Goal: Task Accomplishment & Management: Manage account settings

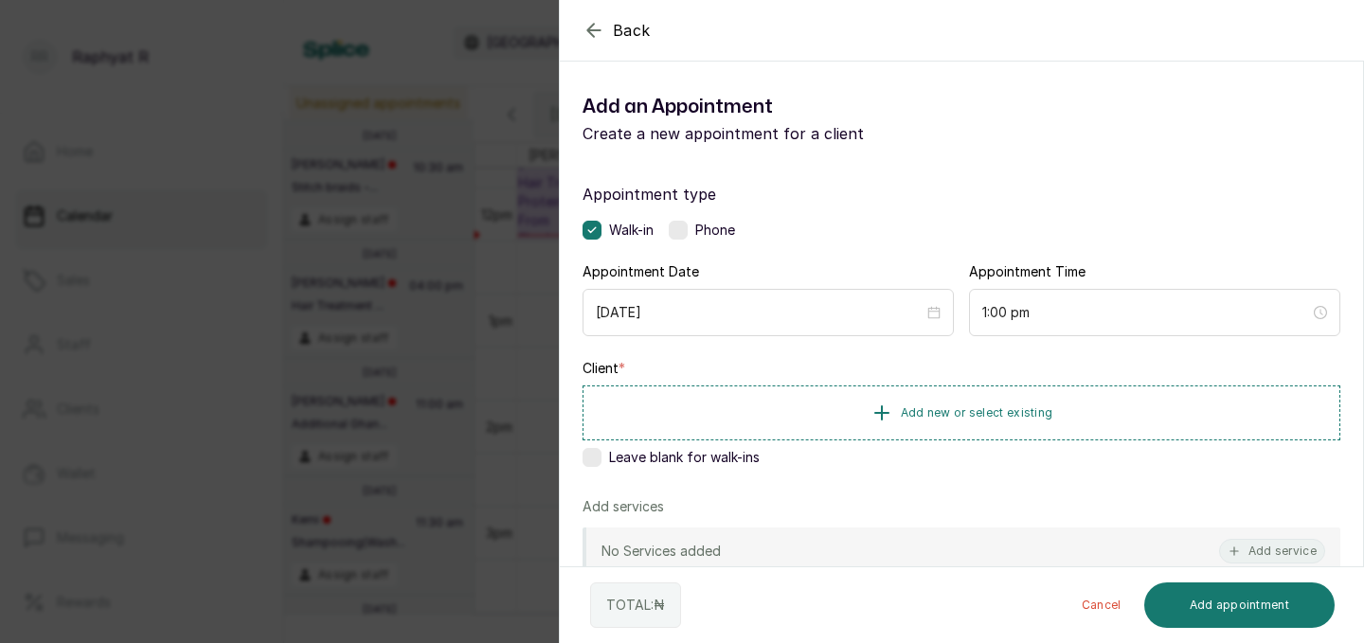
click at [427, 286] on div "Back Add Appointment Add an Appointment Create a new appointment for a client A…" at bounding box center [682, 321] width 1364 height 643
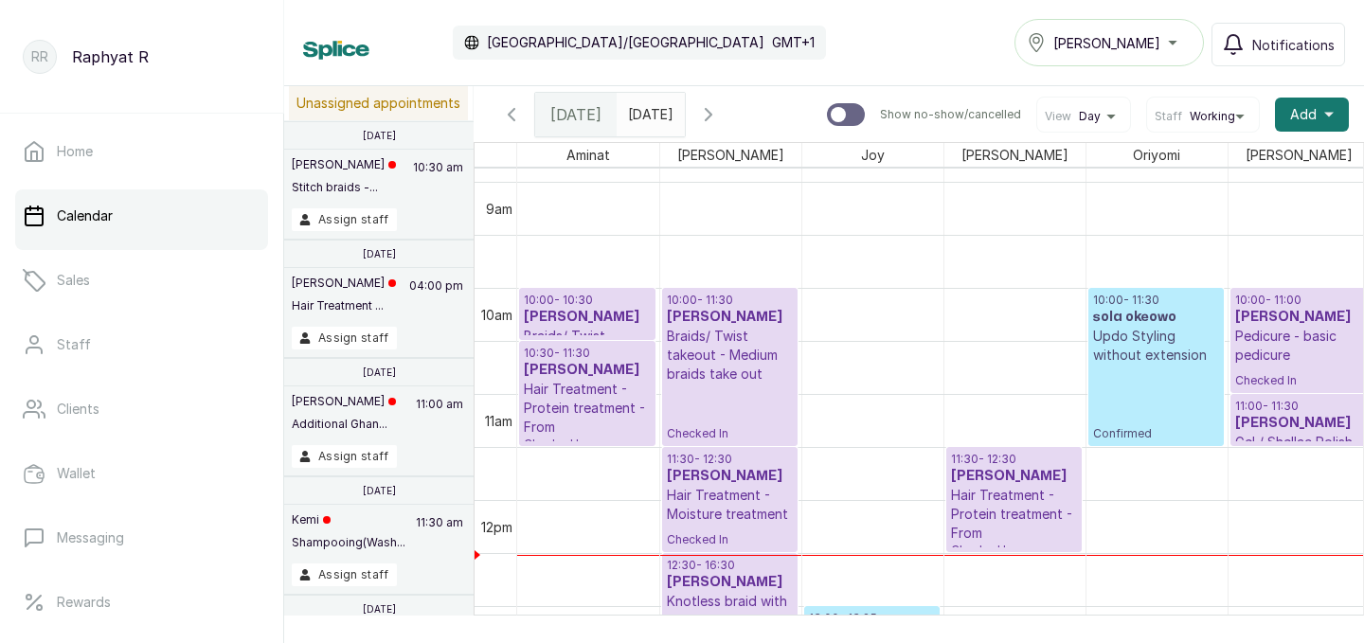
scroll to position [925, 0]
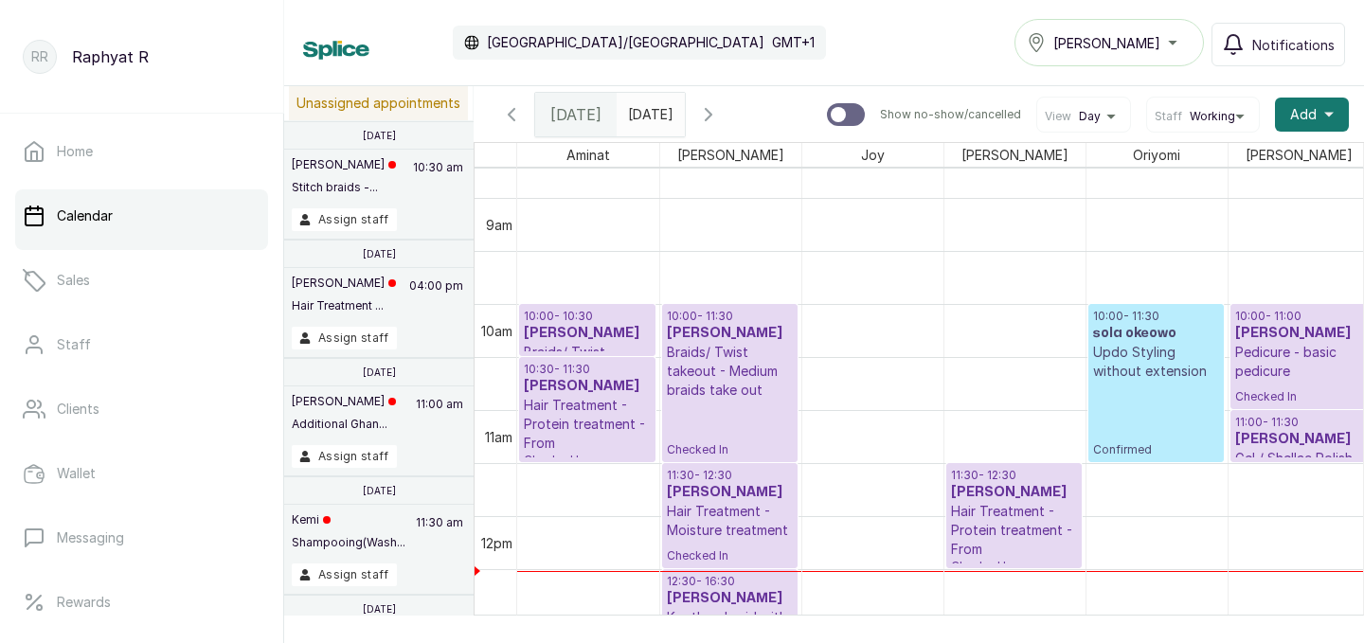
click at [564, 341] on h3 "[PERSON_NAME]" at bounding box center [587, 333] width 127 height 19
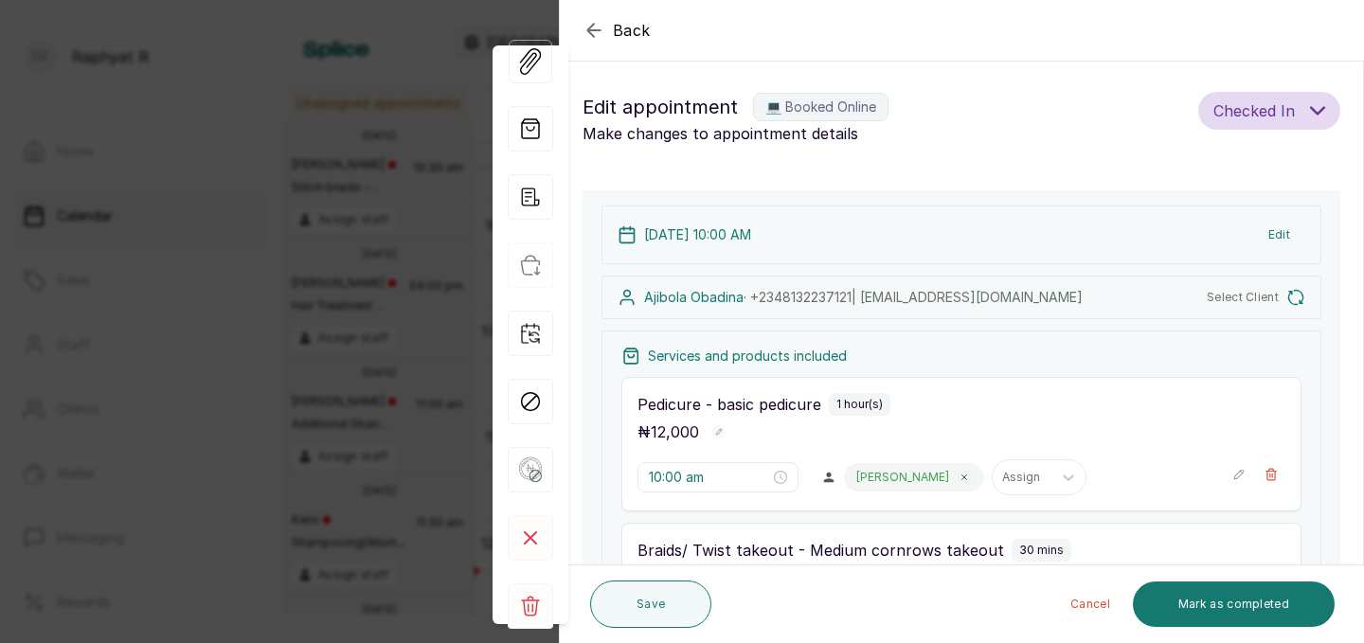
type input "10:00 am"
type input "10:30 am"
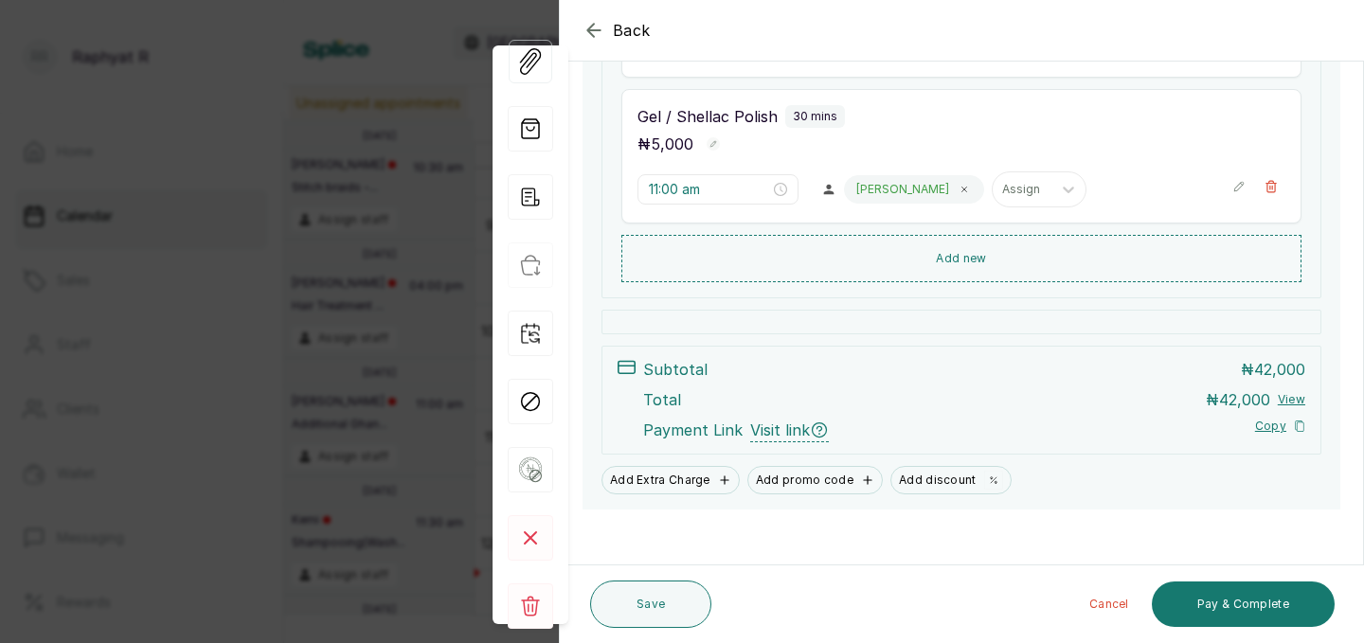
scroll to position [752, 0]
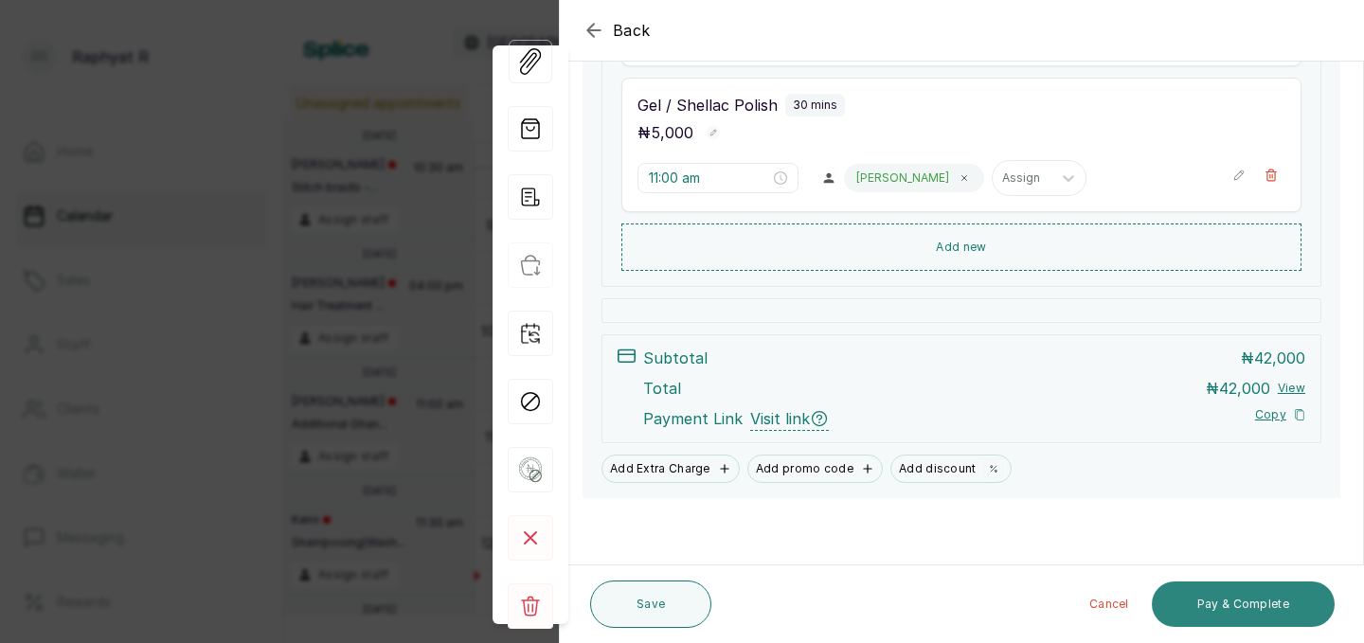
click at [1210, 600] on button "Pay & Complete" at bounding box center [1243, 604] width 183 height 45
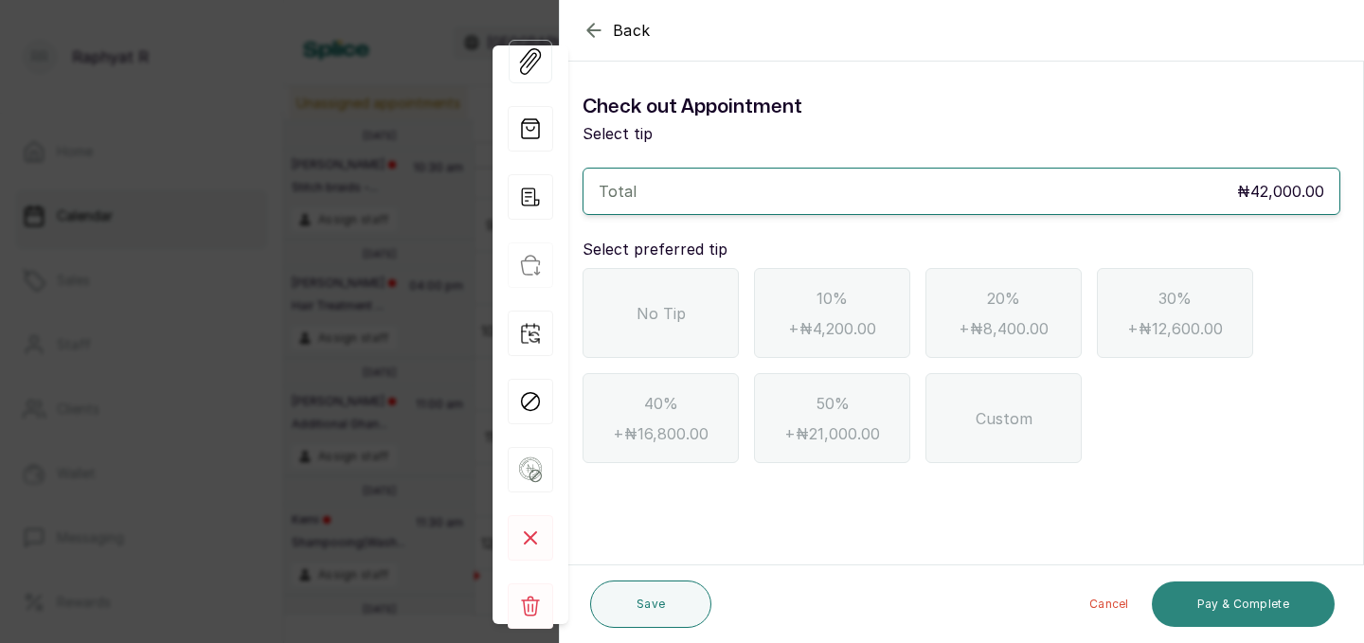
scroll to position [0, 0]
click at [687, 314] on div "No Tip" at bounding box center [660, 313] width 156 height 90
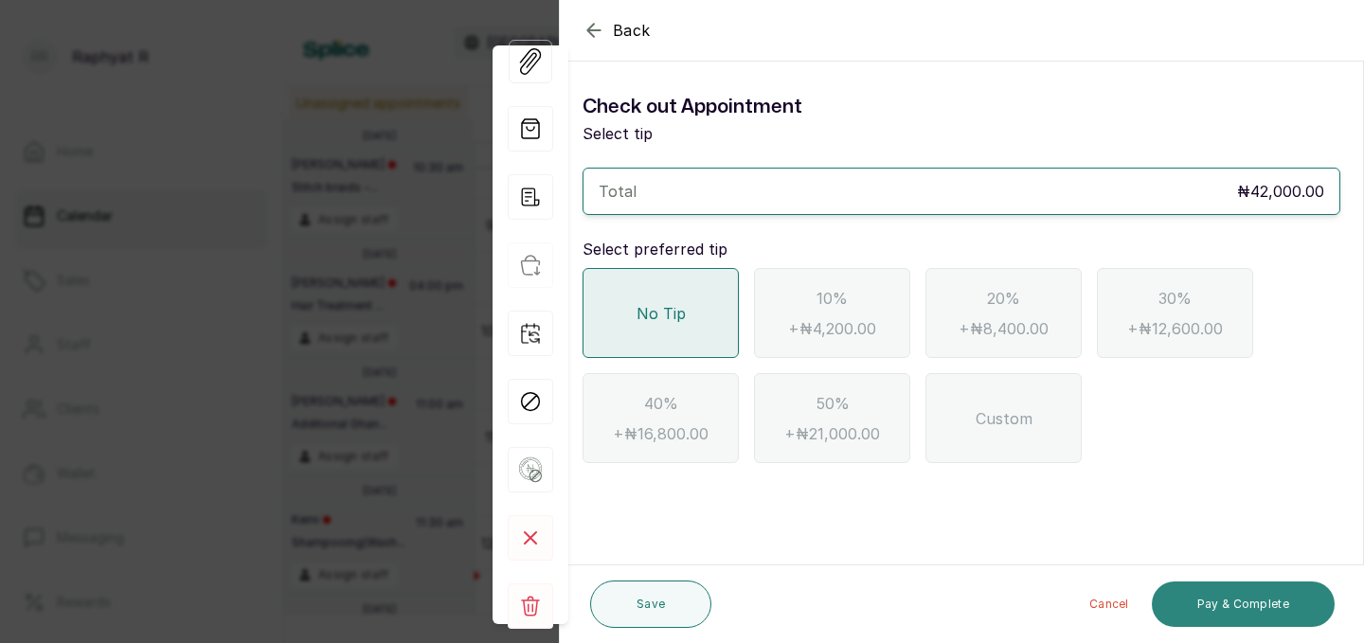
click at [1230, 593] on button "Pay & Complete" at bounding box center [1243, 604] width 183 height 45
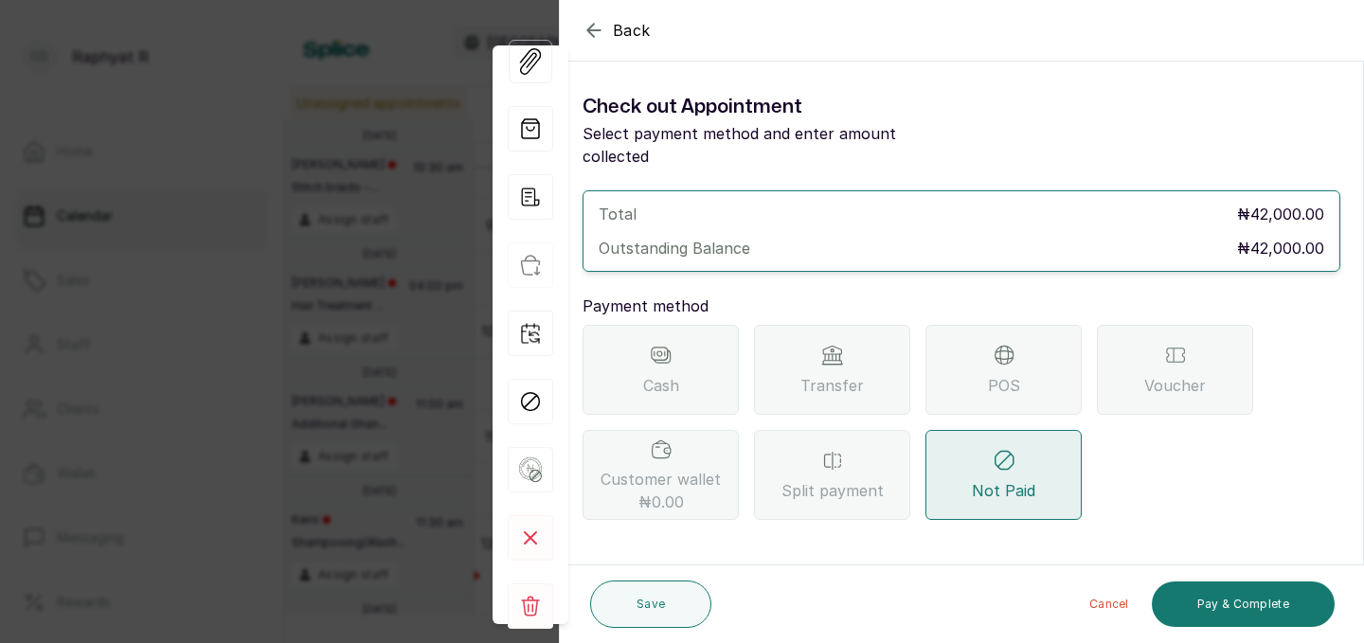
click at [993, 344] on icon at bounding box center [1004, 355] width 23 height 23
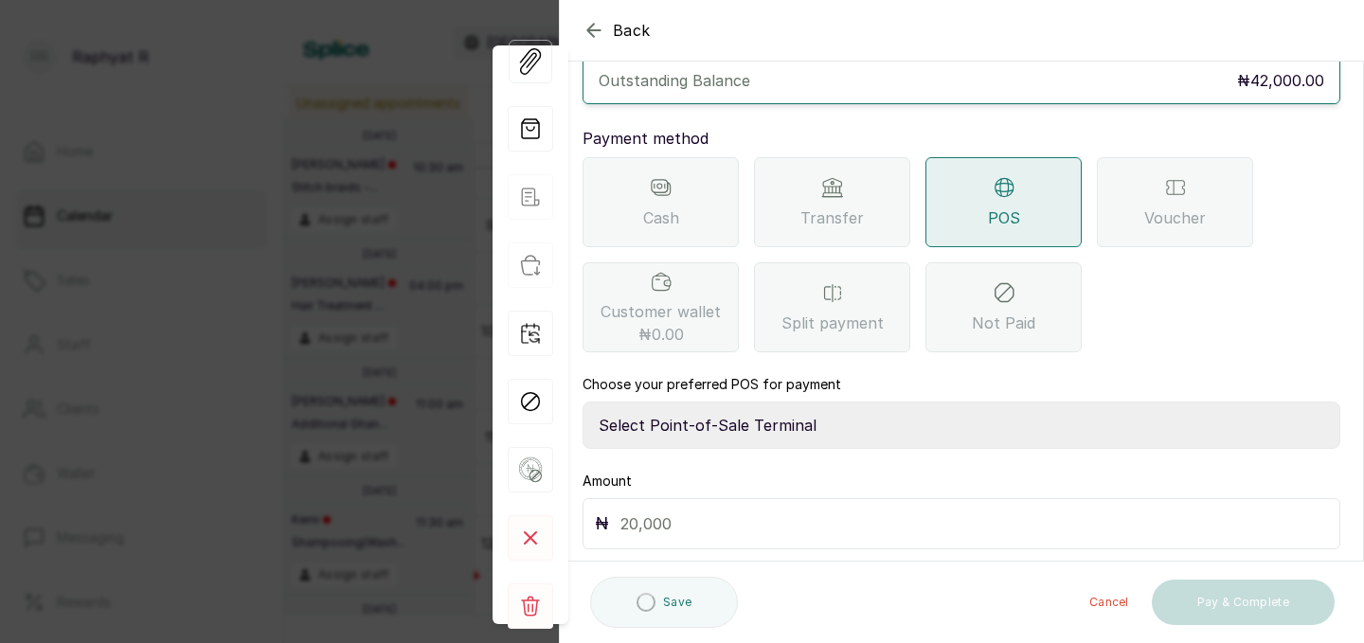
scroll to position [211, 0]
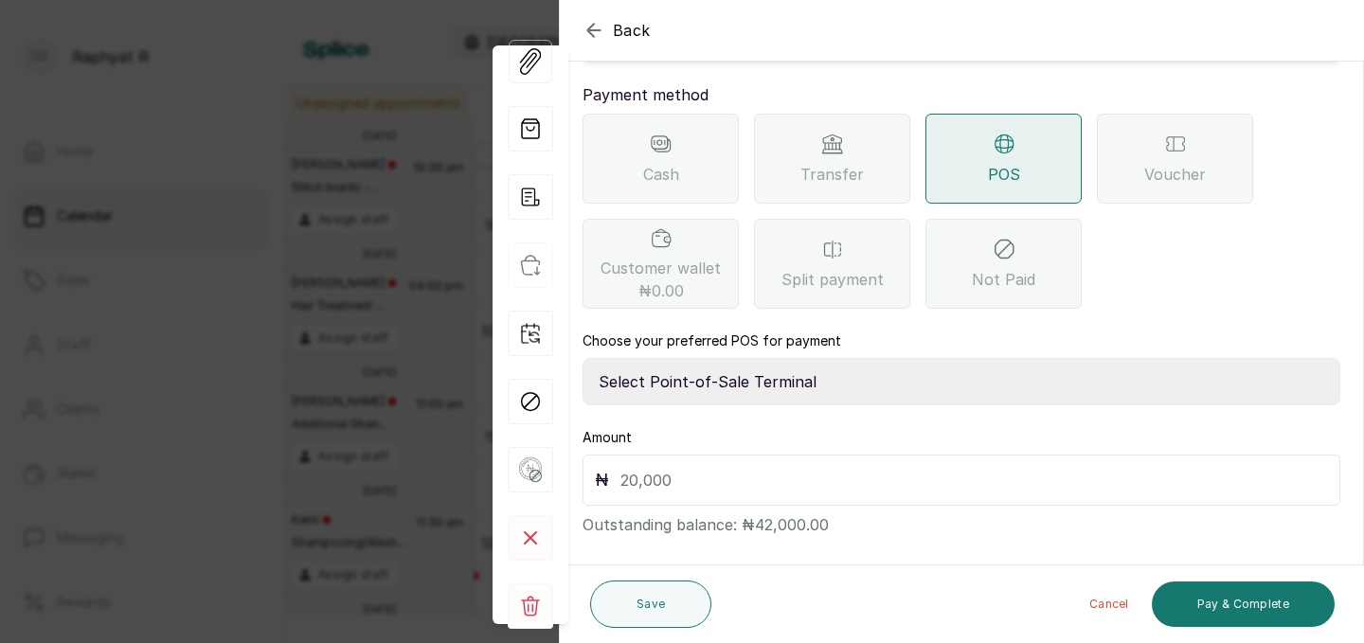
click at [743, 358] on select "Select Point-of-Sale Terminal Traction Providus Bank" at bounding box center [961, 381] width 758 height 47
select select "b1594abb-eea2-48ba-bf5f-ff0754569b84"
click at [655, 467] on input "text" at bounding box center [973, 480] width 707 height 27
type input "42,000"
click at [1238, 590] on button "Pay & Complete" at bounding box center [1243, 604] width 183 height 45
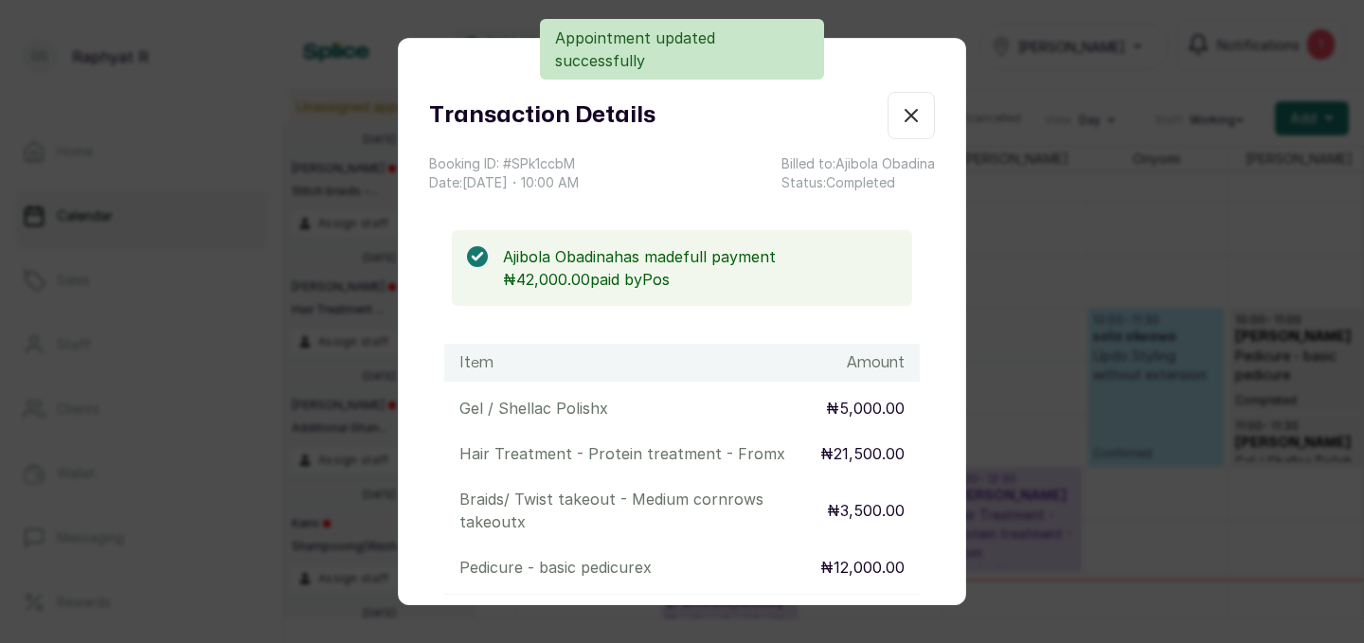
scroll to position [637, 0]
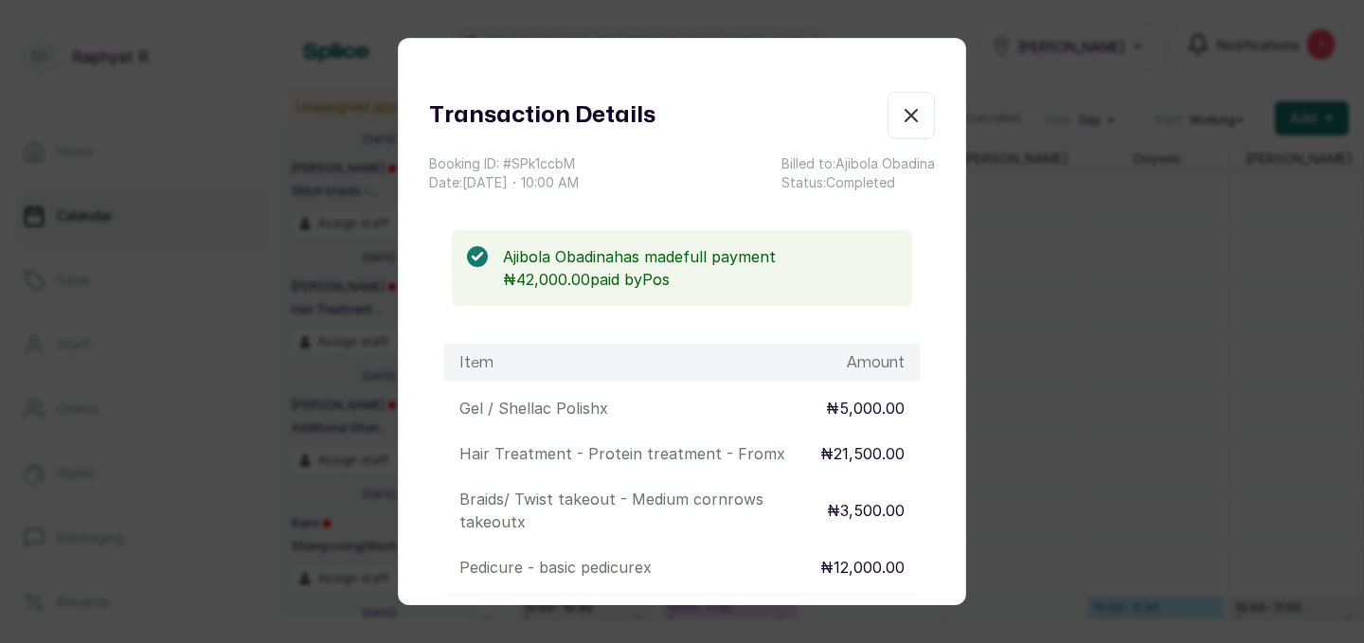
click at [902, 108] on icon "button" at bounding box center [911, 115] width 23 height 23
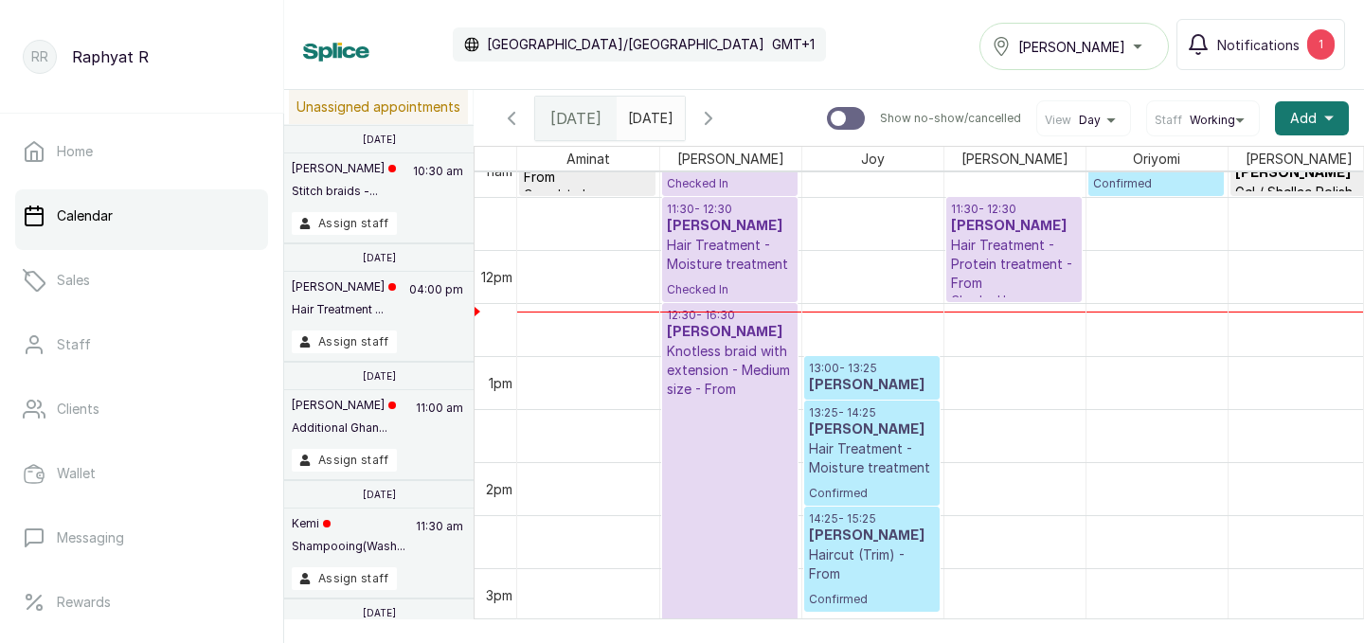
scroll to position [1197, 0]
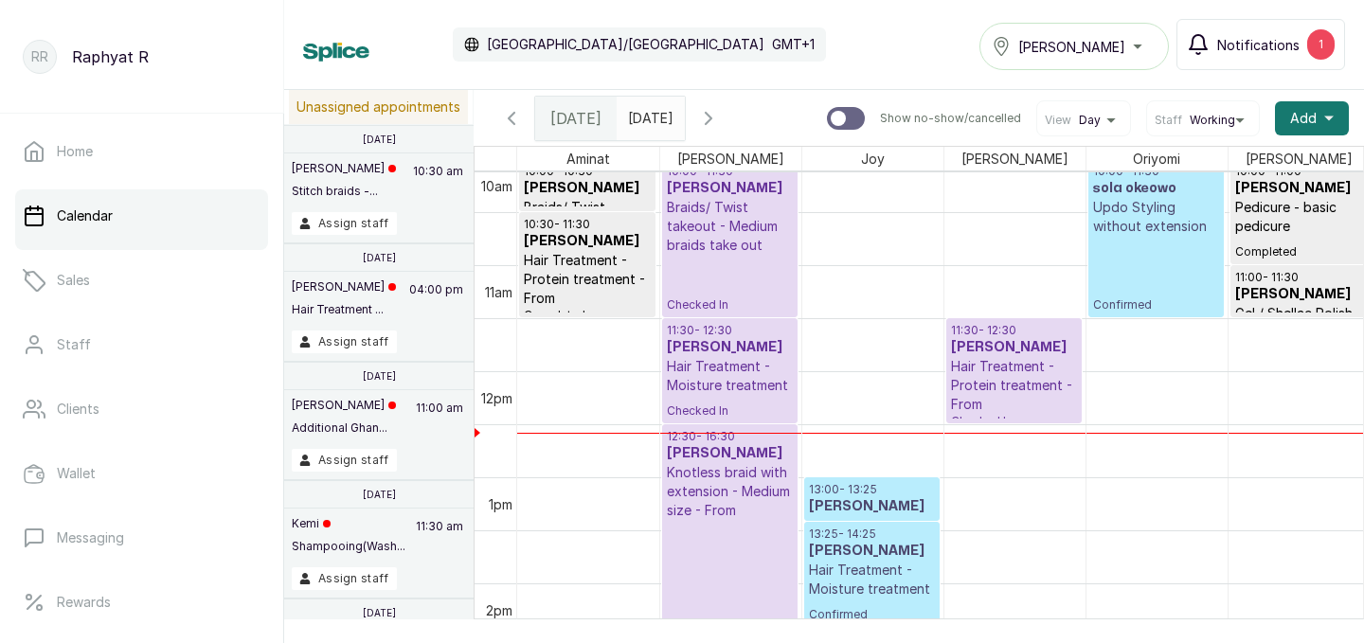
click at [1325, 53] on div "1" at bounding box center [1320, 44] width 27 height 30
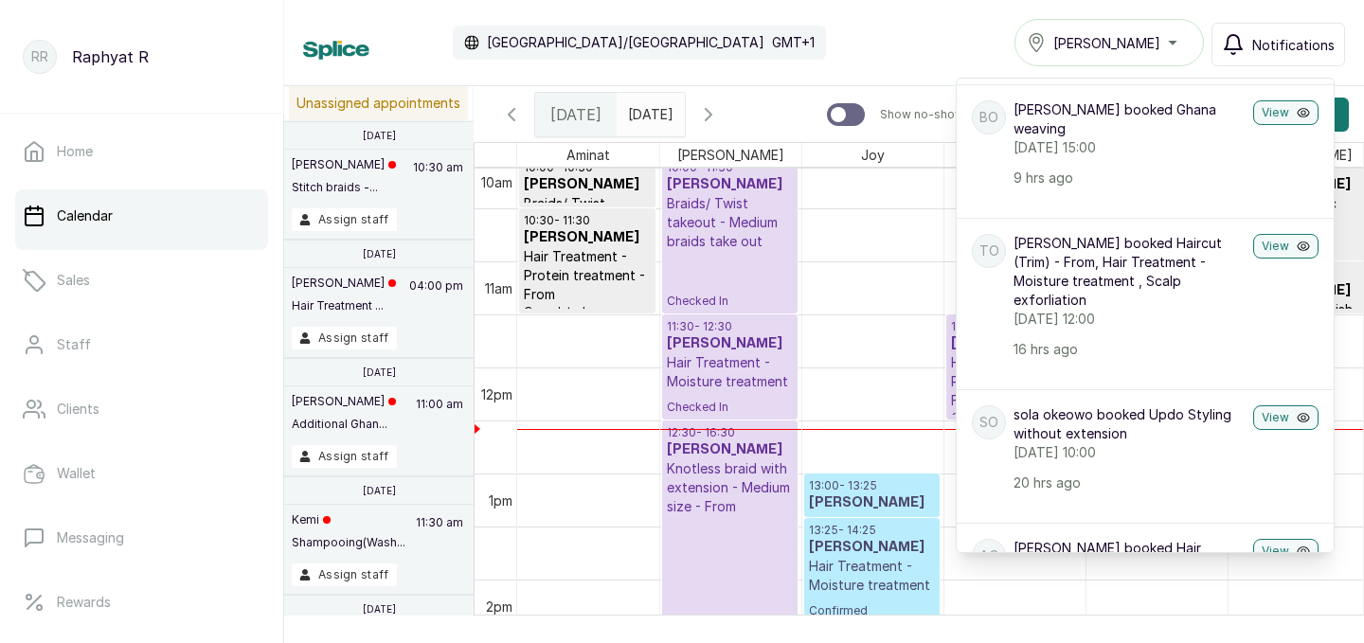
scroll to position [48, 0]
click at [793, 35] on div "Calendar [GEOGRAPHIC_DATA]/[GEOGRAPHIC_DATA] GMT+1 Tasala Ikoyi Notifications N…" at bounding box center [824, 42] width 1042 height 47
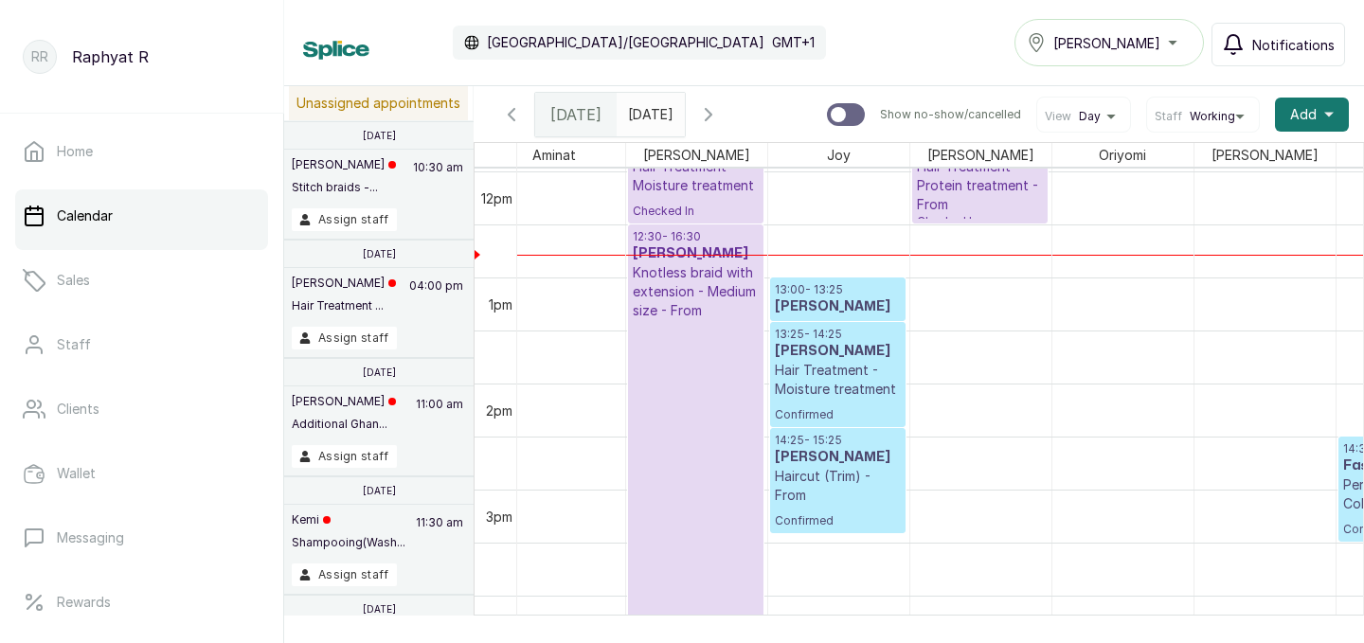
scroll to position [1270, 55]
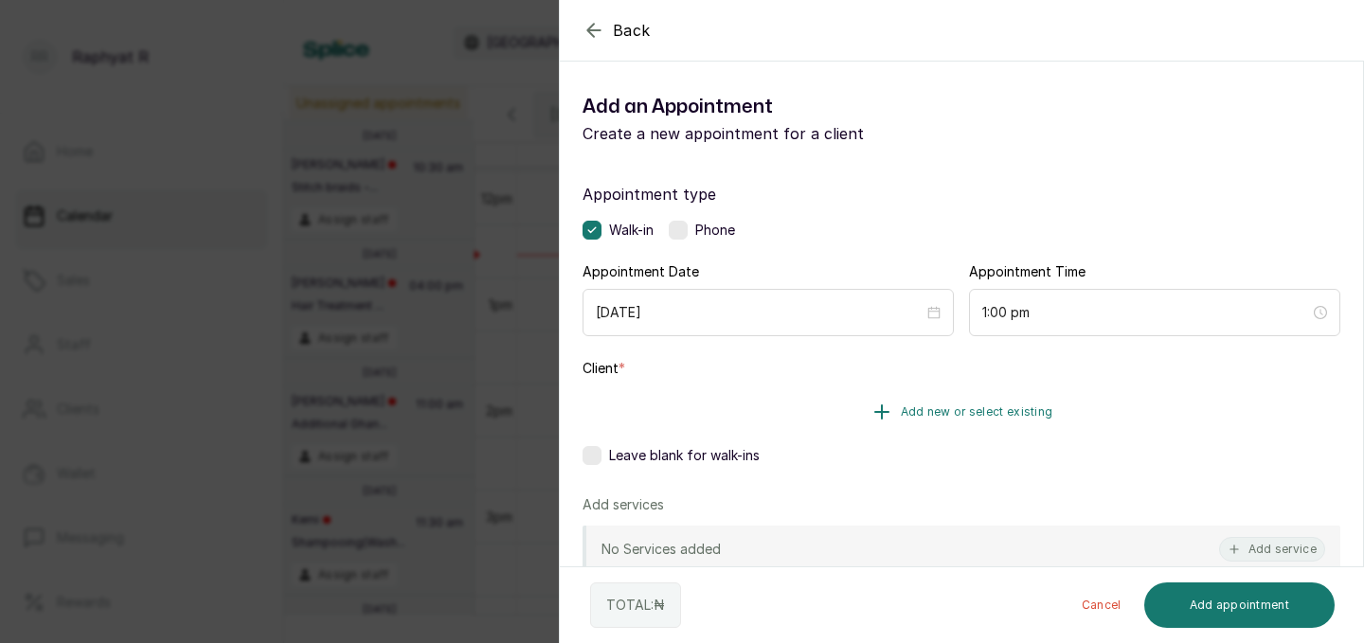
click at [999, 414] on span "Add new or select existing" at bounding box center [977, 411] width 152 height 15
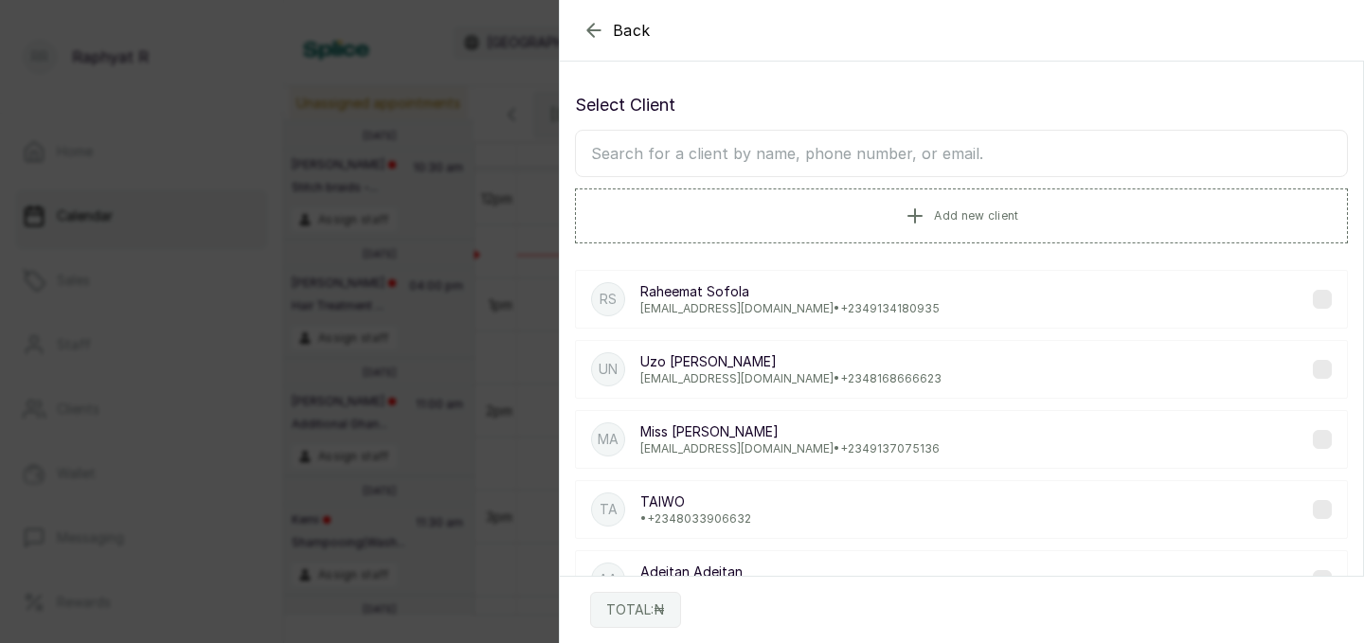
click at [889, 148] on input "text" at bounding box center [961, 153] width 773 height 47
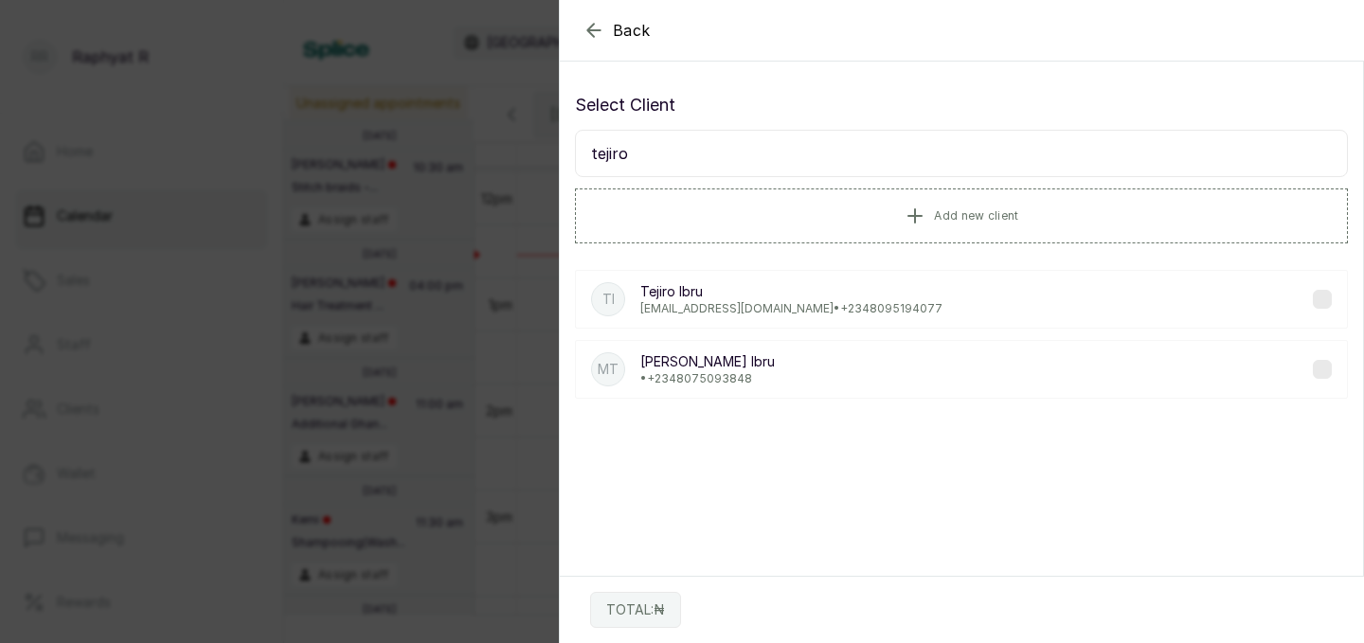
type input "tejiro"
click at [831, 304] on p "[EMAIL_ADDRESS][DOMAIN_NAME] • [PHONE_NUMBER]" at bounding box center [791, 308] width 302 height 15
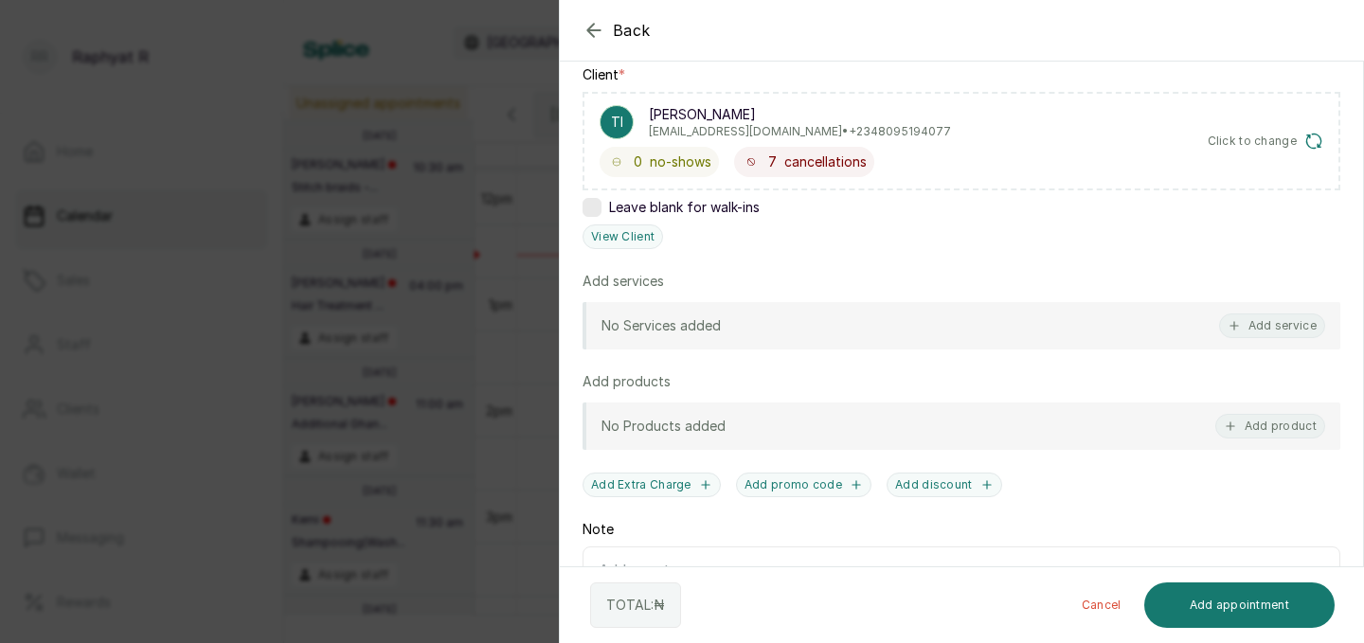
scroll to position [286, 0]
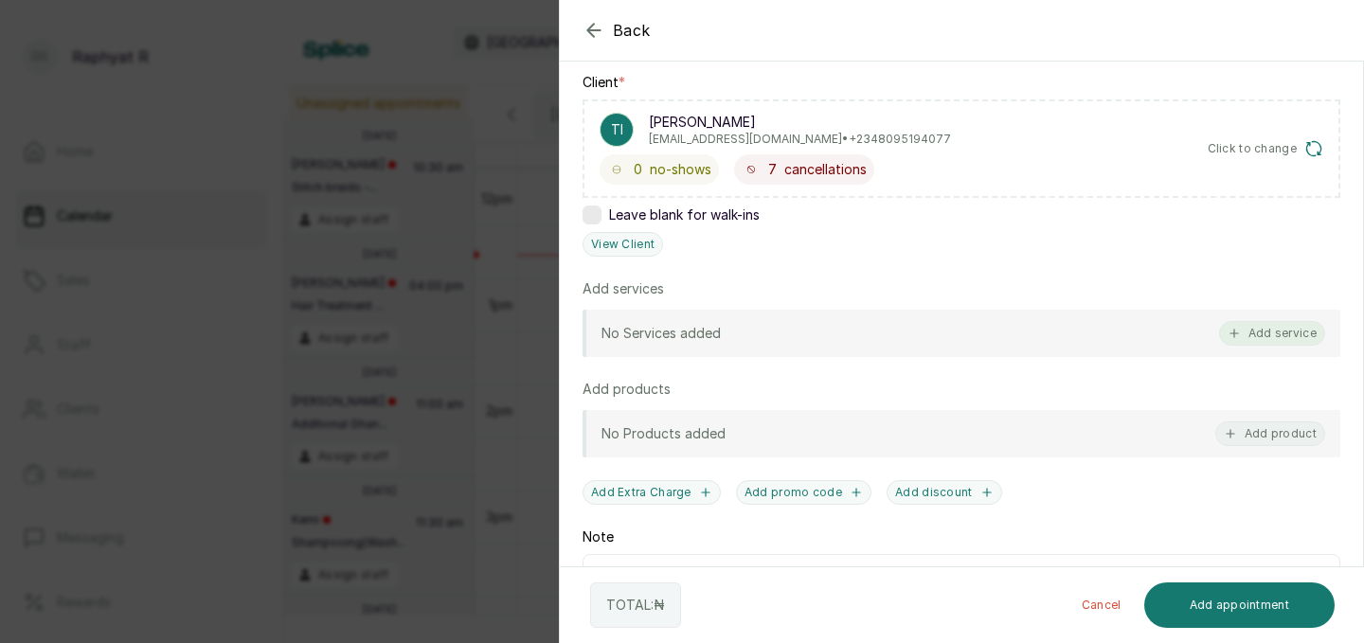
click at [1252, 331] on button "Add service" at bounding box center [1272, 333] width 106 height 25
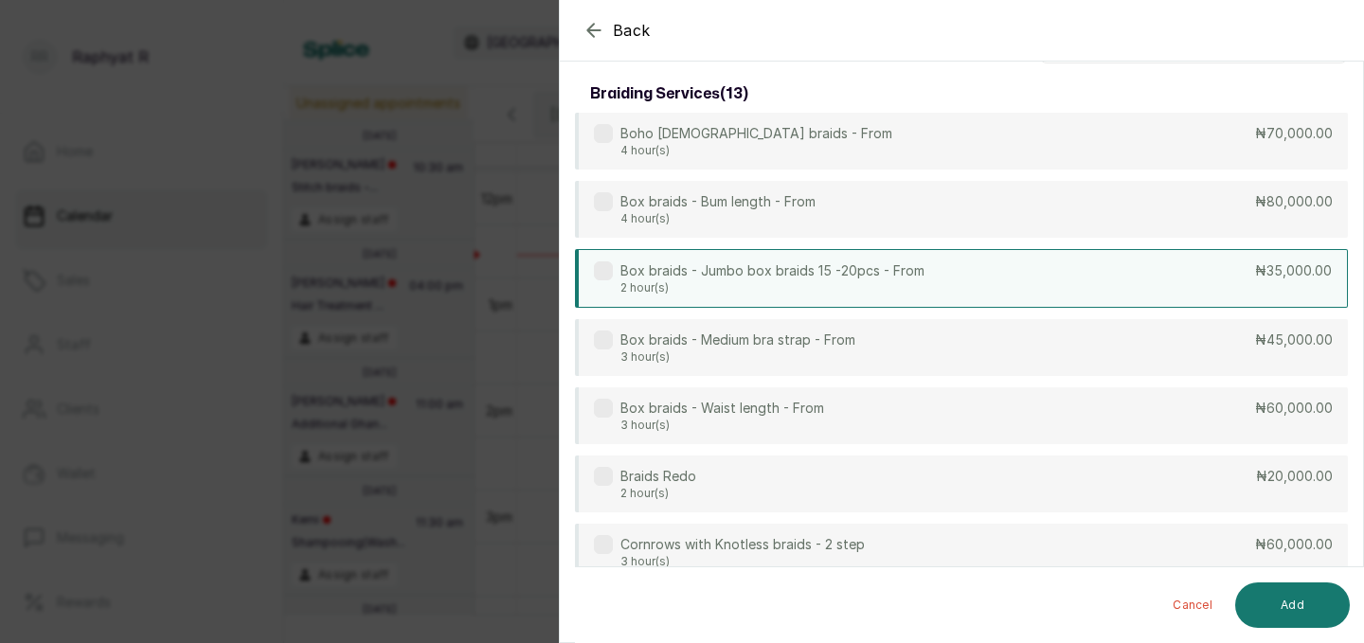
scroll to position [0, 0]
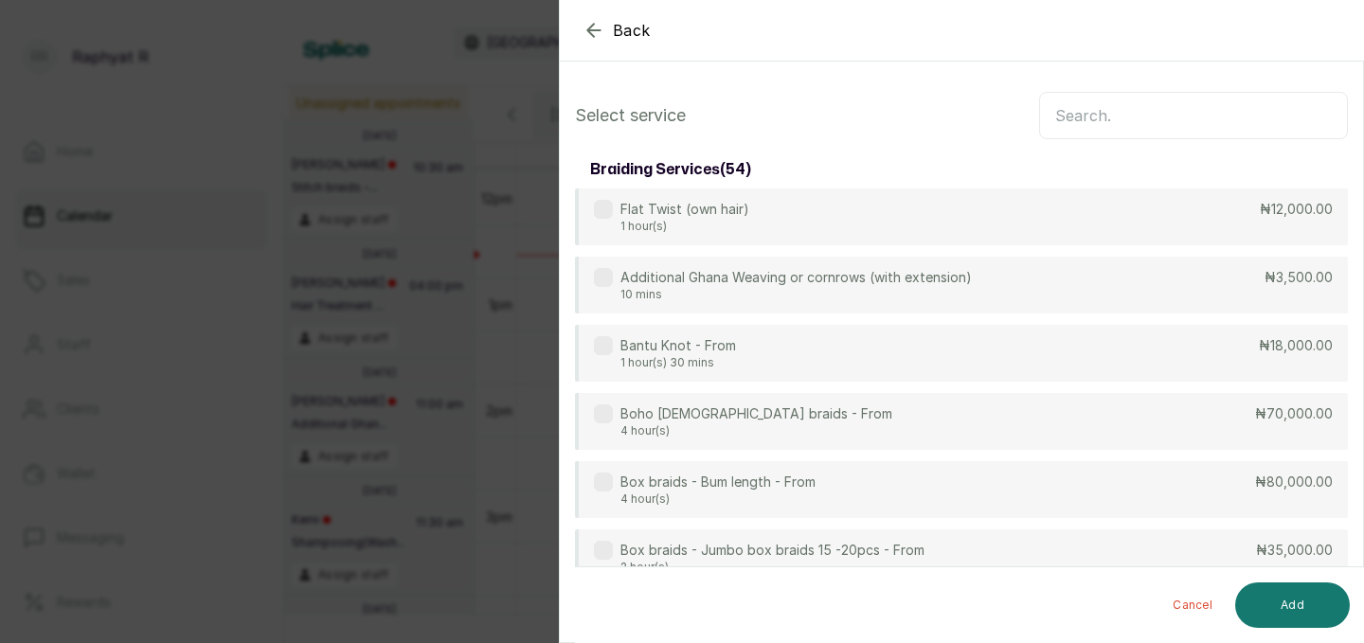
click at [1156, 124] on input "text" at bounding box center [1193, 115] width 309 height 47
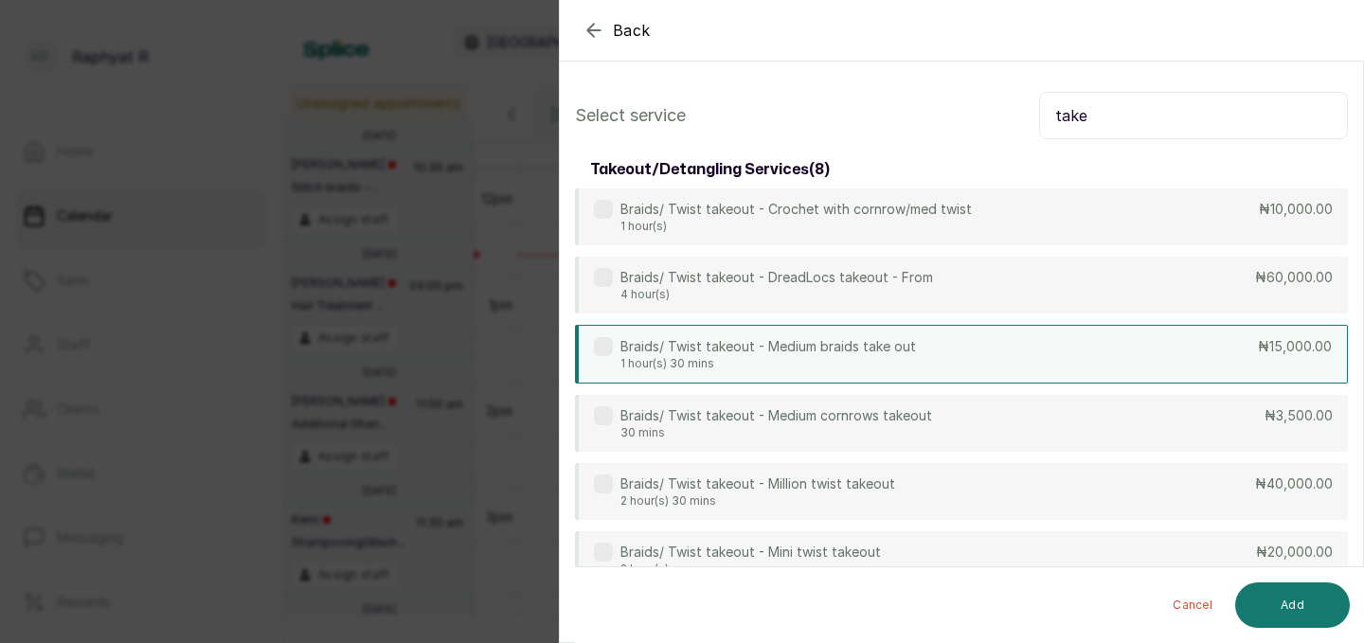
type input "take"
click at [1037, 381] on div "Braids/ Twist takeout - Medium braids take out 1 hour(s) 30 mins ₦15,000.00" at bounding box center [961, 354] width 773 height 59
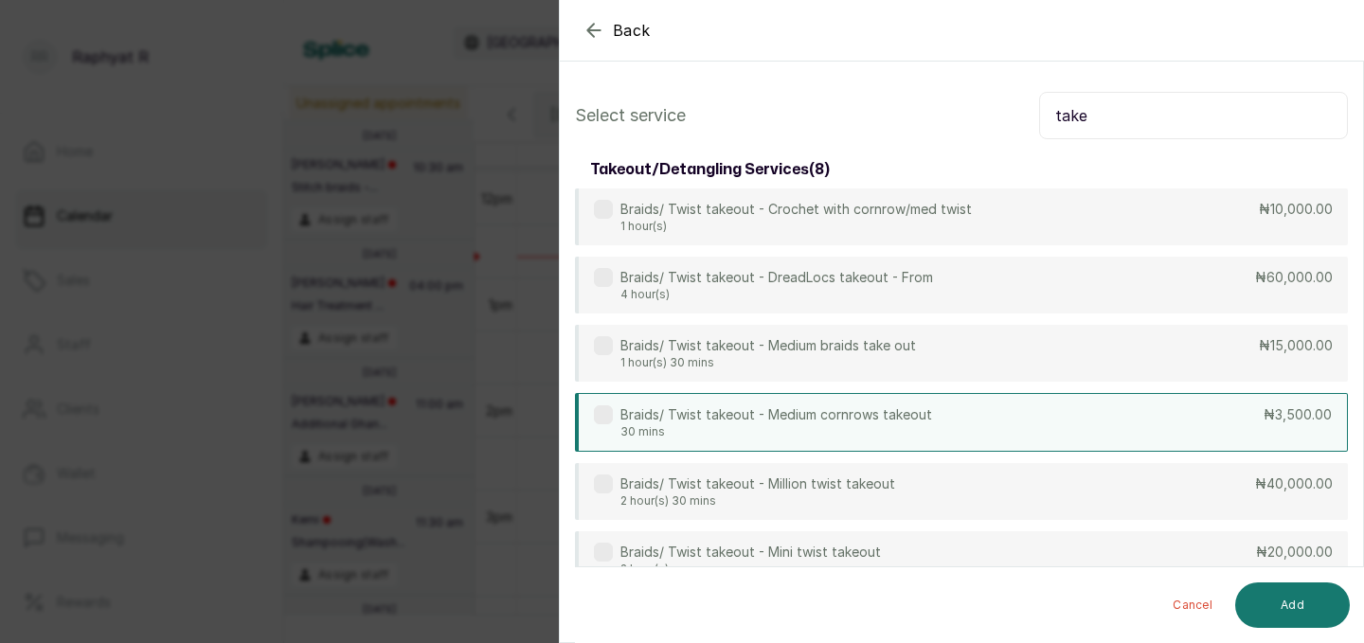
click at [1035, 427] on div "Braids/ Twist takeout - Medium cornrows takeout 30 mins ₦3,500.00" at bounding box center [961, 422] width 773 height 59
click at [1278, 608] on button "Add" at bounding box center [1292, 604] width 115 height 45
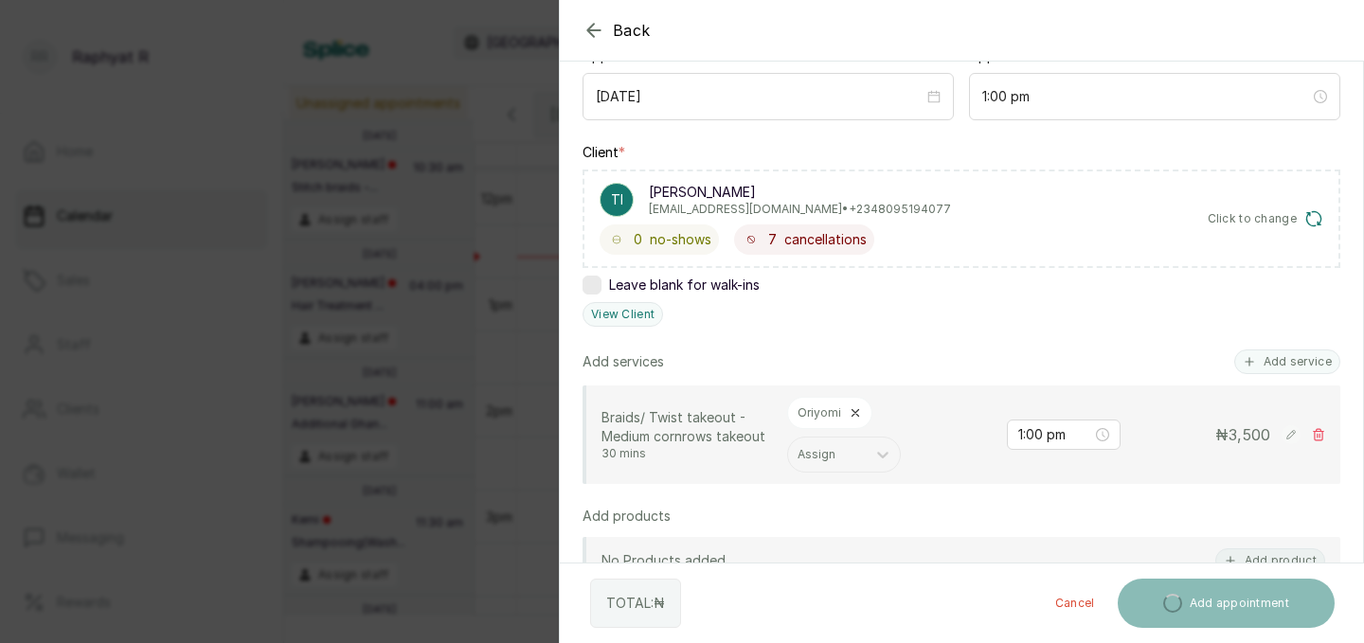
scroll to position [291, 0]
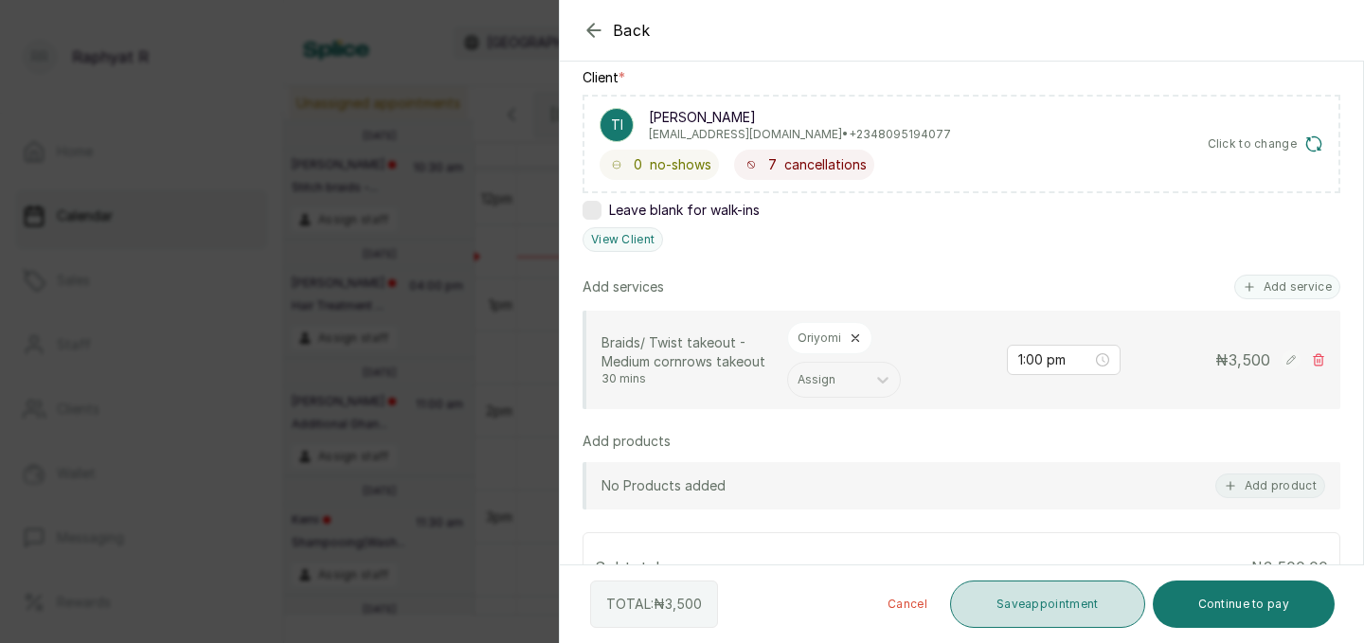
click at [1061, 601] on button "Save appointment" at bounding box center [1047, 604] width 195 height 47
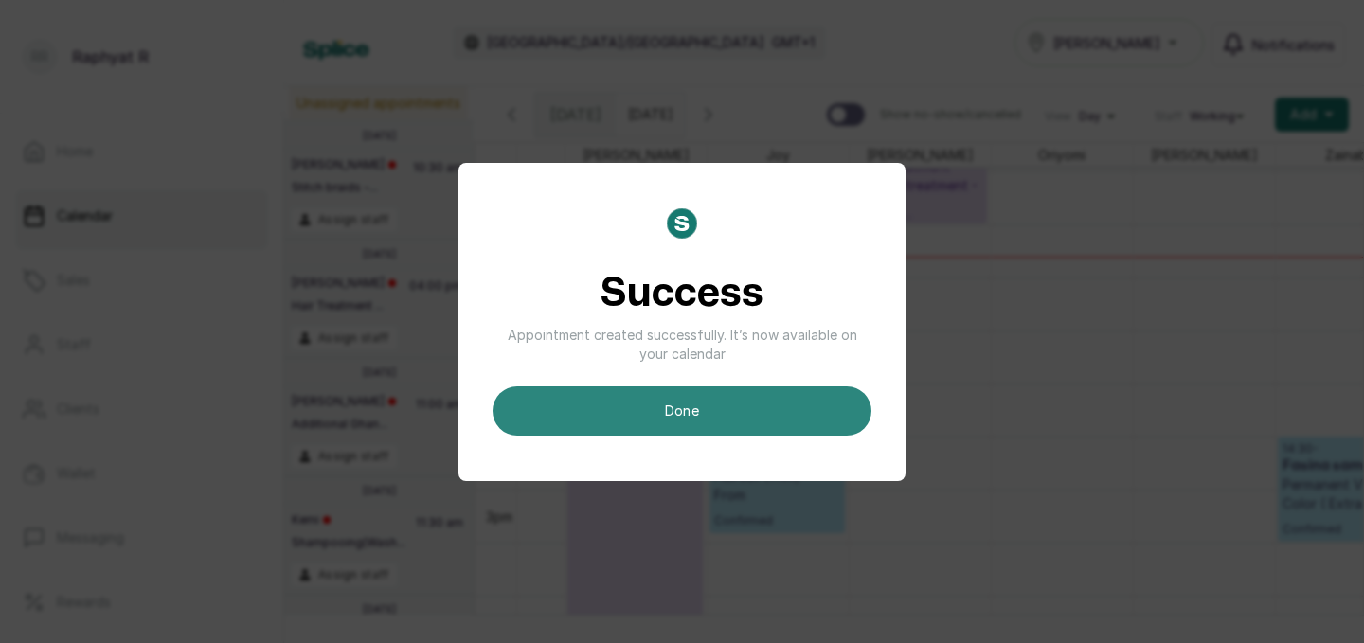
click at [650, 414] on button "done" at bounding box center [681, 410] width 379 height 49
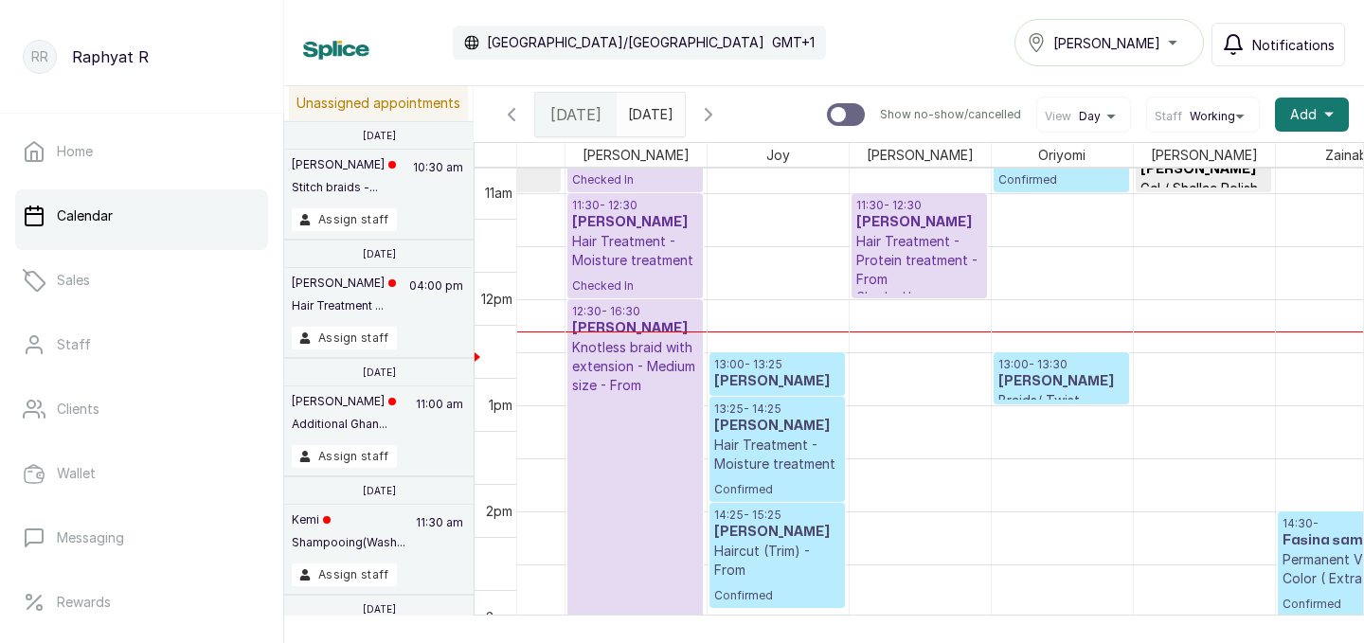
scroll to position [1195, 0]
click at [1065, 389] on h3 "[PERSON_NAME]" at bounding box center [1061, 381] width 126 height 19
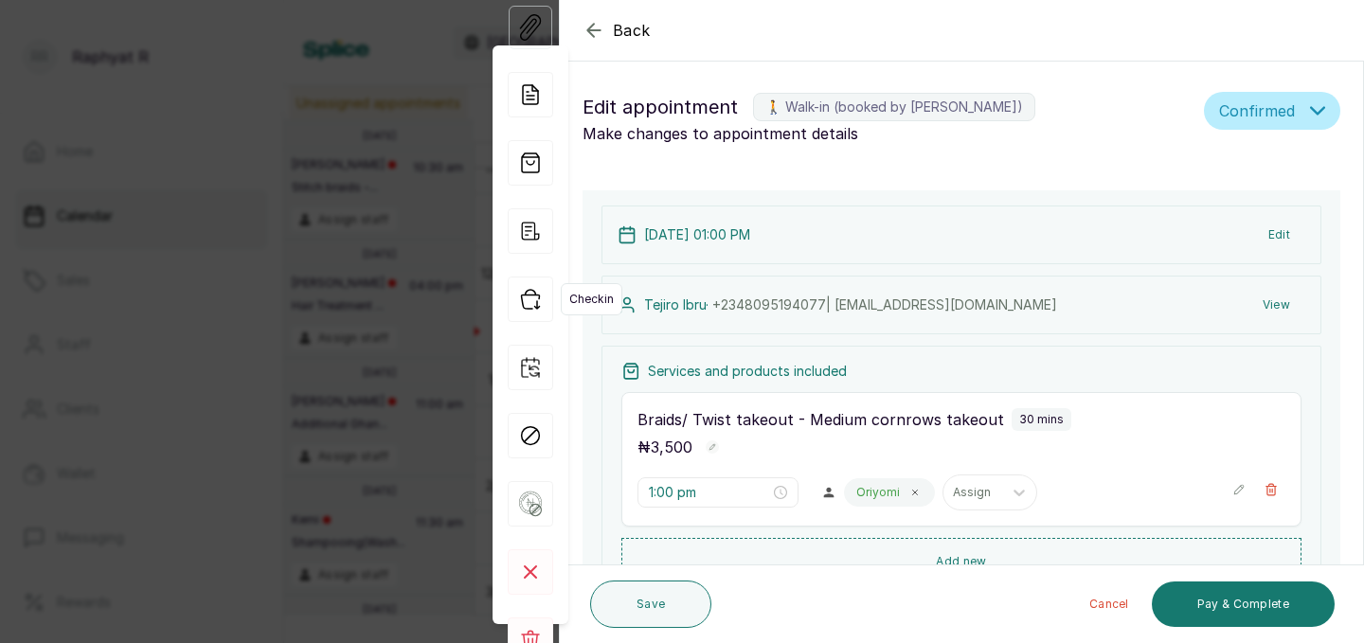
click at [531, 302] on icon "button" at bounding box center [530, 299] width 45 height 45
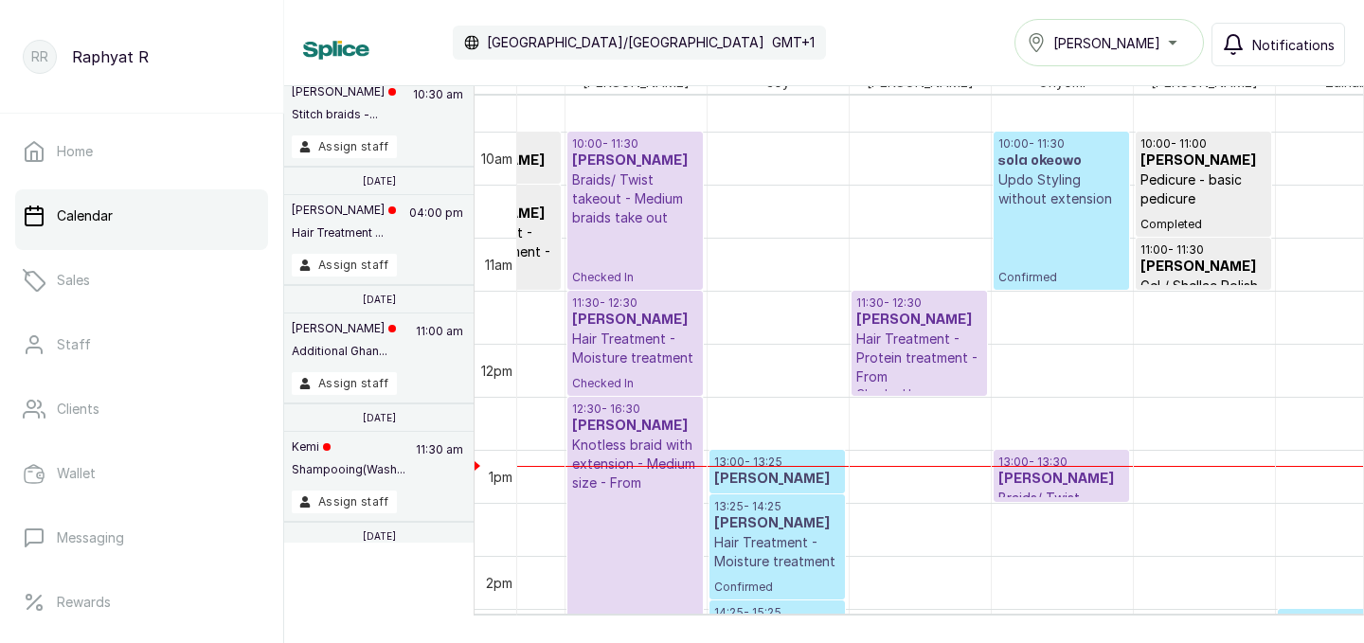
scroll to position [988, 0]
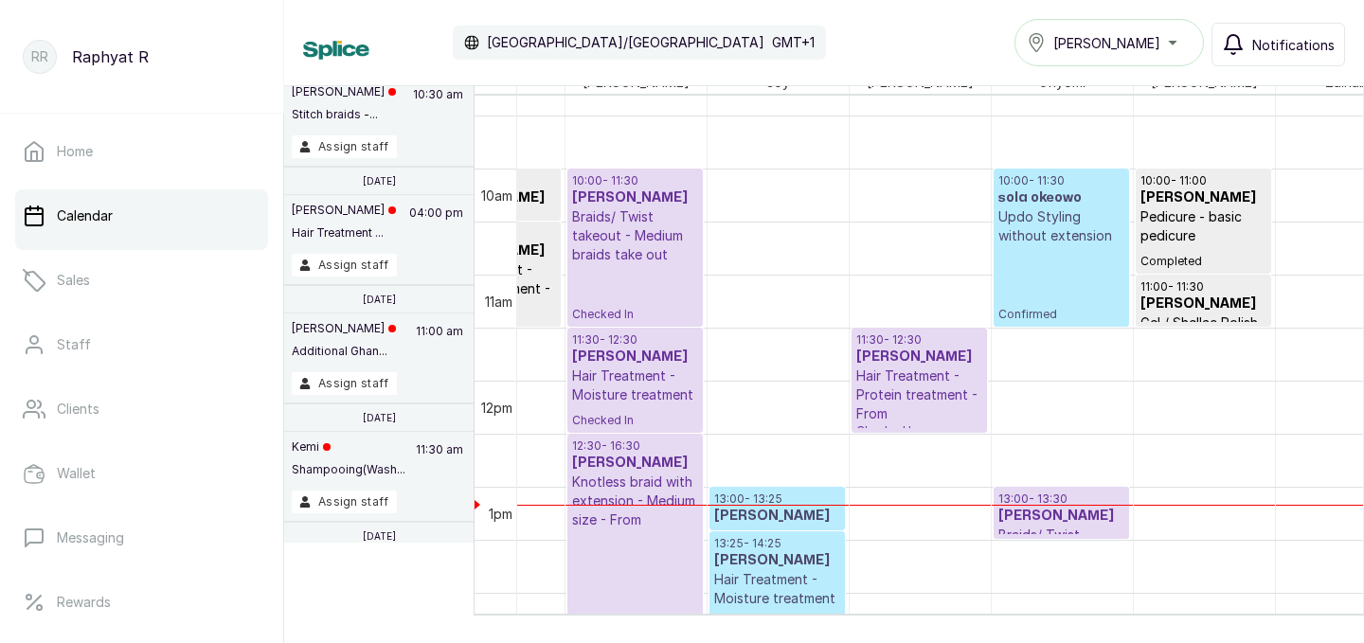
click at [956, 391] on p "Hair Treatment - Protein treatment - From" at bounding box center [919, 395] width 126 height 57
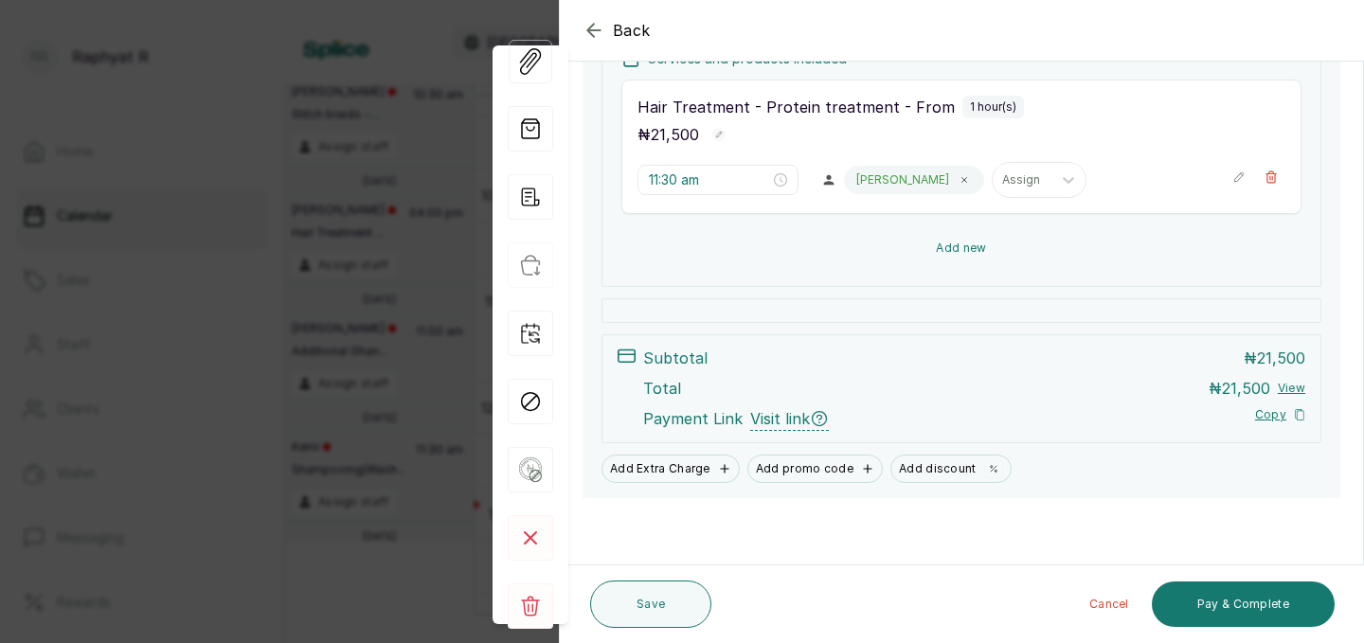
scroll to position [313, 0]
click at [998, 248] on button "Add new" at bounding box center [961, 247] width 680 height 45
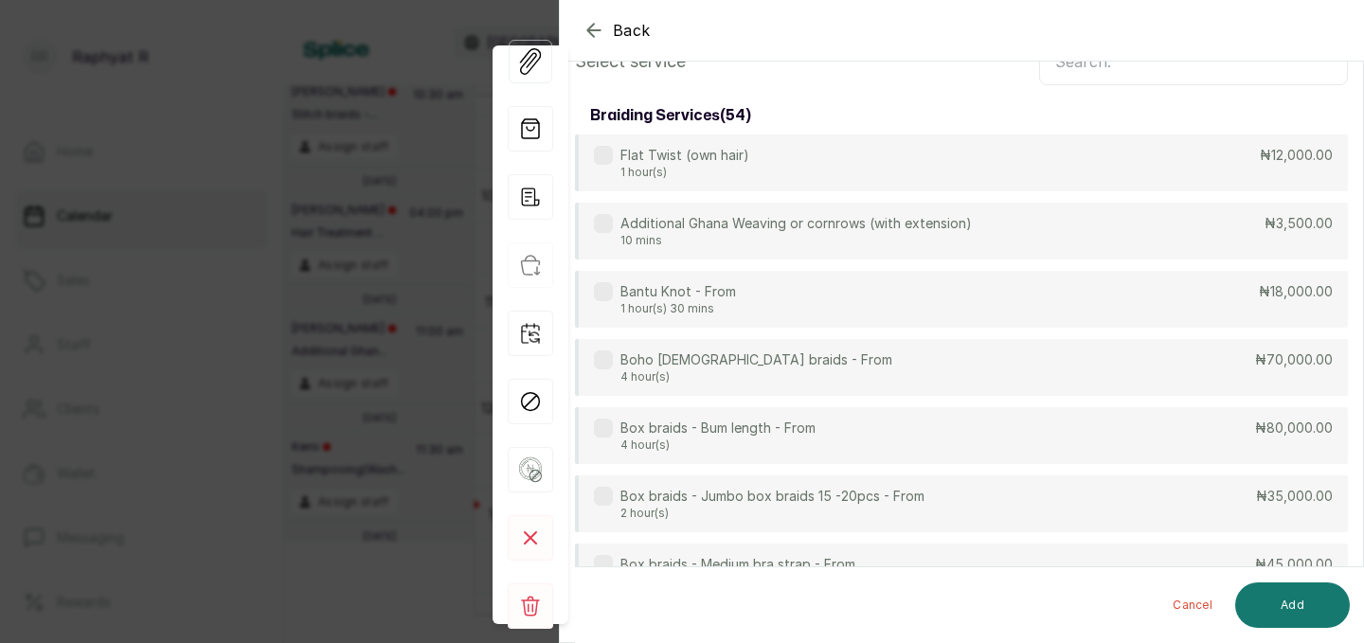
scroll to position [0, 0]
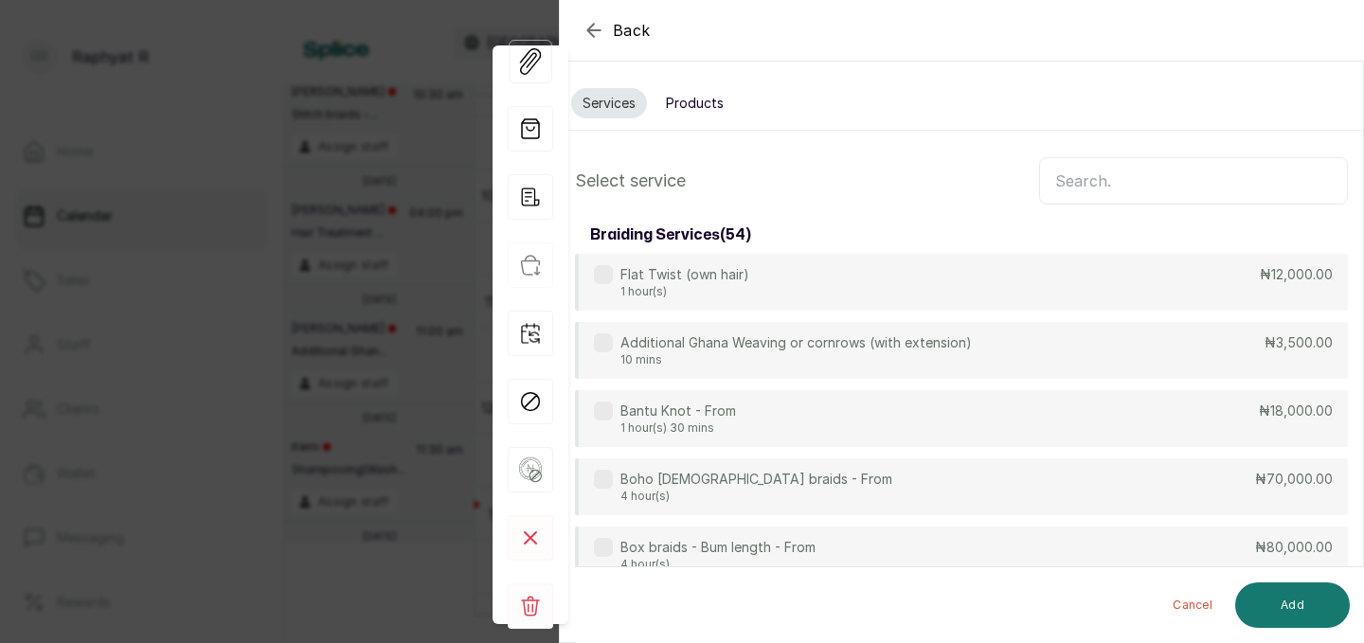
click at [715, 101] on button "Products" at bounding box center [694, 103] width 81 height 30
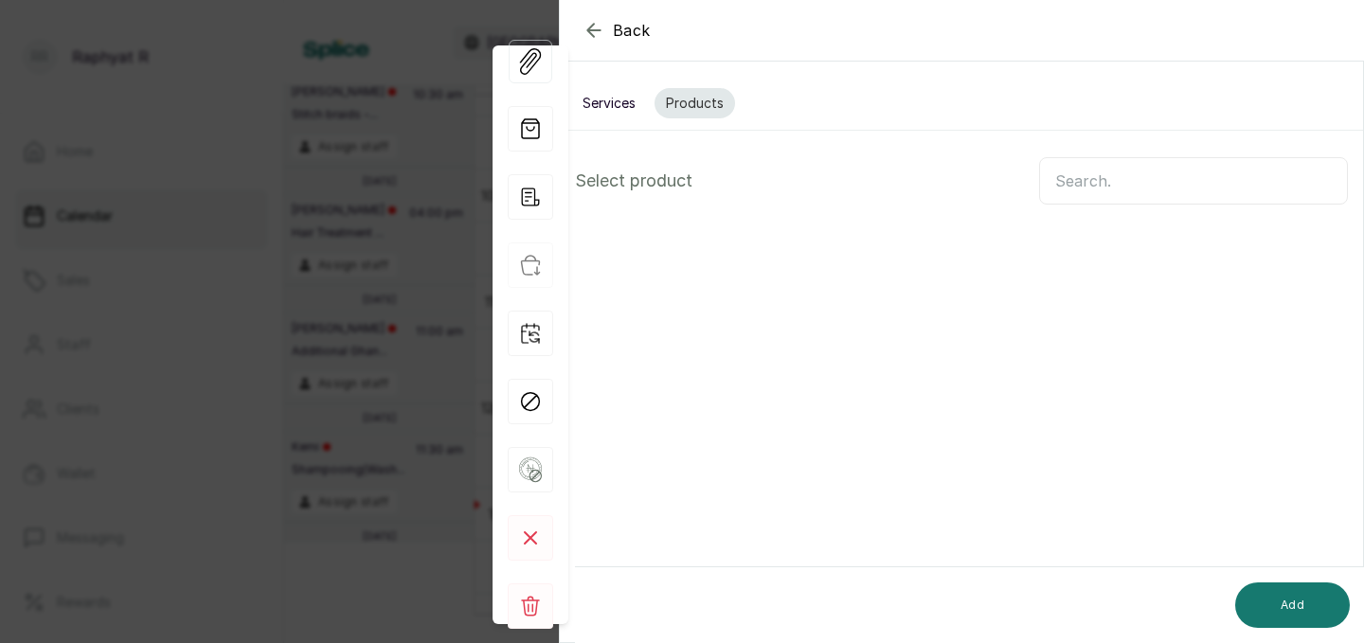
click at [1126, 197] on input "text" at bounding box center [1193, 180] width 309 height 47
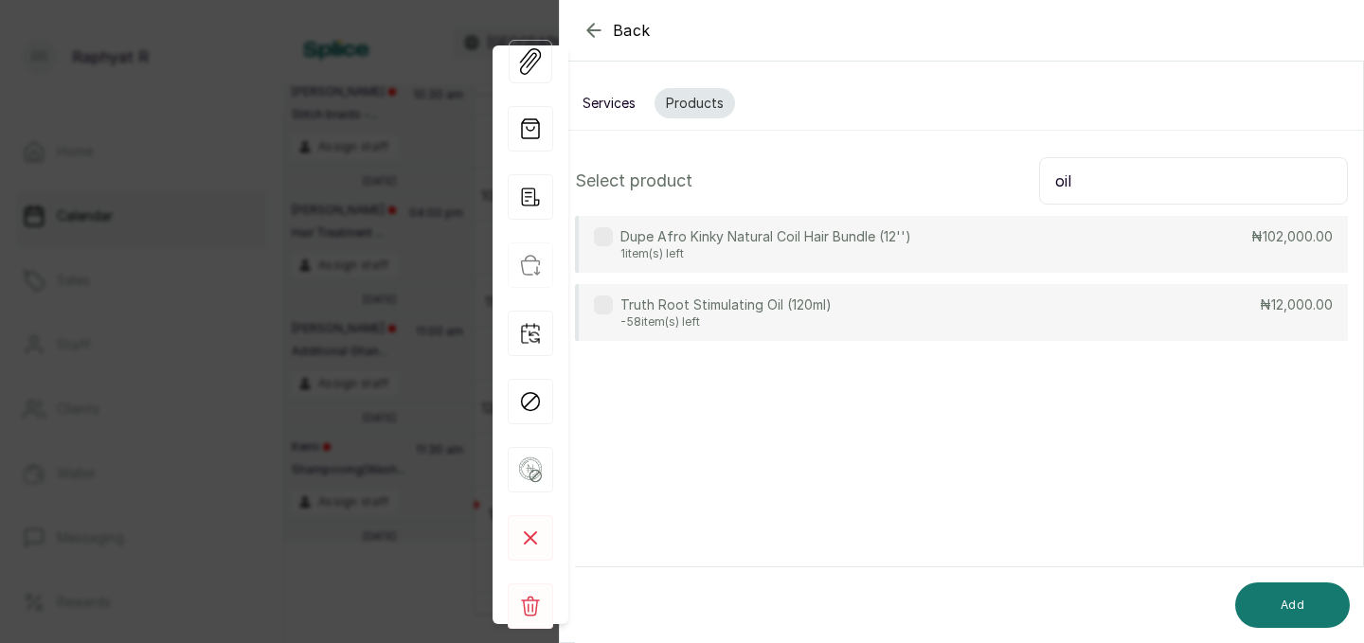
type input "oil"
click at [1013, 311] on div "Truth Root Stimulating Oil (120ml) -58 item(s) left ₦12,000.00" at bounding box center [961, 312] width 773 height 57
click at [1099, 182] on input "oil" at bounding box center [1193, 180] width 309 height 47
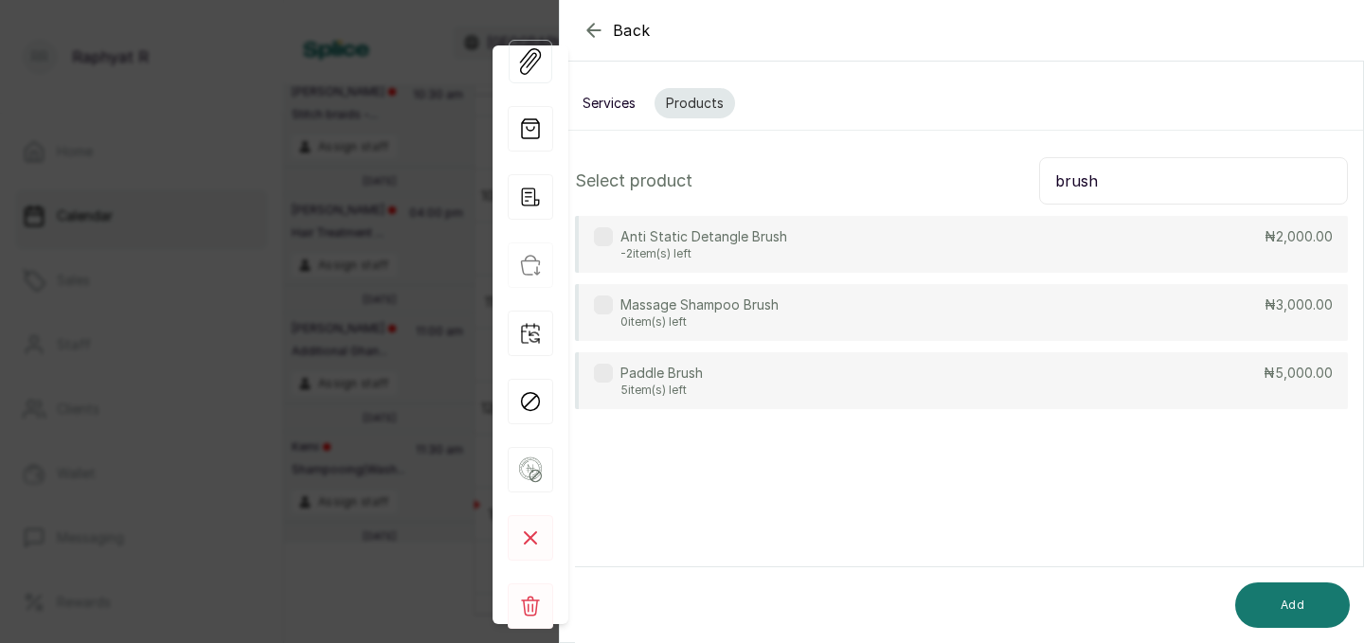
type input "brush"
click at [990, 250] on div "Anti Static Detangle Brush -2 item(s) left ₦2,000.00" at bounding box center [961, 244] width 773 height 57
click at [1280, 610] on button "Add" at bounding box center [1292, 604] width 115 height 45
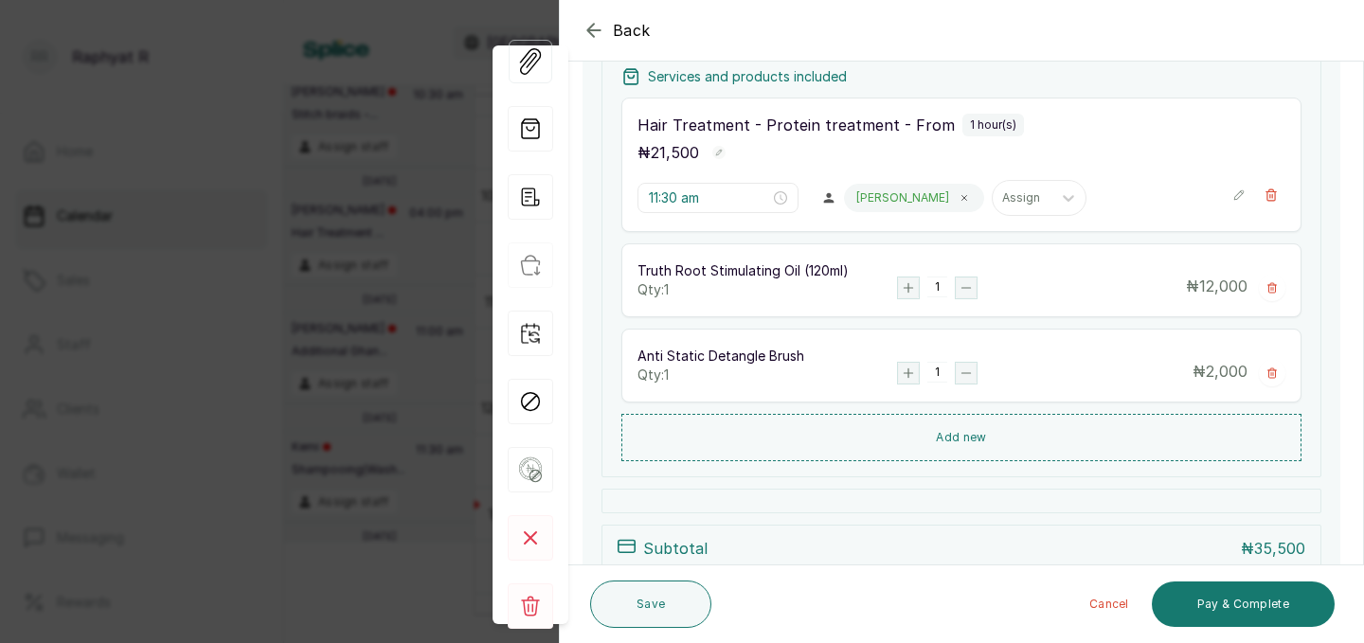
scroll to position [293, 0]
click at [645, 595] on button "Save" at bounding box center [650, 604] width 121 height 47
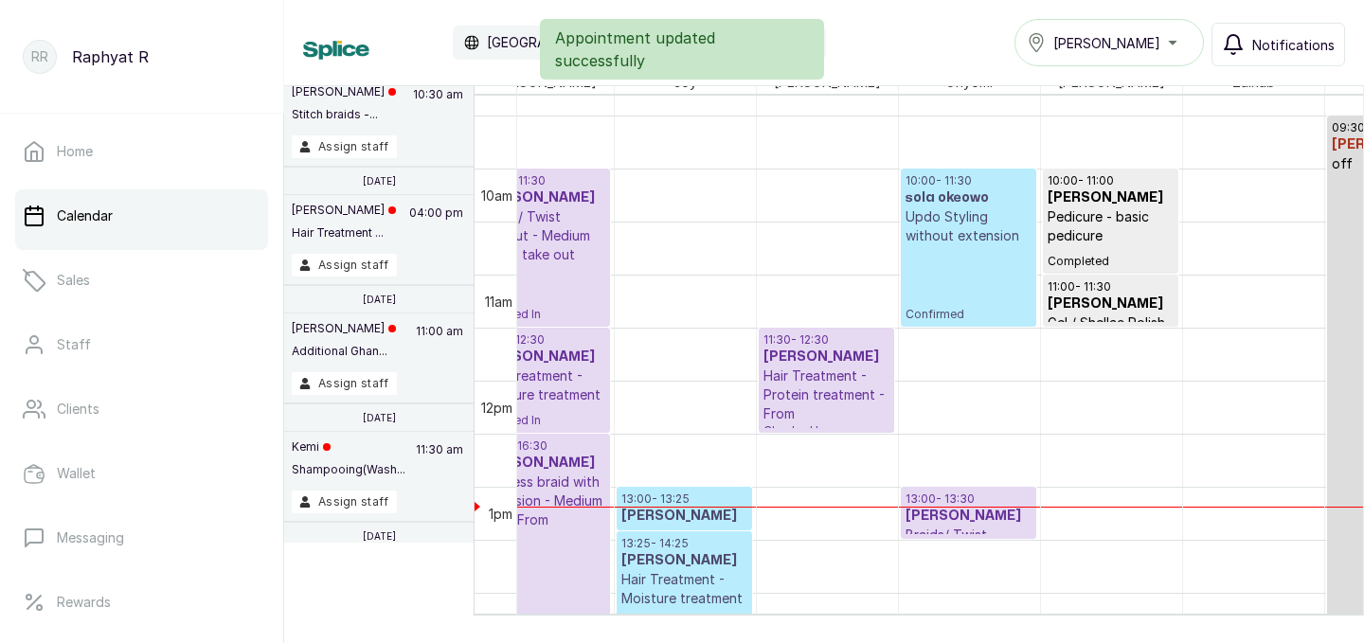
scroll to position [0, 433]
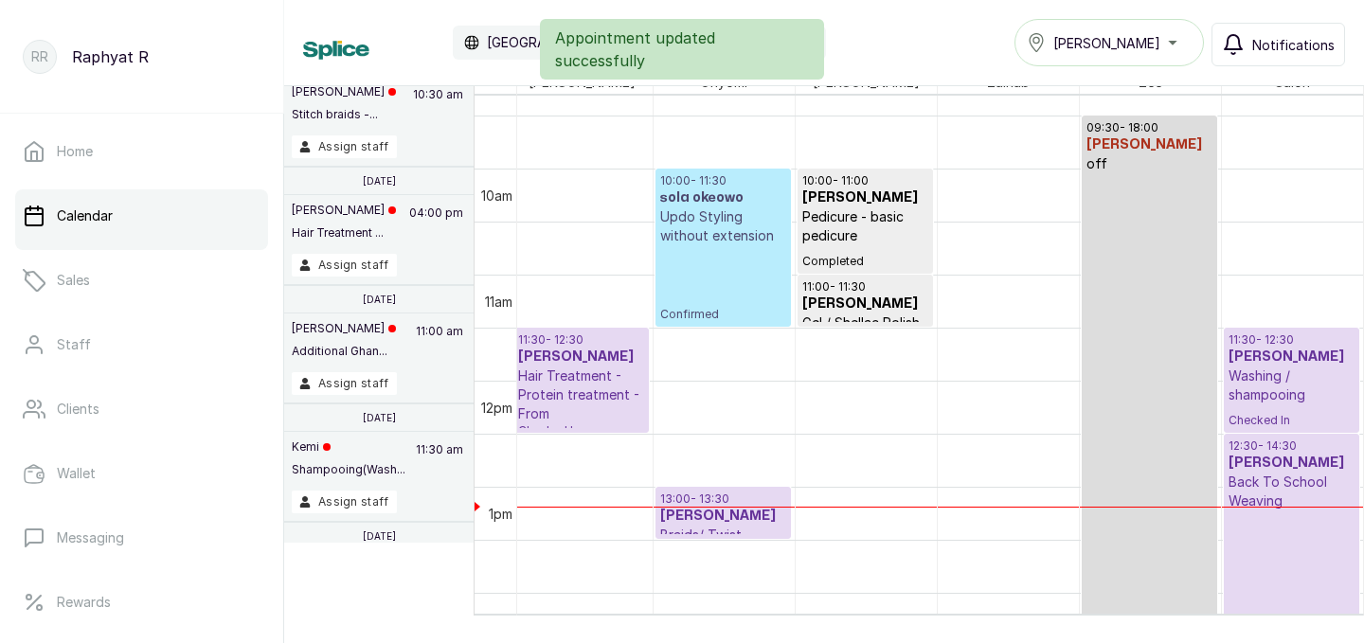
click at [1246, 376] on p "Washing / shampooing" at bounding box center [1291, 386] width 127 height 38
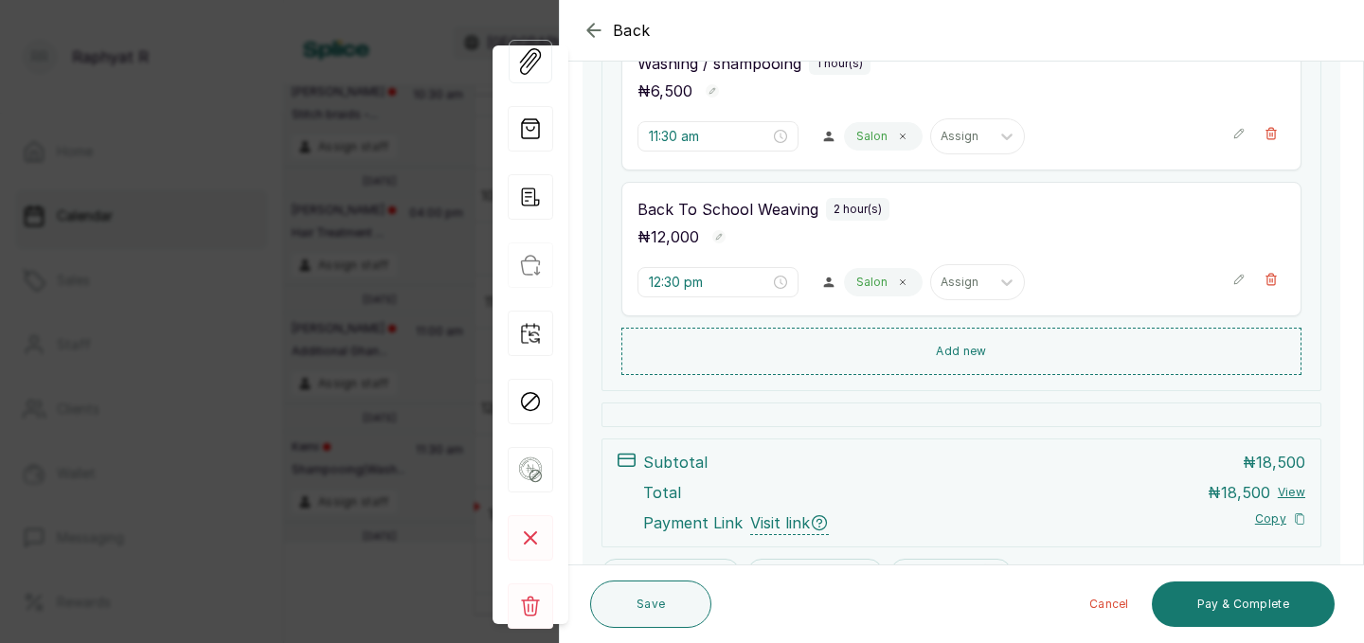
scroll to position [458, 0]
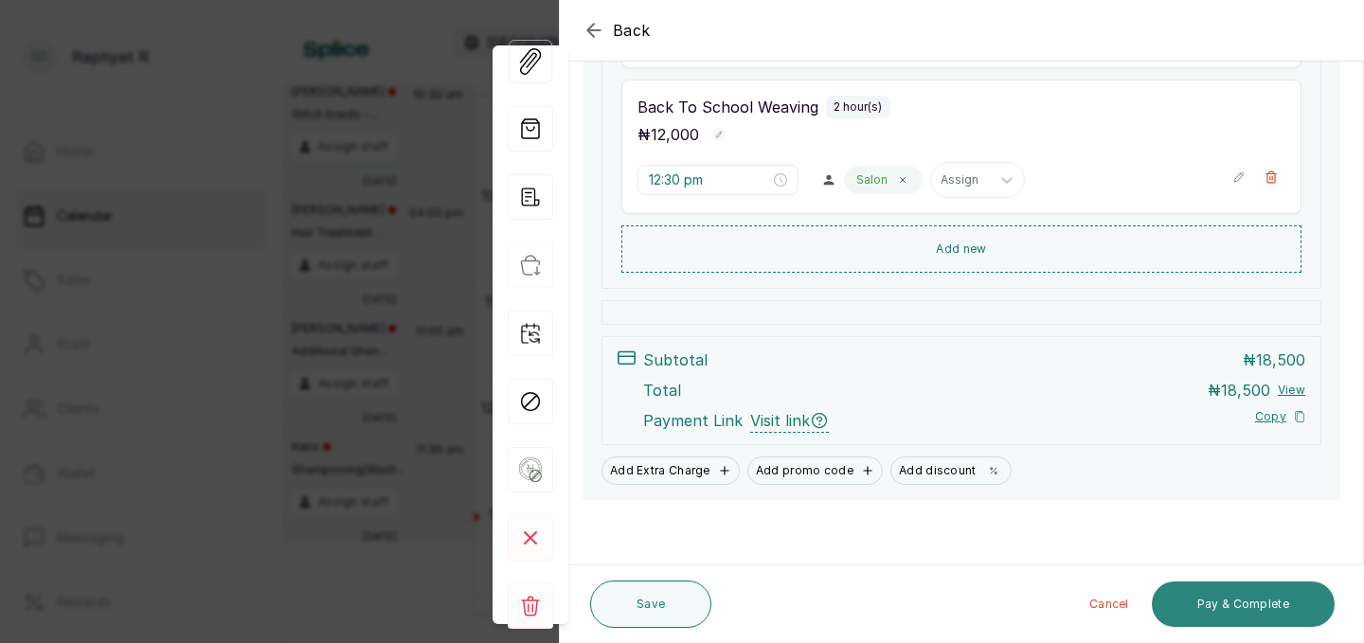
click at [1195, 610] on button "Pay & Complete" at bounding box center [1243, 604] width 183 height 45
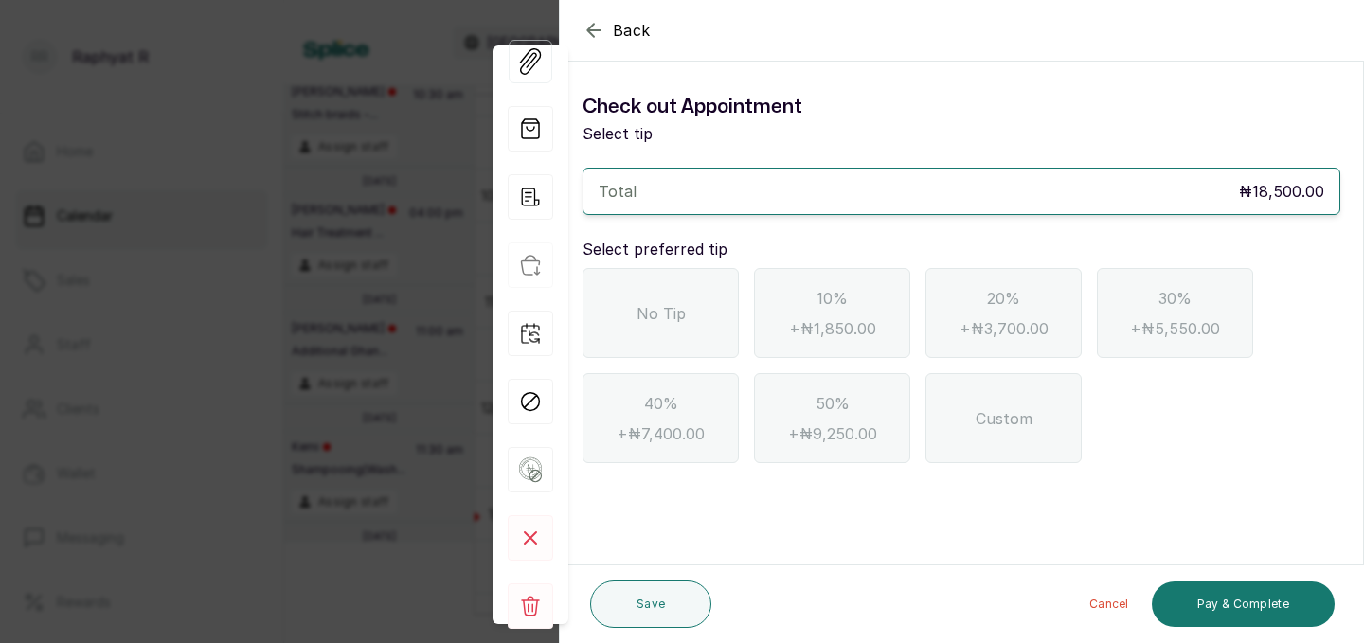
scroll to position [0, 0]
click at [720, 323] on div "No Tip" at bounding box center [660, 313] width 156 height 90
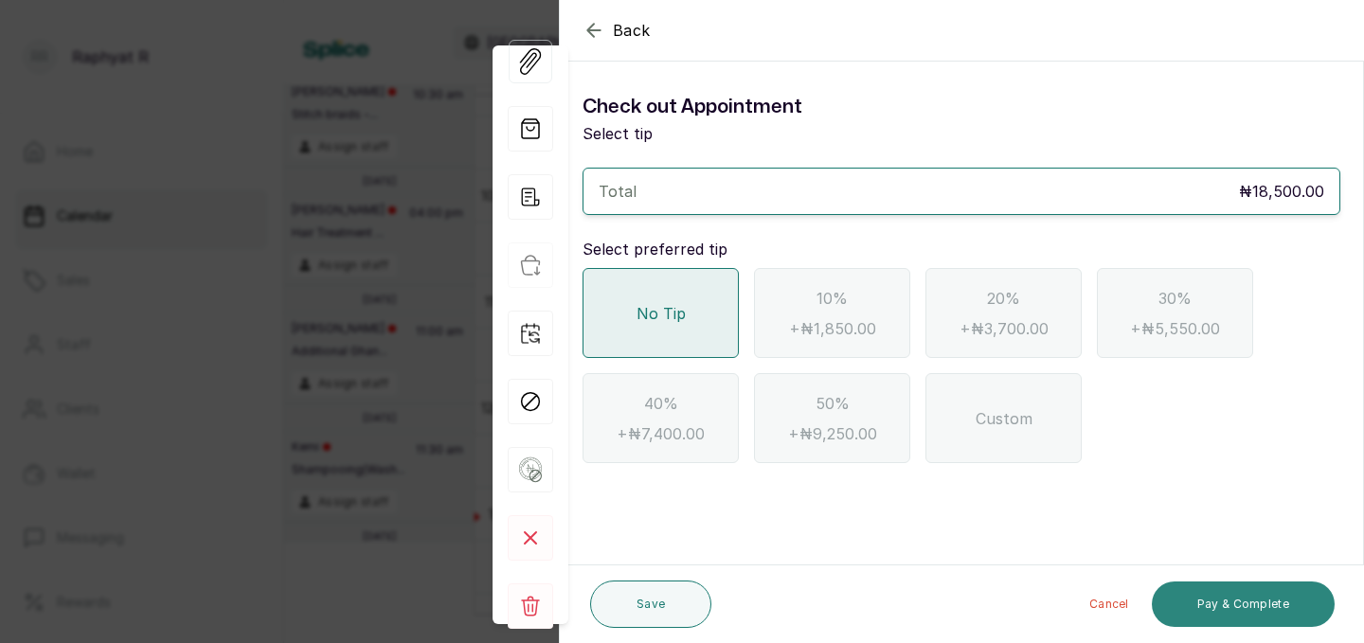
click at [1249, 599] on button "Pay & Complete" at bounding box center [1243, 604] width 183 height 45
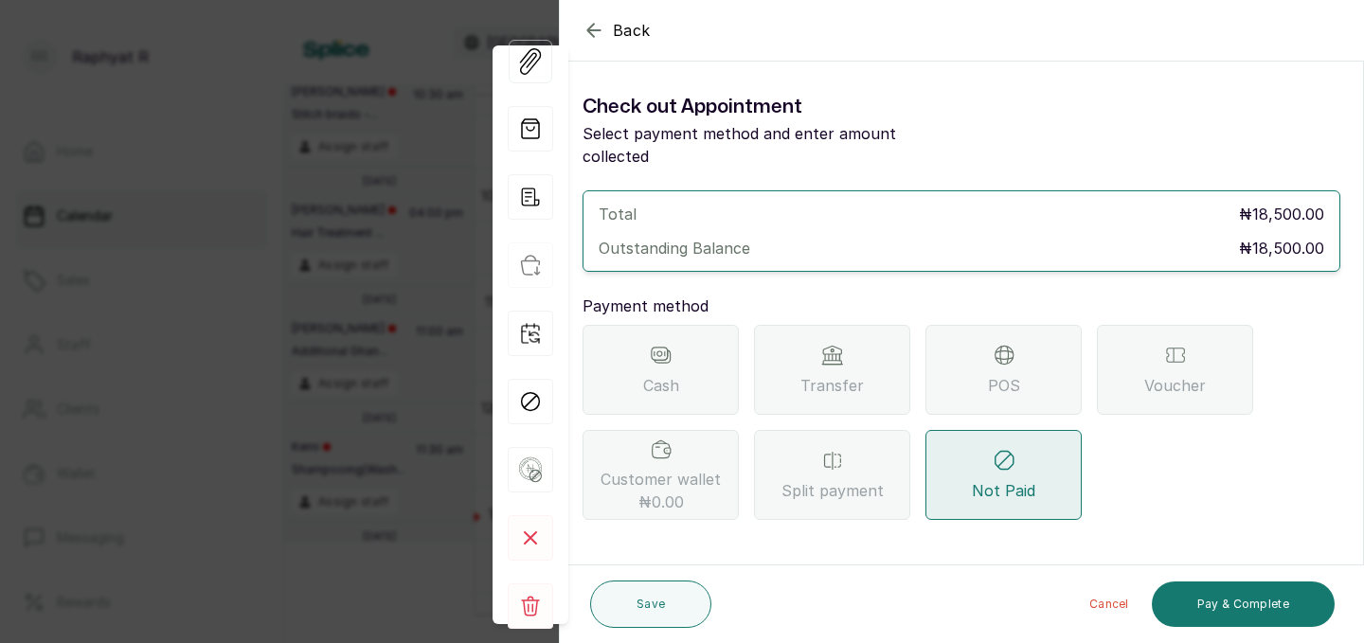
click at [993, 374] on span "POS" at bounding box center [1004, 385] width 32 height 23
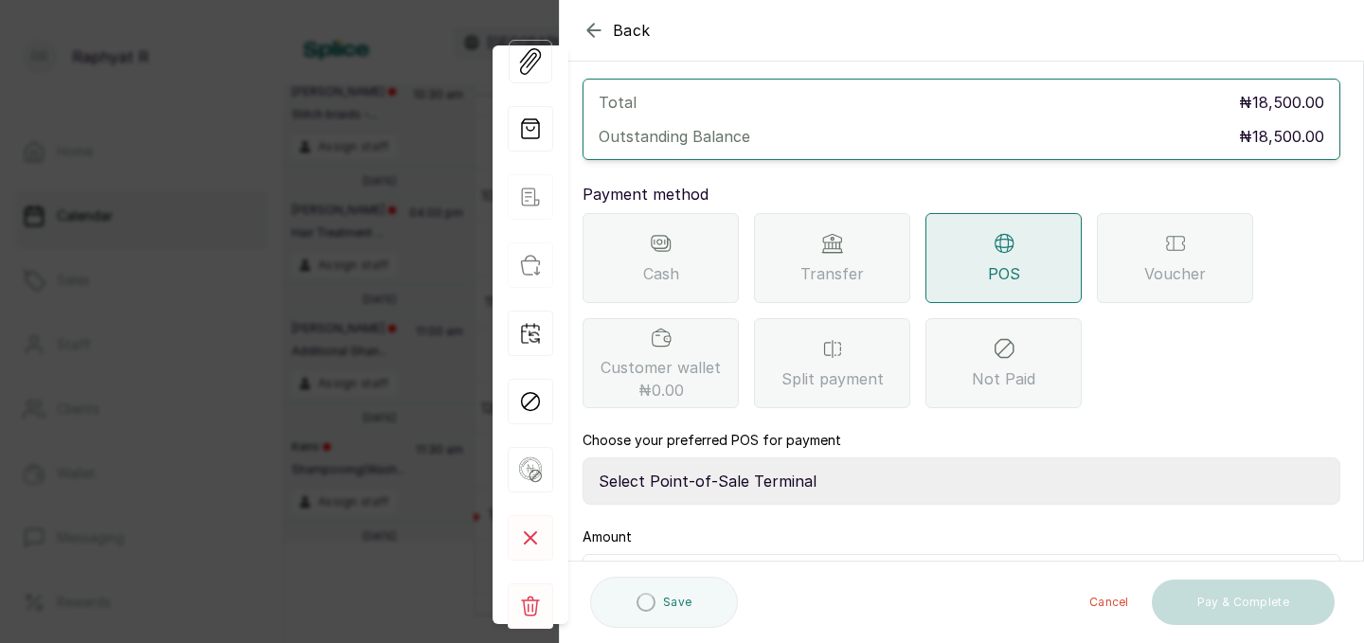
scroll to position [117, 0]
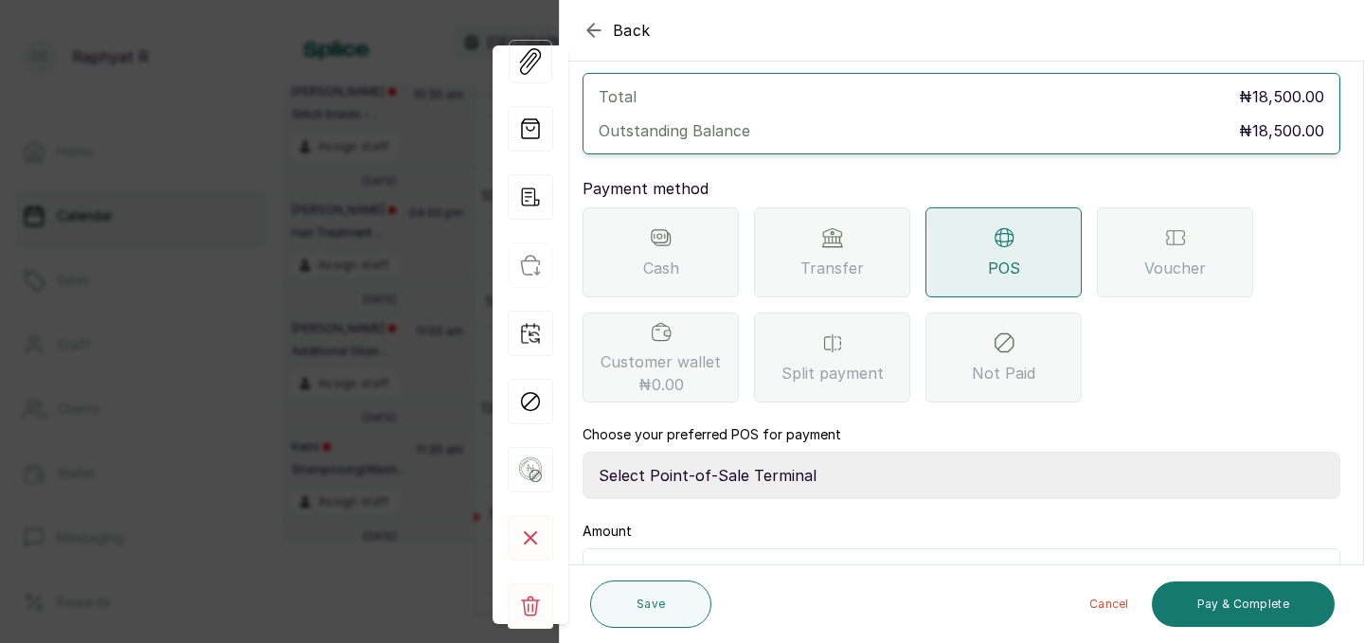
click at [817, 452] on select "Select Point-of-Sale Terminal Traction Providus Bank" at bounding box center [961, 475] width 758 height 47
select select "b1594abb-eea2-48ba-bf5f-ff0754569b84"
click at [660, 561] on input "text" at bounding box center [973, 574] width 707 height 27
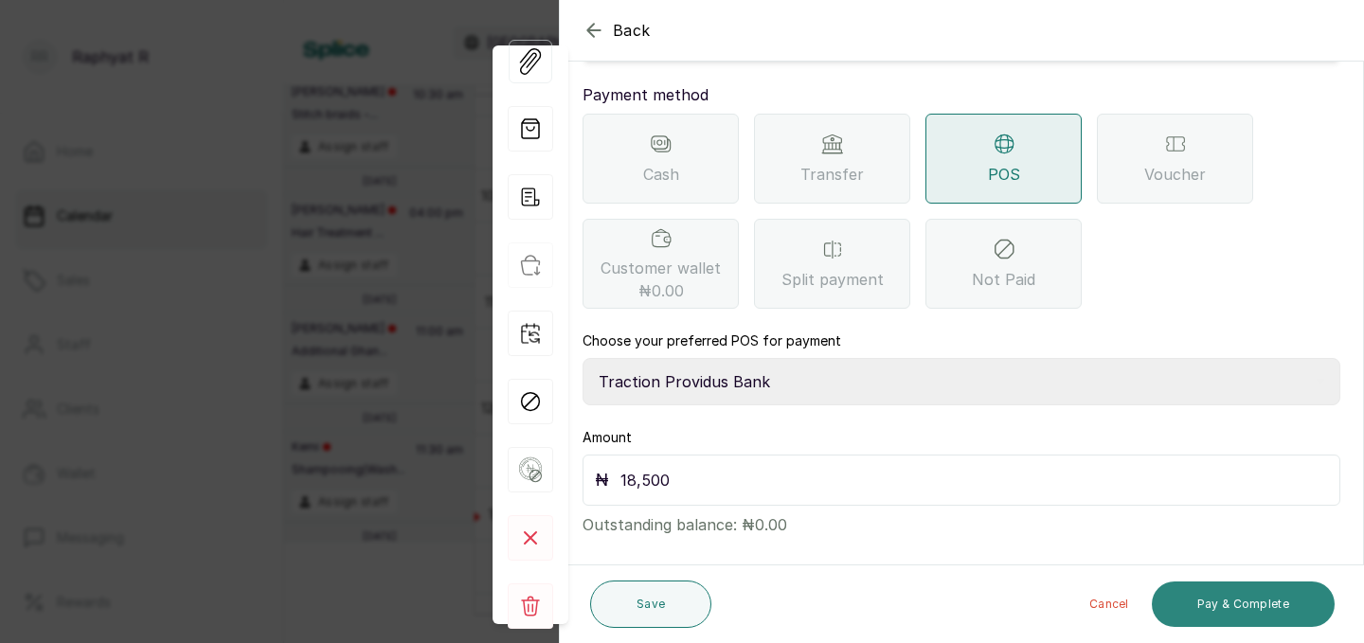
type input "18,500"
click at [1202, 612] on button "Pay & Complete" at bounding box center [1243, 604] width 183 height 45
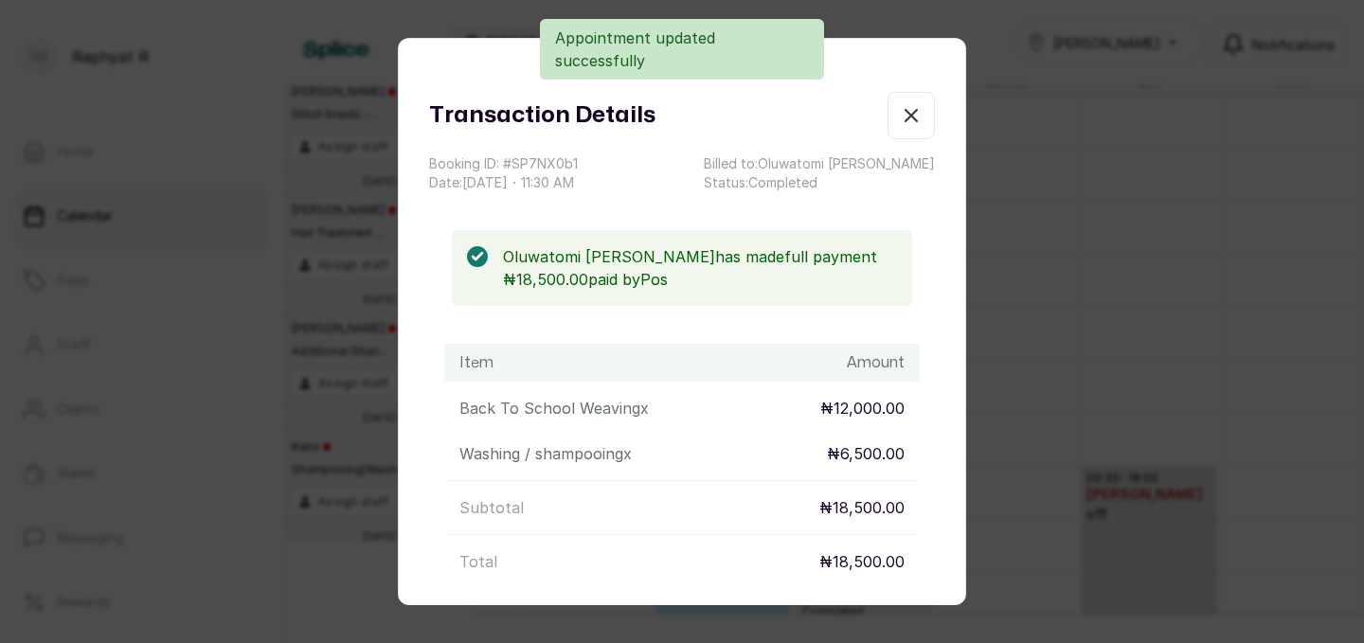
scroll to position [637, 0]
click at [913, 113] on icon "button" at bounding box center [910, 115] width 11 height 11
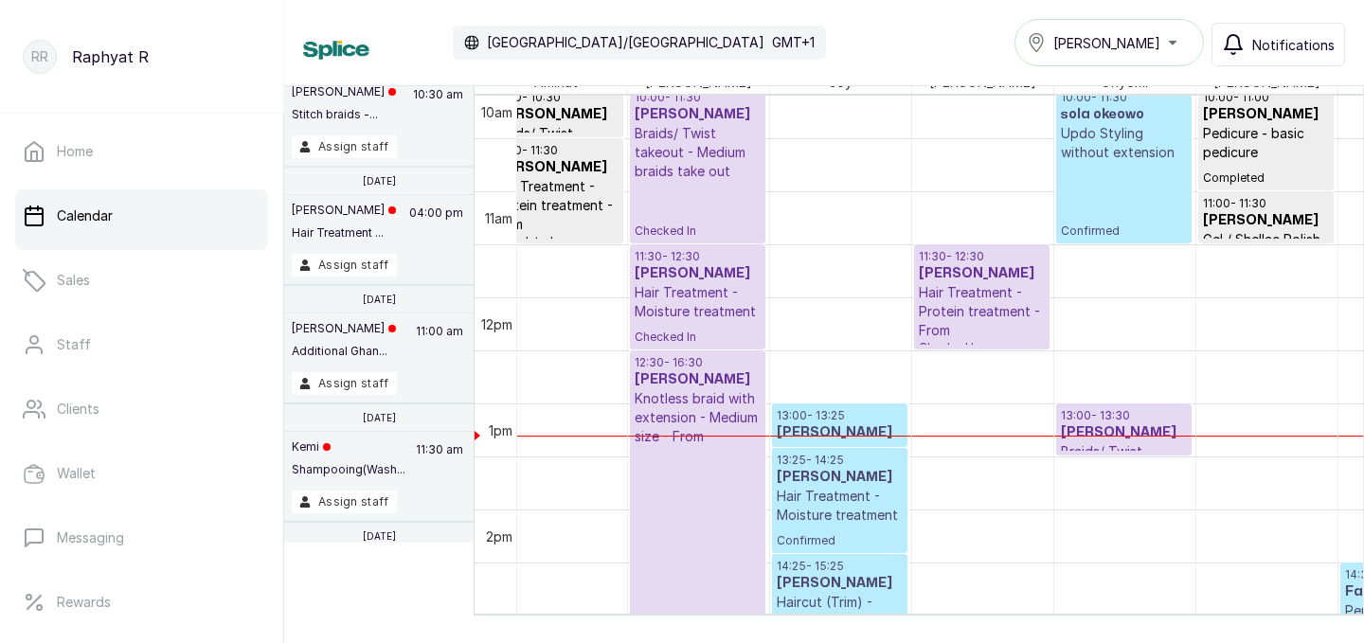
scroll to position [1071, 0]
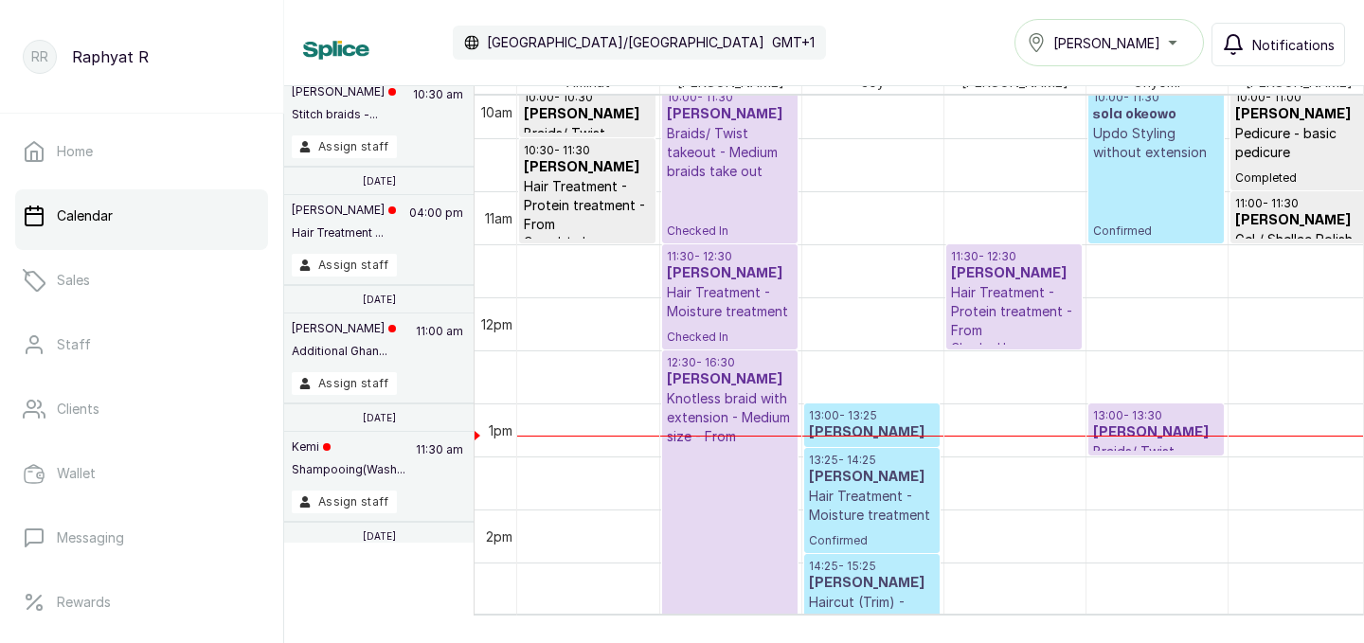
click at [980, 280] on h3 "[PERSON_NAME]" at bounding box center [1014, 273] width 126 height 19
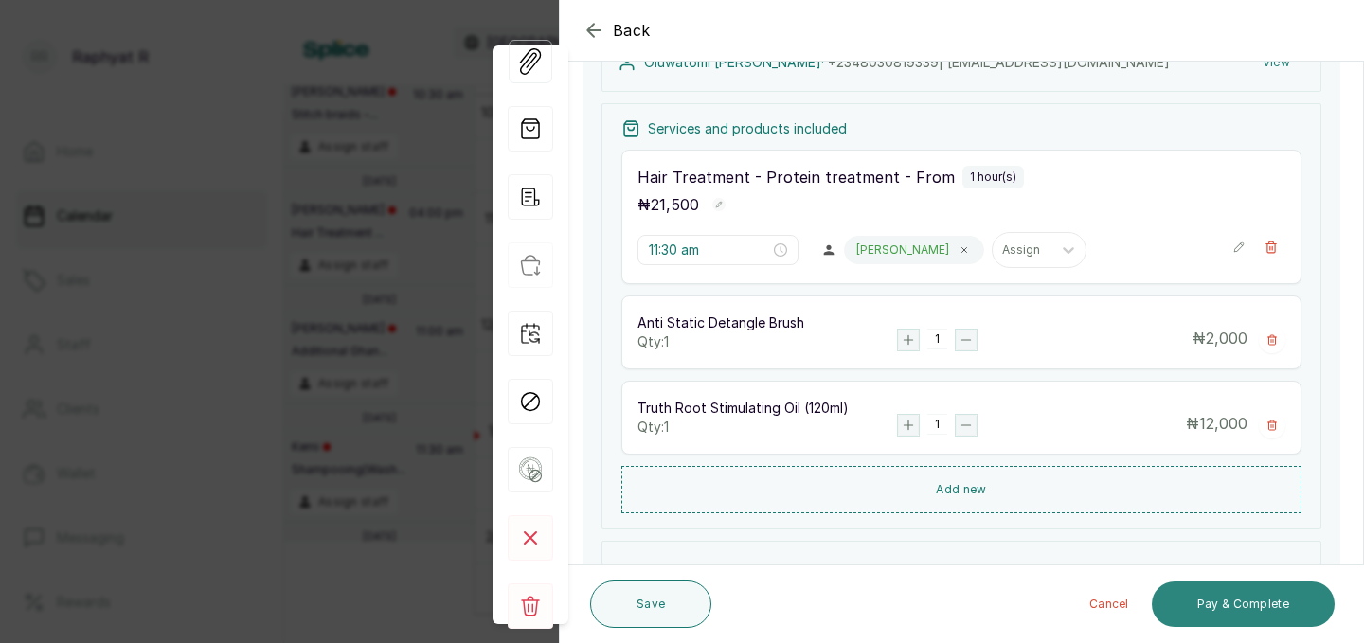
click at [1262, 620] on button "Pay & Complete" at bounding box center [1243, 604] width 183 height 45
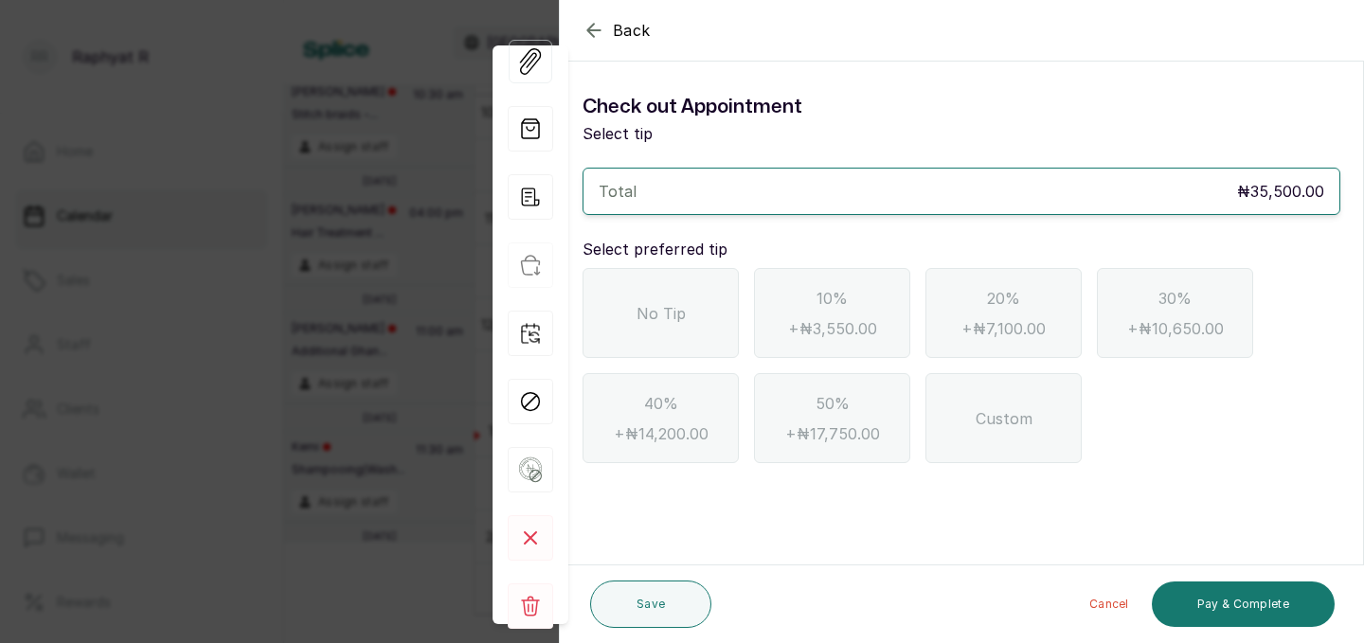
click at [722, 311] on div "No Tip" at bounding box center [660, 313] width 156 height 90
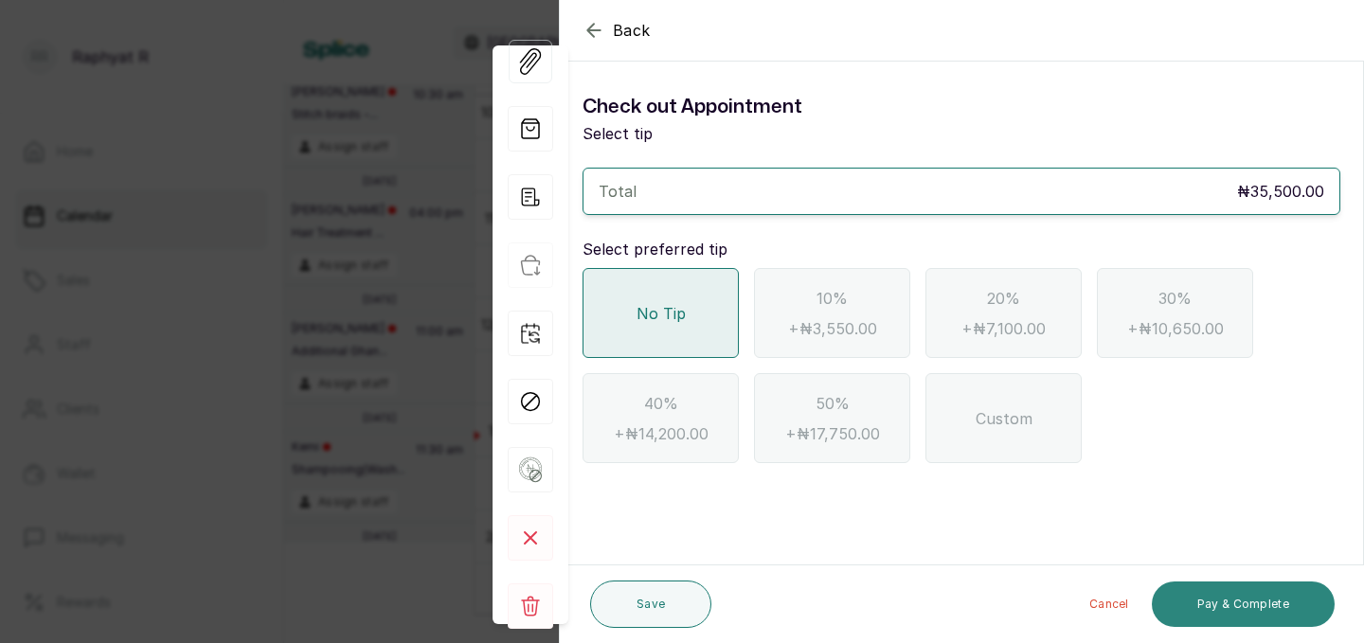
click at [1247, 594] on button "Pay & Complete" at bounding box center [1243, 604] width 183 height 45
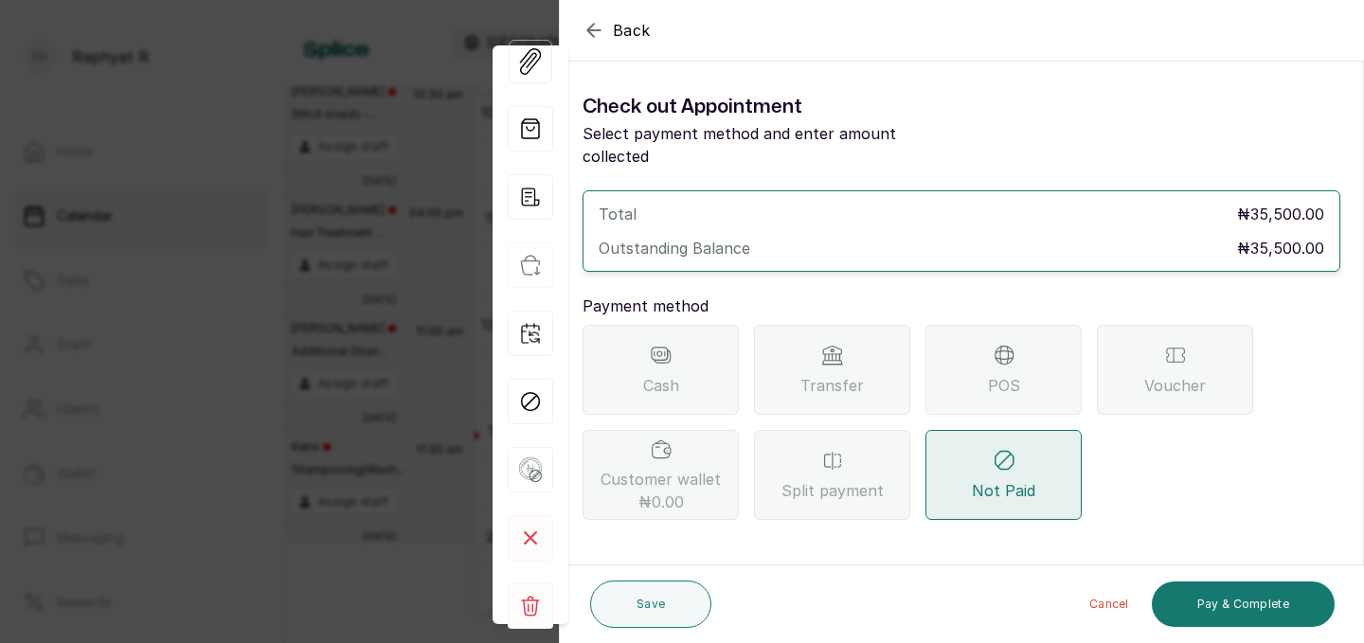
click at [1020, 349] on div "POS" at bounding box center [1003, 370] width 156 height 90
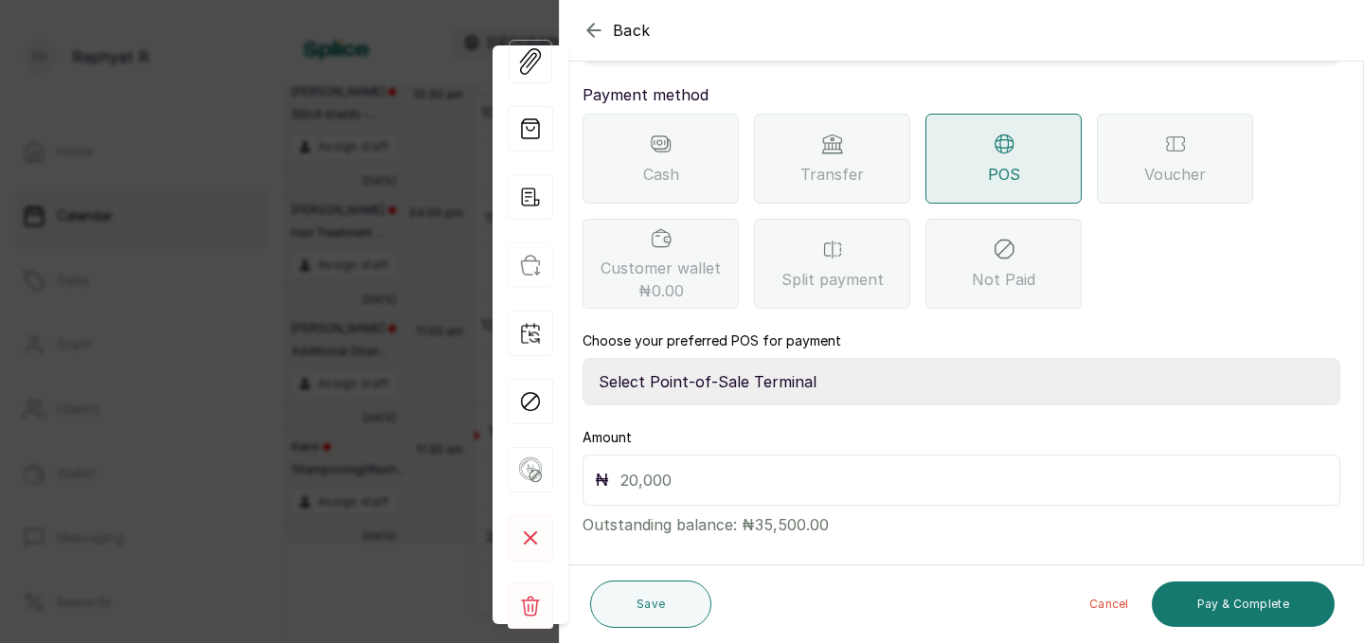
click at [817, 372] on select "Select Point-of-Sale Terminal Traction Providus Bank" at bounding box center [961, 381] width 758 height 47
select select "b1594abb-eea2-48ba-bf5f-ff0754569b84"
click at [732, 467] on input "text" at bounding box center [973, 480] width 707 height 27
type input "35,500"
click at [1207, 595] on button "Pay & Complete" at bounding box center [1243, 604] width 183 height 45
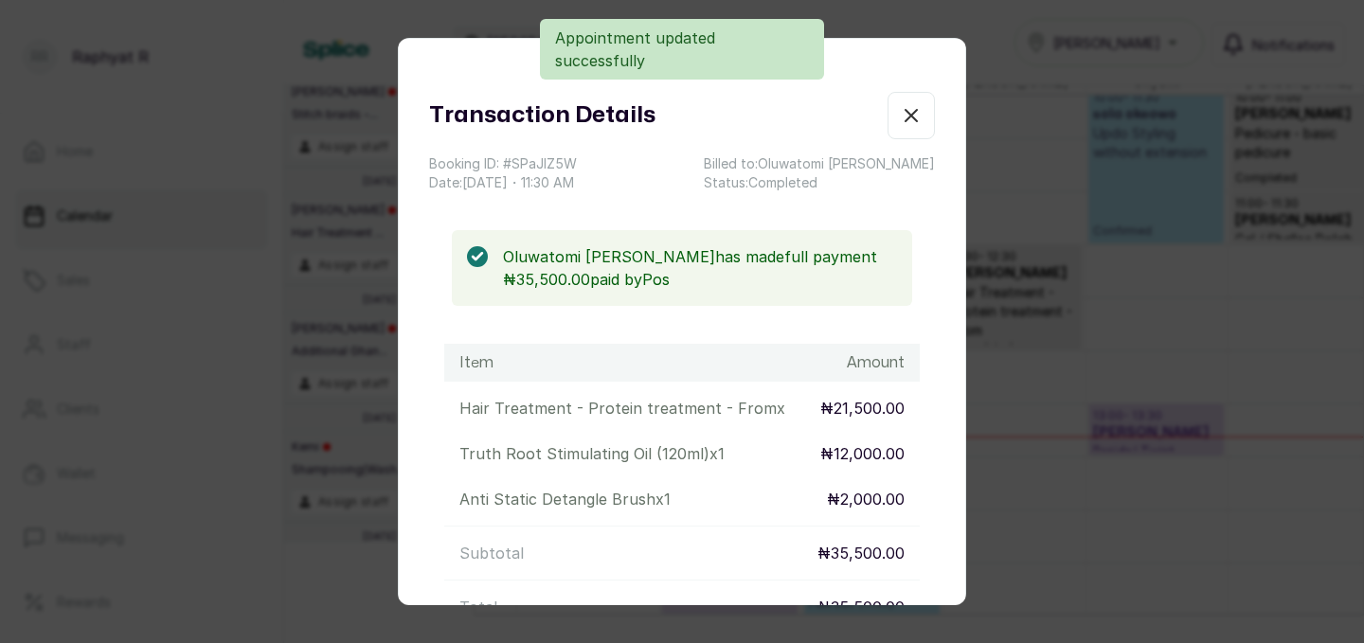
click at [912, 118] on icon "button" at bounding box center [911, 115] width 23 height 23
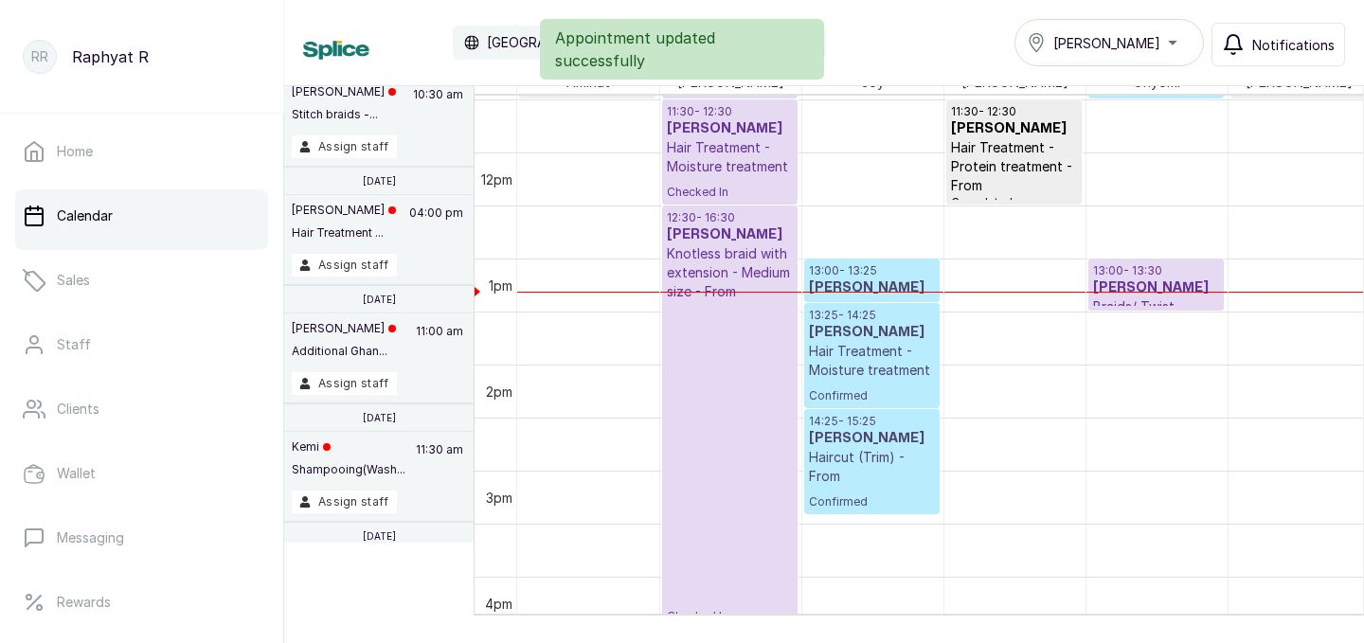
scroll to position [1171, 0]
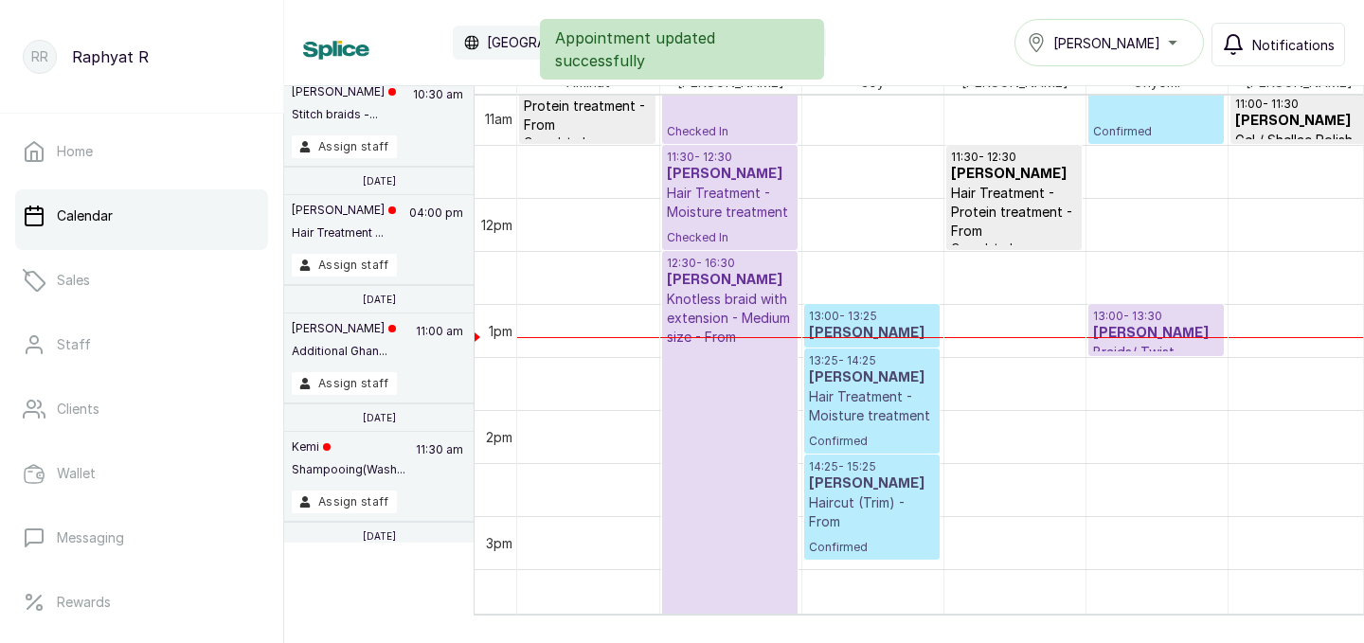
click at [1119, 317] on p "13:00 - 13:30" at bounding box center [1156, 316] width 126 height 15
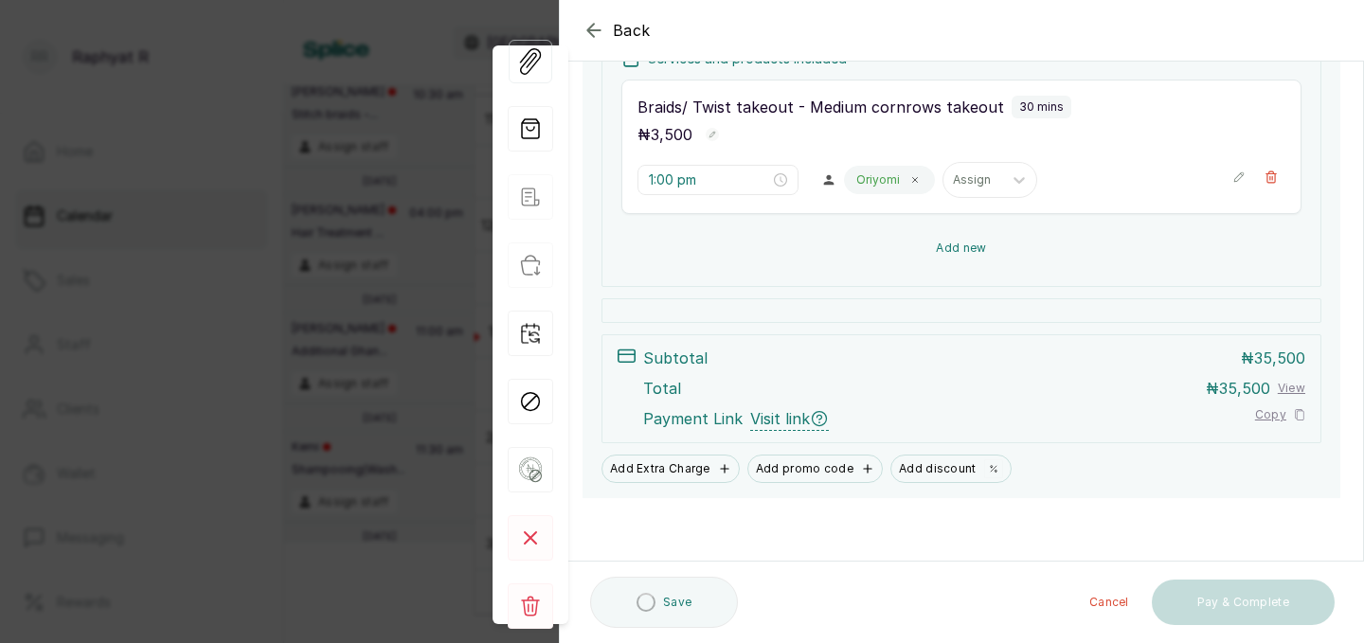
scroll to position [313, 0]
click at [1029, 262] on button "Add new" at bounding box center [961, 247] width 680 height 45
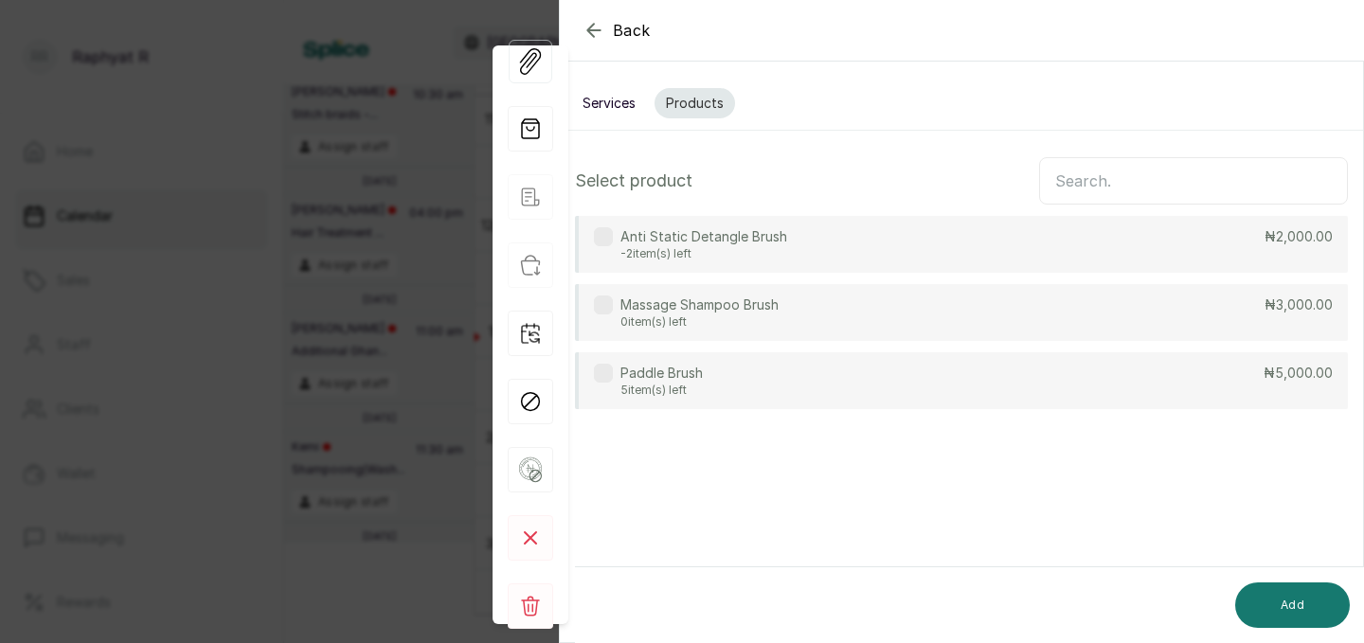
scroll to position [0, 0]
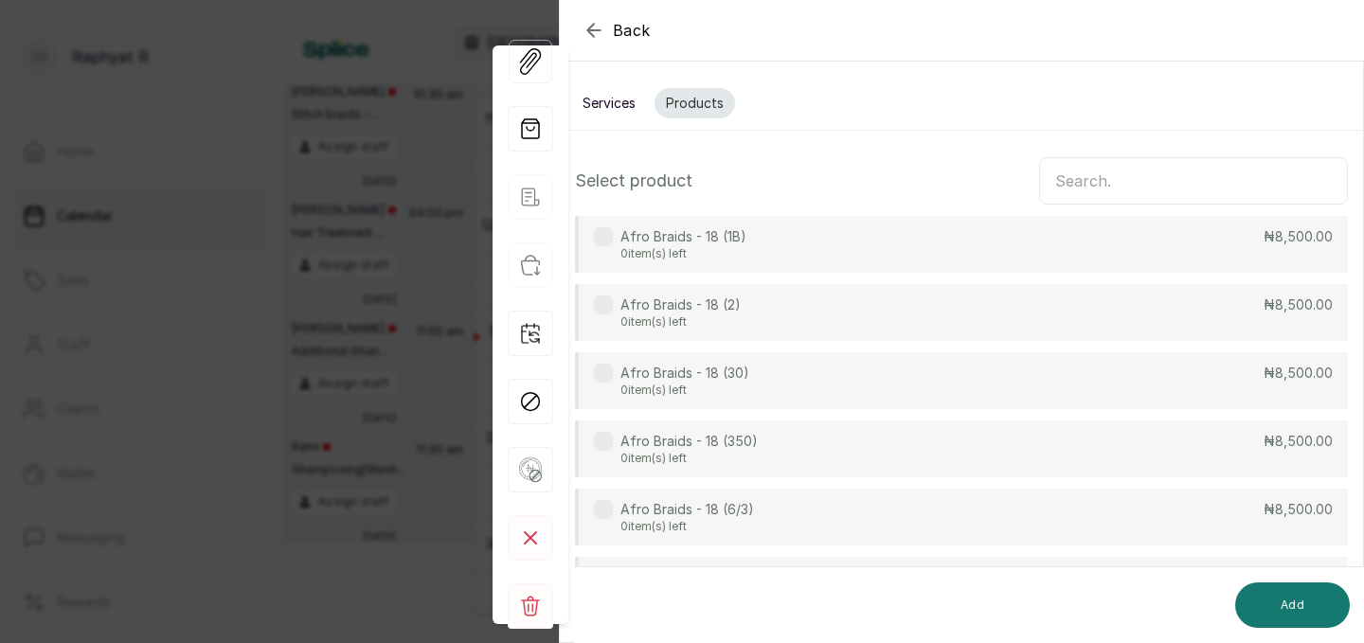
click at [633, 98] on button "Services" at bounding box center [609, 103] width 76 height 30
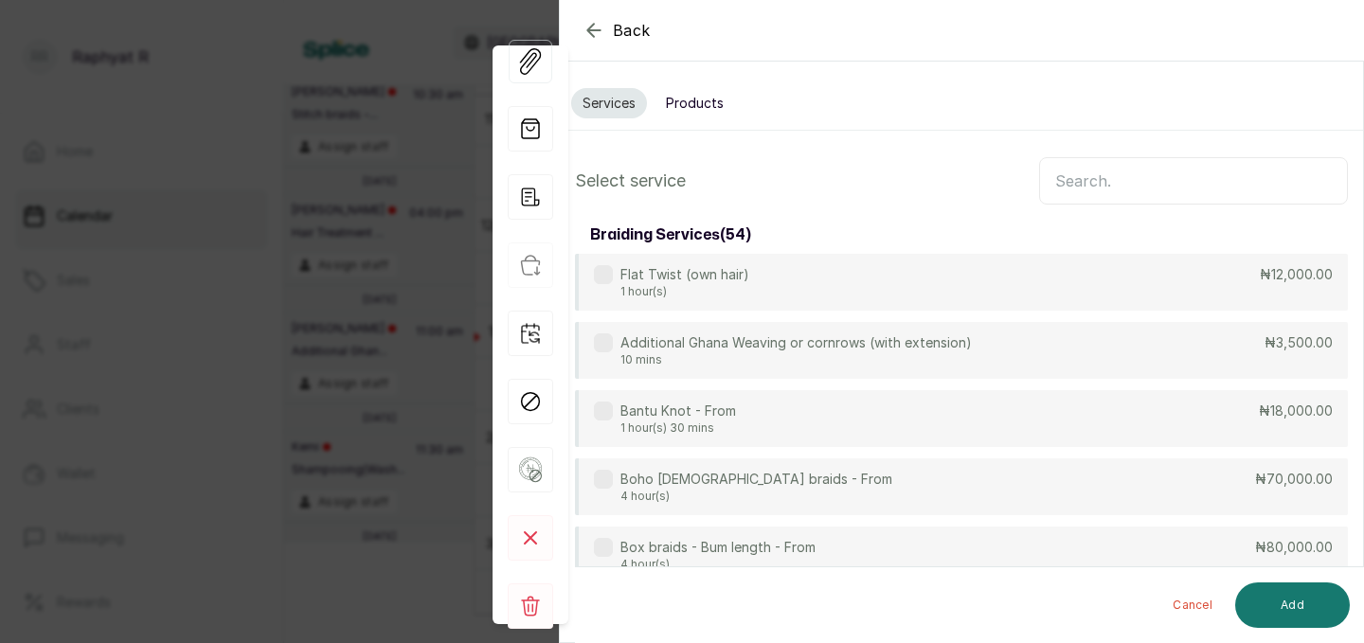
scroll to position [637, 0]
click at [1083, 173] on input "text" at bounding box center [1193, 180] width 309 height 47
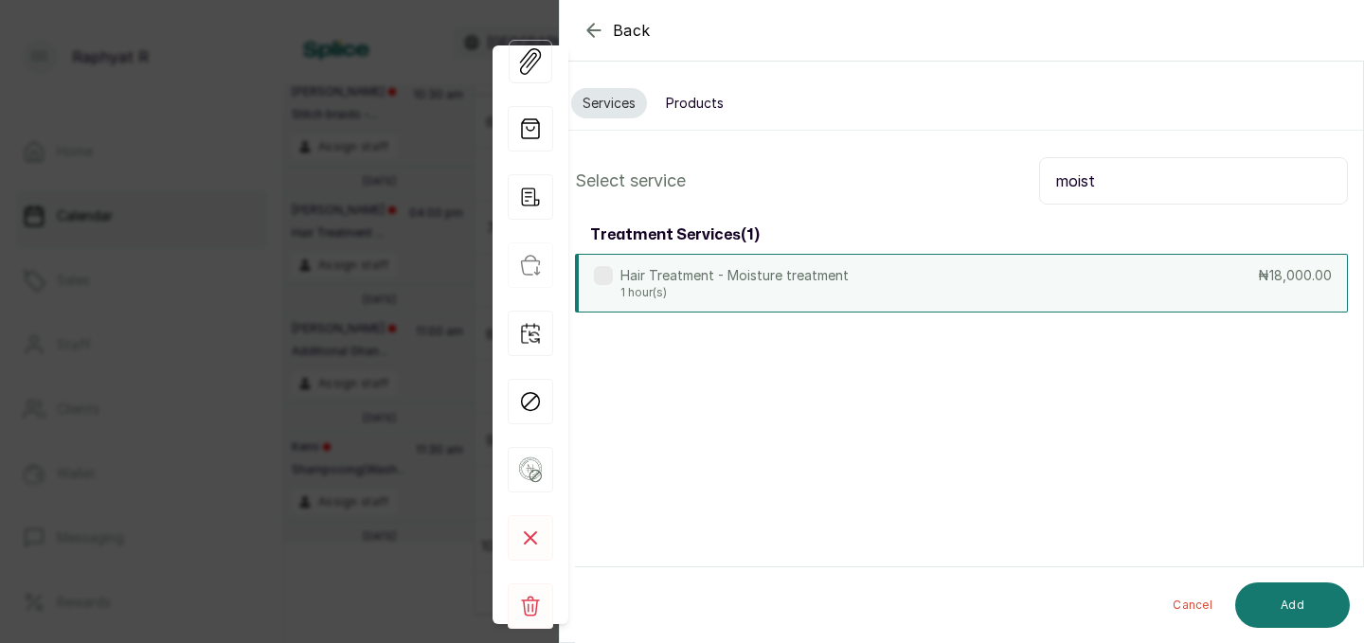
type input "moist"
click at [1052, 289] on div "Hair Treatment - Moisture treatment 1 hour(s) ₦18,000.00" at bounding box center [961, 283] width 773 height 59
click at [1305, 615] on button "Add" at bounding box center [1292, 604] width 115 height 45
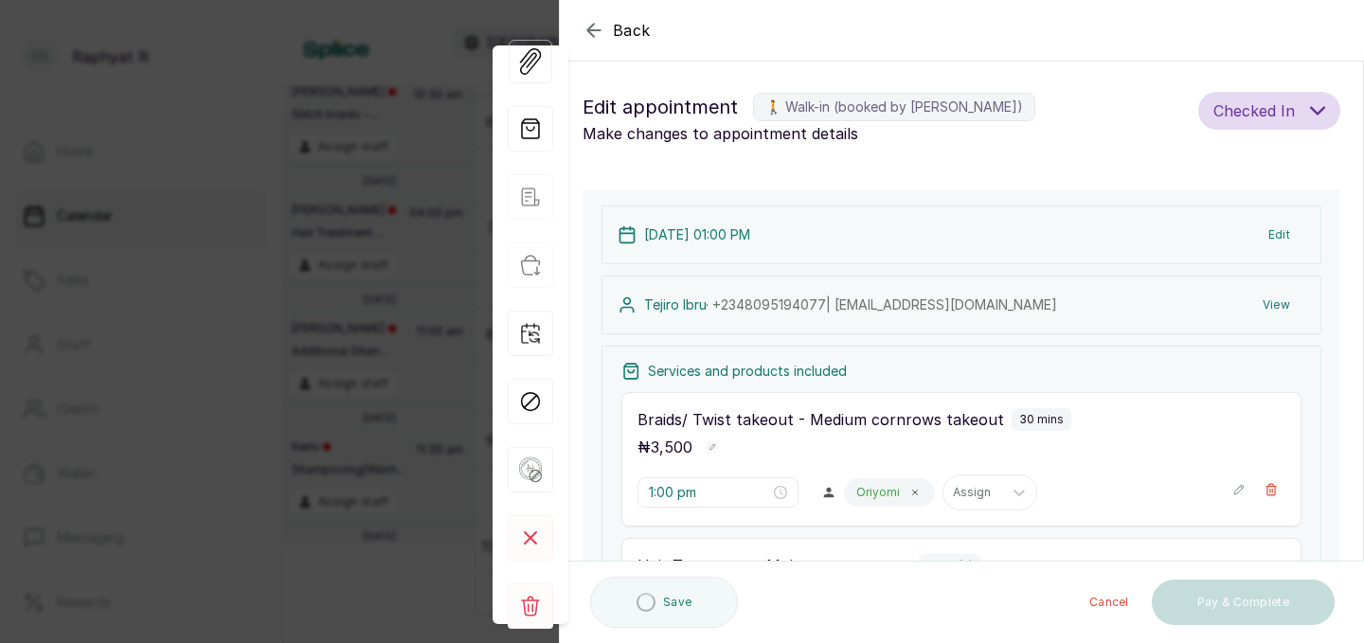
type input "1:30 pm"
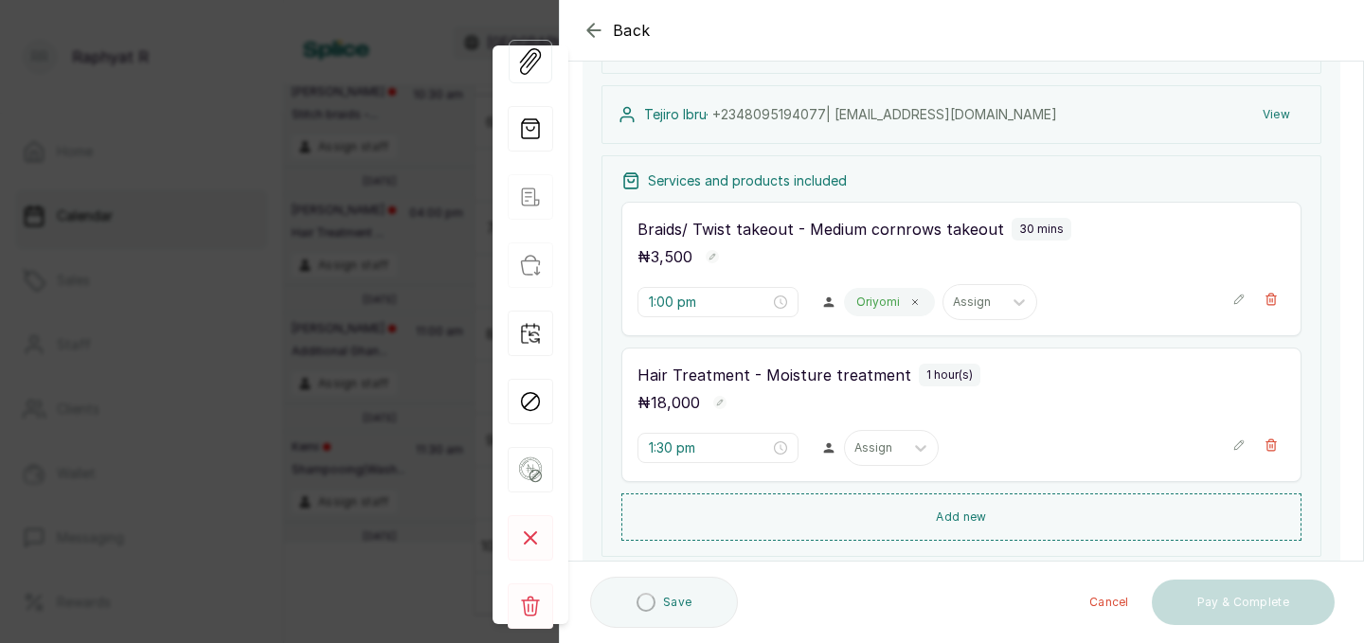
scroll to position [290, 0]
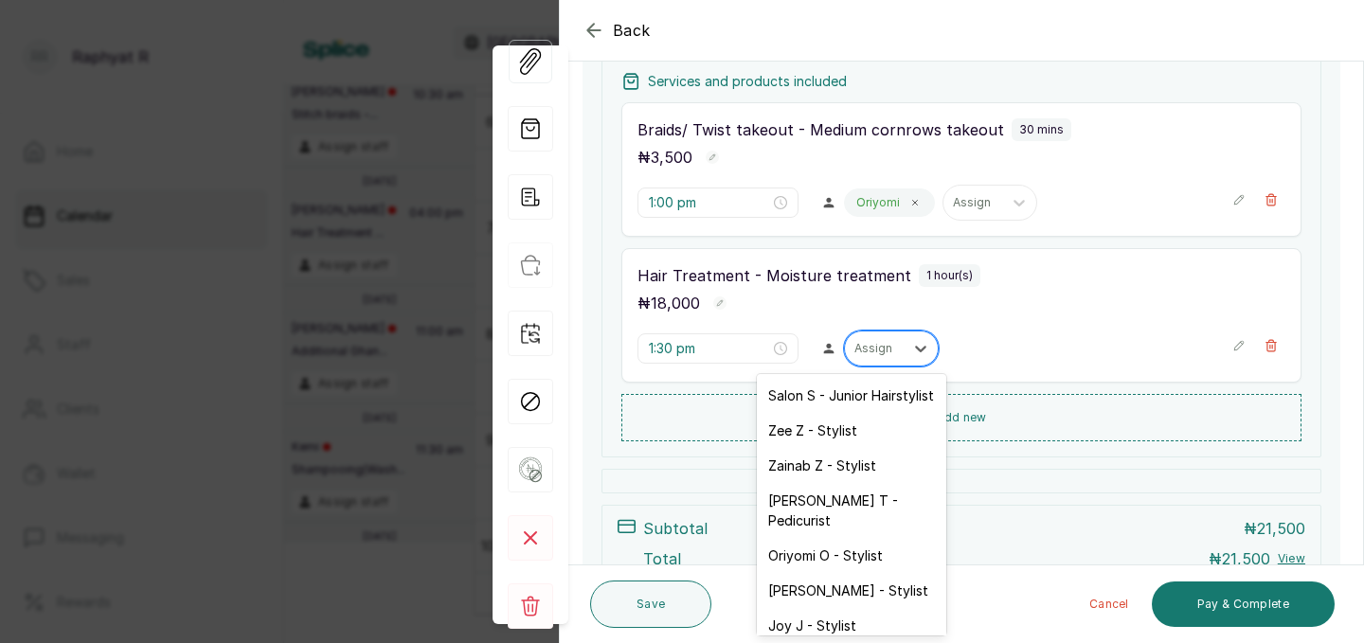
click at [854, 344] on div at bounding box center [874, 348] width 40 height 17
click at [825, 470] on div "Zainab Z - Stylist" at bounding box center [851, 465] width 189 height 35
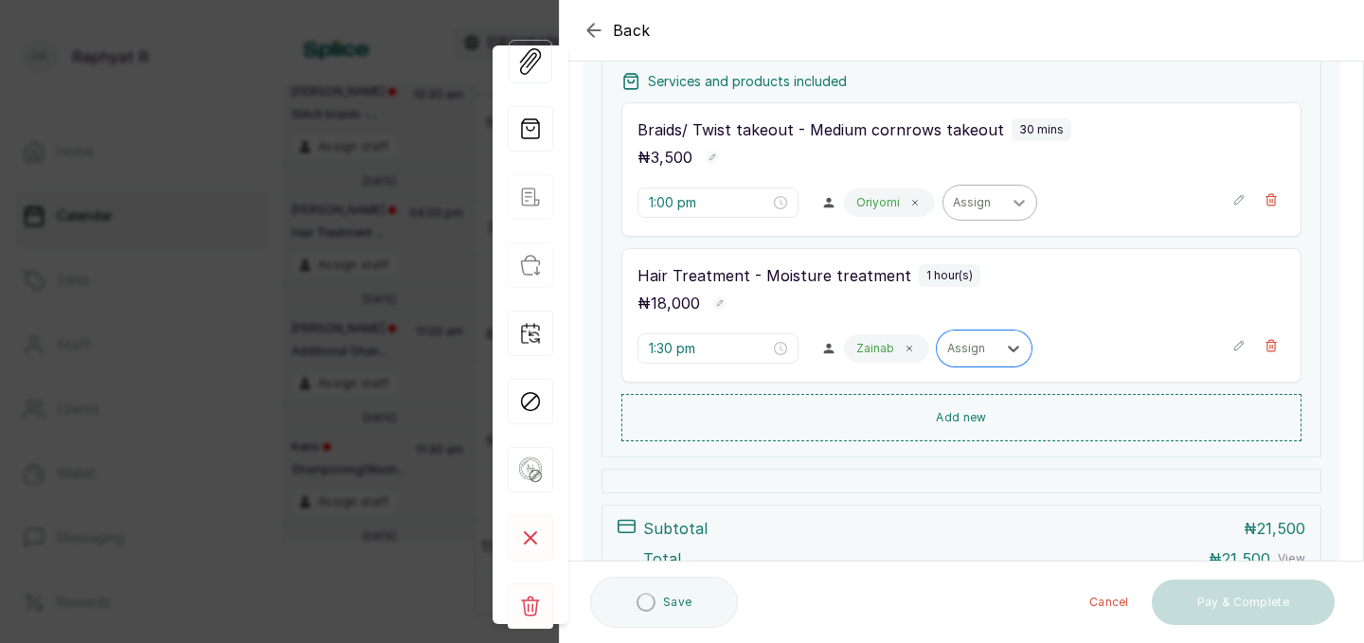
click at [907, 208] on span at bounding box center [914, 202] width 15 height 15
click at [1010, 202] on icon at bounding box center [1019, 202] width 19 height 19
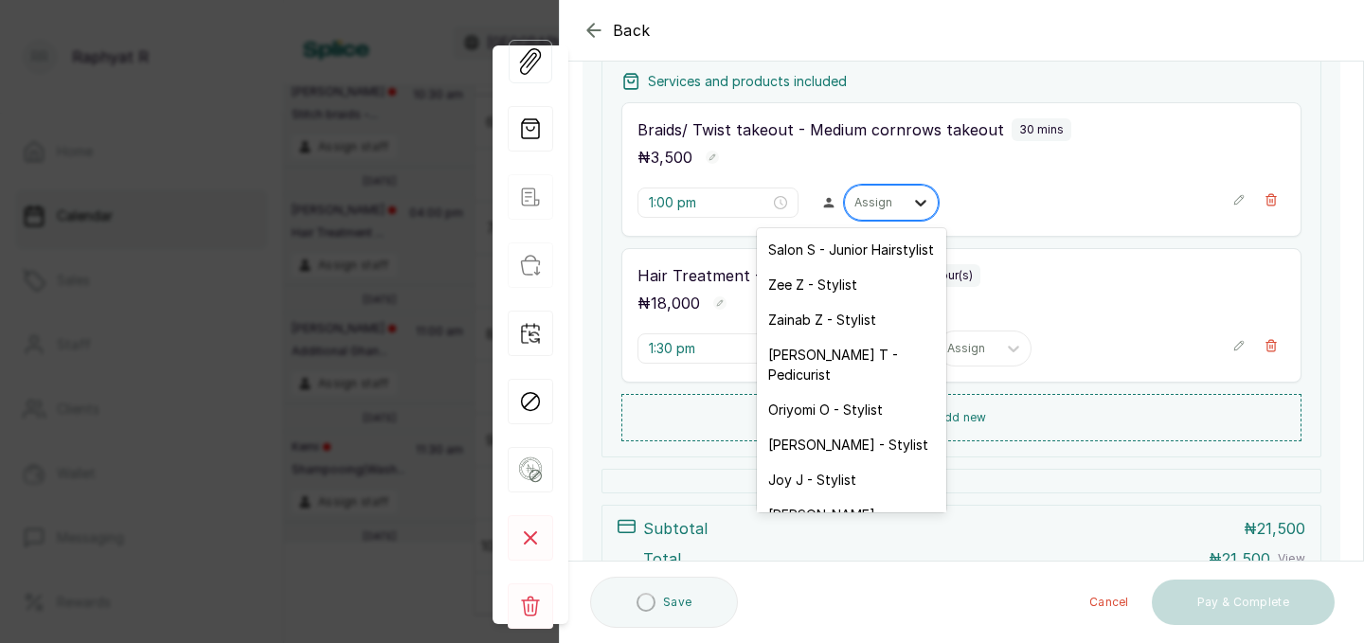
click at [911, 202] on icon at bounding box center [920, 202] width 19 height 19
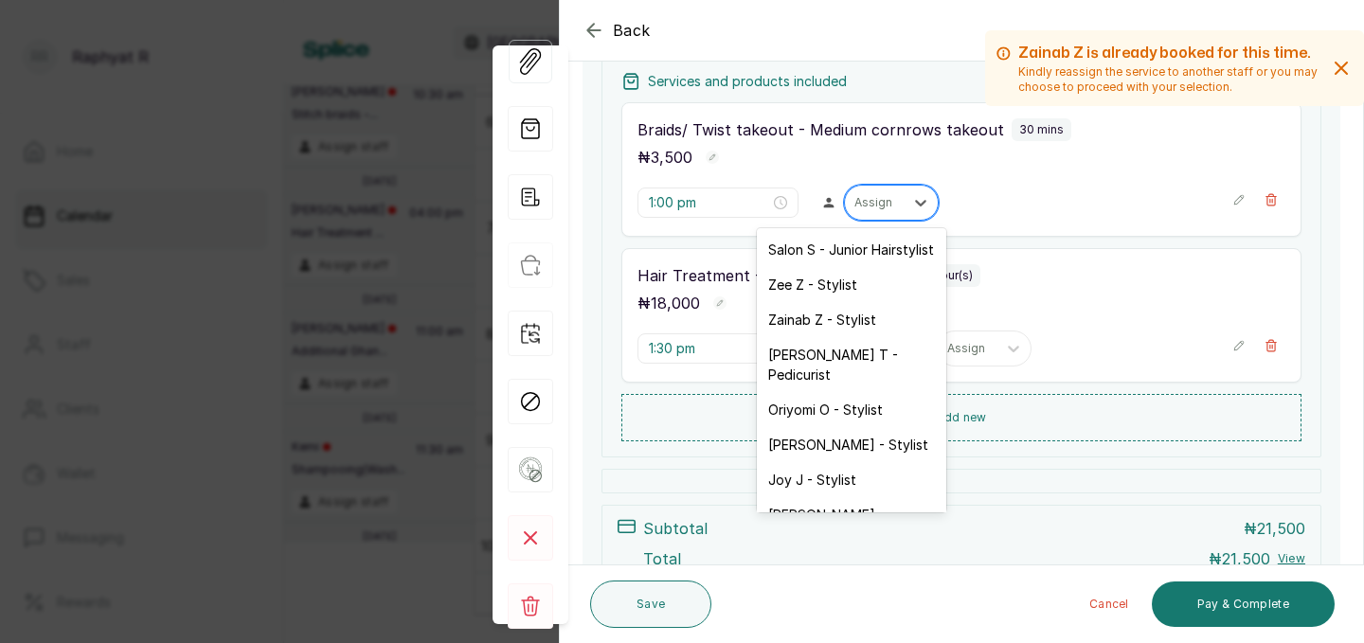
click at [854, 205] on div at bounding box center [874, 202] width 40 height 17
click at [828, 319] on div "Zainab Z - Stylist" at bounding box center [851, 319] width 189 height 35
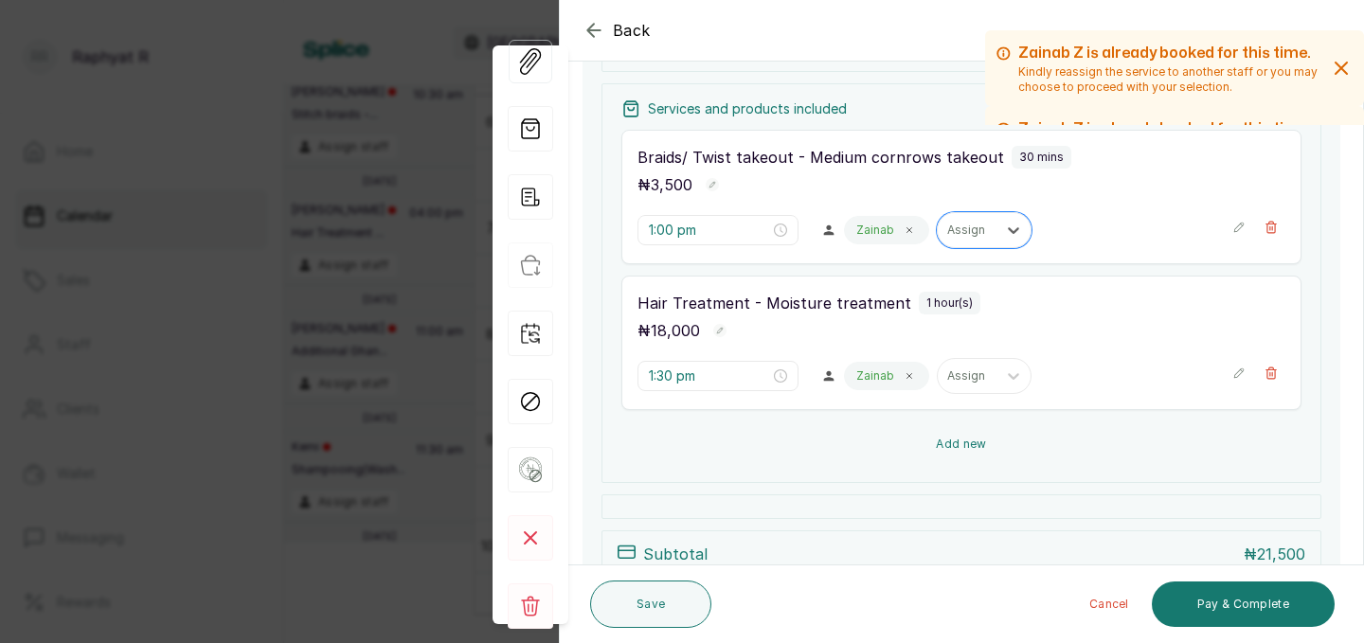
scroll to position [291, 0]
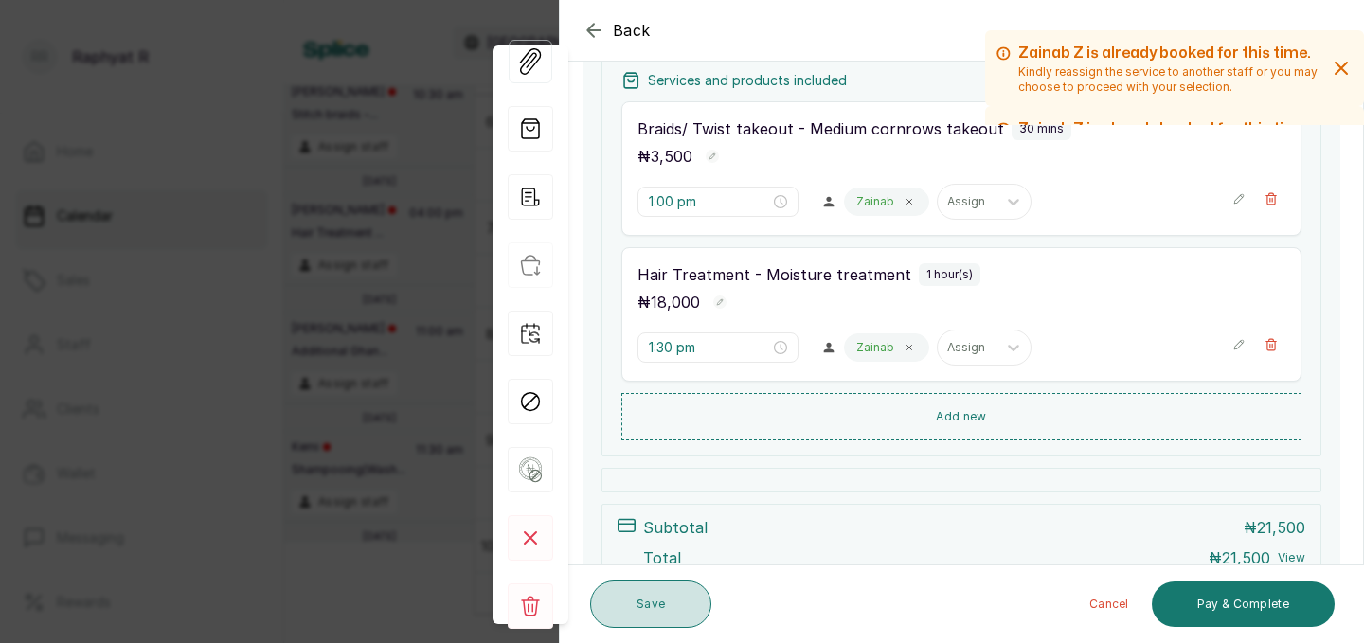
click at [651, 608] on button "Save" at bounding box center [650, 604] width 121 height 47
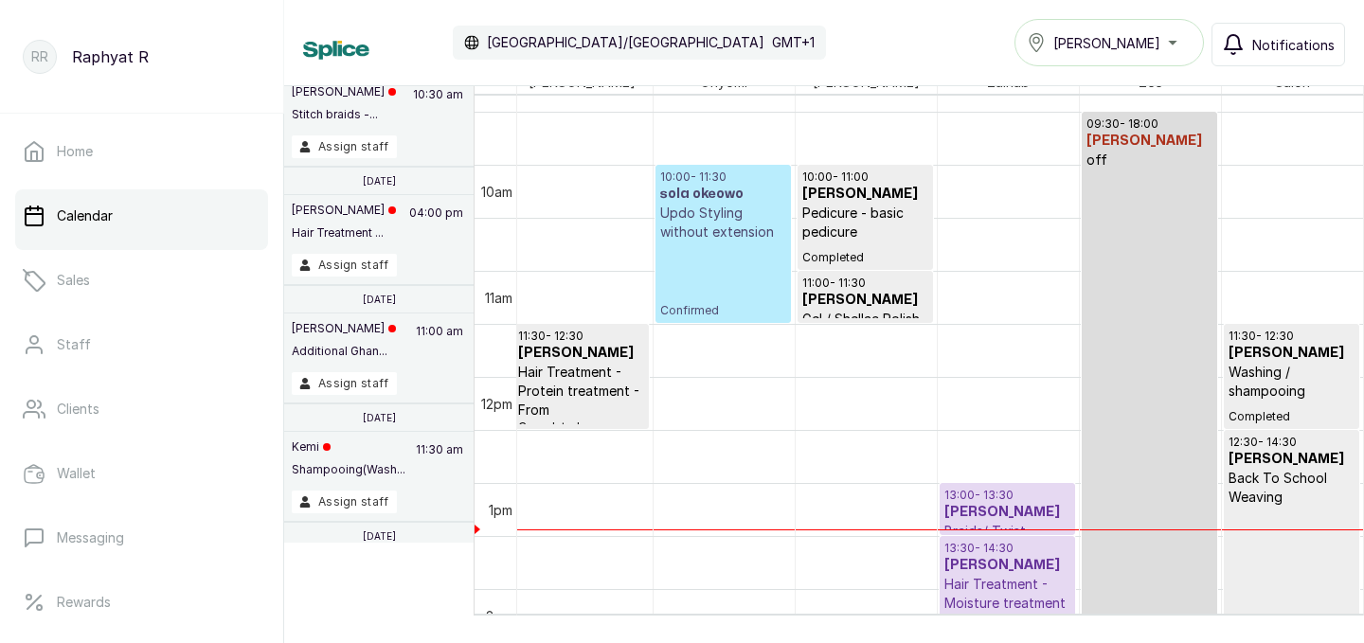
scroll to position [1258, 0]
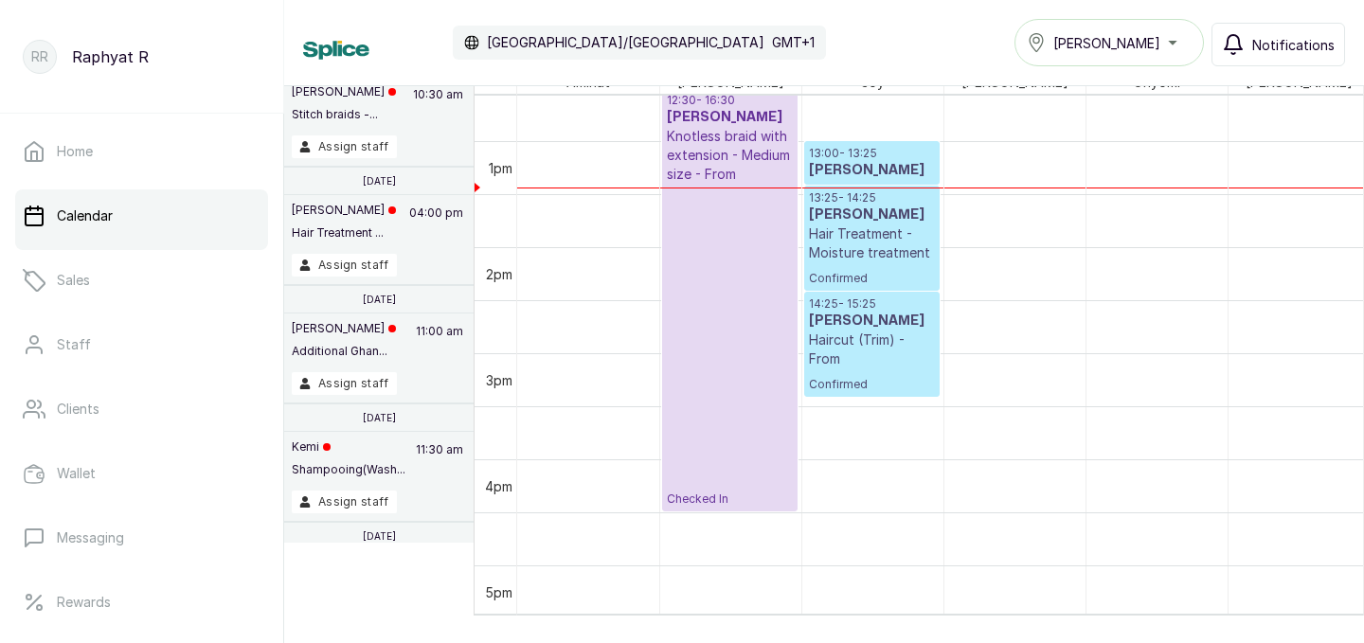
click at [886, 170] on h3 "[PERSON_NAME]" at bounding box center [872, 170] width 126 height 19
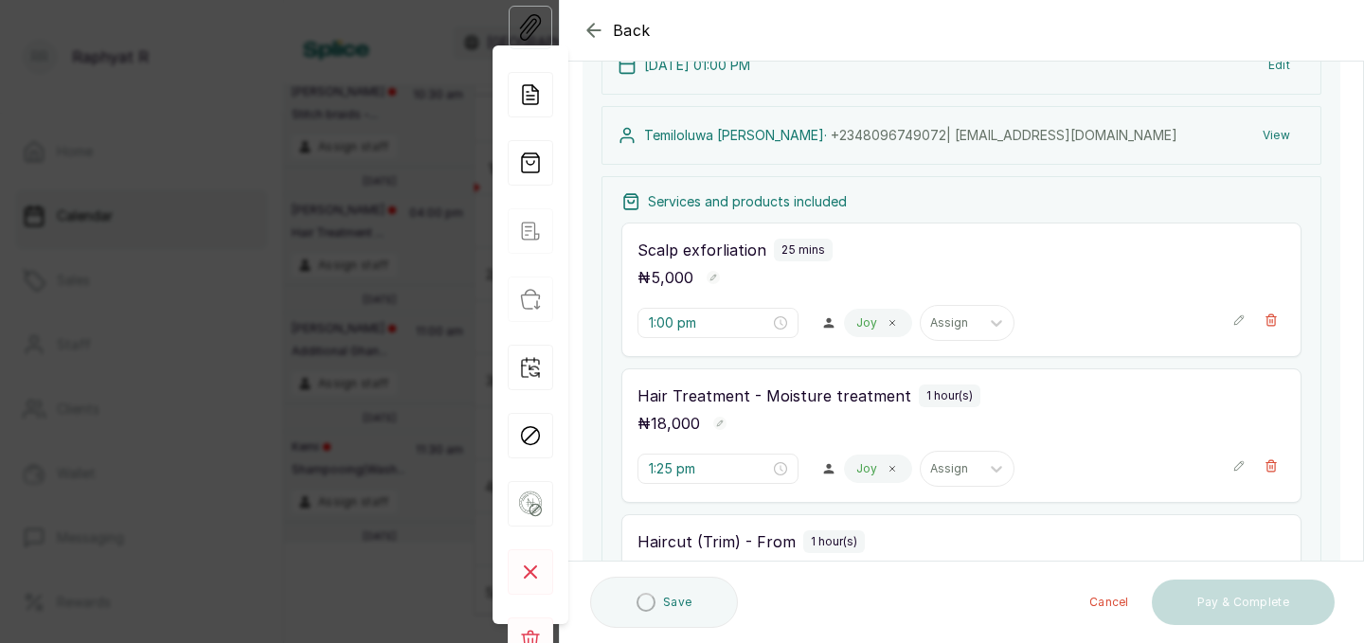
scroll to position [251, 0]
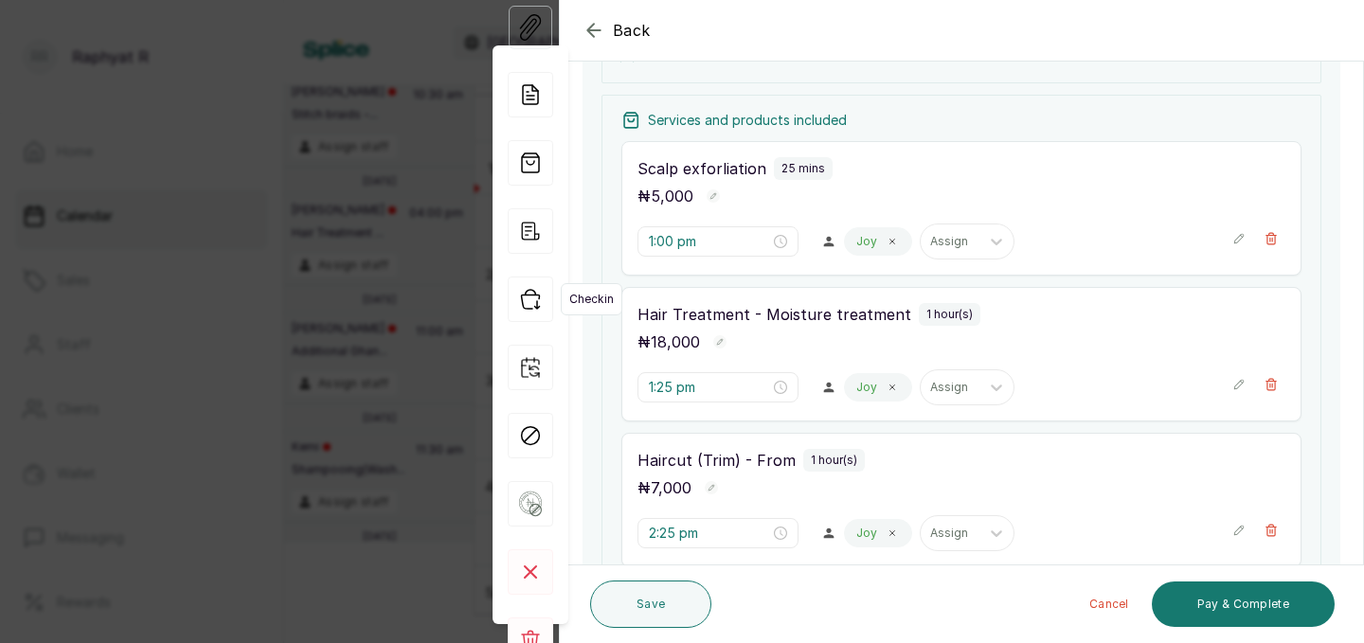
click at [541, 304] on icon "button" at bounding box center [530, 299] width 45 height 45
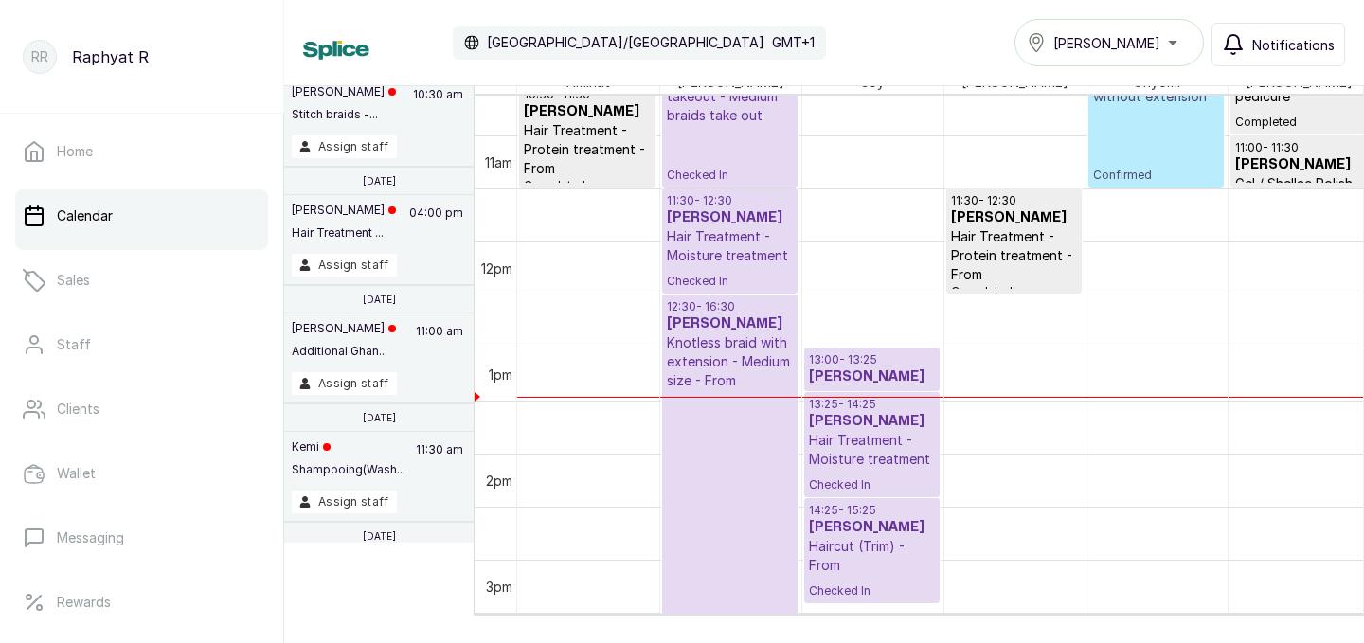
scroll to position [1094, 0]
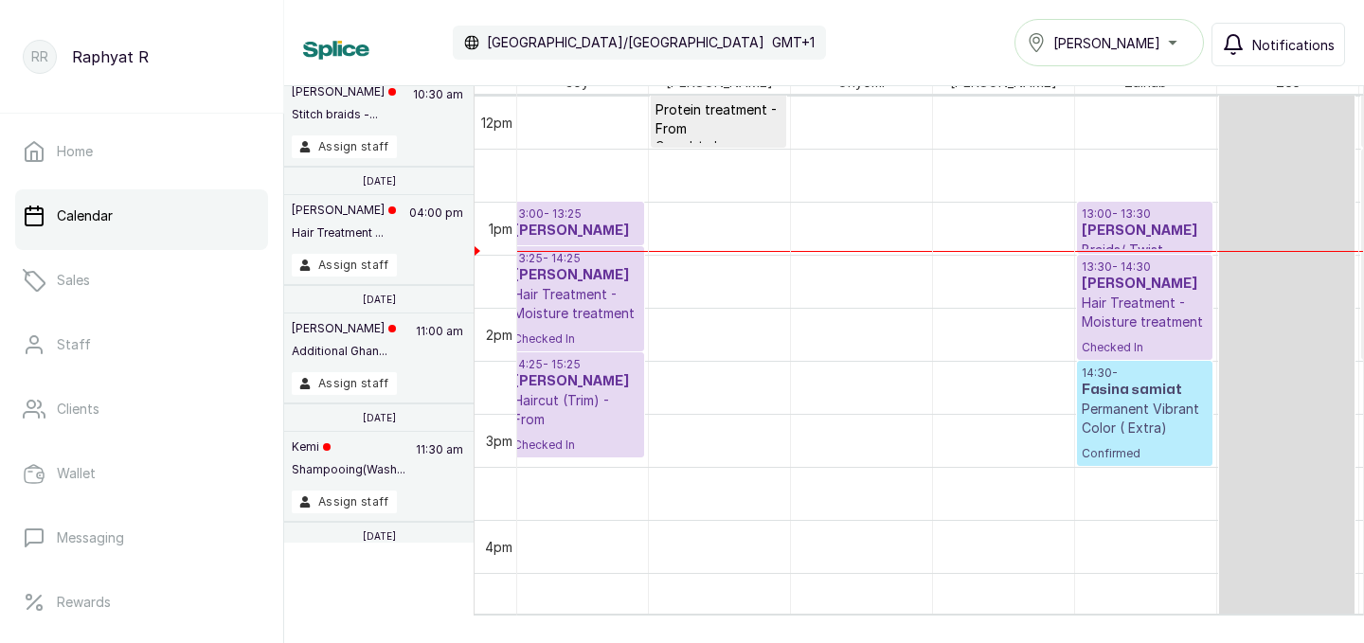
click at [1142, 372] on p "14:30 -" at bounding box center [1145, 373] width 126 height 15
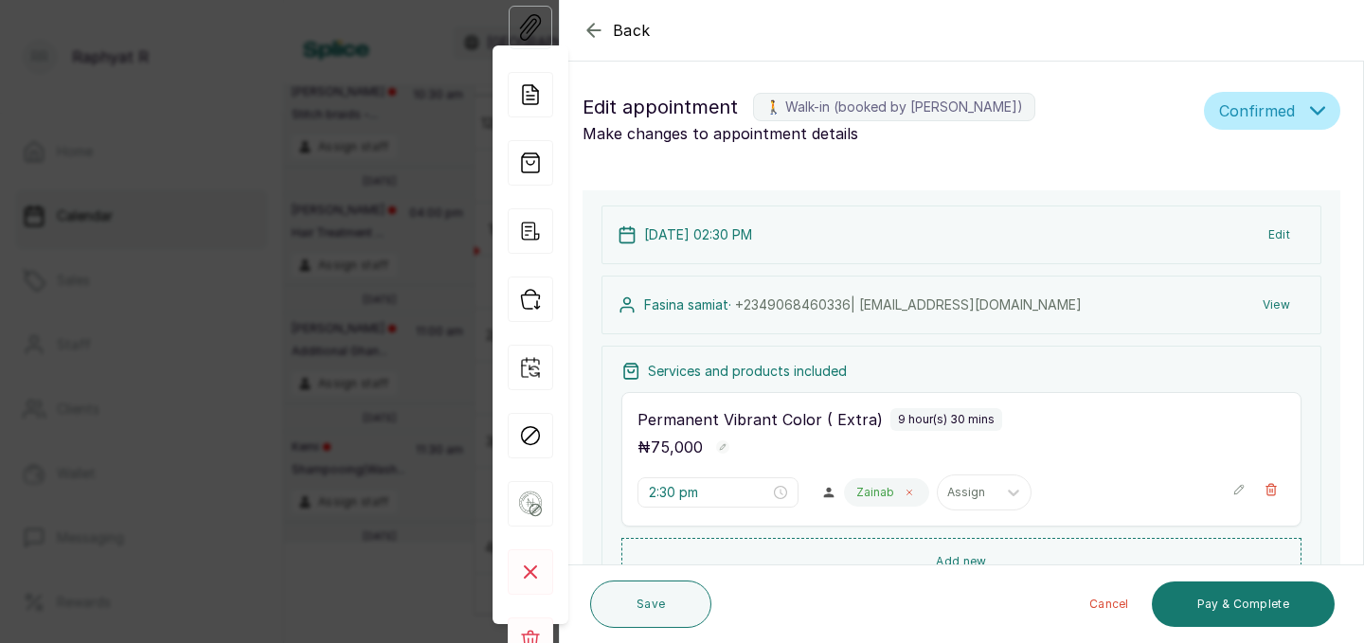
click at [904, 494] on icon at bounding box center [908, 492] width 9 height 9
click at [904, 494] on div at bounding box center [921, 492] width 34 height 34
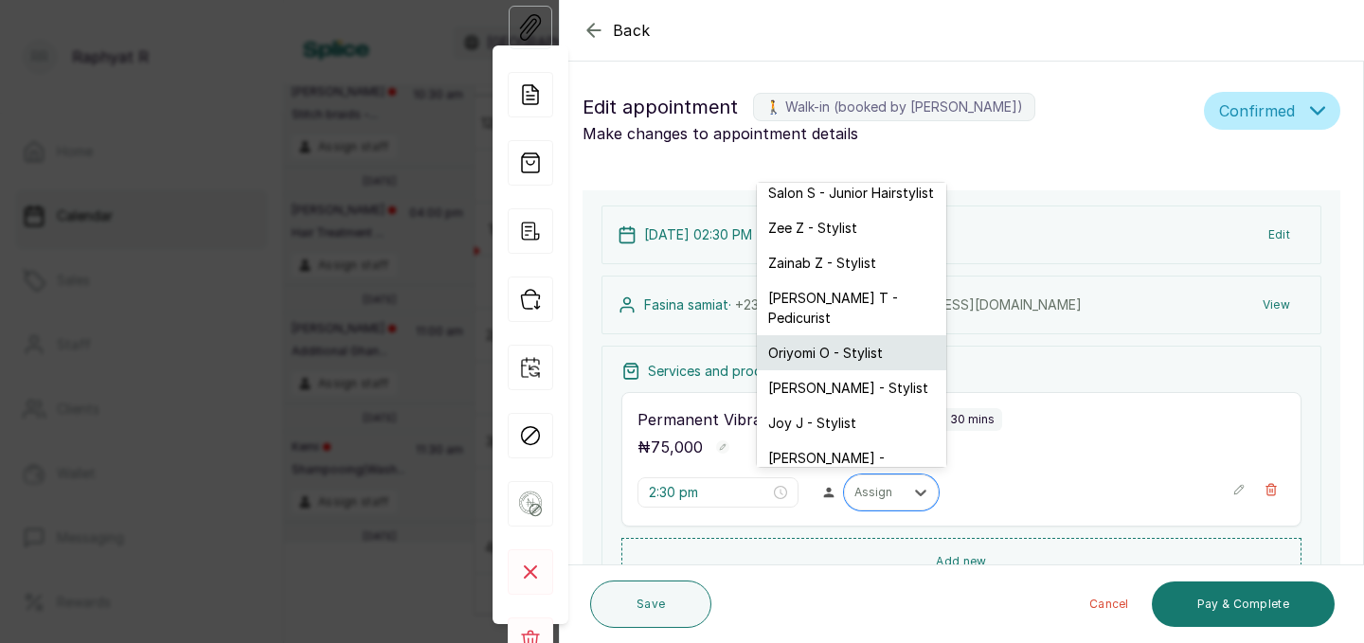
click at [797, 336] on div "Oriyomi O - Stylist" at bounding box center [851, 352] width 189 height 35
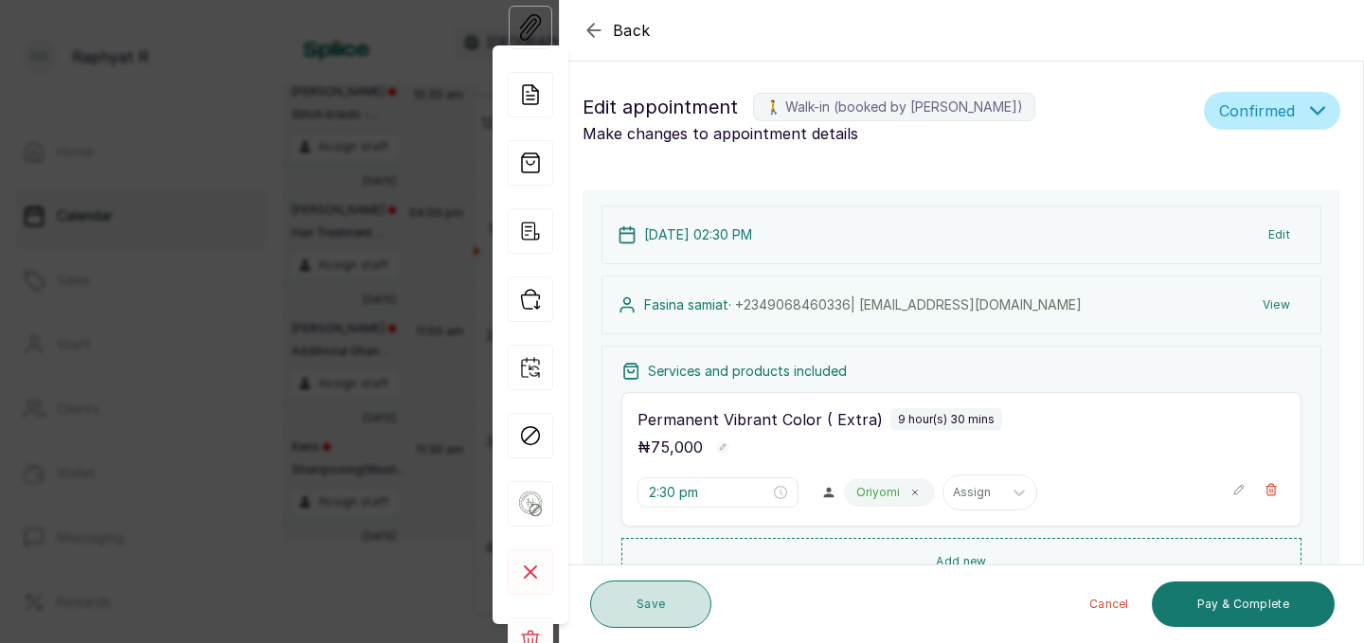
click at [680, 602] on button "Save" at bounding box center [650, 604] width 121 height 47
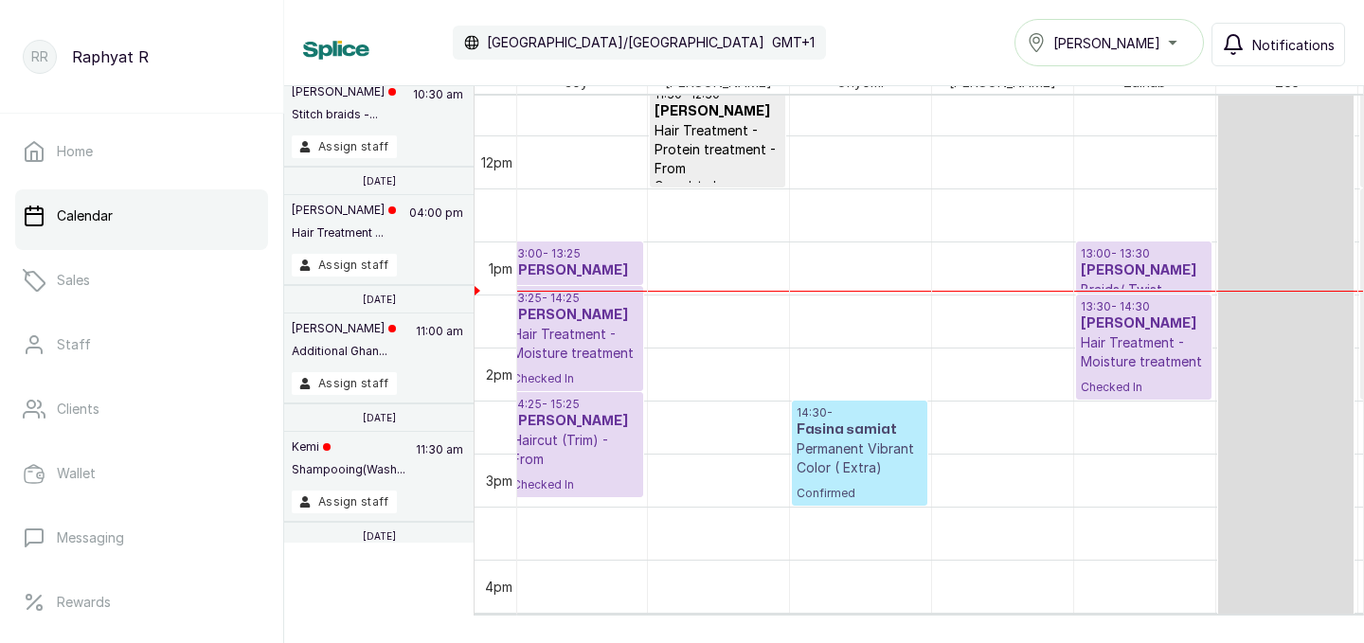
click at [1103, 350] on p "Hair Treatment - Moisture treatment" at bounding box center [1144, 352] width 126 height 38
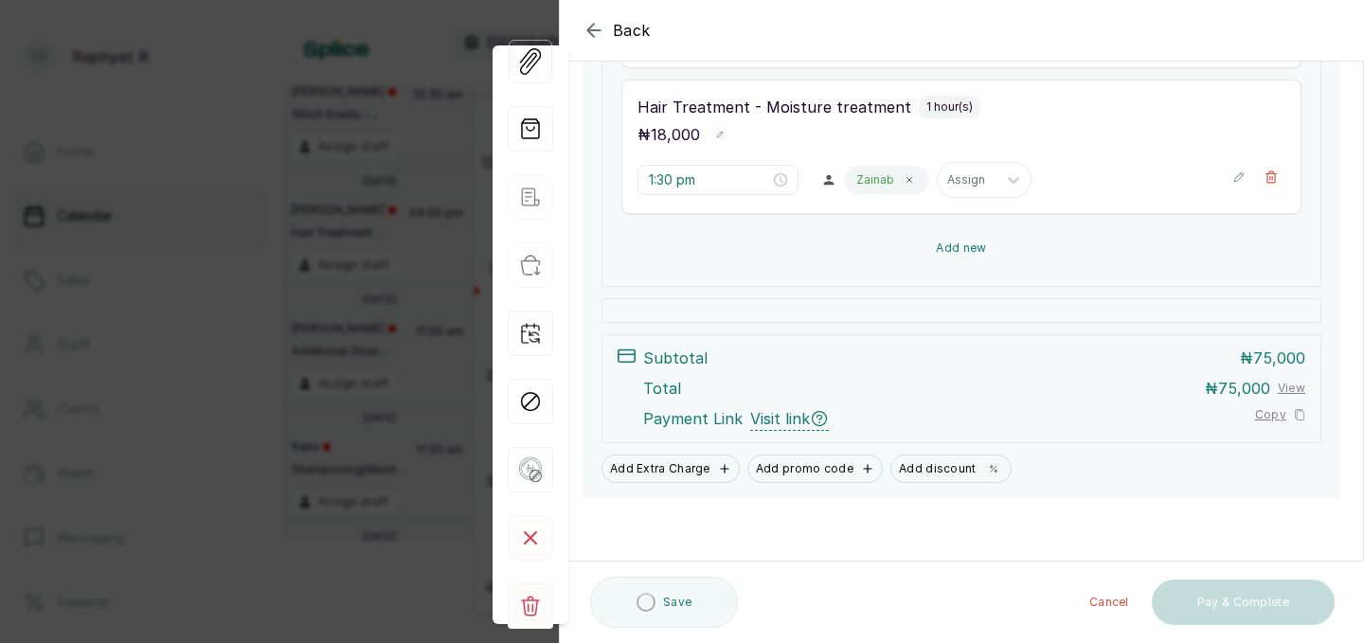
click at [1044, 247] on button "Add new" at bounding box center [961, 247] width 680 height 45
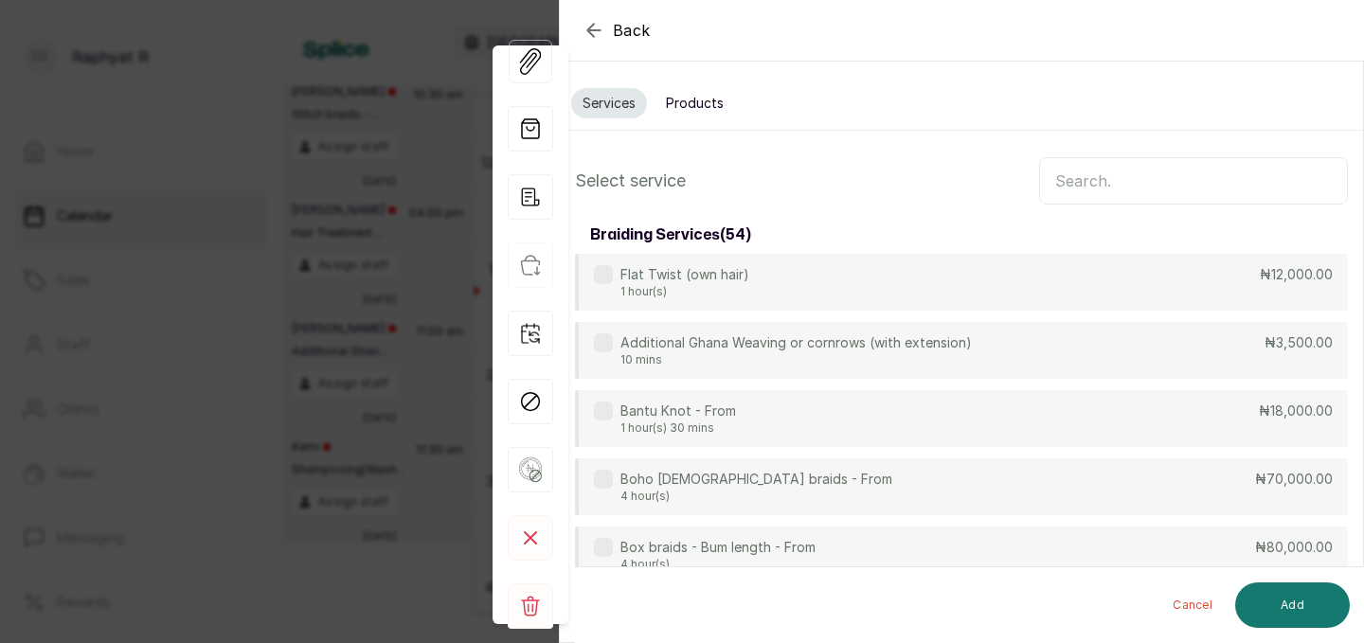
click at [1064, 172] on input "text" at bounding box center [1193, 180] width 309 height 47
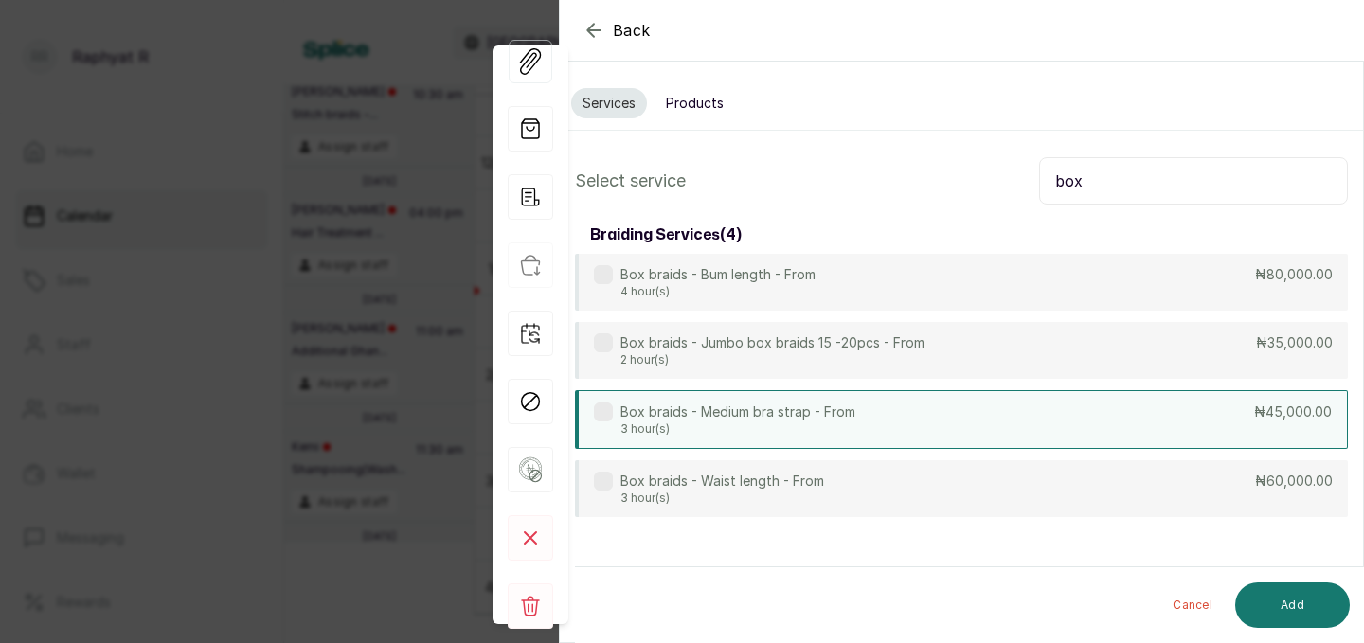
type input "box"
click at [939, 394] on div "Box braids - Medium bra strap - From 3 hour(s) ₦45,000.00" at bounding box center [961, 419] width 773 height 59
click at [1283, 598] on button "Add" at bounding box center [1292, 604] width 115 height 45
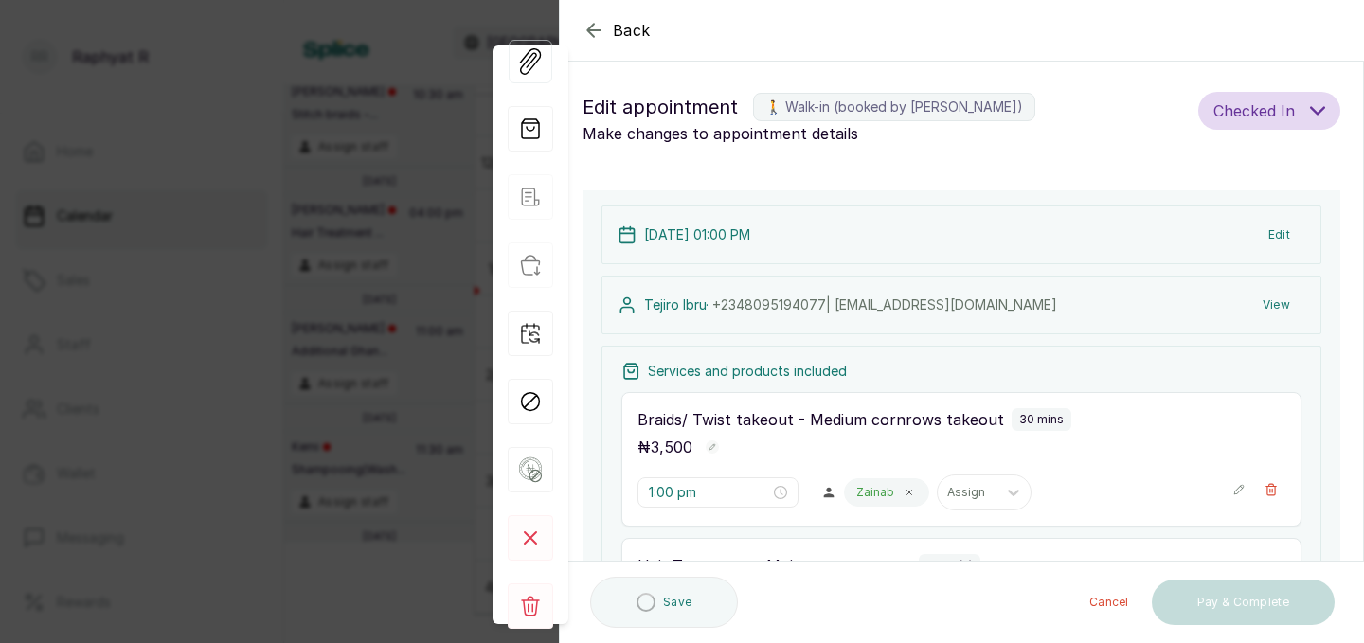
type input "2:30 pm"
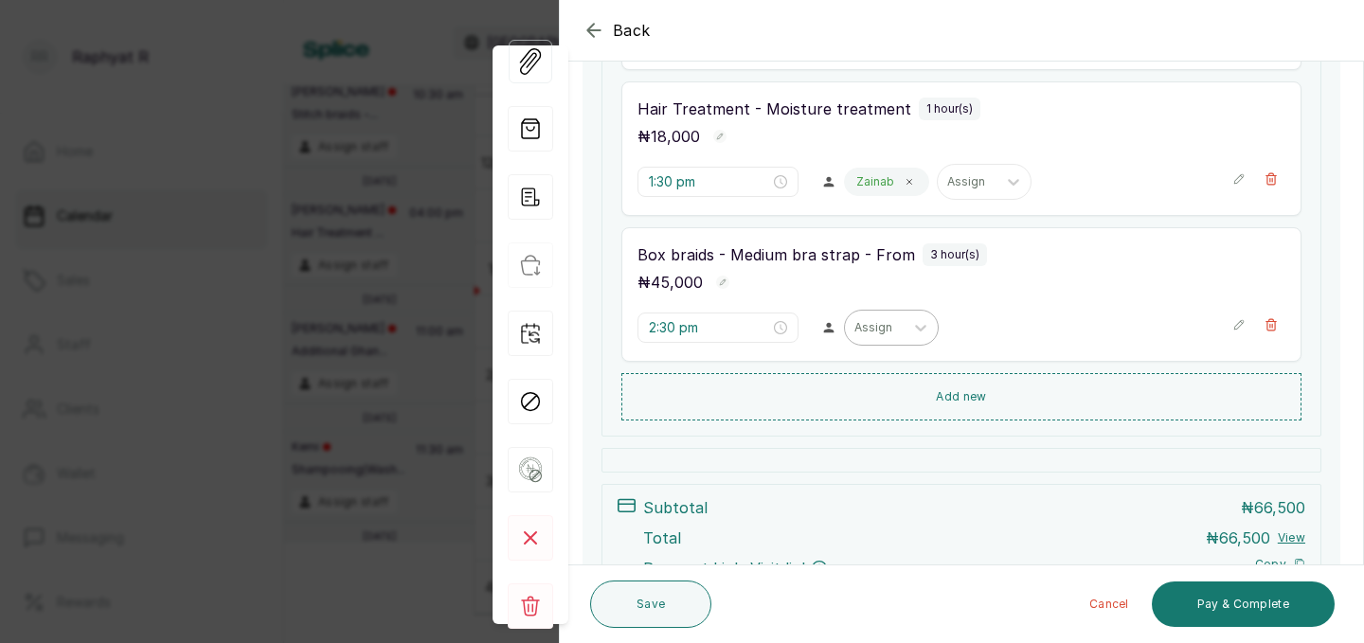
click at [860, 327] on div "Assign" at bounding box center [874, 327] width 59 height 25
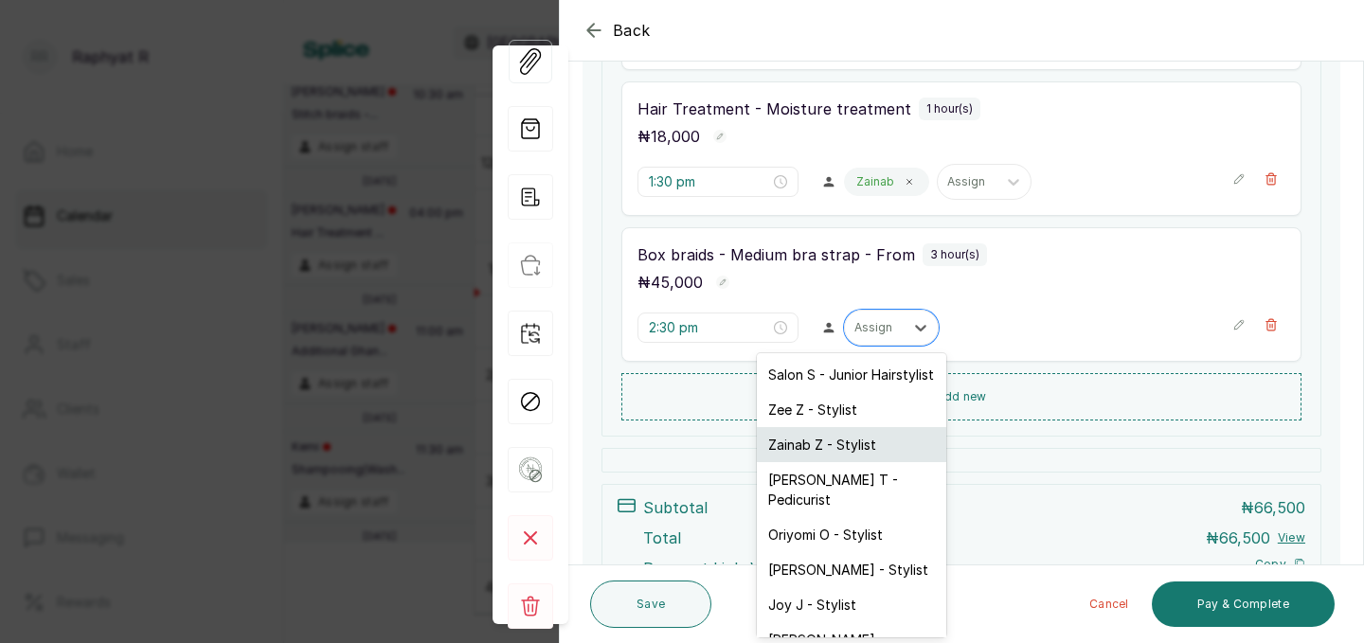
click at [832, 448] on div "Zainab Z - Stylist" at bounding box center [851, 444] width 189 height 35
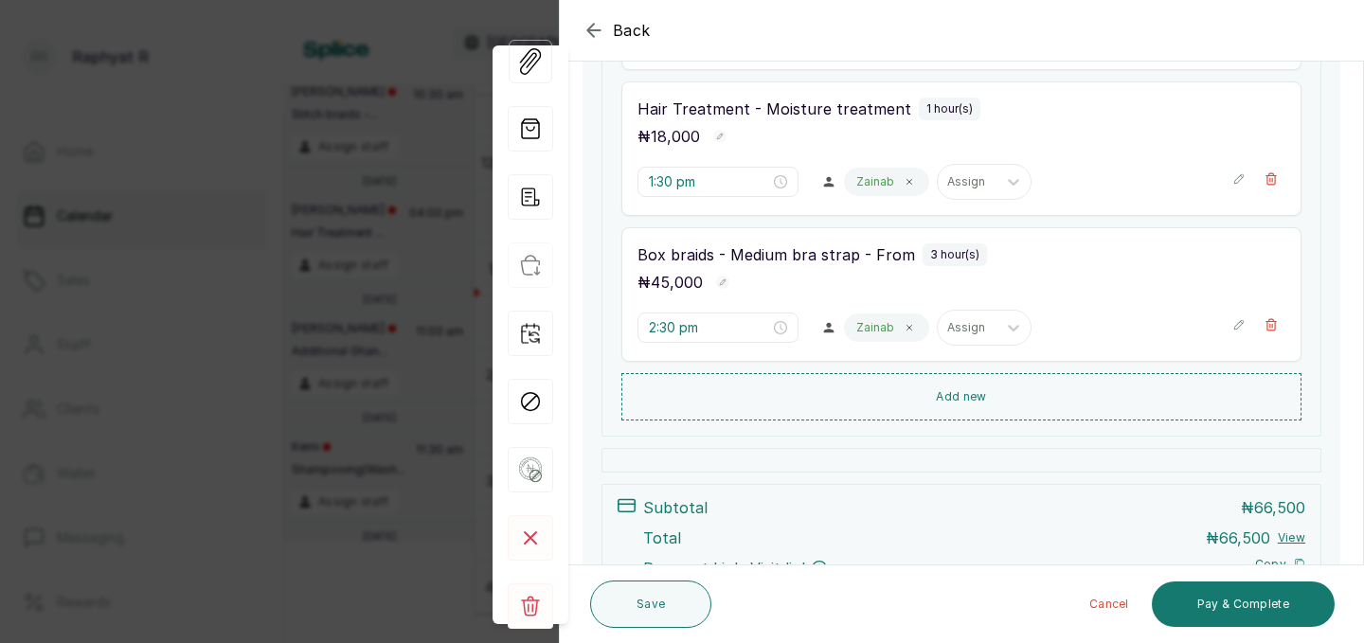
click at [642, 607] on button "Save" at bounding box center [650, 604] width 121 height 47
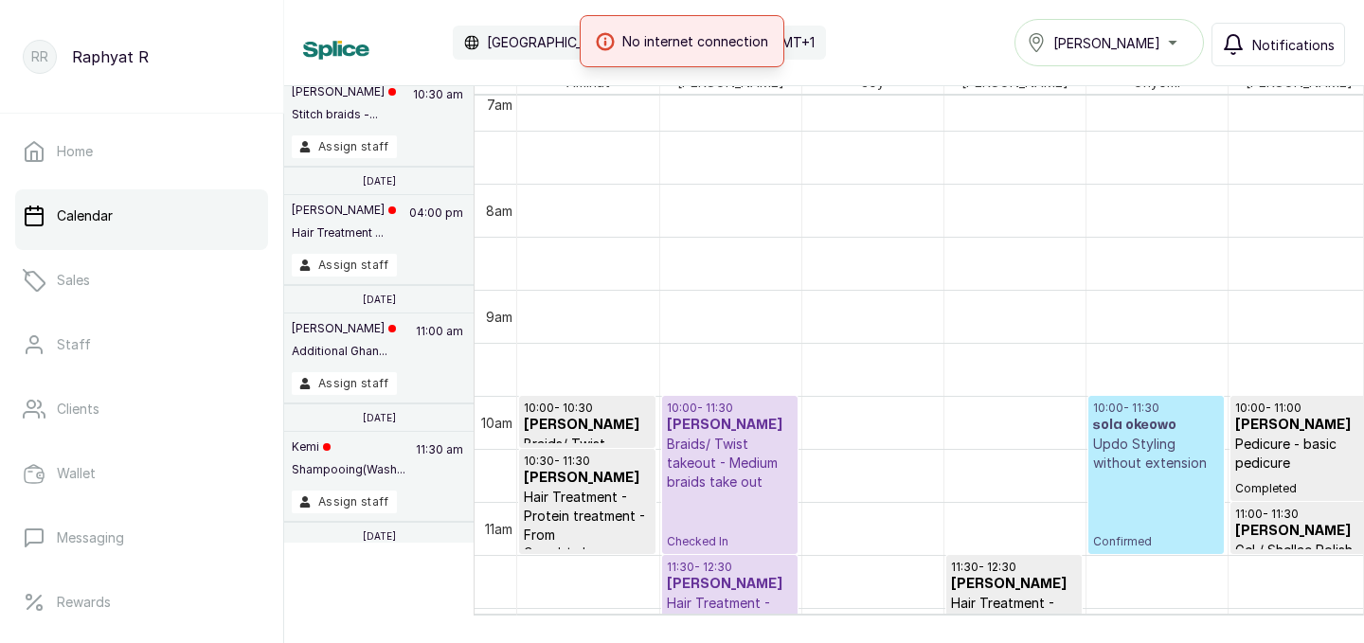
scroll to position [985, 0]
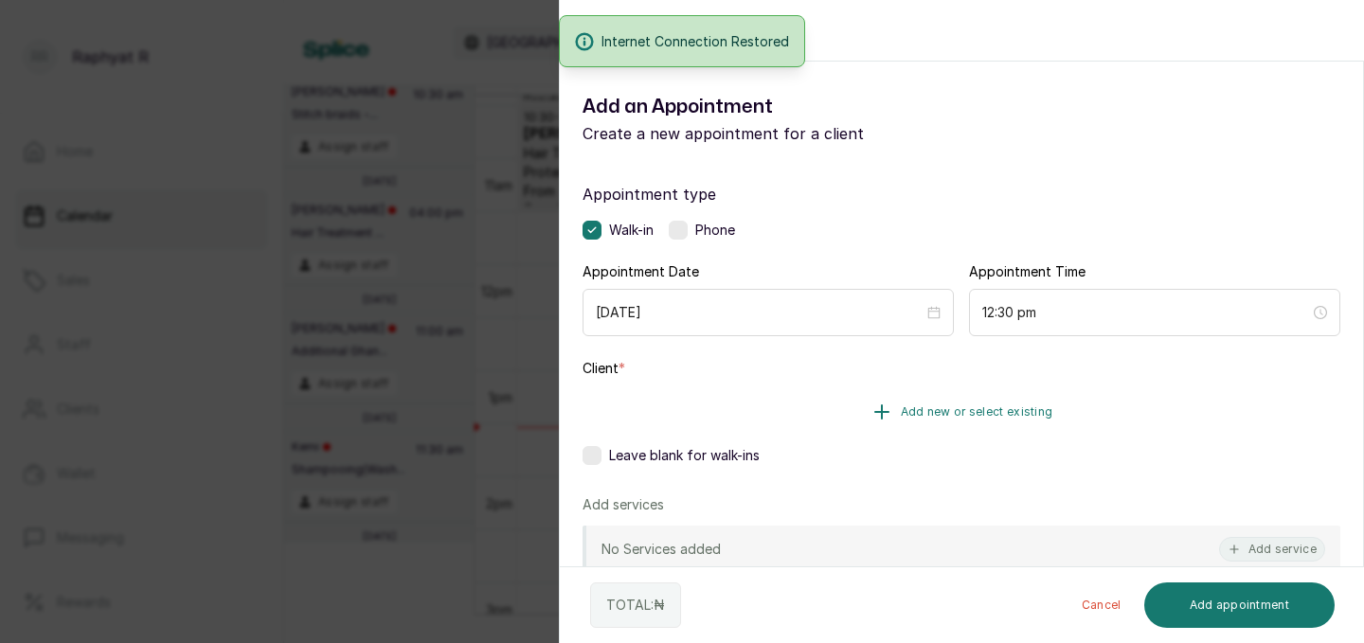
click at [928, 403] on button "Add new or select existing" at bounding box center [961, 411] width 758 height 53
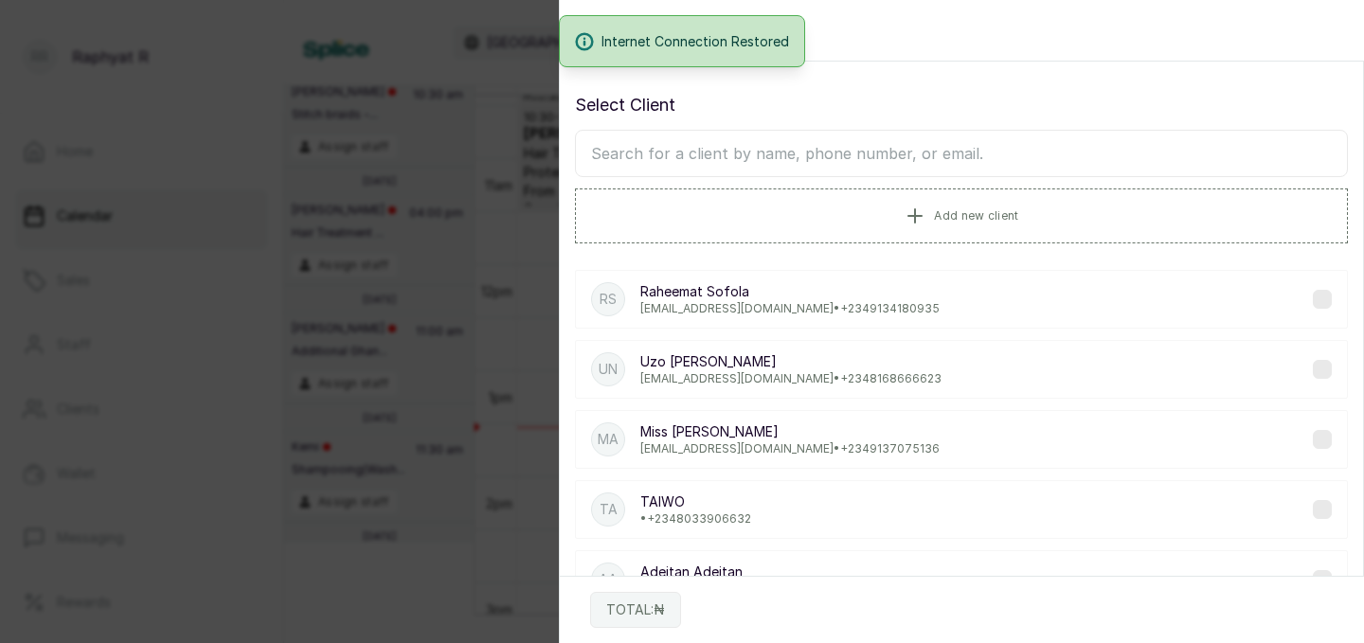
click at [850, 144] on input "text" at bounding box center [961, 153] width 773 height 47
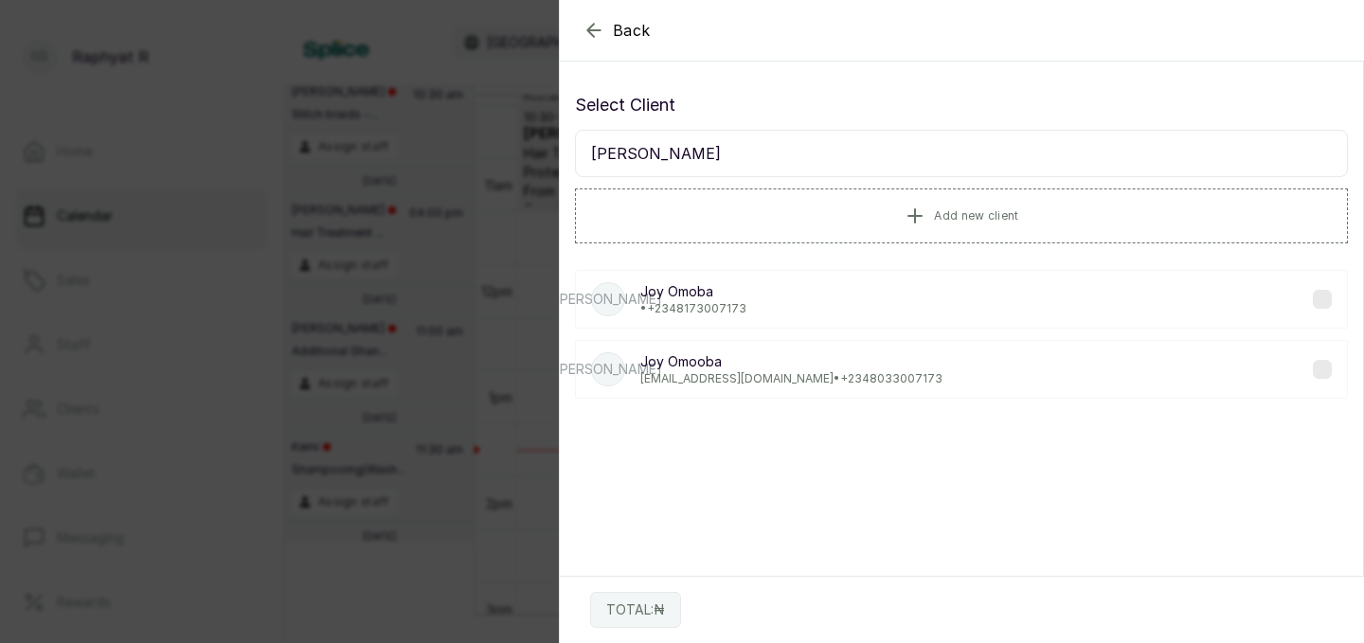
type input "[PERSON_NAME]"
click at [758, 367] on p "[PERSON_NAME]" at bounding box center [791, 361] width 302 height 19
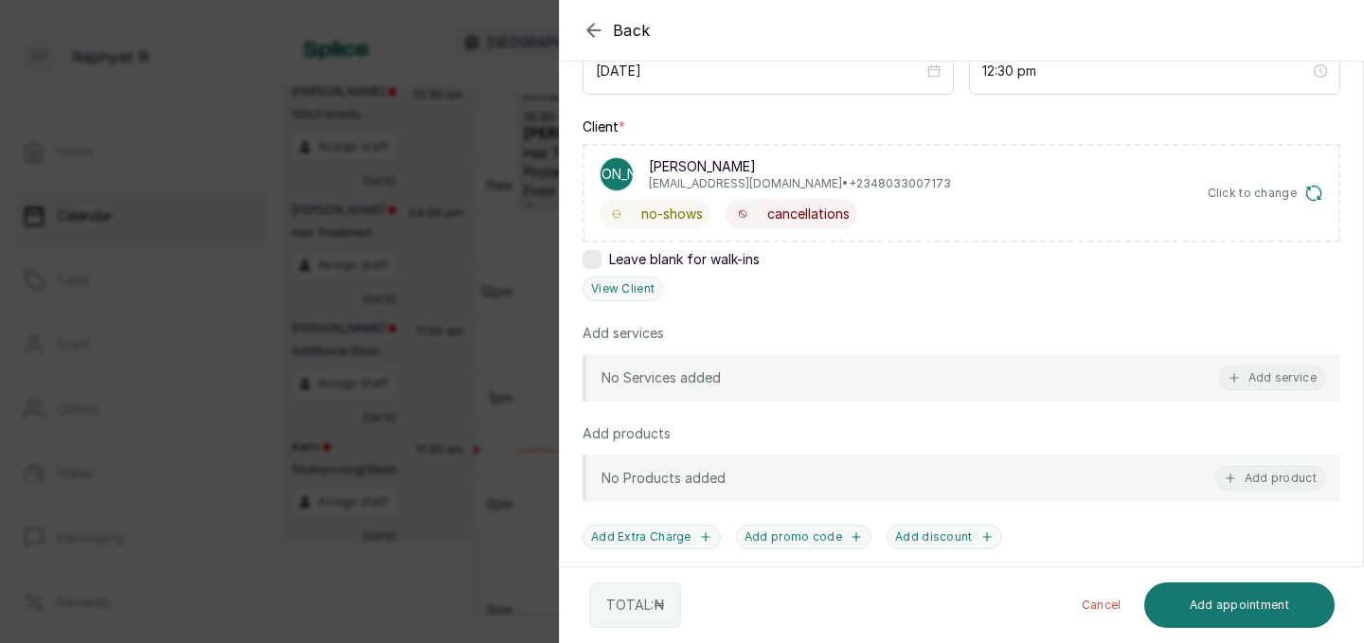
scroll to position [267, 0]
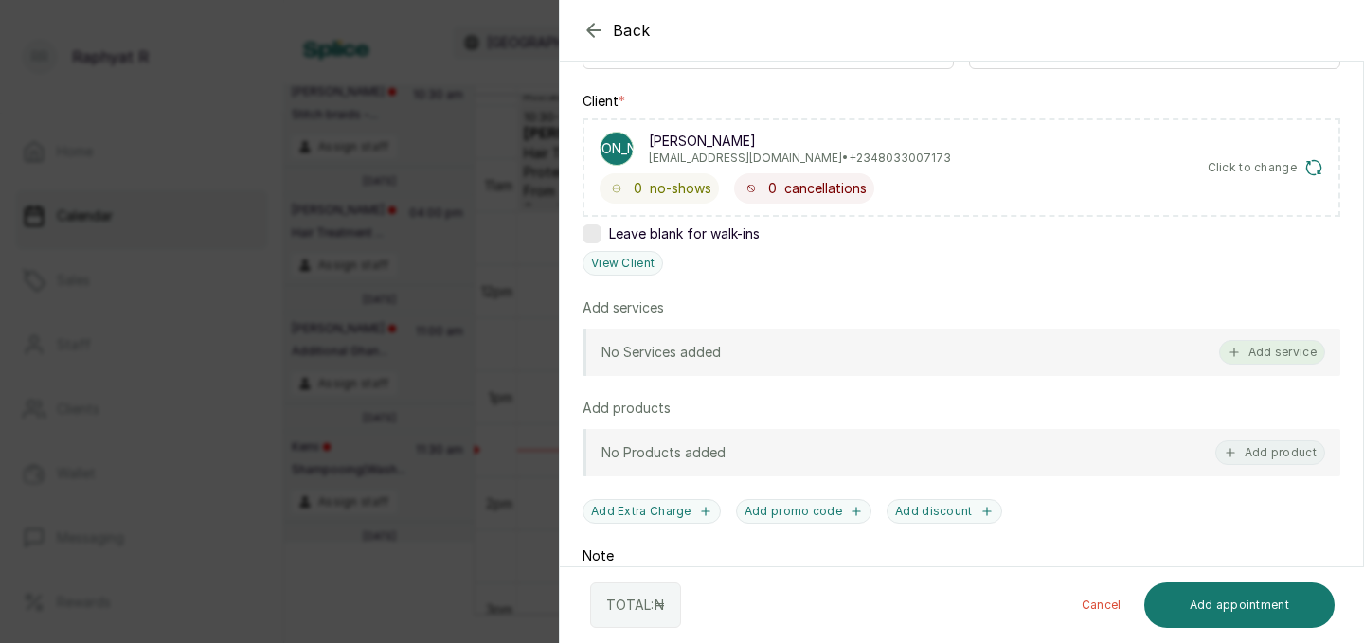
click at [1254, 358] on button "Add service" at bounding box center [1272, 352] width 106 height 25
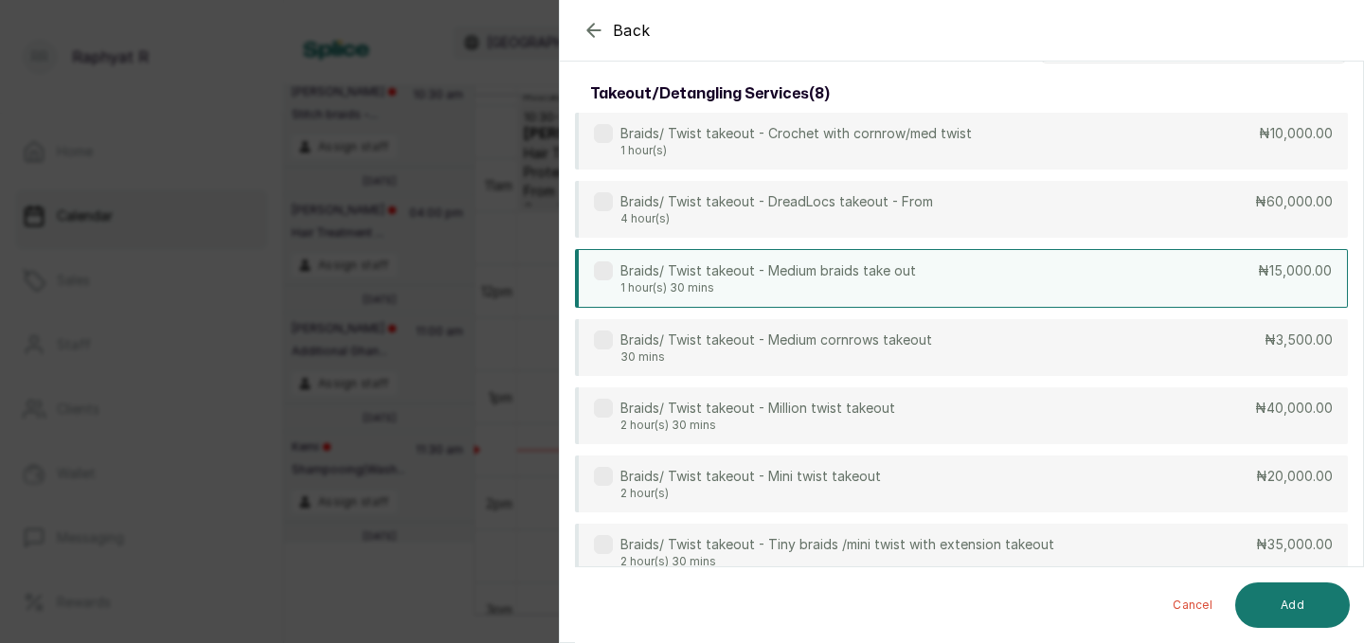
scroll to position [0, 0]
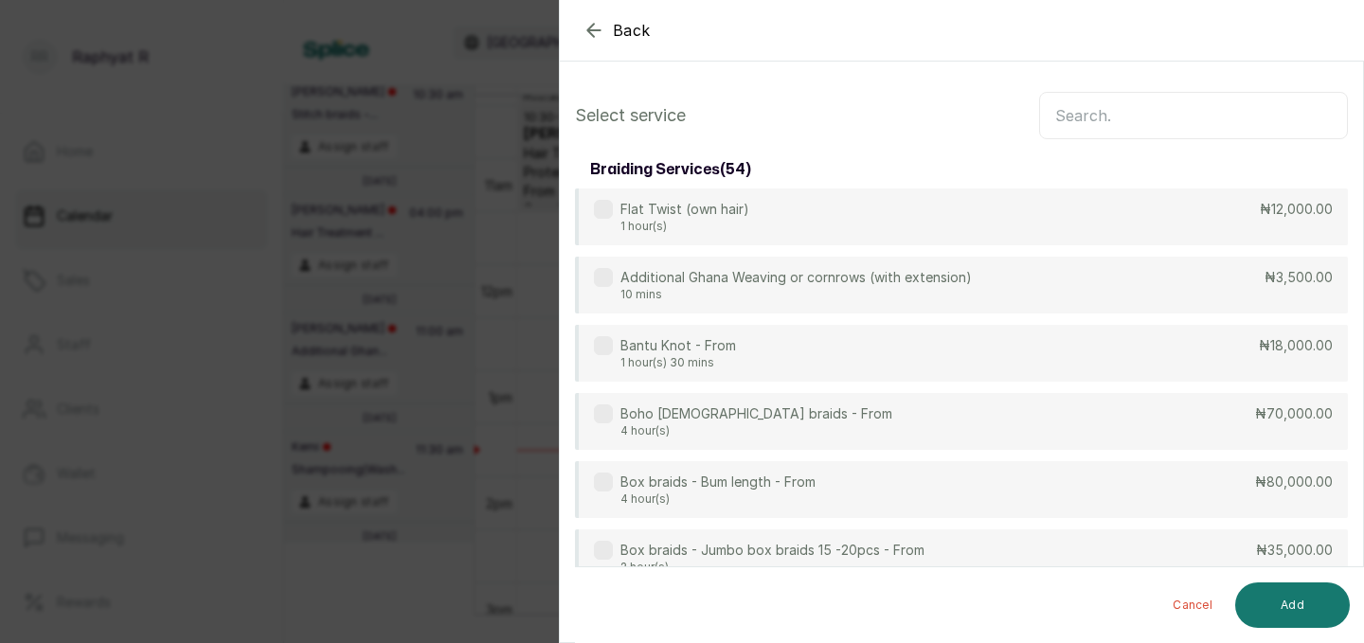
click at [1084, 114] on input "text" at bounding box center [1193, 115] width 309 height 47
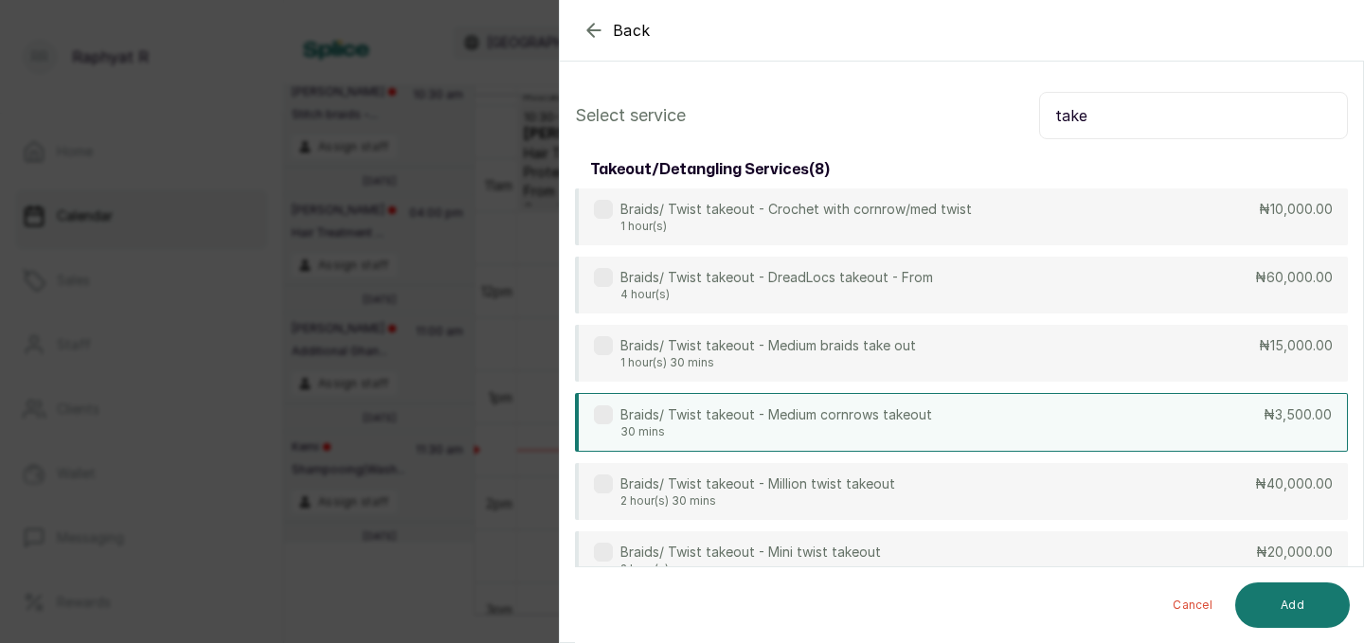
type input "take"
click at [985, 420] on div "Braids/ Twist takeout - Medium cornrows takeout 30 mins ₦3,500.00" at bounding box center [961, 422] width 773 height 59
click at [1107, 116] on input "take" at bounding box center [1193, 115] width 309 height 47
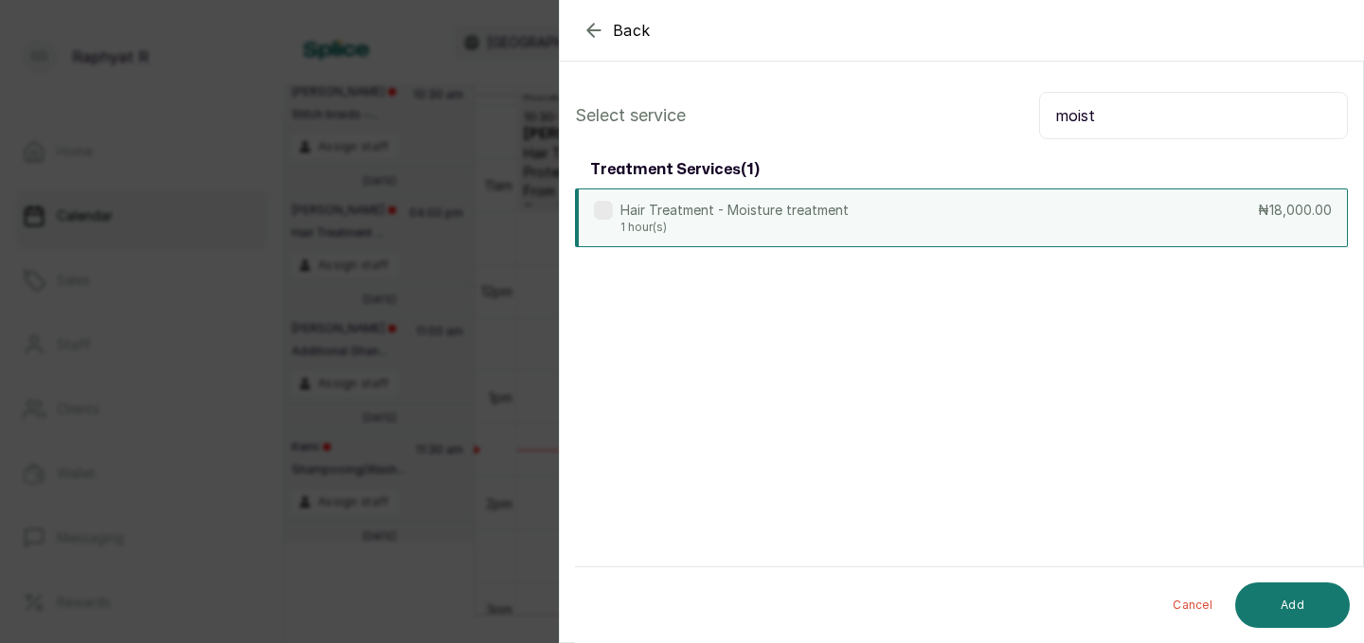
type input "moist"
click at [990, 224] on div "Hair Treatment - Moisture treatment 1 hour(s) ₦18,000.00" at bounding box center [961, 217] width 773 height 59
click at [1279, 604] on button "Add" at bounding box center [1292, 604] width 115 height 45
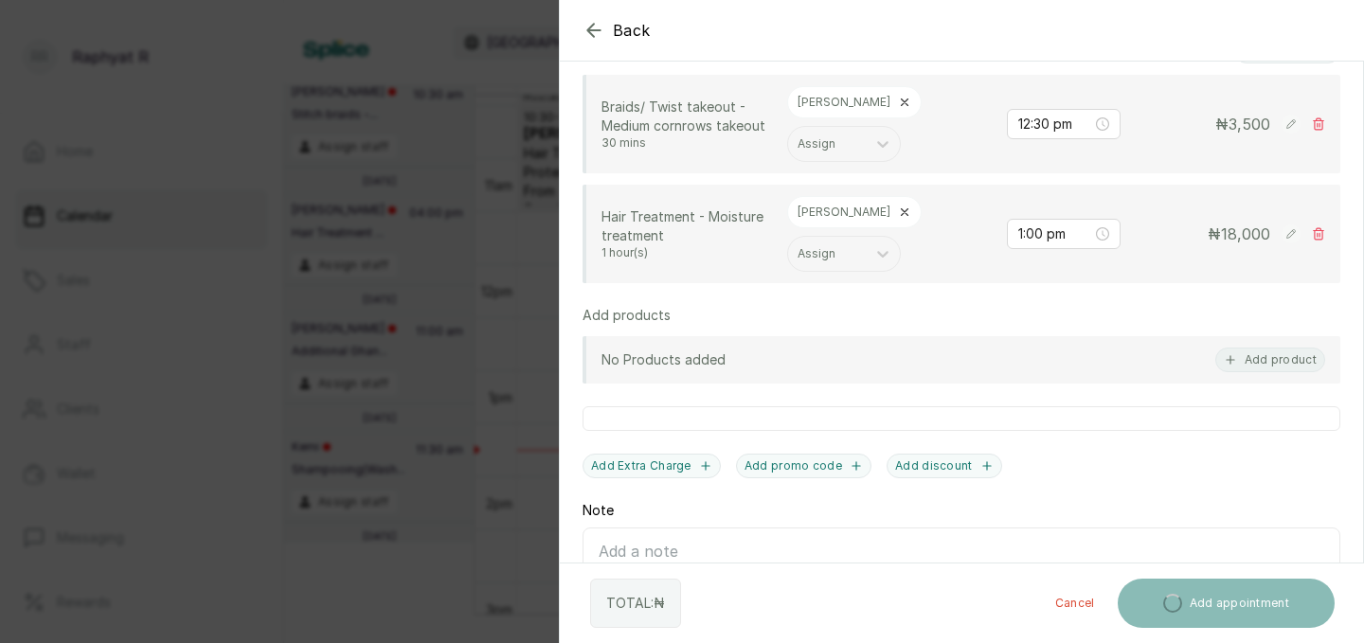
scroll to position [475, 0]
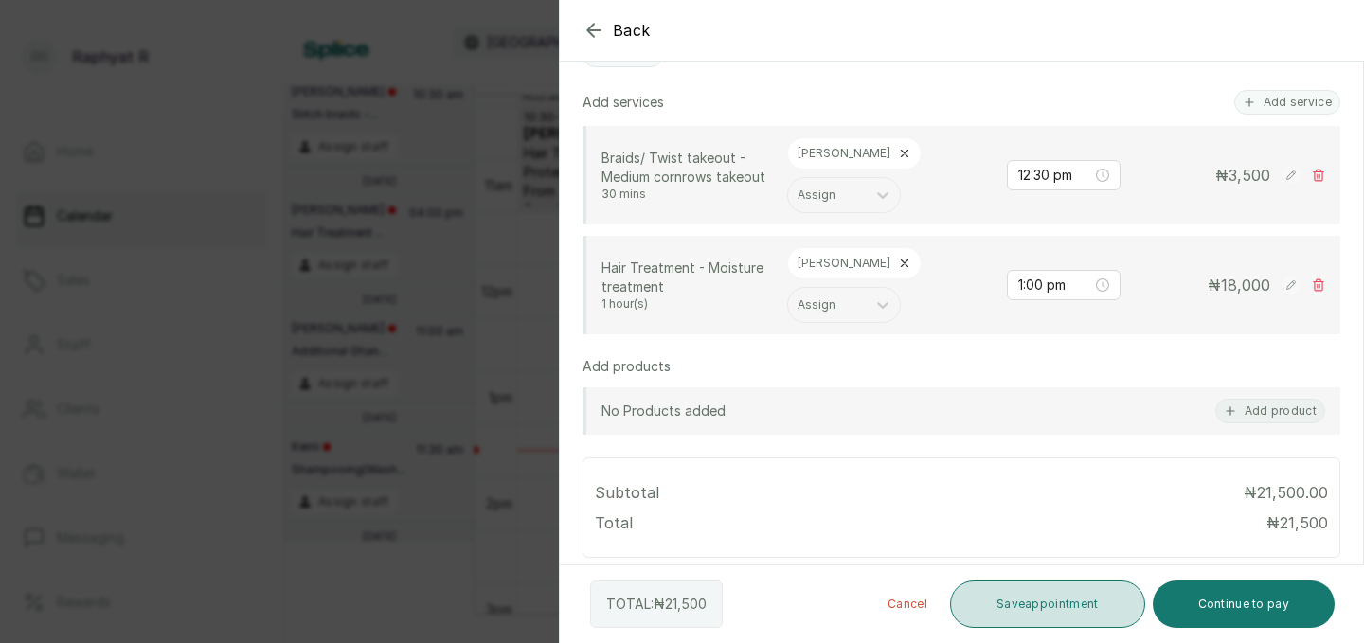
click at [1048, 588] on button "Save appointment" at bounding box center [1047, 604] width 195 height 47
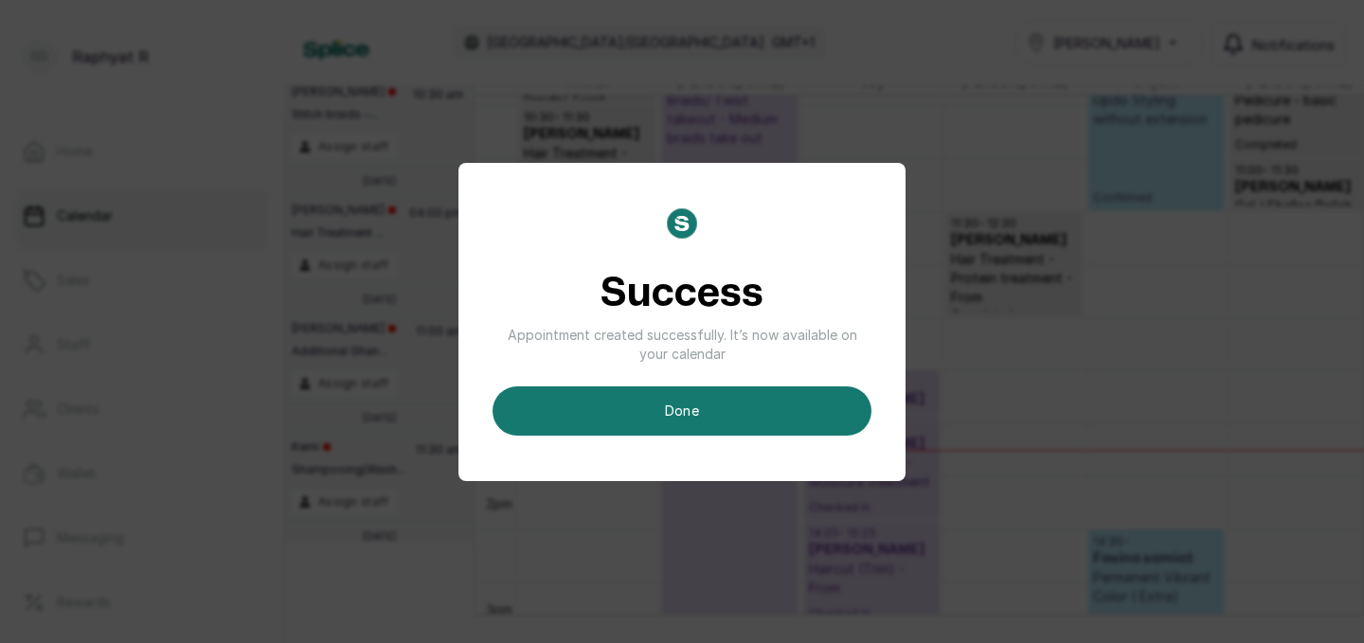
click at [1048, 588] on div "Success Appointment created successfully. It’s now available on your calendar d…" at bounding box center [682, 321] width 1364 height 643
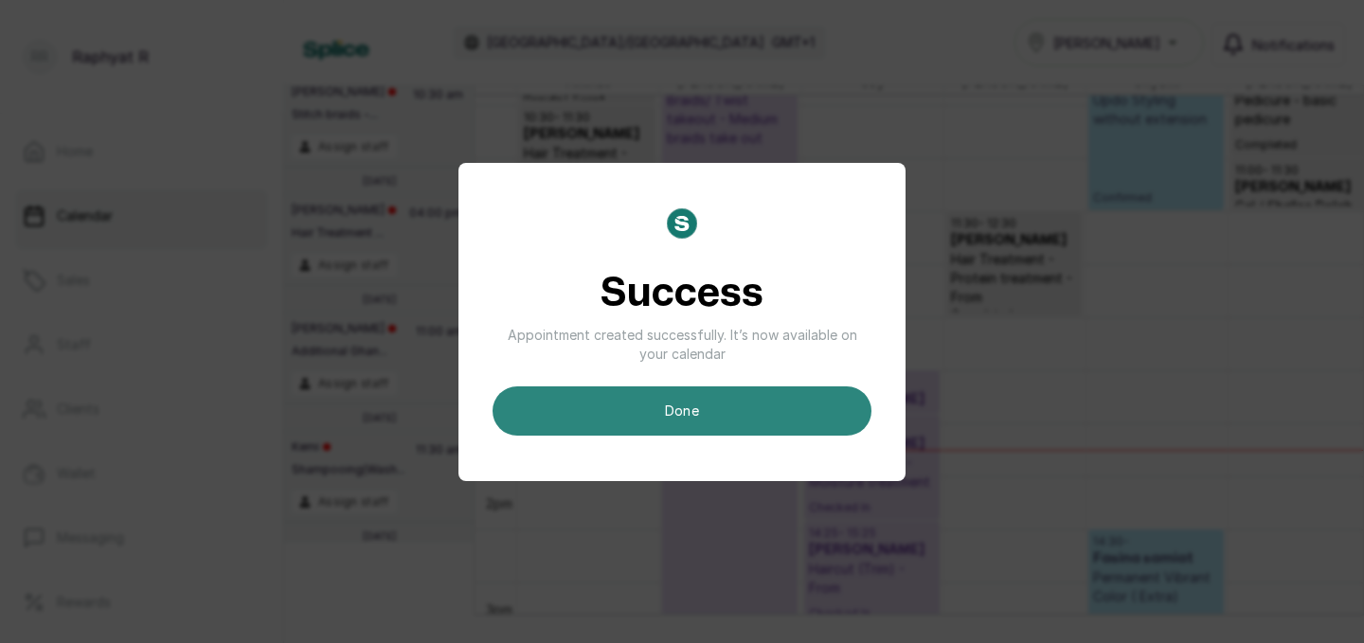
click at [715, 409] on button "done" at bounding box center [681, 410] width 379 height 49
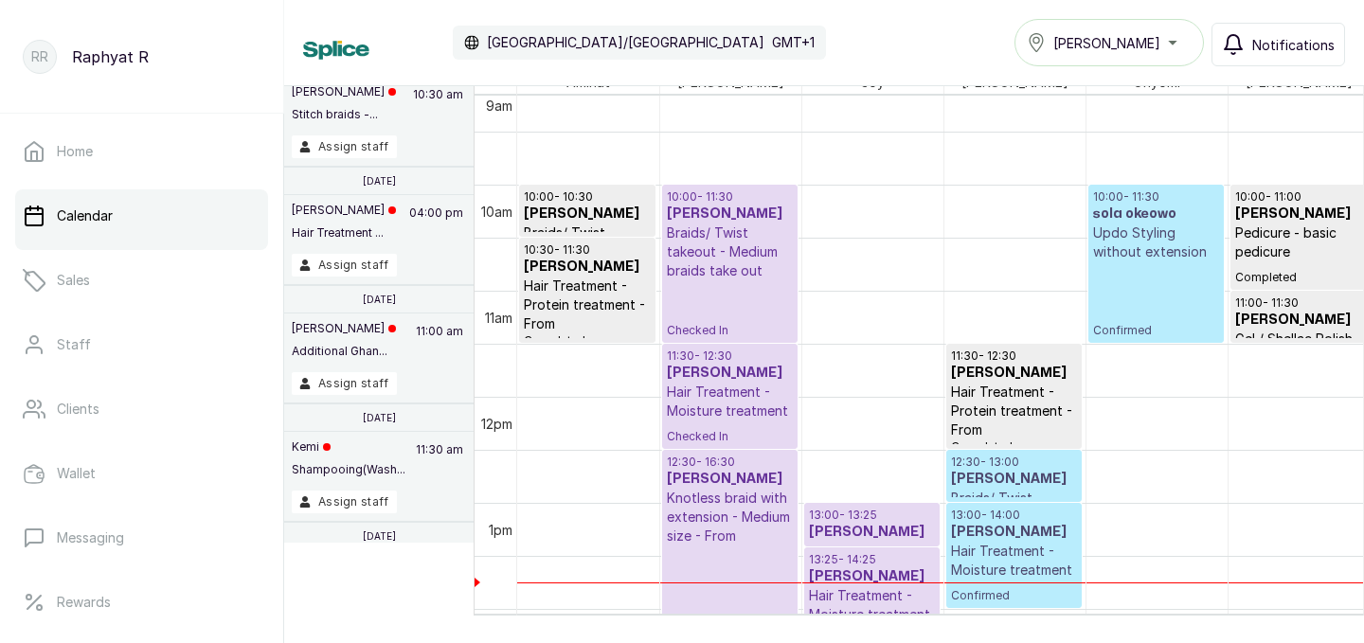
scroll to position [1065, 0]
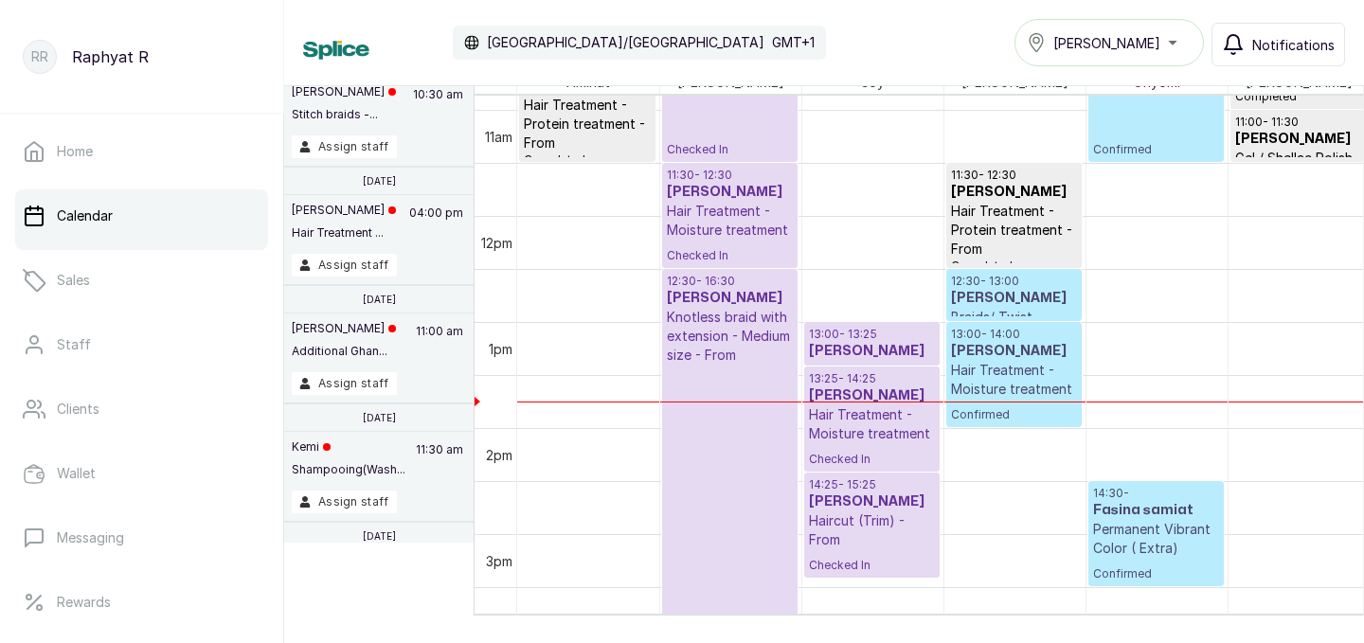
click at [1000, 389] on p "Hair Treatment - Moisture treatment" at bounding box center [1014, 380] width 126 height 38
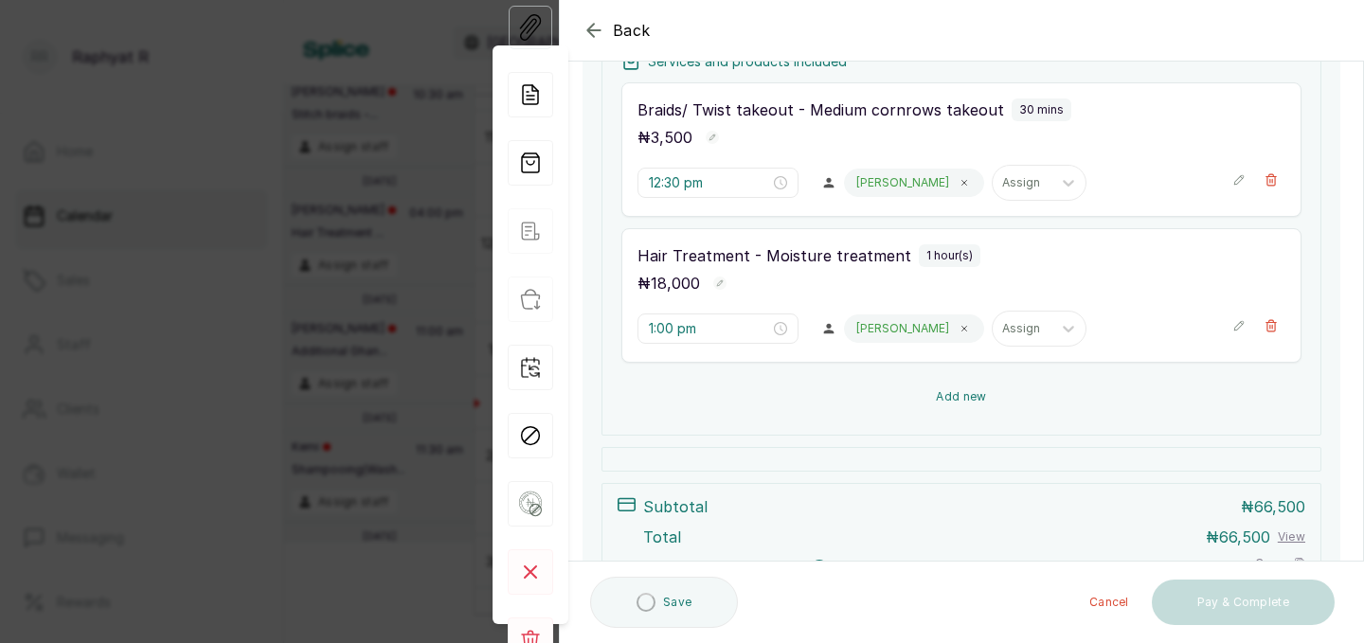
click at [941, 403] on button "Add new" at bounding box center [961, 396] width 680 height 45
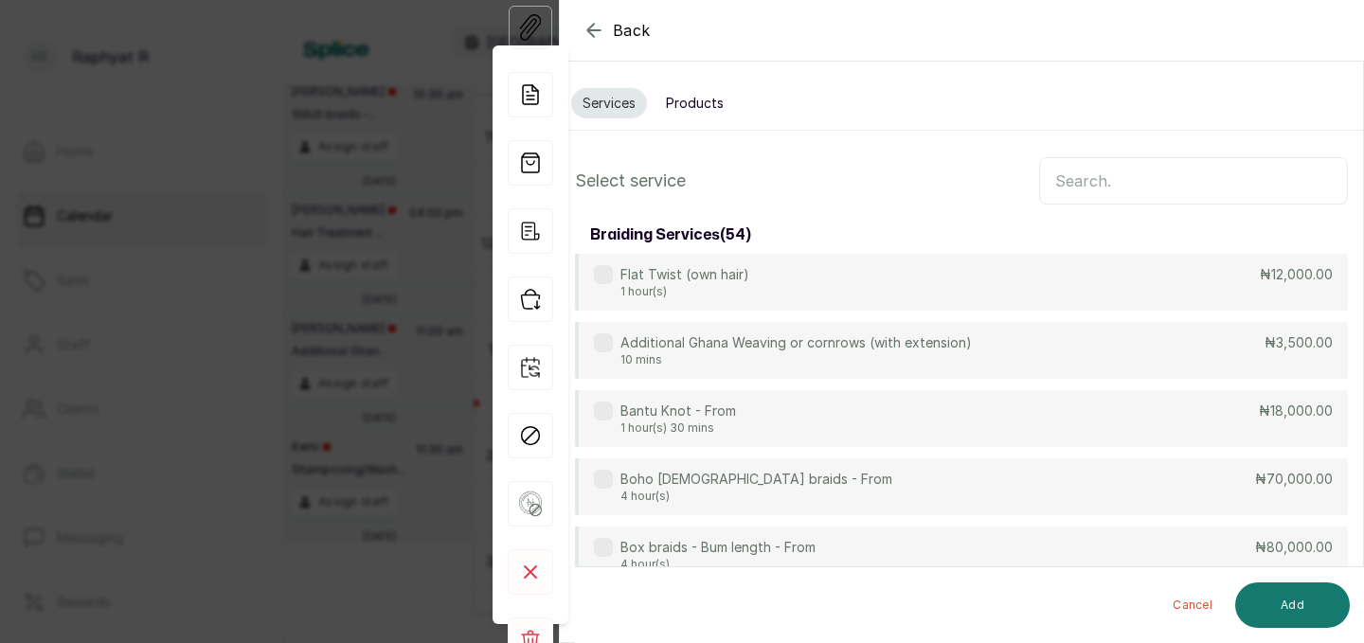
click at [1091, 195] on input "text" at bounding box center [1193, 180] width 309 height 47
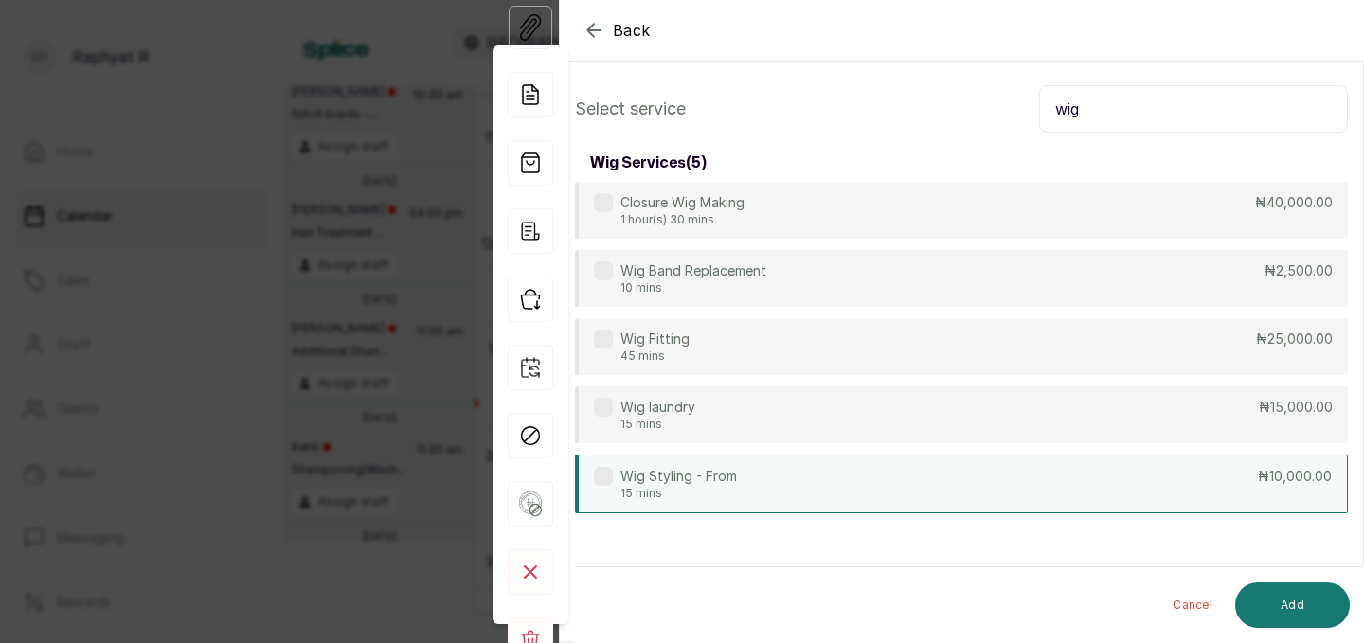
type input "wig"
click at [941, 483] on div "Wig Styling - From 15 mins ₦10,000.00" at bounding box center [961, 484] width 773 height 59
click at [1296, 612] on button "Add" at bounding box center [1292, 604] width 115 height 45
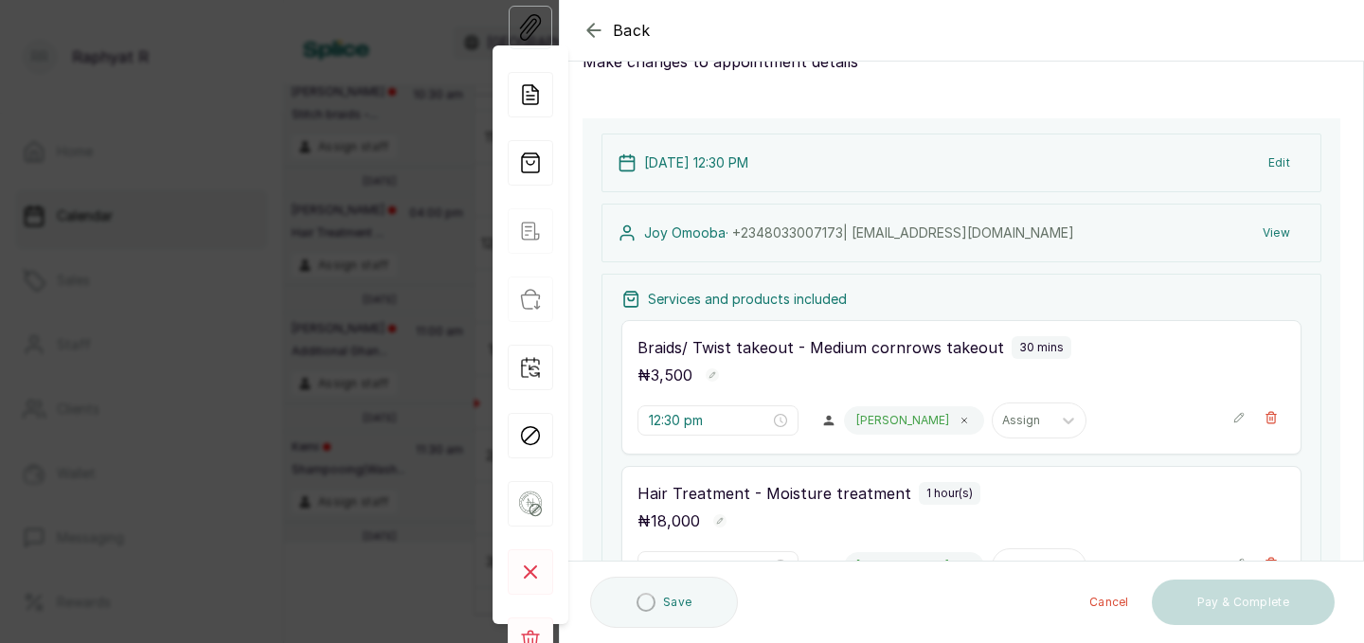
type input "2:00 pm"
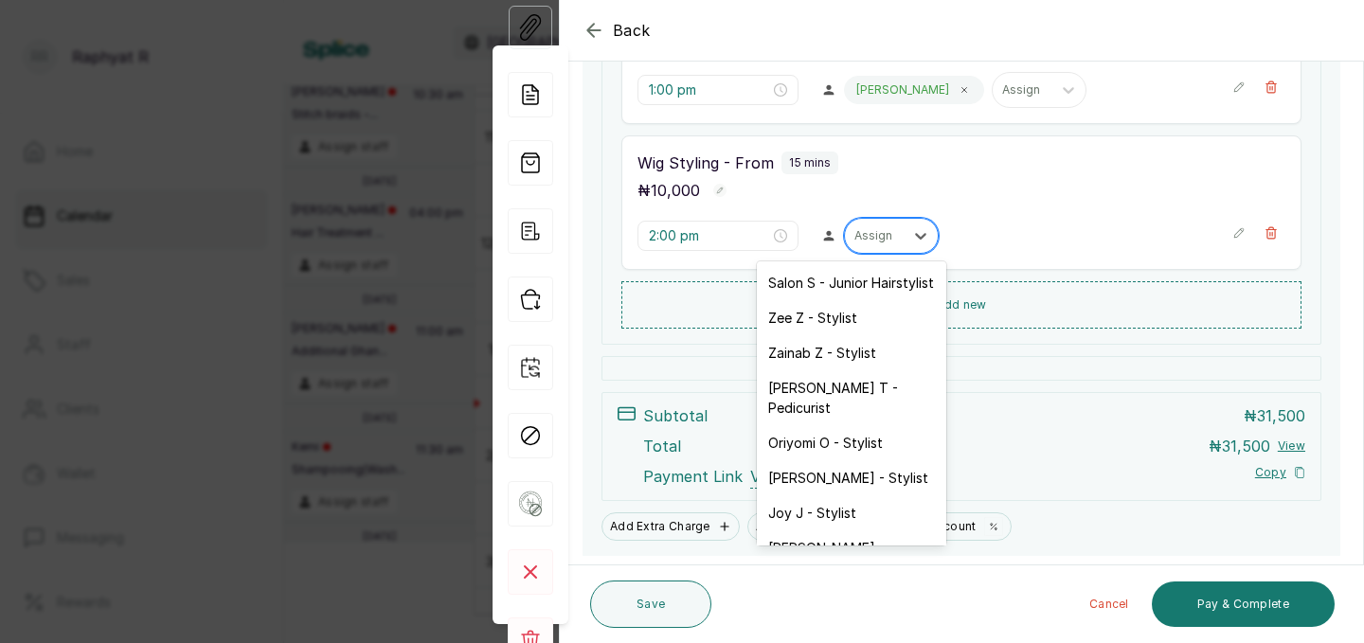
click at [854, 239] on div at bounding box center [874, 235] width 40 height 17
click at [858, 282] on div "Salon S - Junior Hairstylist" at bounding box center [851, 282] width 189 height 35
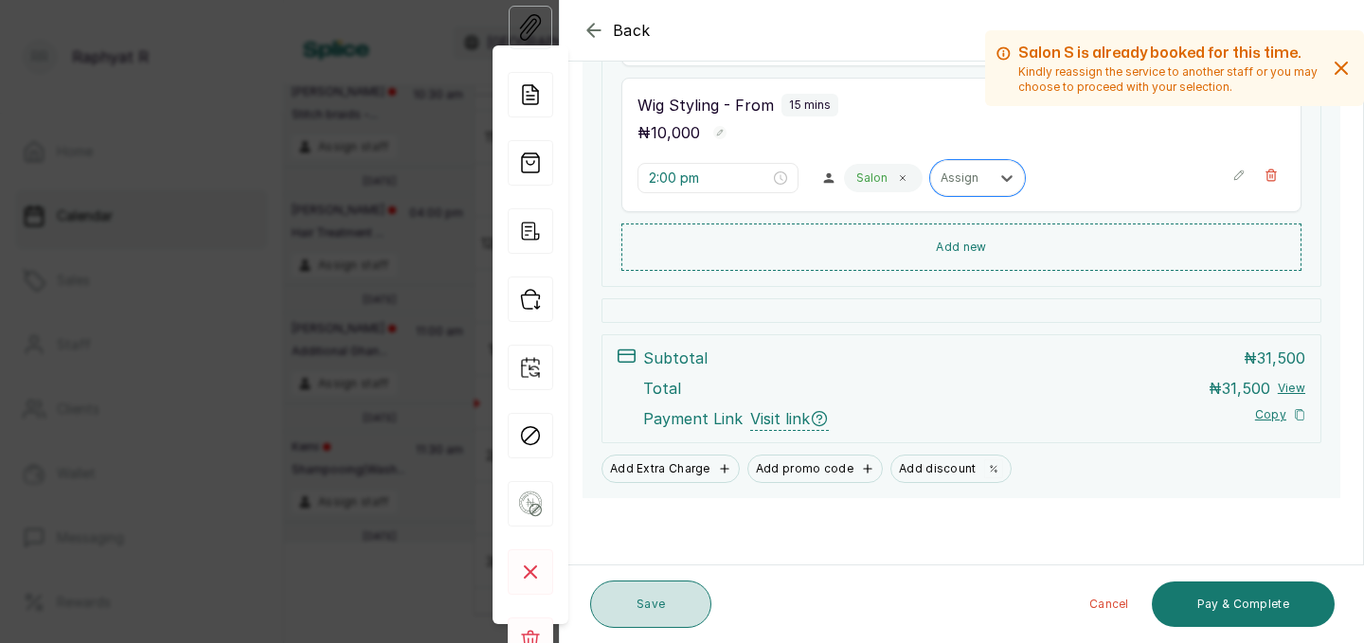
click at [665, 598] on button "Save" at bounding box center [650, 604] width 121 height 47
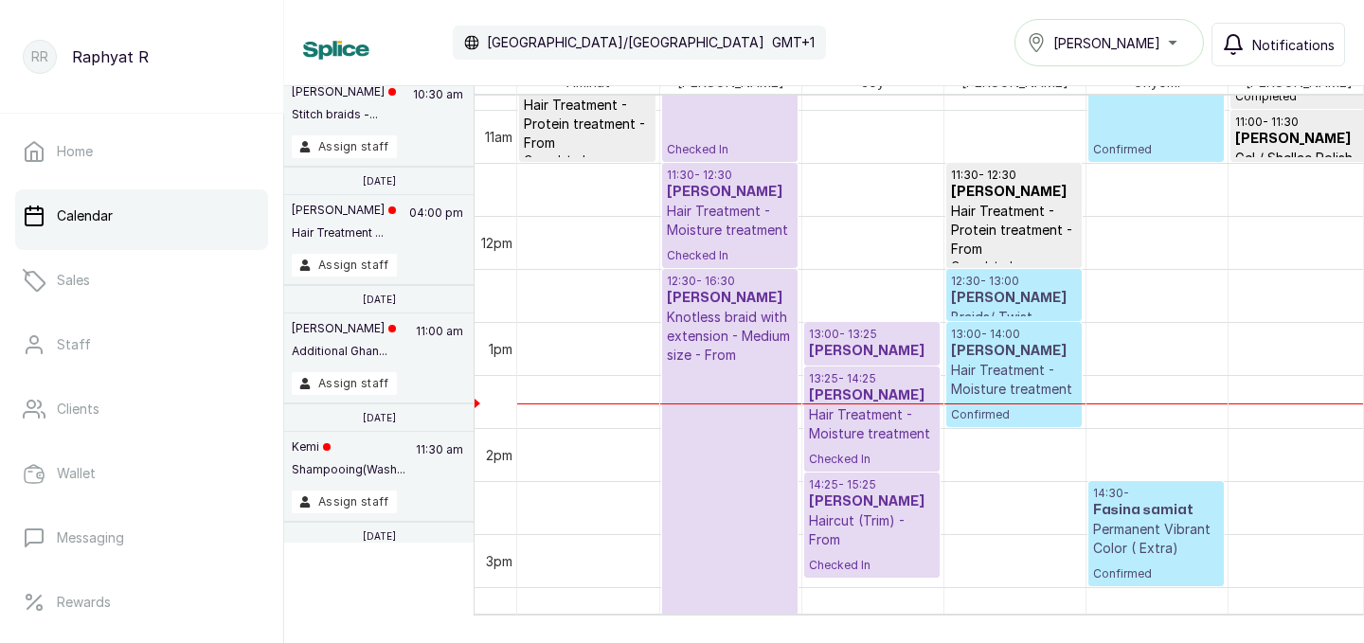
click at [996, 333] on p "13:00 - 14:00" at bounding box center [1014, 334] width 126 height 15
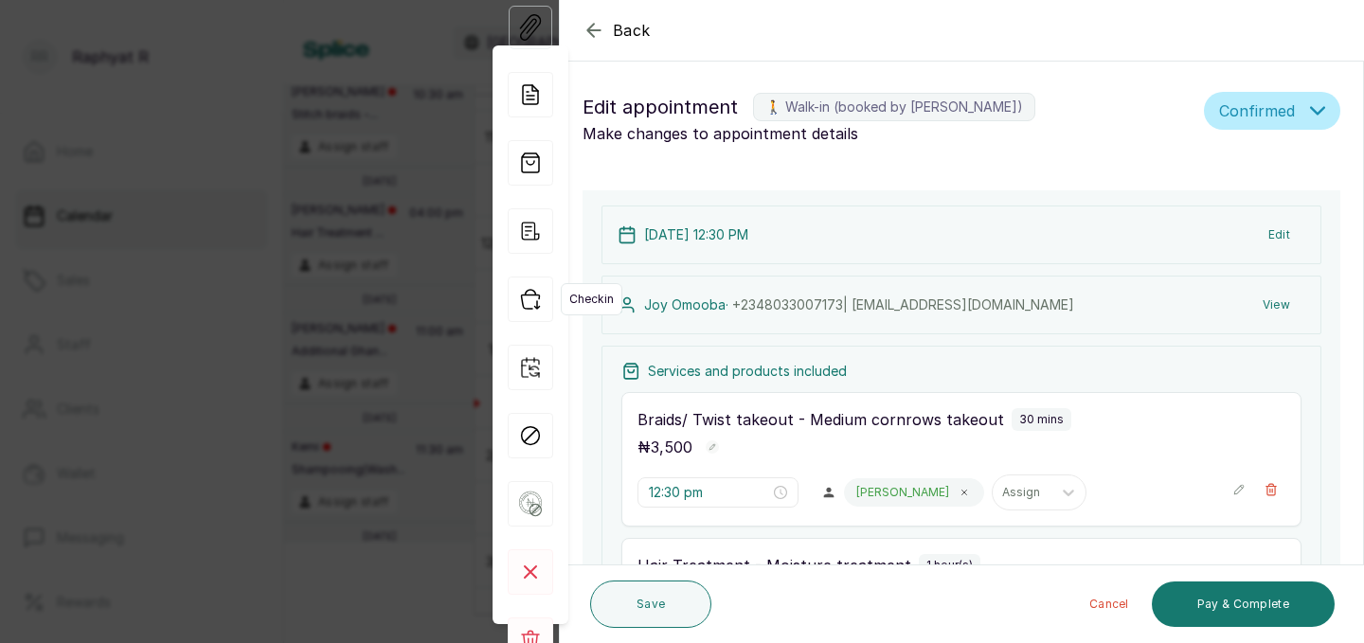
click at [526, 302] on icon "button" at bounding box center [530, 299] width 45 height 45
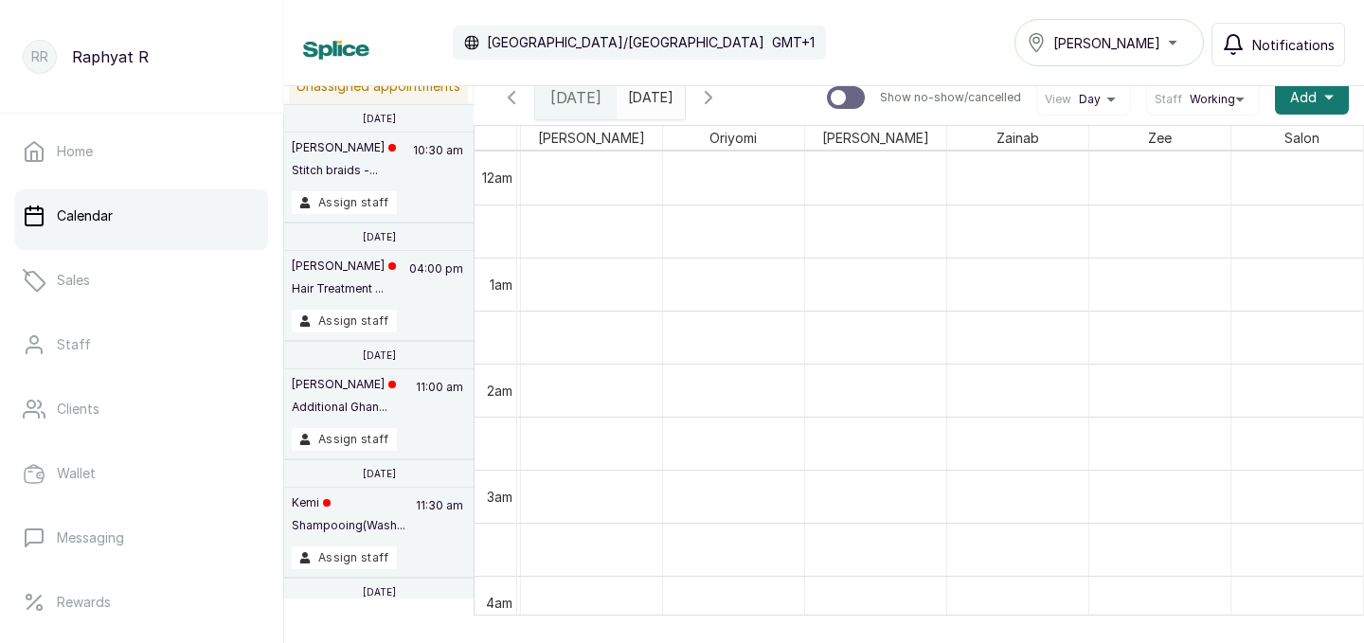
scroll to position [0, 0]
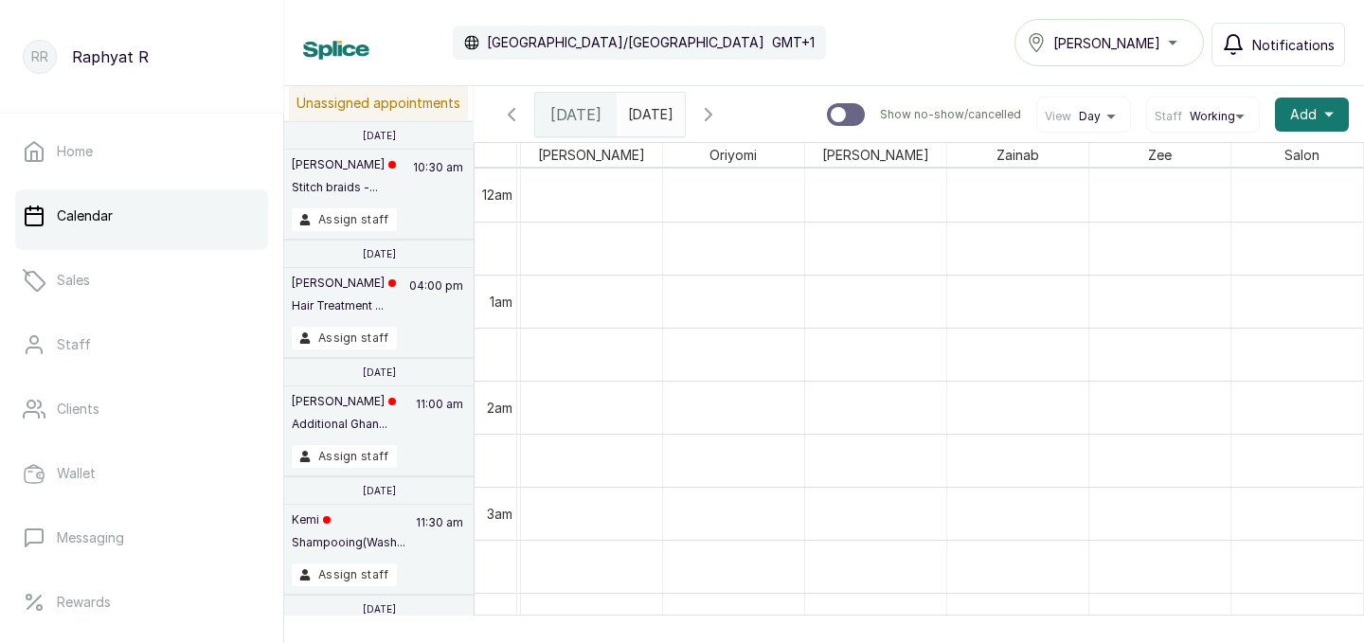
type input "dd/MM/yyyy"
click at [648, 109] on input "dd/MM/yyyy" at bounding box center [632, 110] width 30 height 32
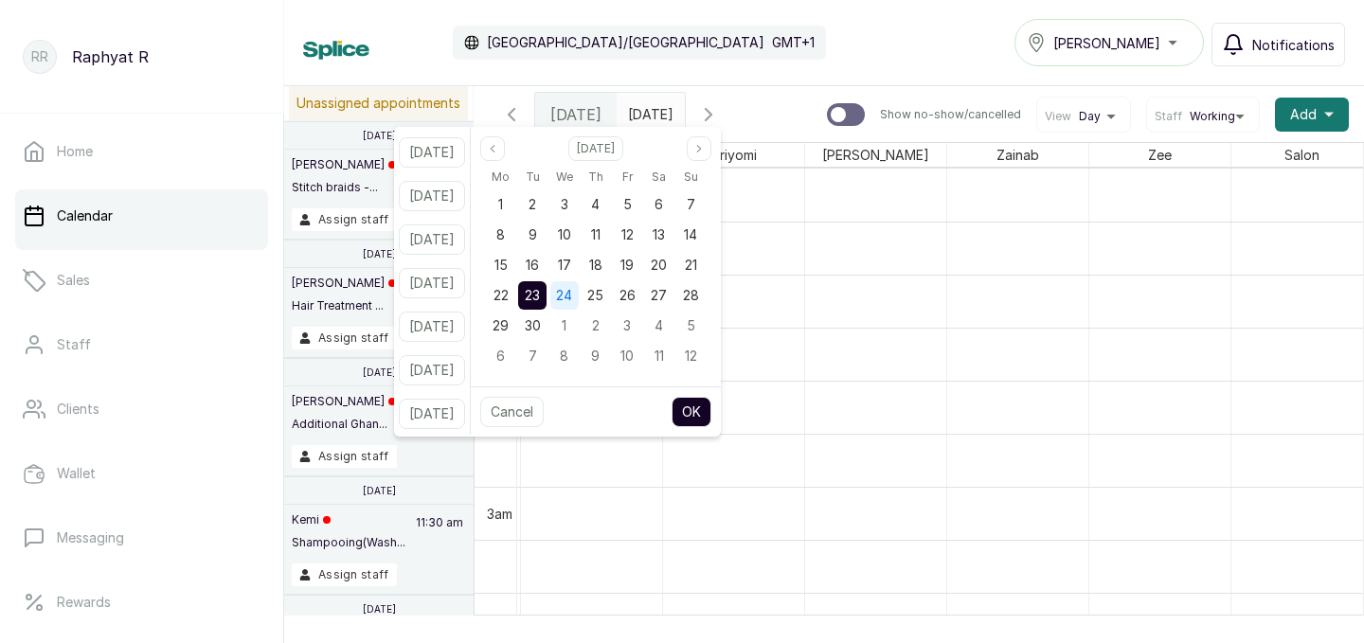
click at [572, 293] on span "24" at bounding box center [564, 295] width 16 height 16
click at [710, 403] on button "OK" at bounding box center [691, 412] width 40 height 30
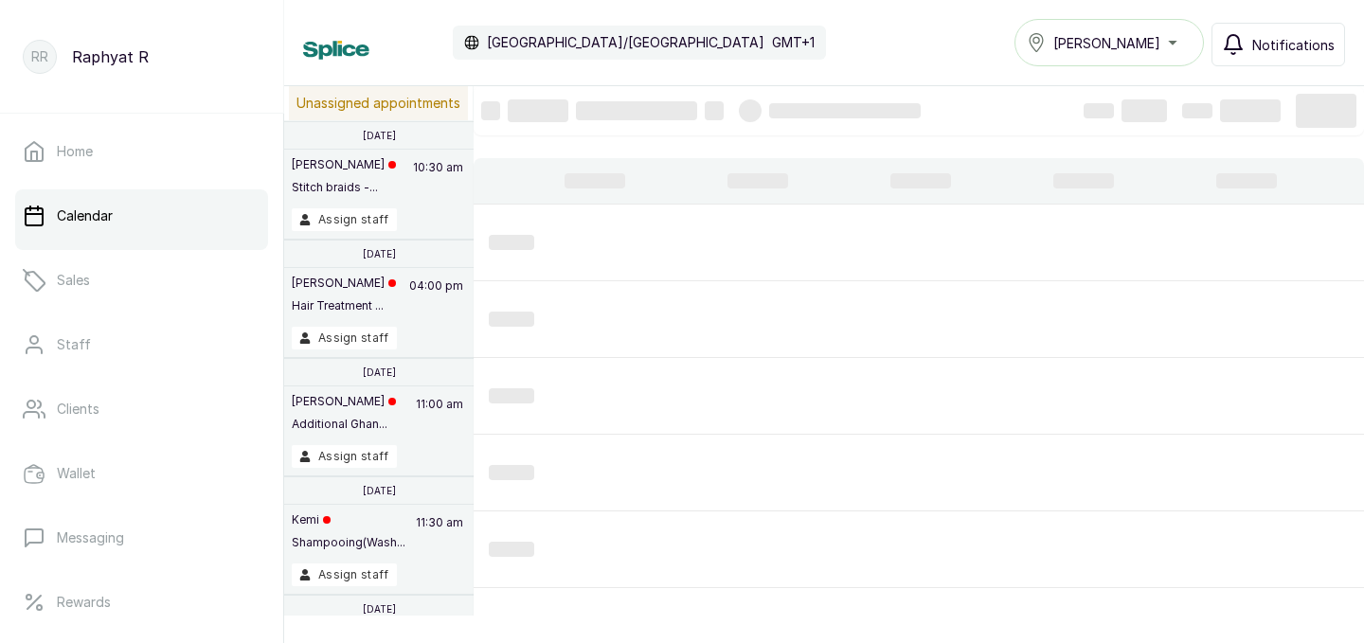
type input "[DATE]"
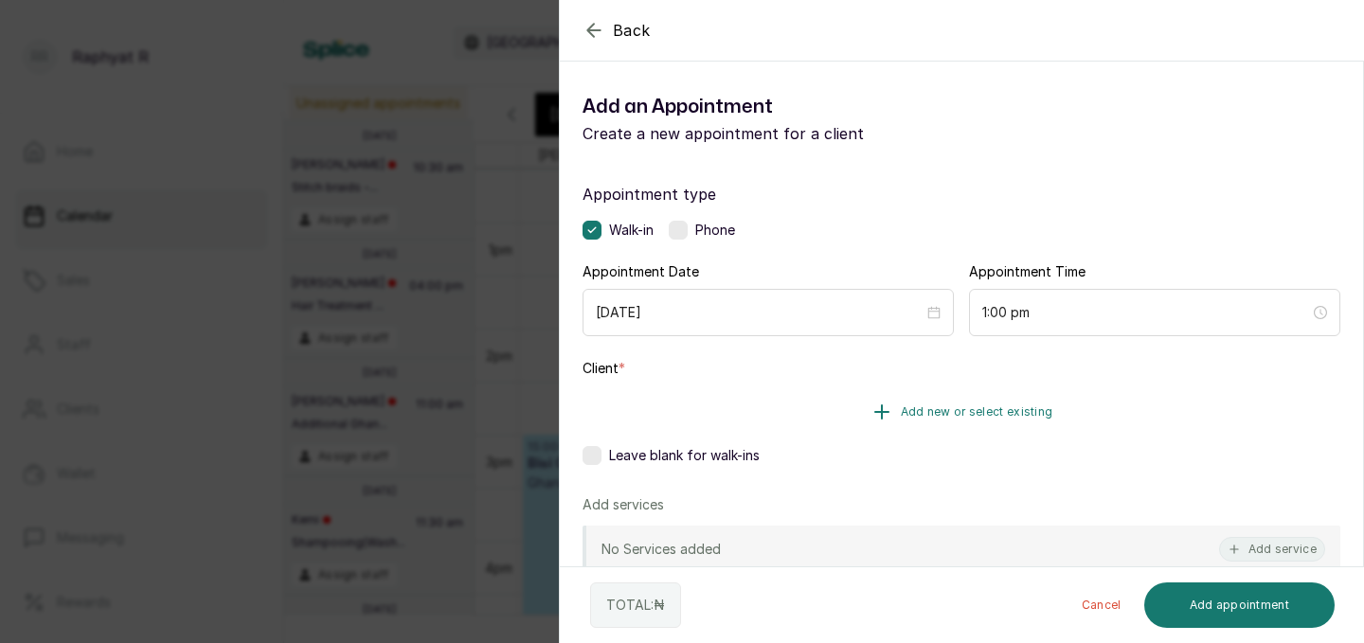
click at [898, 418] on button "Add new or select existing" at bounding box center [961, 411] width 758 height 53
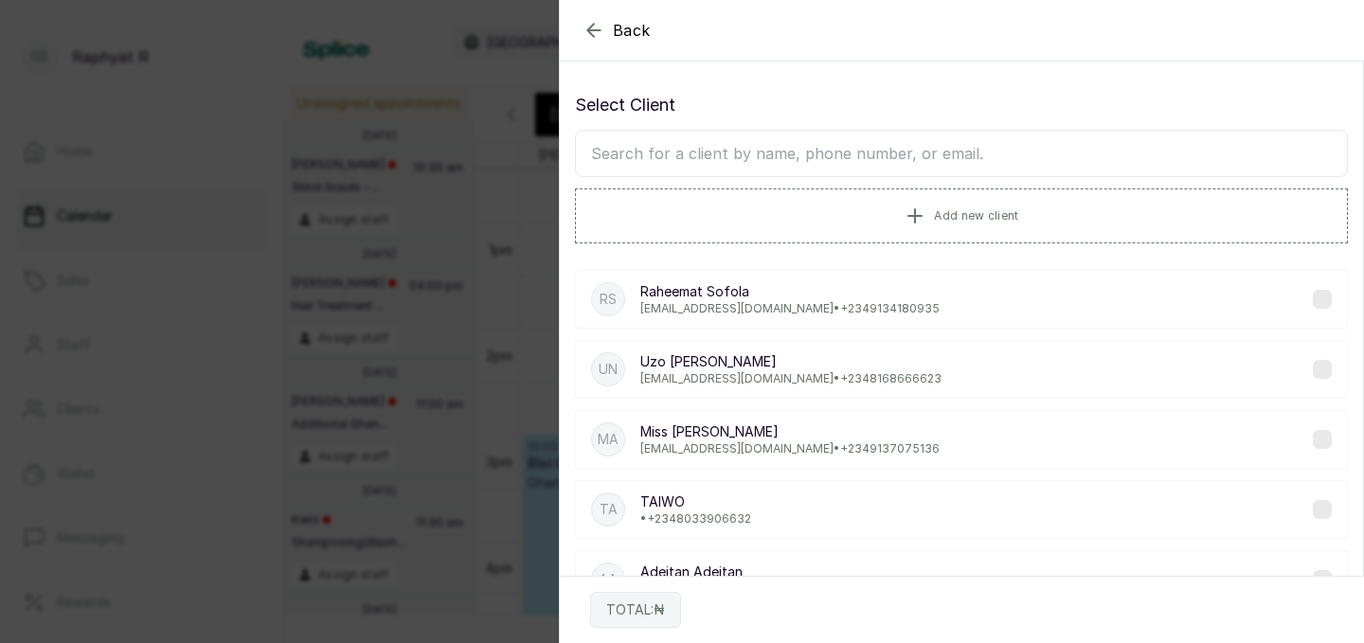
click at [744, 148] on input "text" at bounding box center [961, 153] width 773 height 47
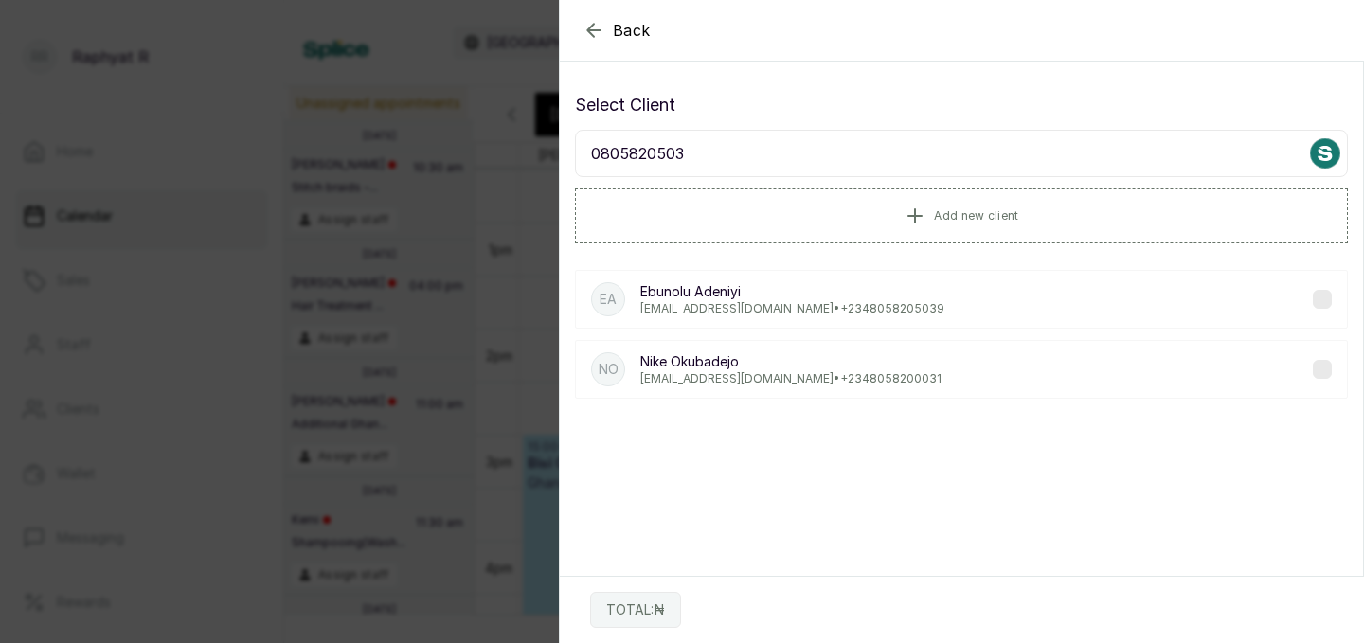
type input "08058205039"
click at [736, 294] on p "[PERSON_NAME]" at bounding box center [792, 291] width 304 height 19
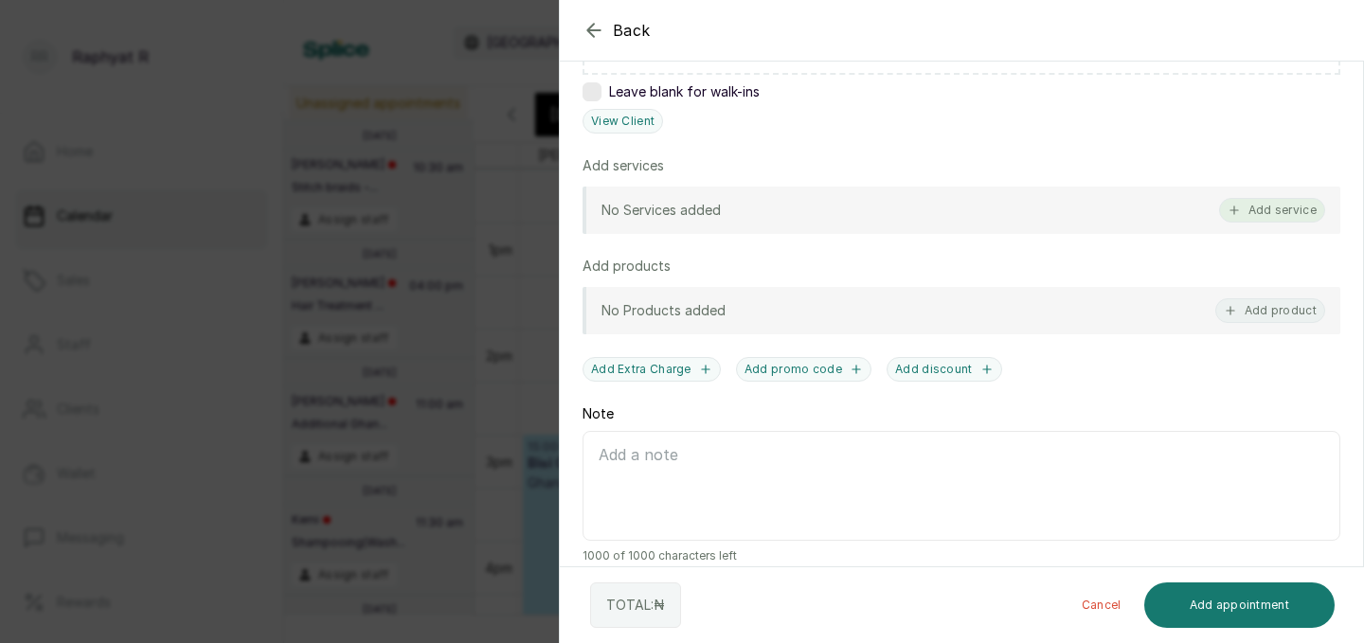
click at [1250, 217] on button "Add service" at bounding box center [1272, 210] width 106 height 25
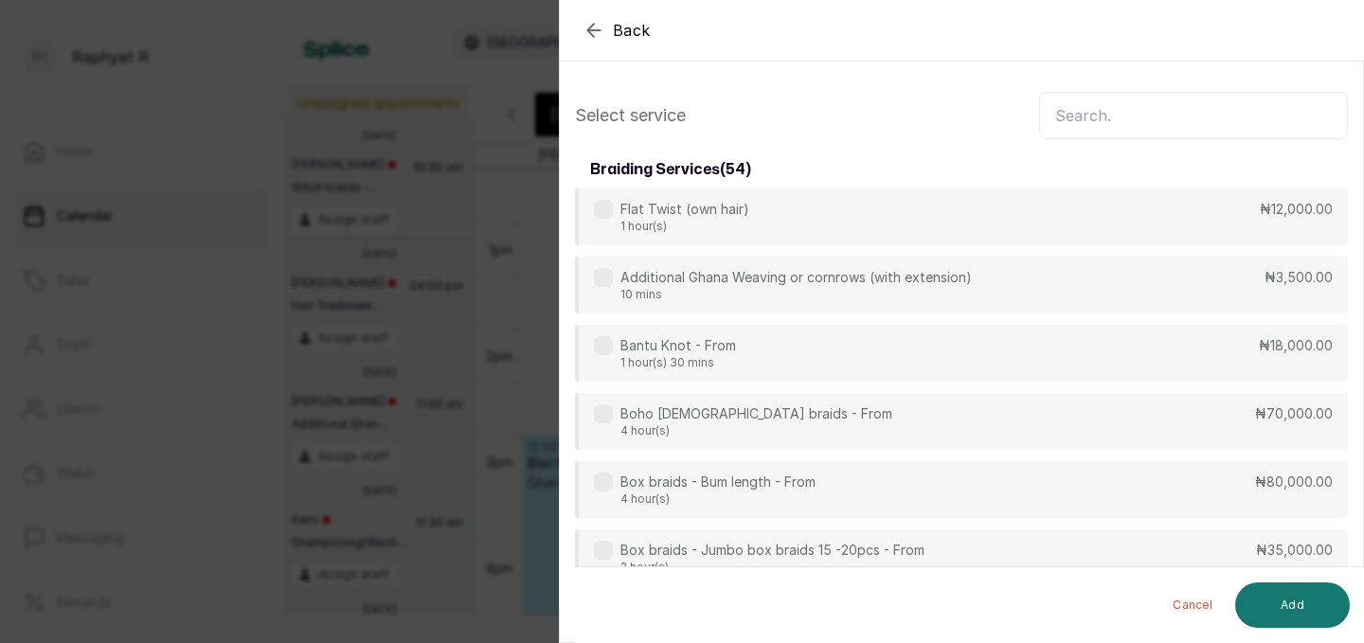
click at [1079, 127] on input "text" at bounding box center [1193, 115] width 309 height 47
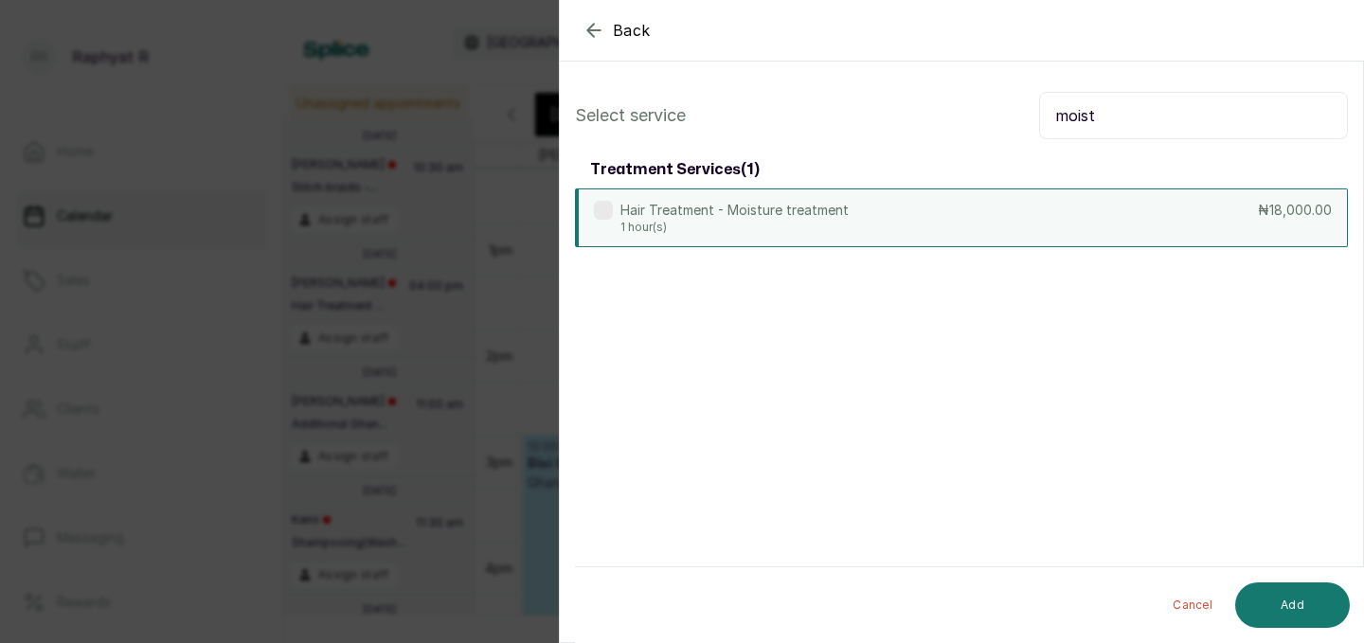
type input "moist"
click at [987, 217] on div "Hair Treatment - Moisture treatment 1 hour(s) ₦18,000.00" at bounding box center [961, 217] width 773 height 59
click at [1280, 614] on button "Add" at bounding box center [1292, 604] width 115 height 45
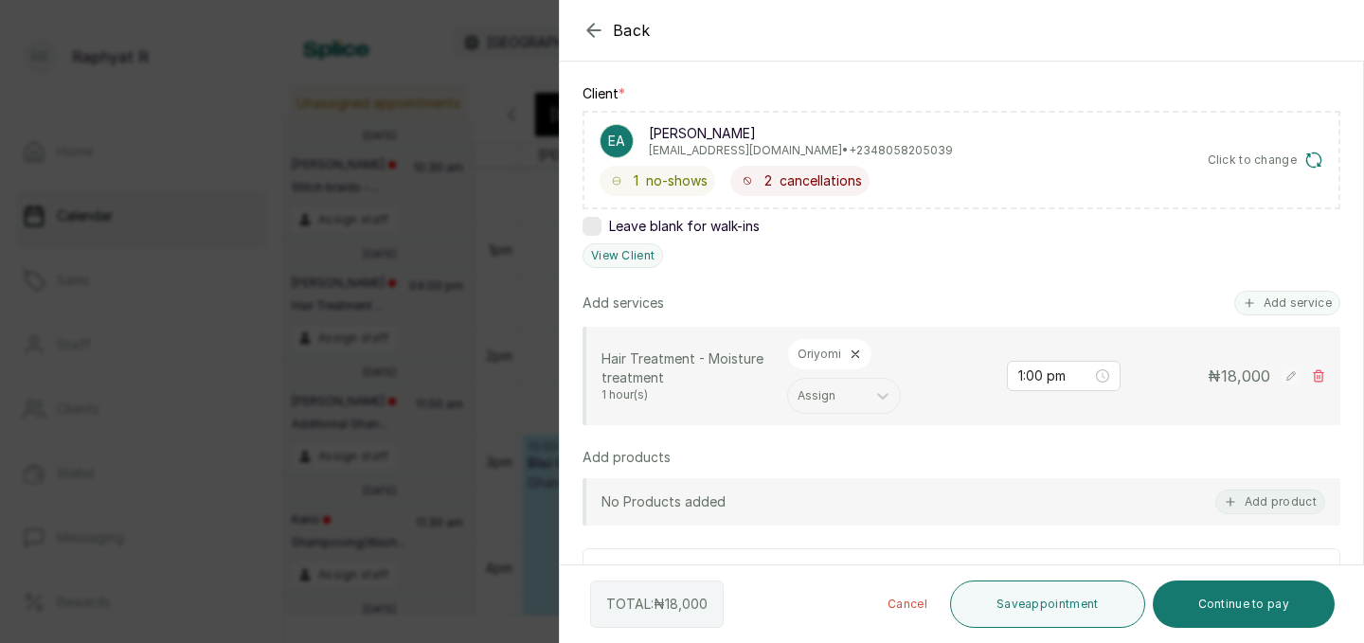
scroll to position [274, 0]
click at [1044, 596] on button "Save appointment" at bounding box center [1047, 604] width 195 height 47
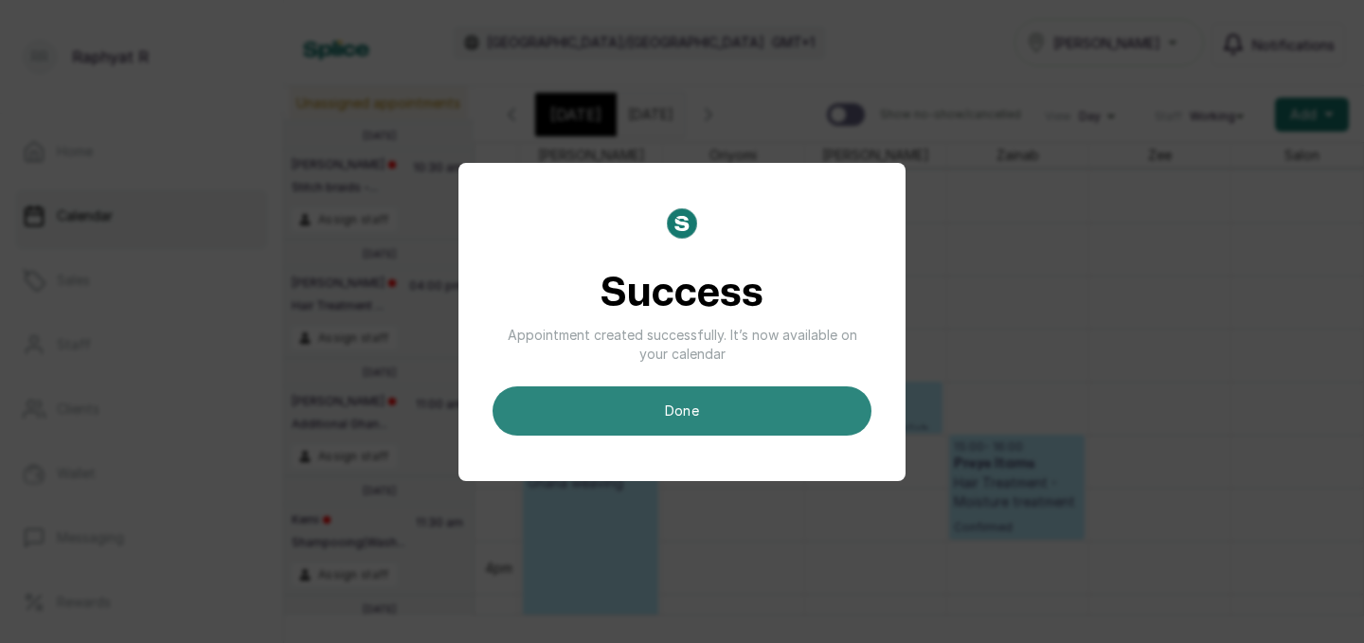
click at [795, 401] on button "done" at bounding box center [681, 410] width 379 height 49
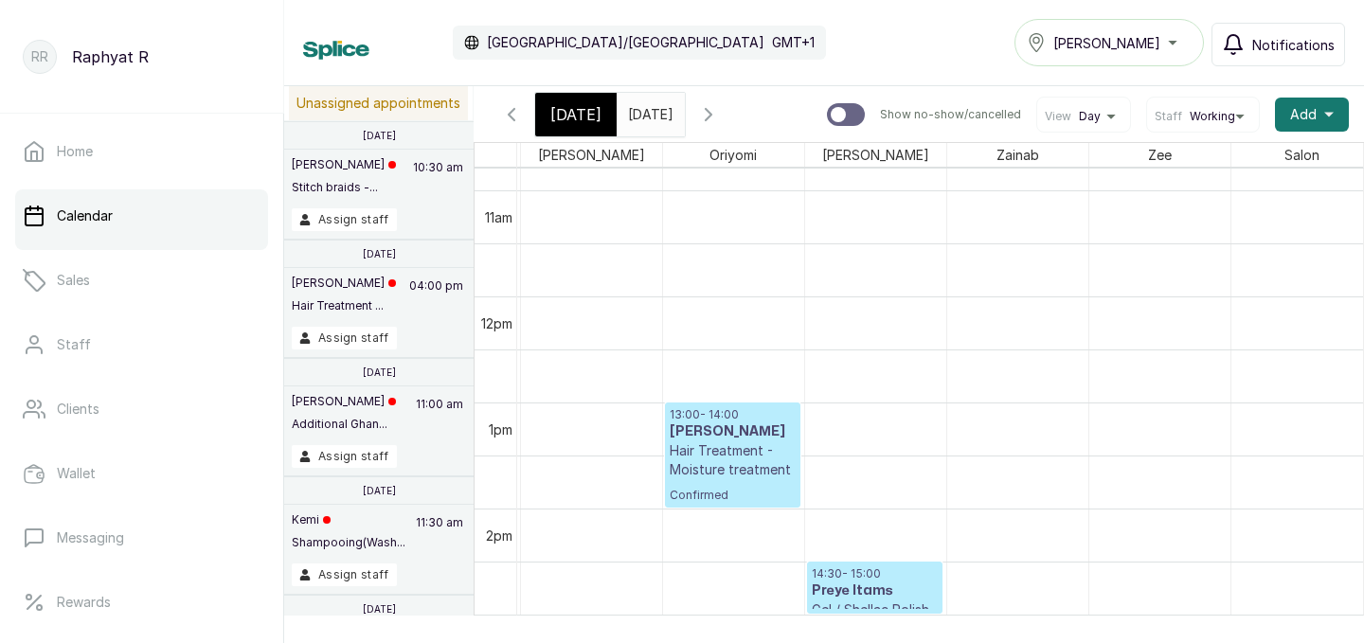
scroll to position [1262, 0]
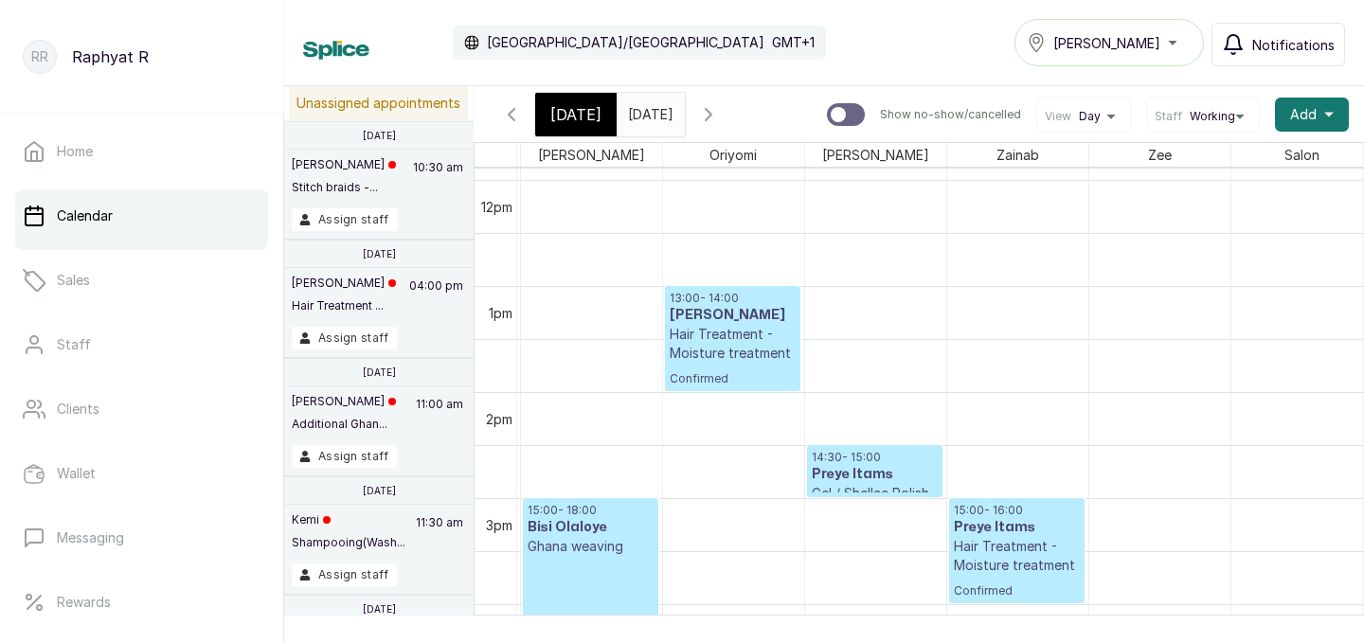
click at [583, 111] on span "[DATE]" at bounding box center [575, 114] width 51 height 23
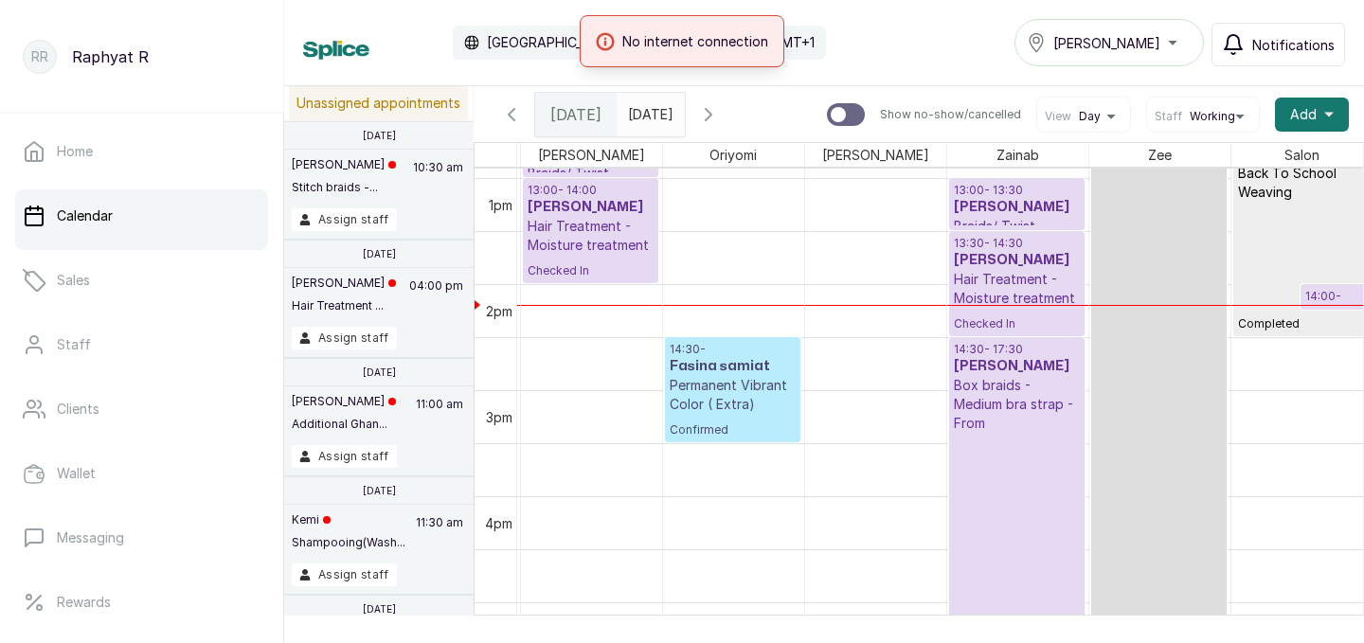
scroll to position [1380, 0]
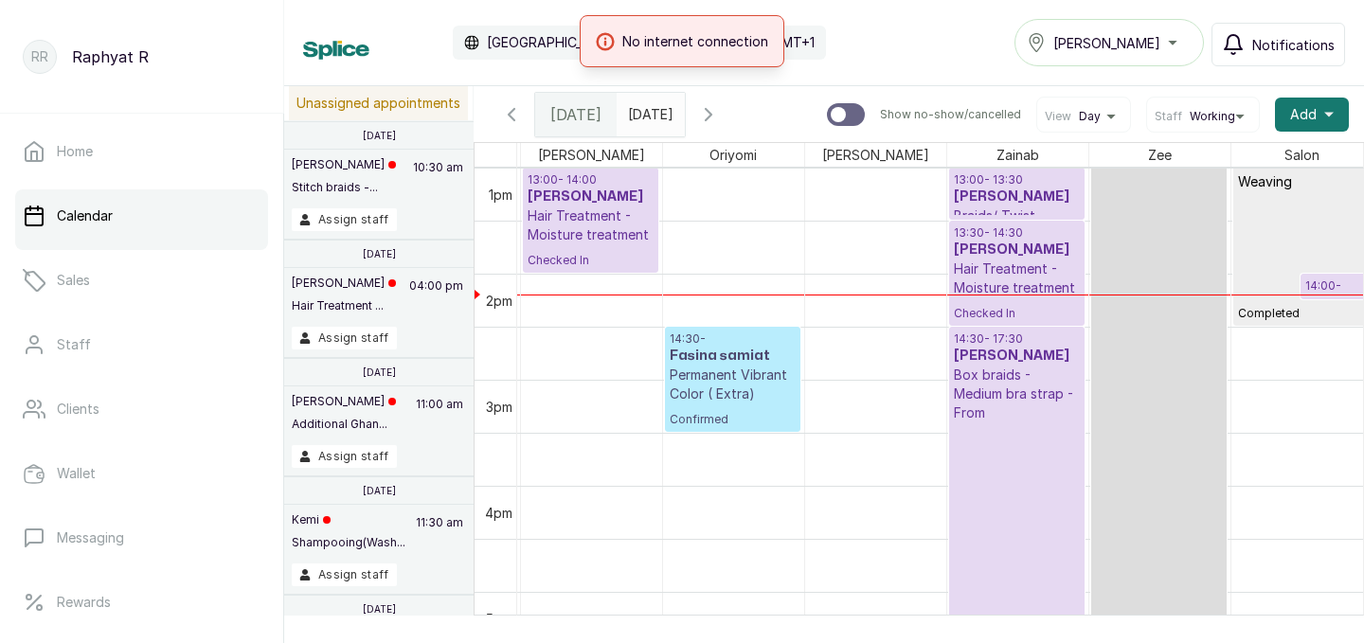
click at [1037, 395] on p "Box braids - Medium bra strap - From" at bounding box center [1017, 394] width 126 height 57
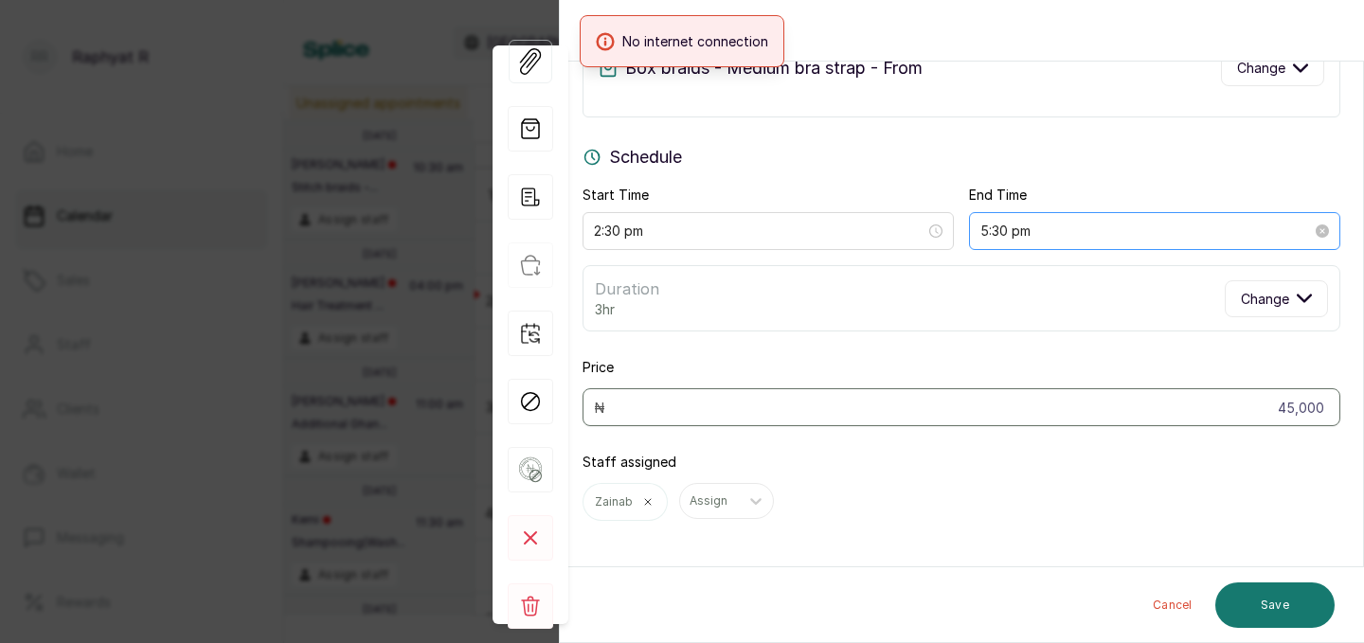
scroll to position [0, 0]
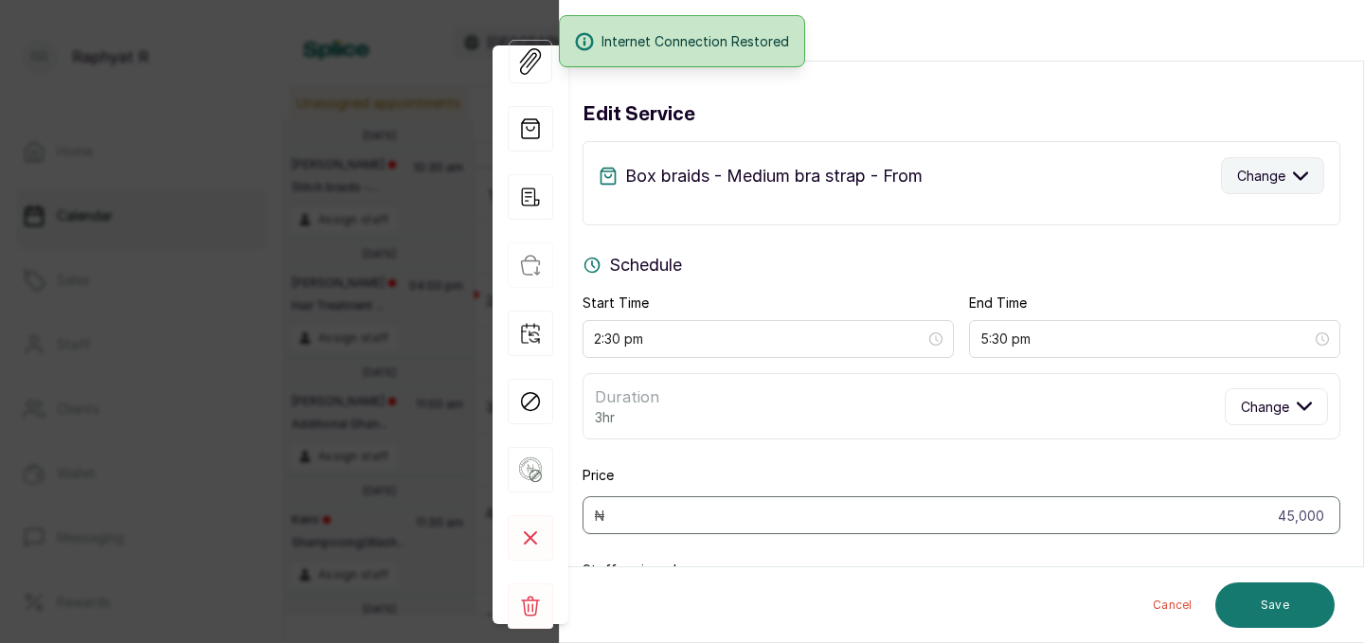
click at [1248, 167] on span "Change" at bounding box center [1261, 176] width 48 height 20
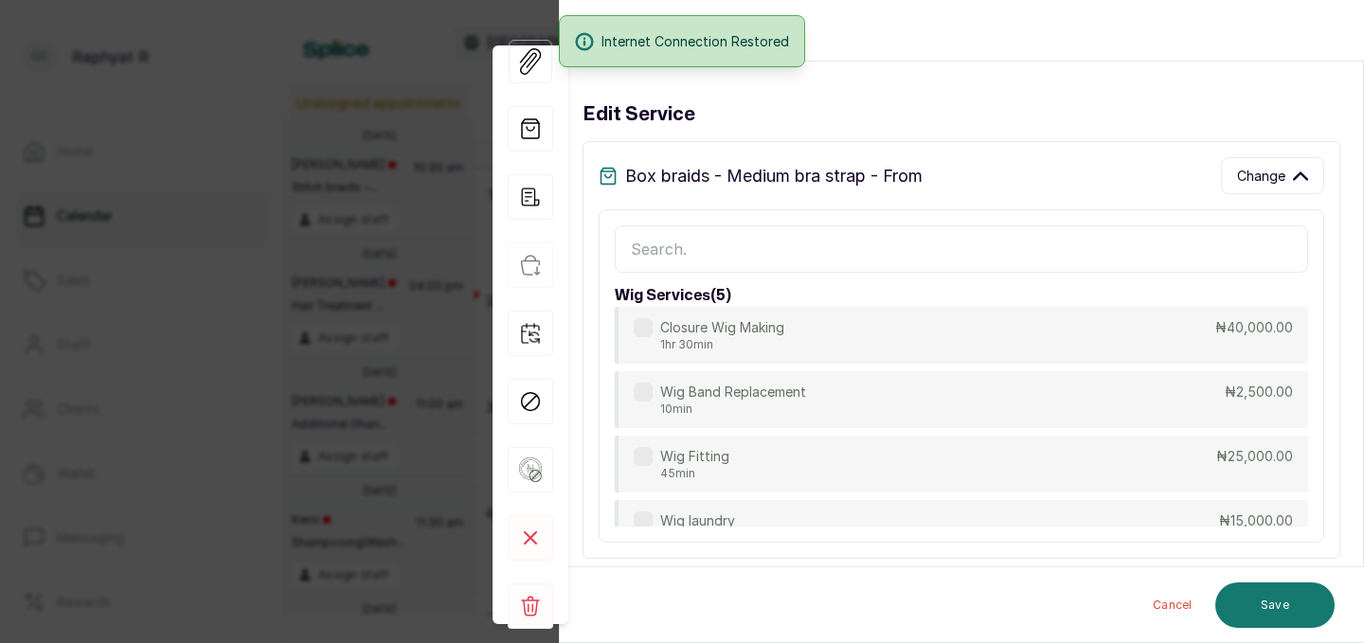
click at [824, 244] on input "text" at bounding box center [961, 248] width 693 height 47
type input "twist"
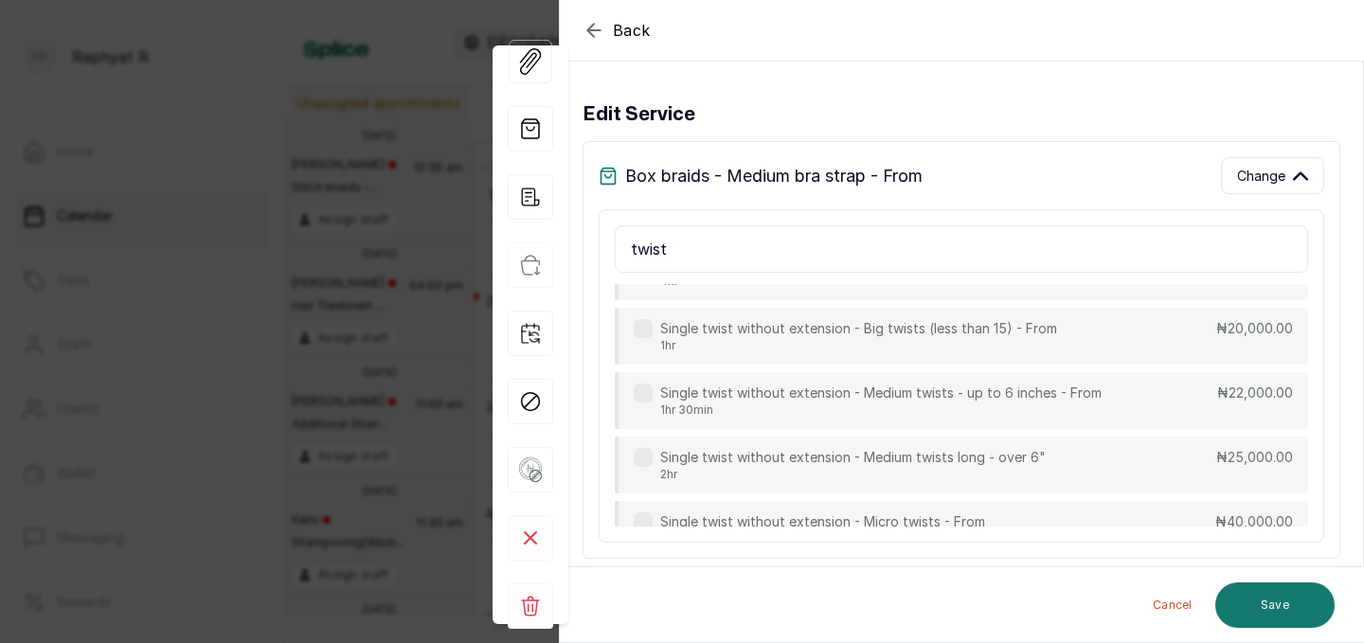
scroll to position [519, 0]
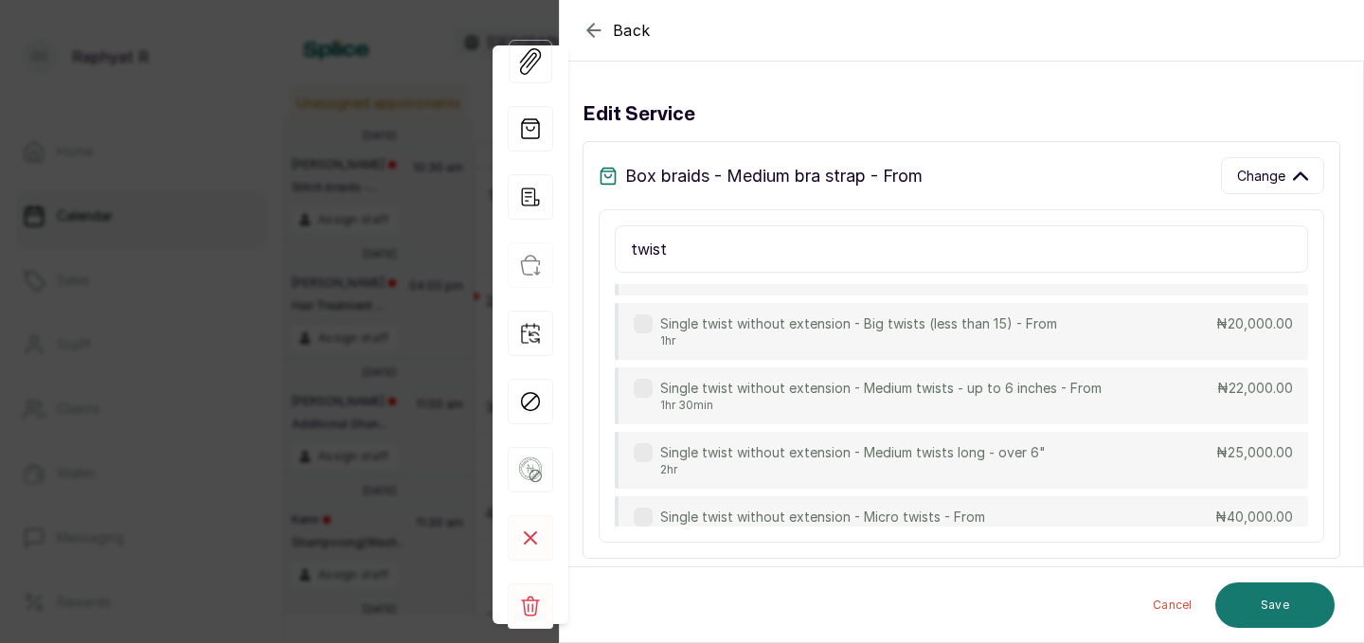
click at [821, 432] on div "Single twist without extension - Medium twists long - over 6" 2hr ₦25,000.00" at bounding box center [961, 460] width 693 height 57
type input "4:30 pm"
type input "25,000"
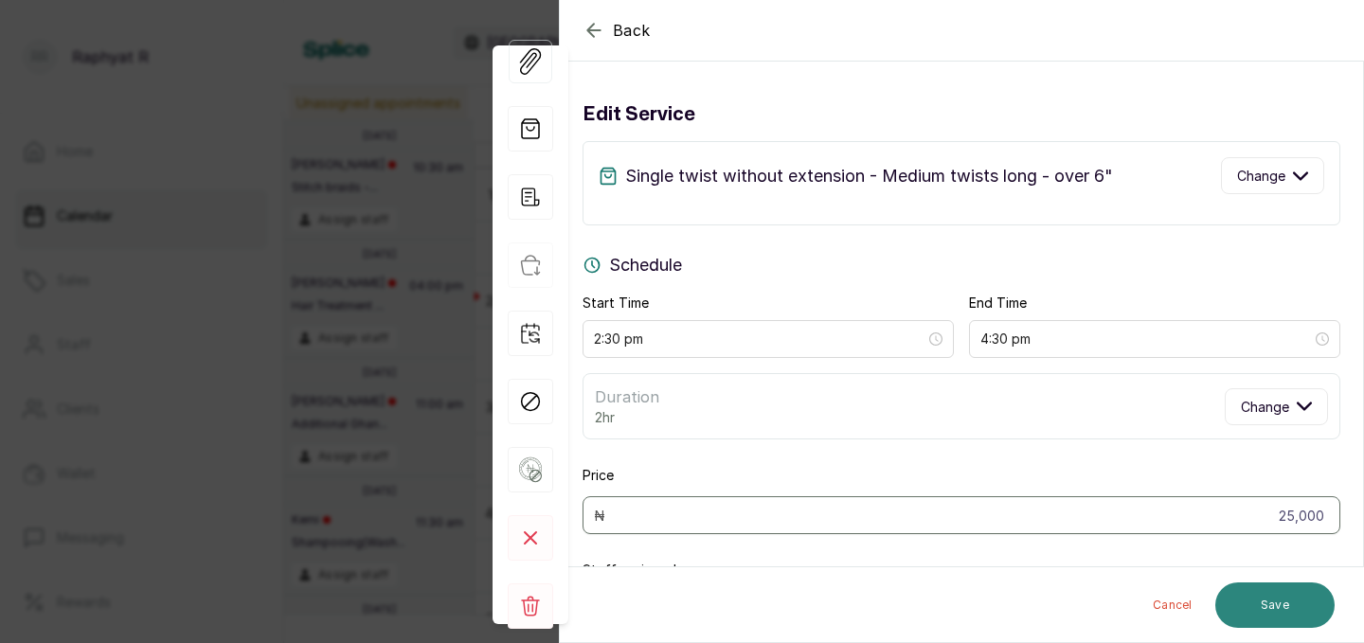
click at [1234, 600] on button "Save" at bounding box center [1274, 604] width 119 height 45
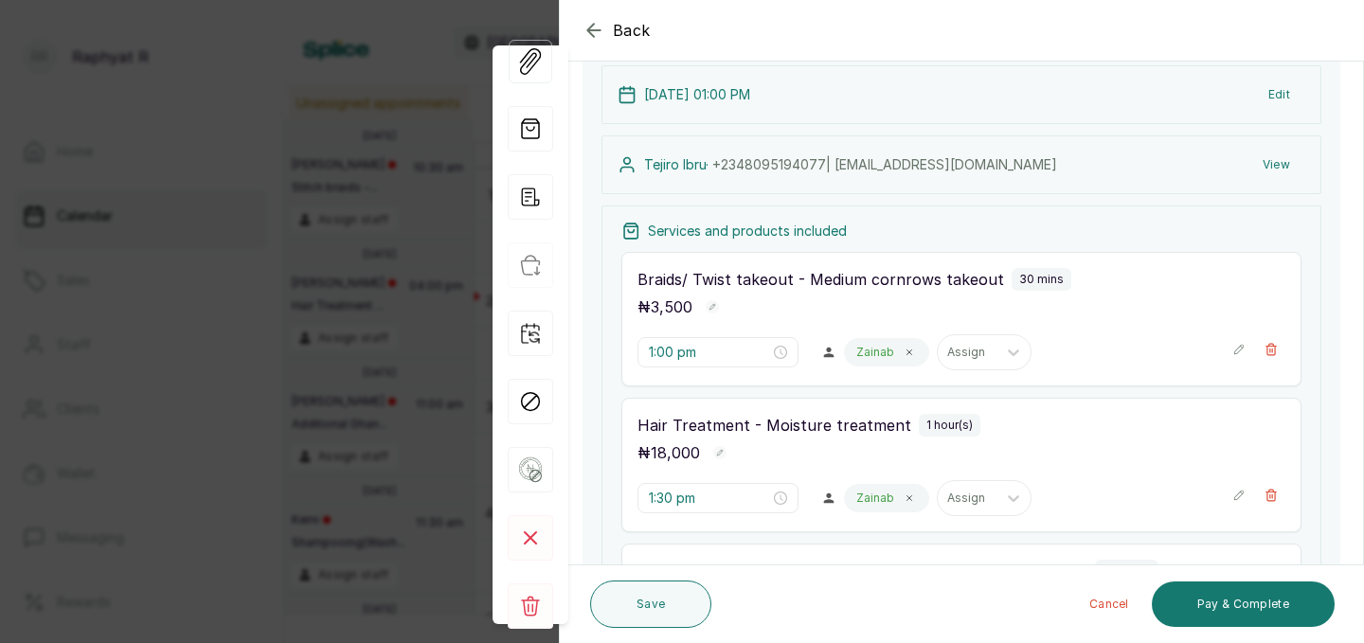
scroll to position [333, 0]
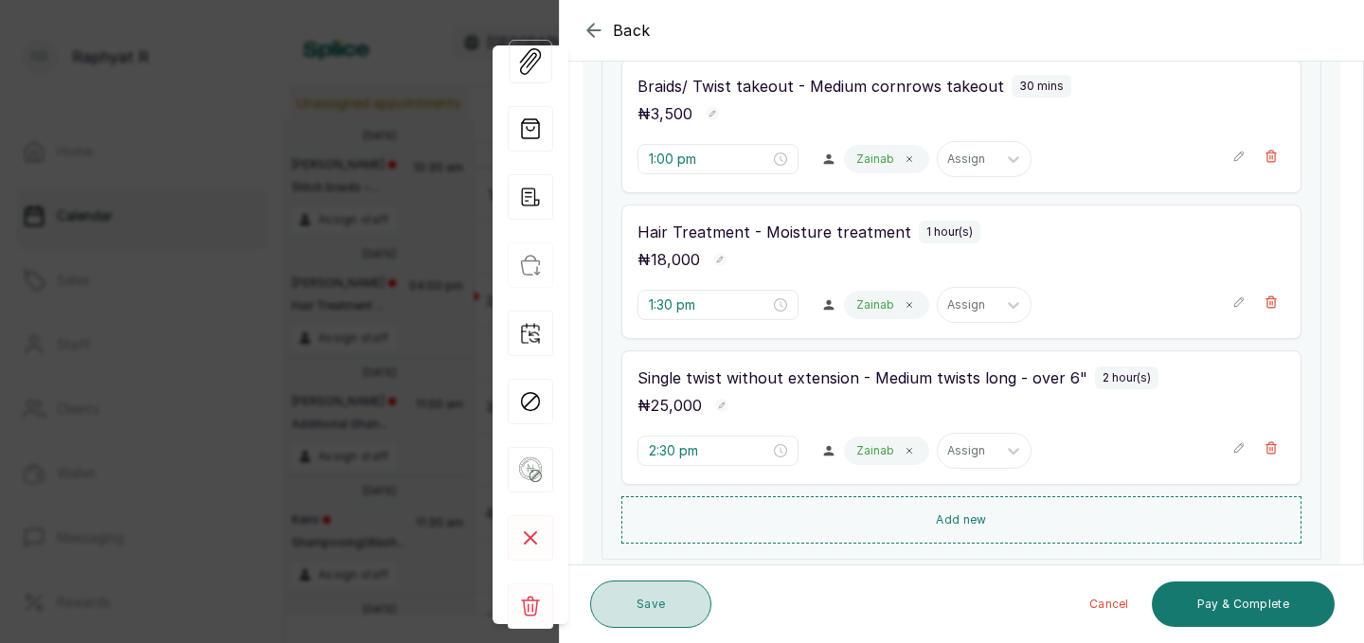
click at [656, 599] on button "Save" at bounding box center [650, 604] width 121 height 47
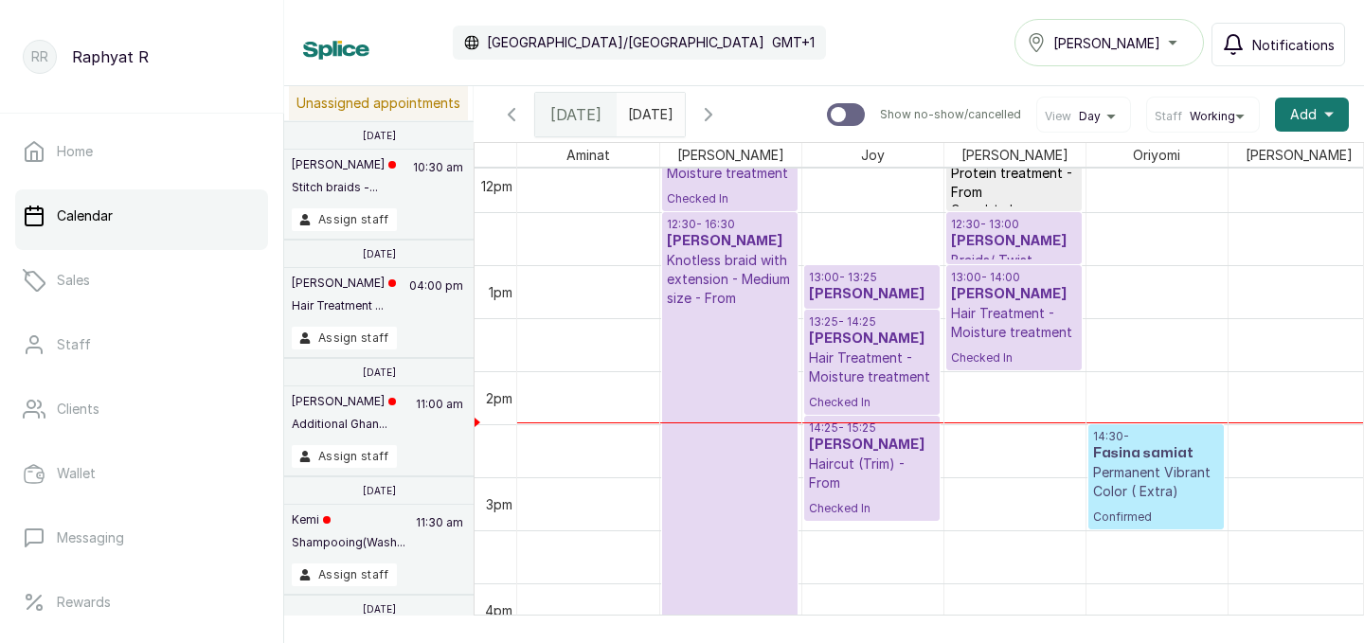
scroll to position [1264, 0]
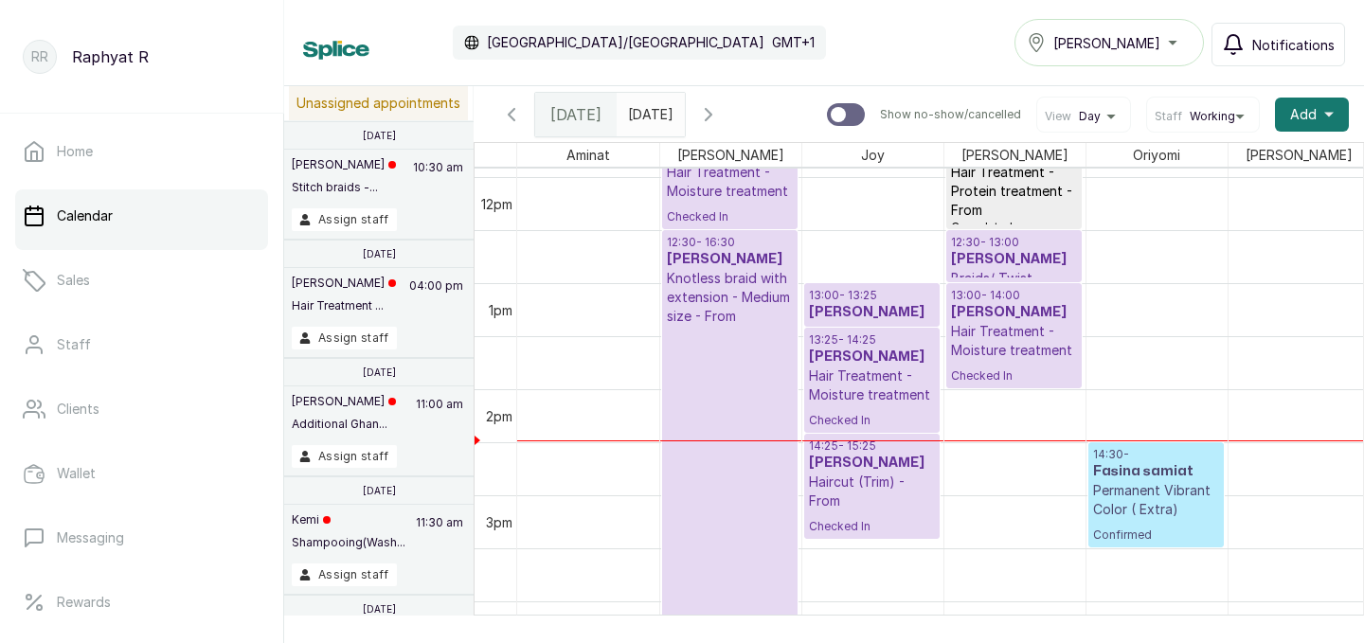
click at [1156, 450] on p "14:30 -" at bounding box center [1156, 454] width 126 height 15
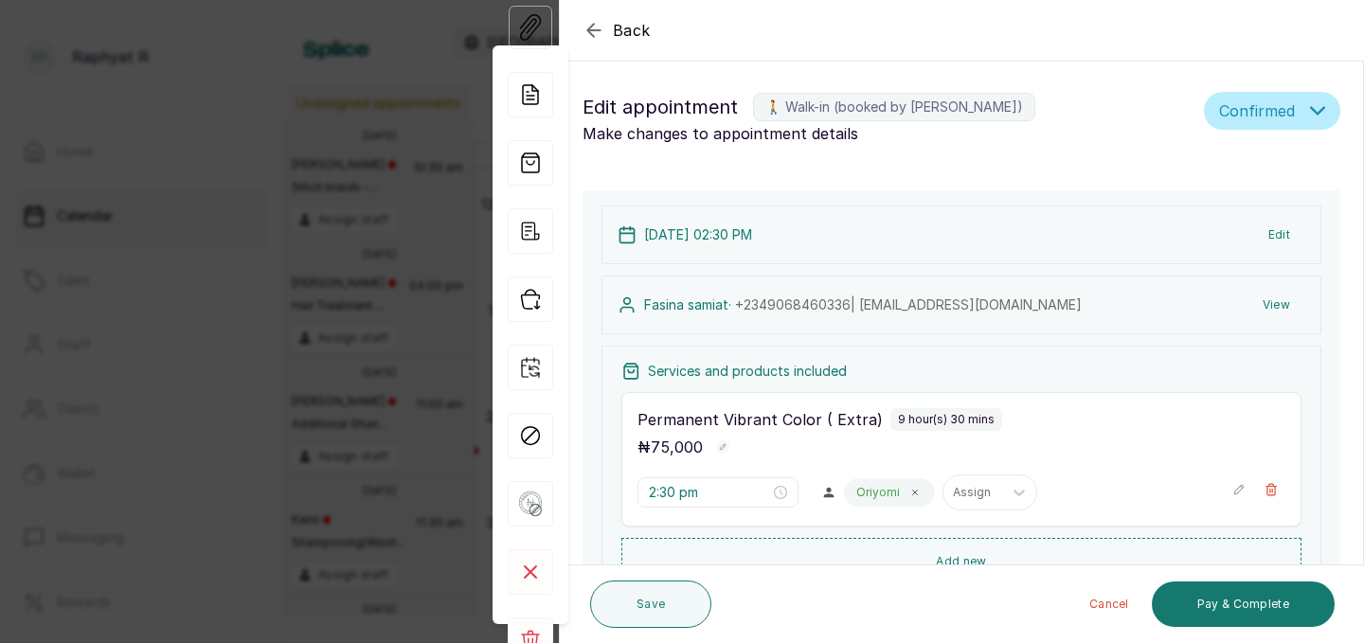
click at [383, 172] on div "Back Appointment Details Edit appointment 🚶 Walk-in (booked by Raphyat R) Make …" at bounding box center [682, 321] width 1364 height 643
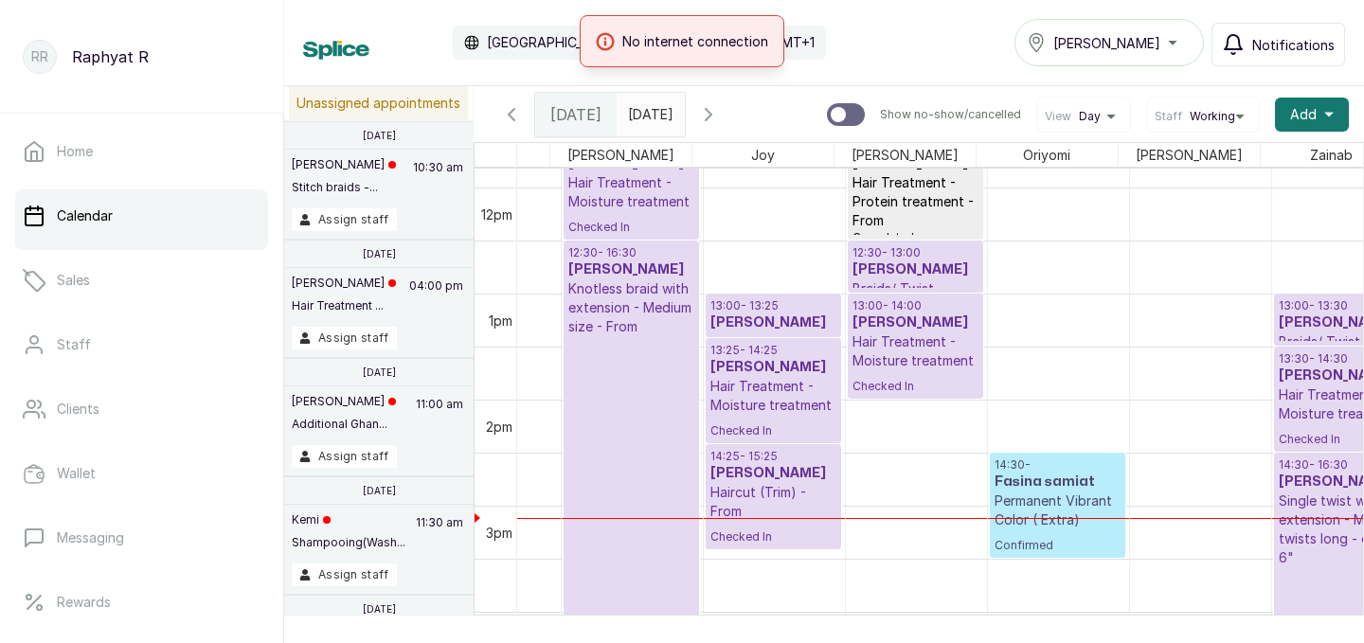
scroll to position [1254, 111]
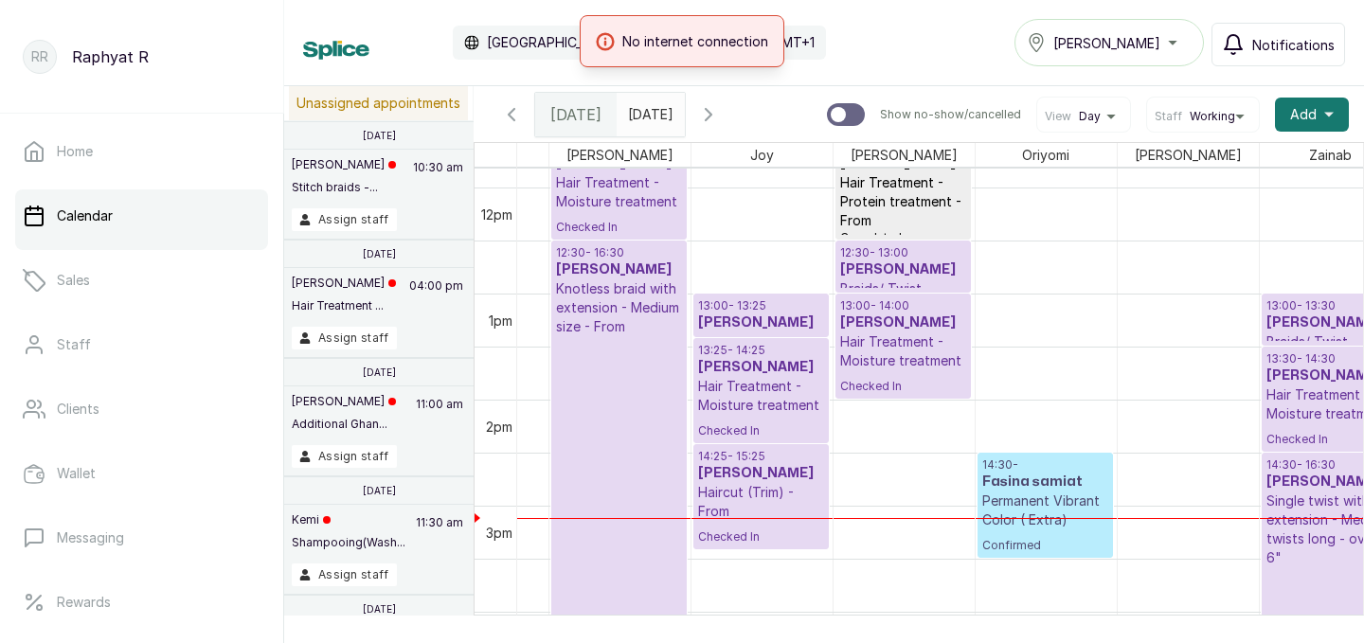
click at [896, 358] on p "Hair Treatment - Moisture treatment" at bounding box center [903, 351] width 126 height 38
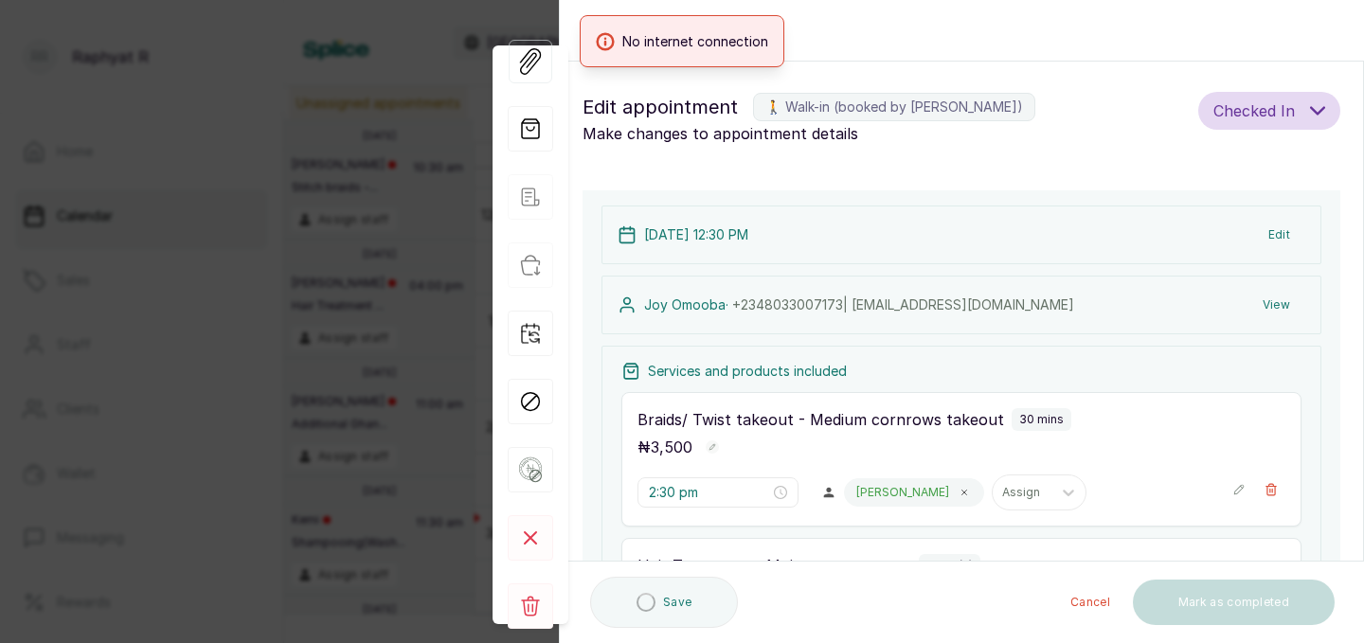
type input "12:30 pm"
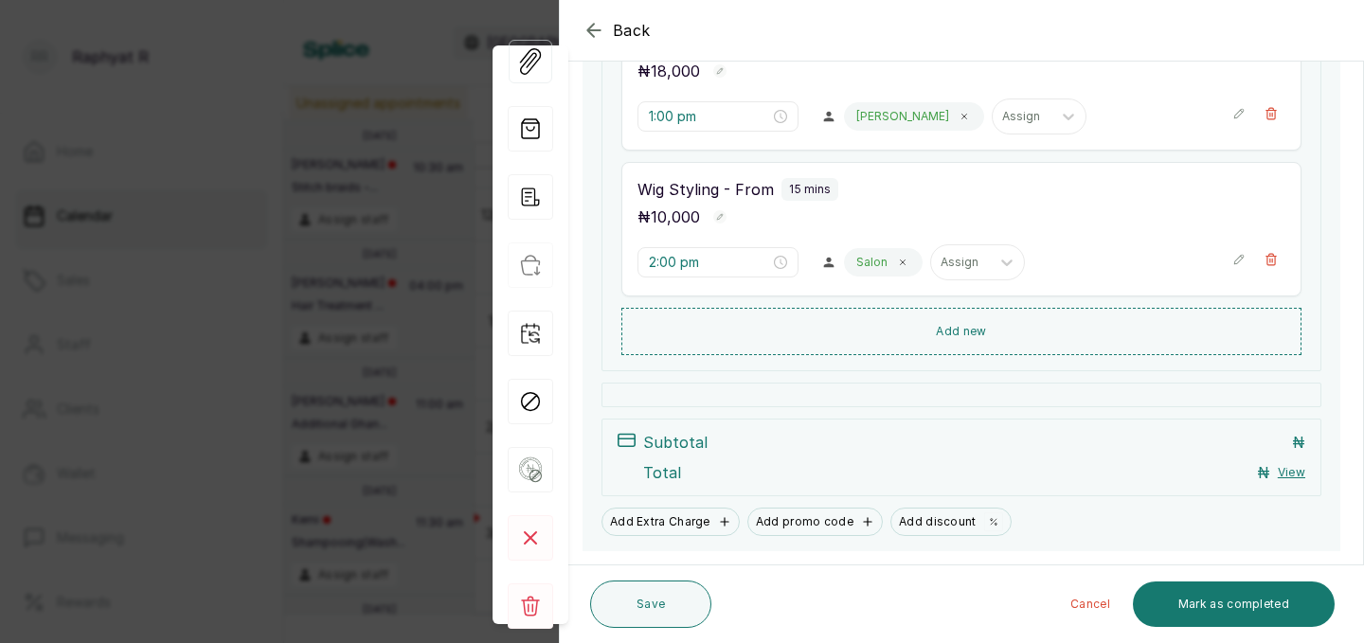
scroll to position [575, 0]
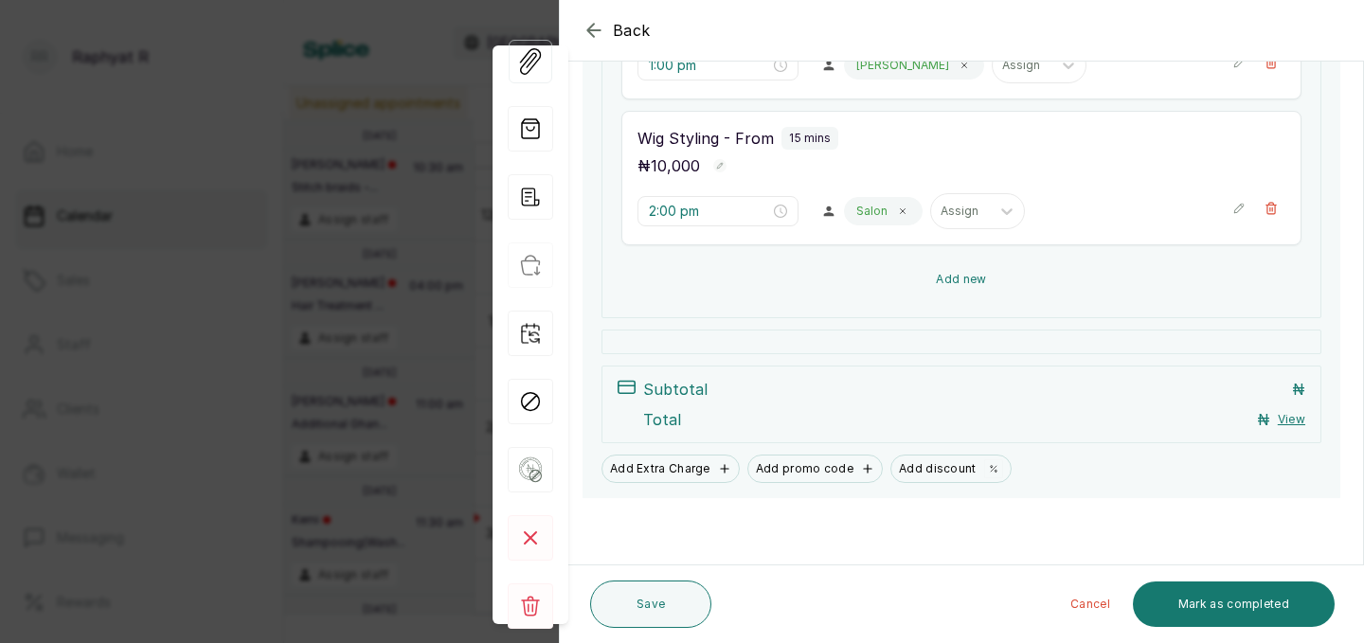
click at [904, 295] on button "Add new" at bounding box center [961, 279] width 680 height 45
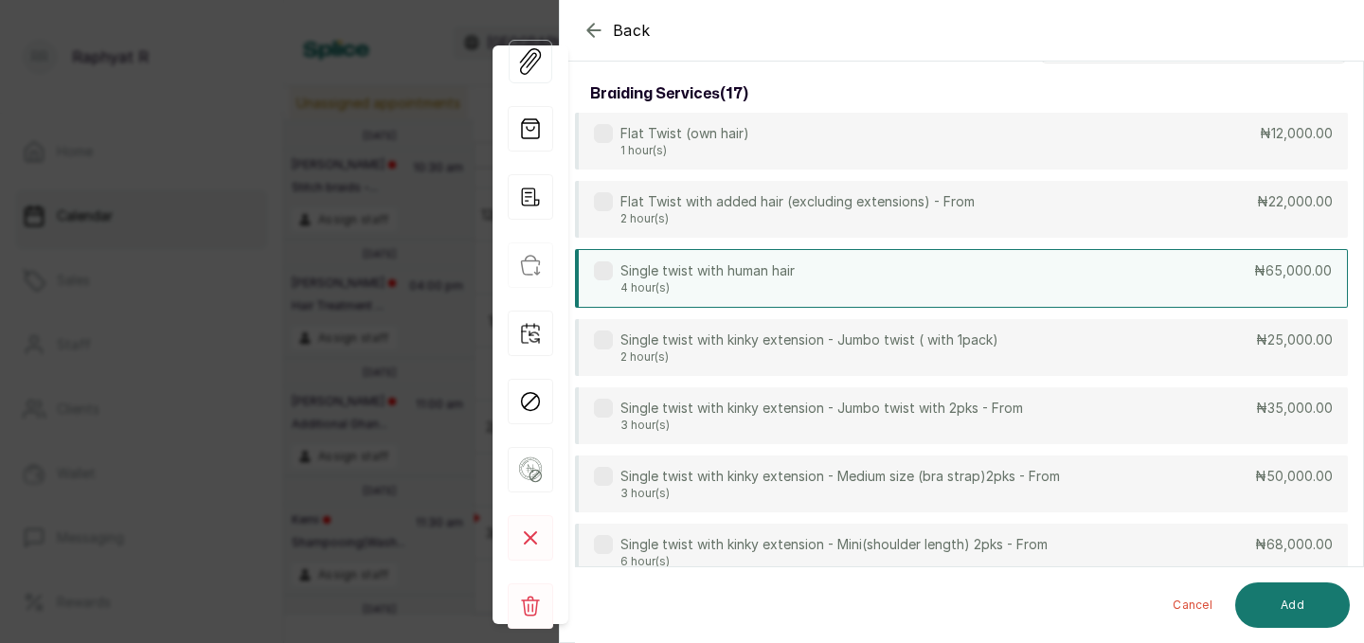
scroll to position [0, 0]
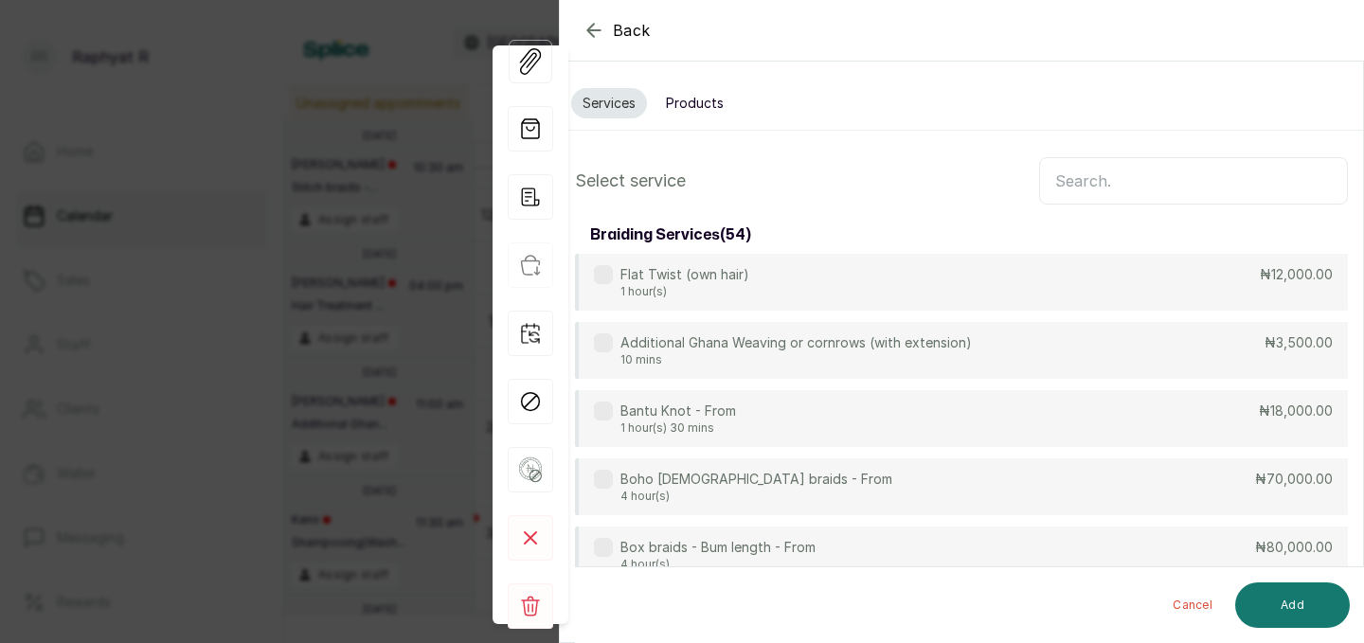
click at [1083, 190] on input "text" at bounding box center [1193, 180] width 309 height 47
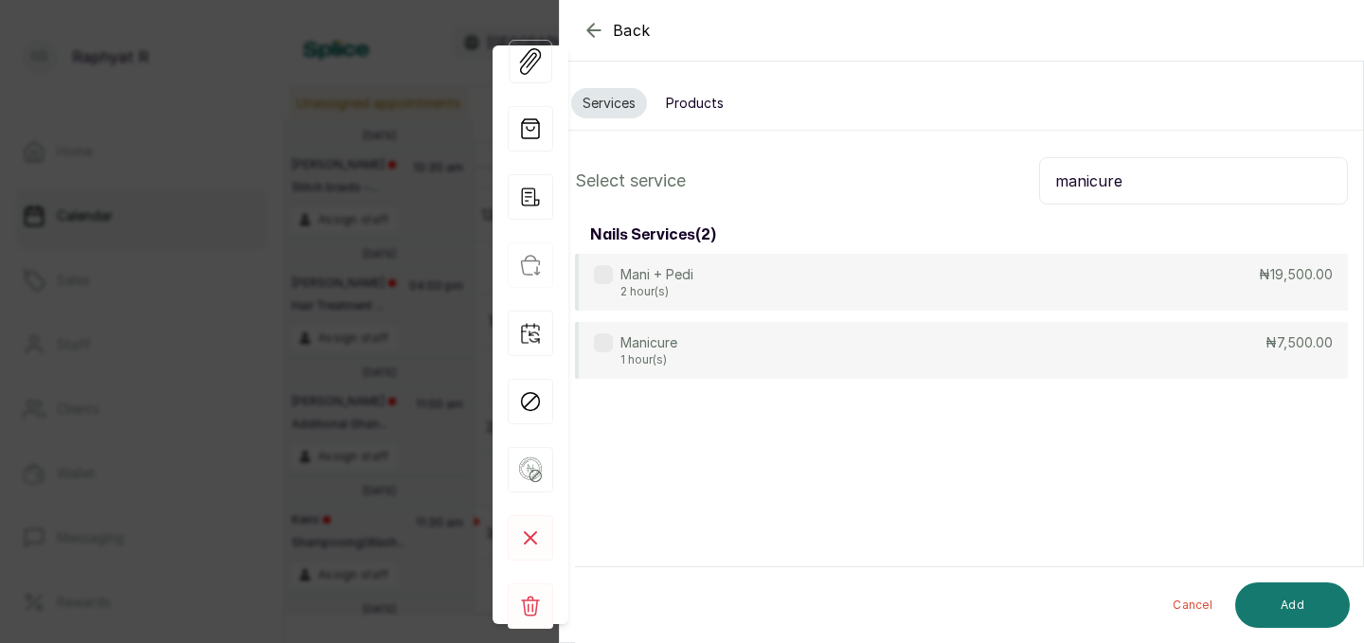
type input "manicure"
click at [822, 346] on form "Back Appointment Details Services Products Select service manicure nails servic…" at bounding box center [961, 254] width 803 height 507
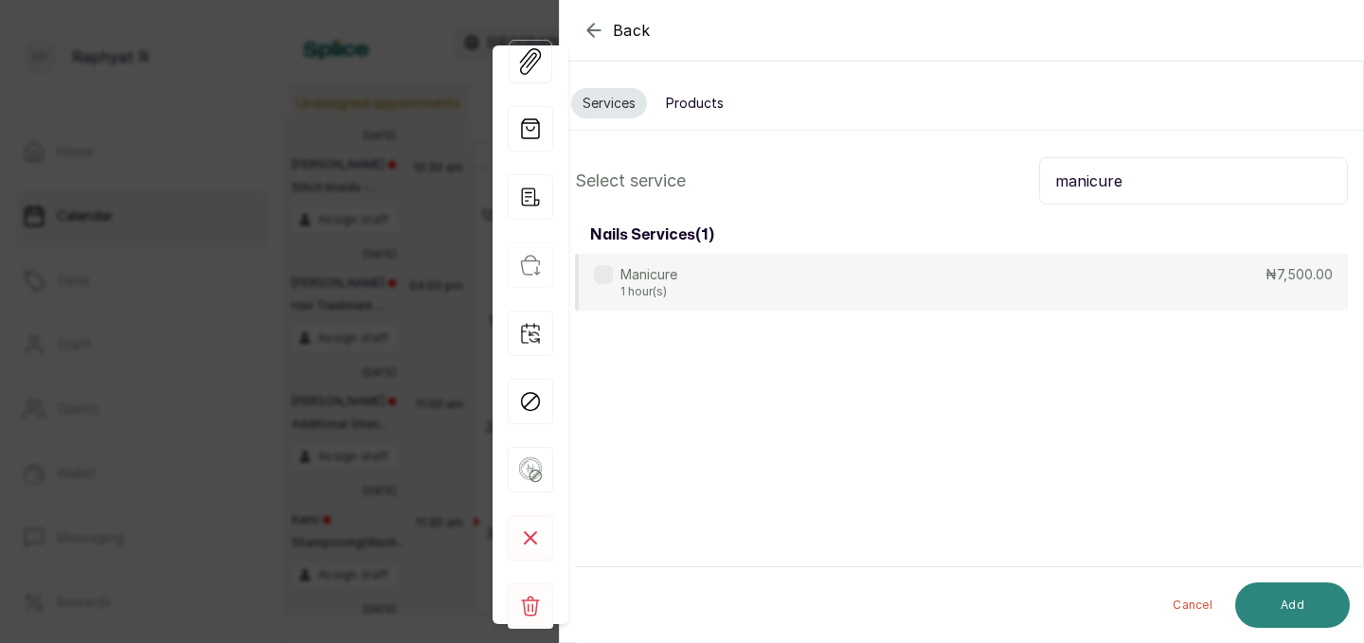
click at [1319, 616] on button "Add" at bounding box center [1292, 604] width 115 height 45
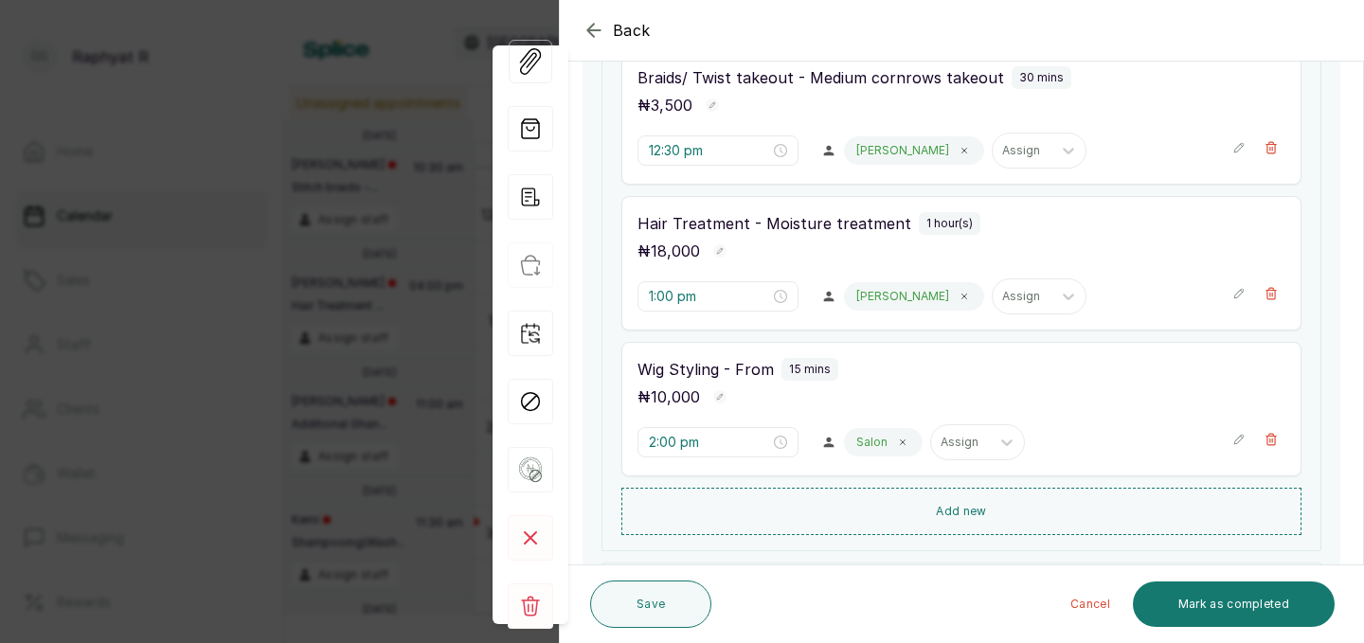
scroll to position [414, 0]
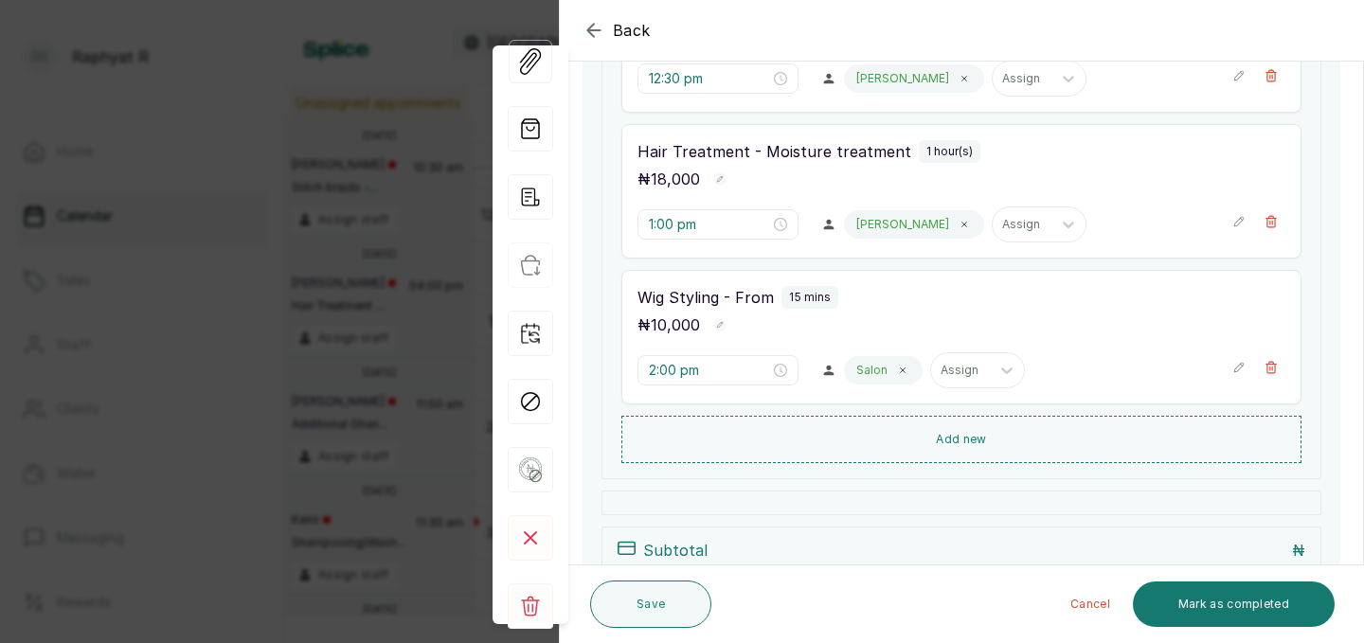
click at [863, 427] on button "Add new" at bounding box center [961, 439] width 680 height 47
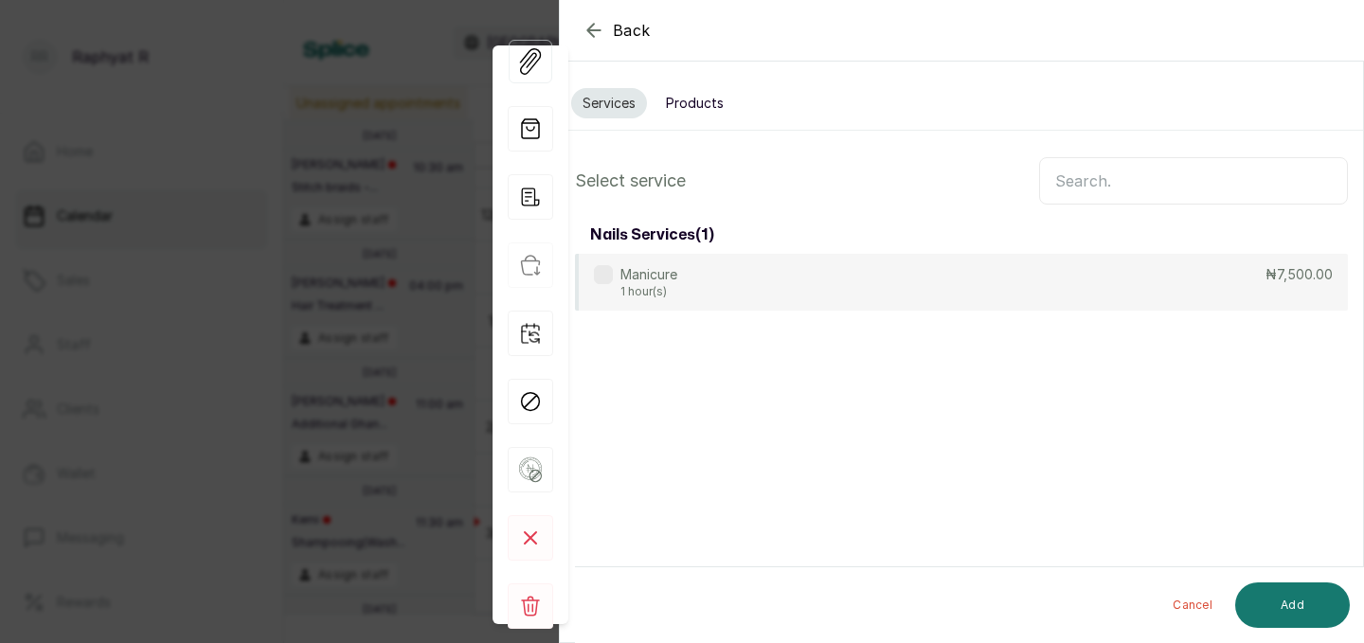
scroll to position [0, 0]
click at [972, 446] on section "Back Appointment Details Services Products Select service nails services ( 1 ) …" at bounding box center [961, 321] width 805 height 643
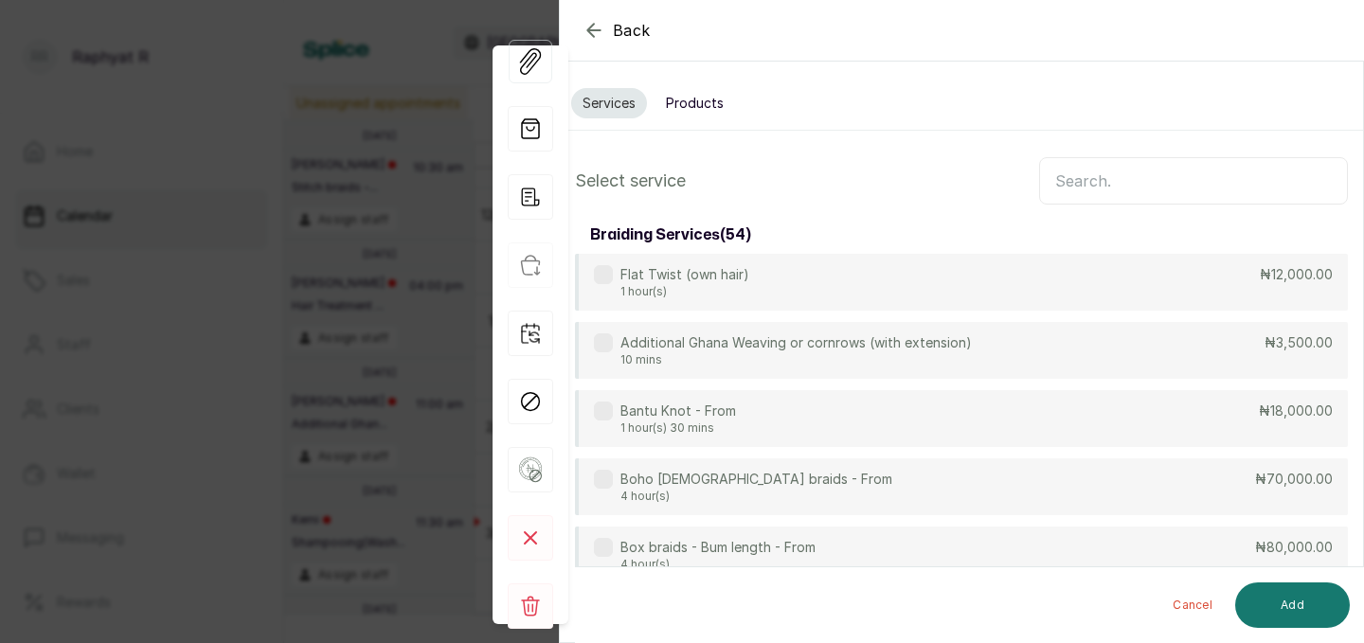
click at [1095, 177] on input "text" at bounding box center [1193, 180] width 309 height 47
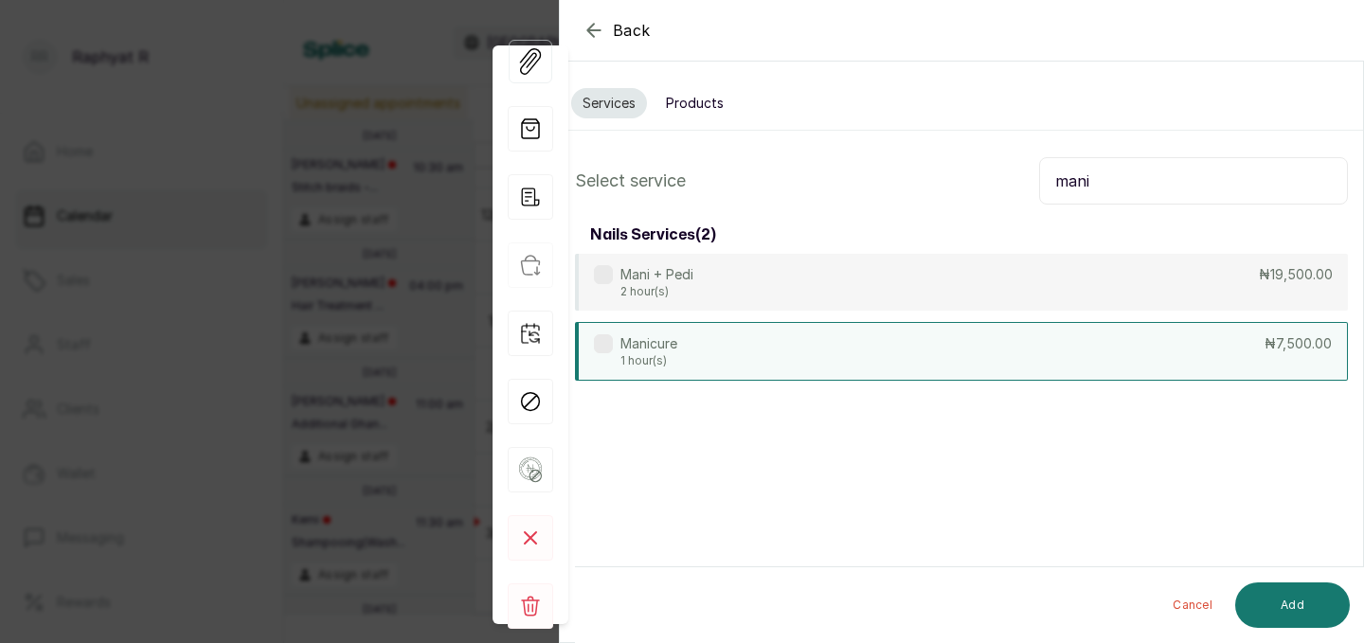
type input "mani"
click at [1081, 337] on div "Manicure 1 hour(s) ₦7,500.00" at bounding box center [961, 351] width 773 height 59
click at [1288, 590] on button "Add" at bounding box center [1292, 604] width 115 height 45
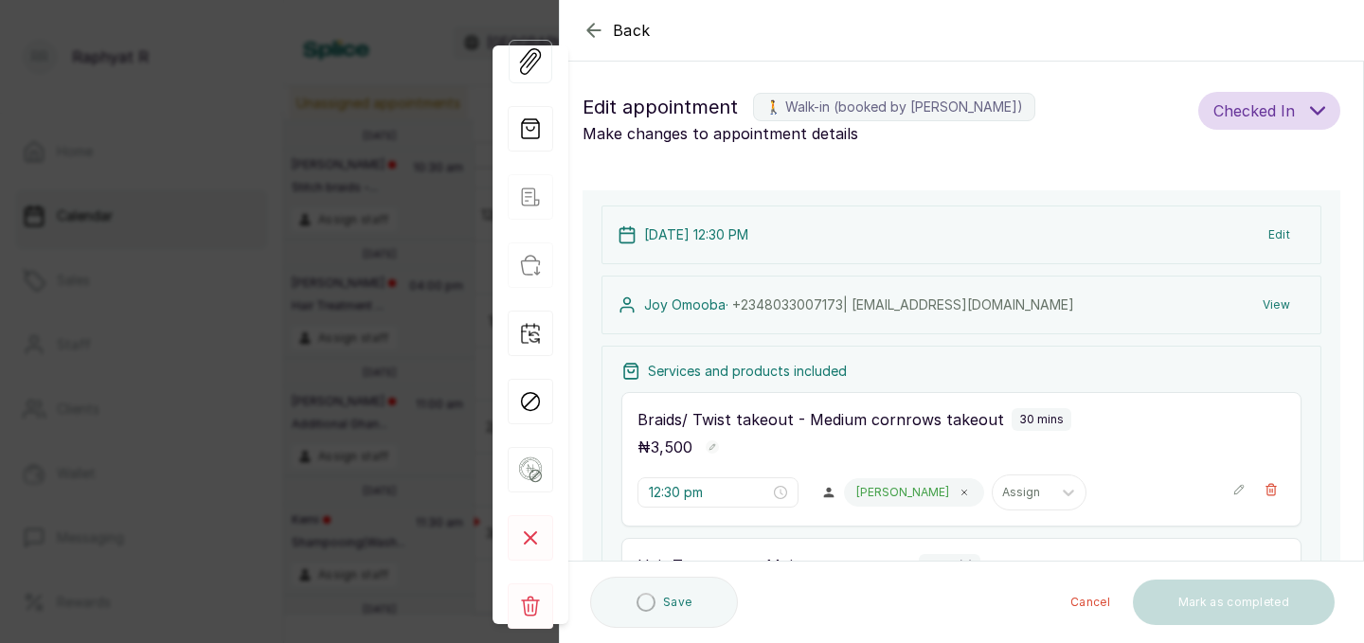
type input "2:15 pm"
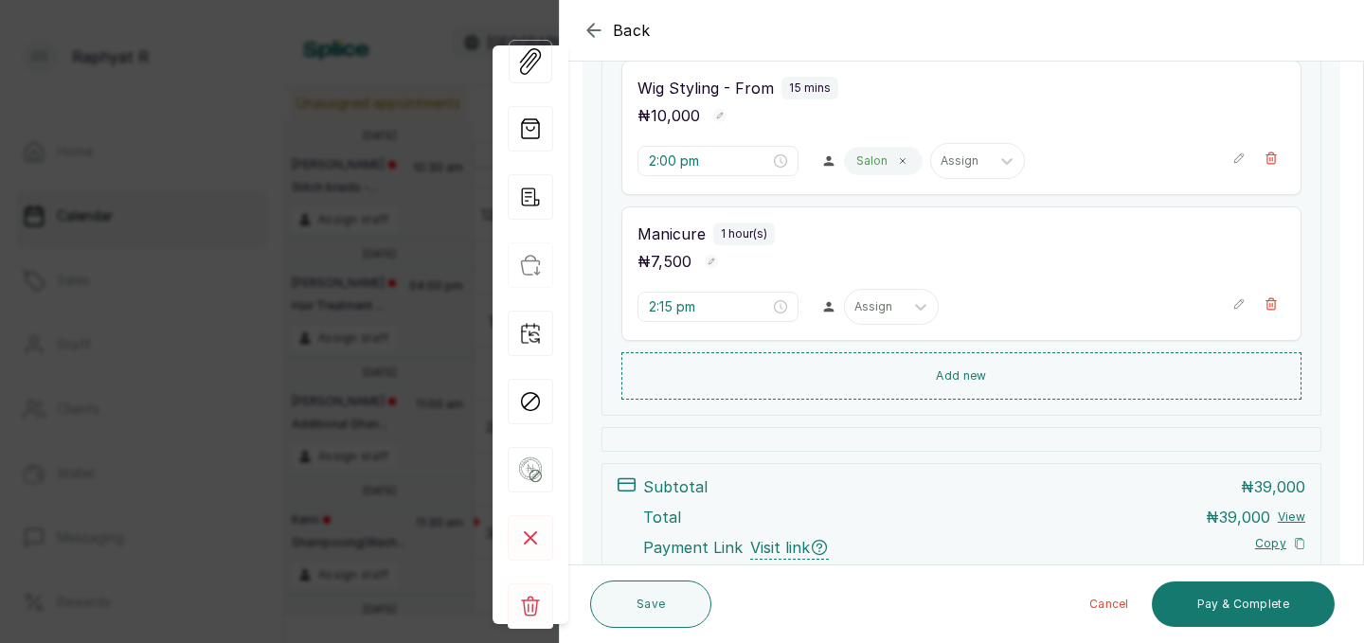
scroll to position [709, 0]
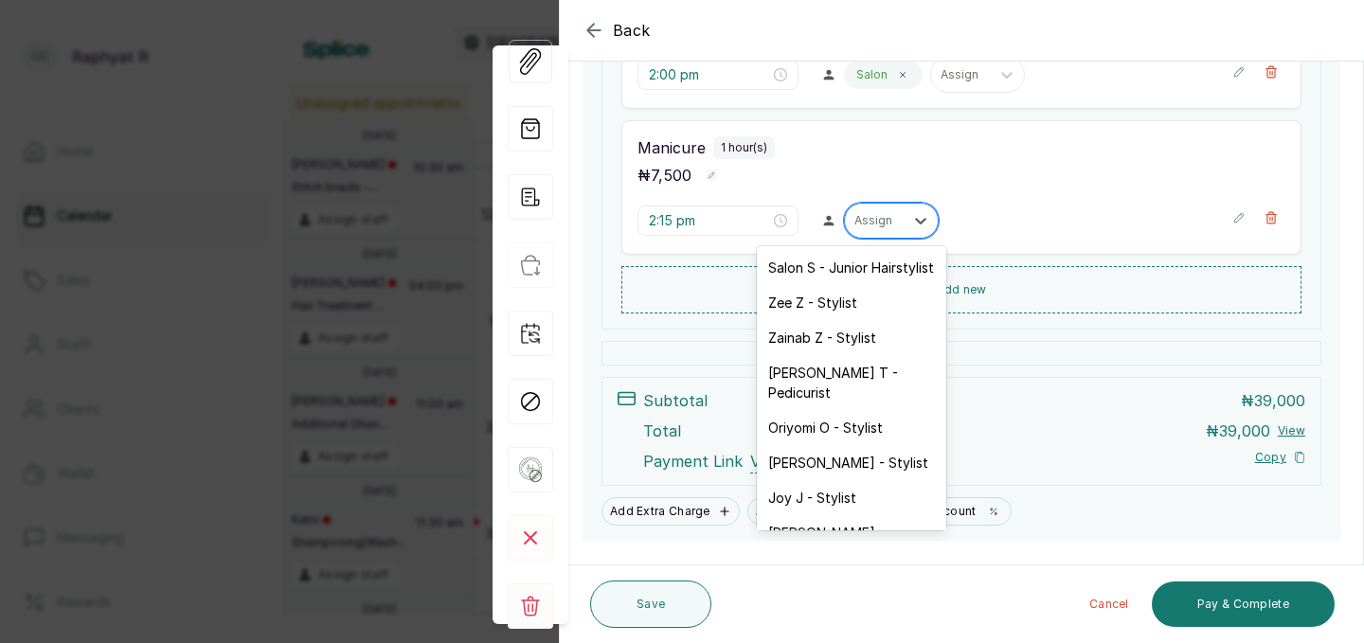
click at [854, 225] on div at bounding box center [874, 220] width 40 height 17
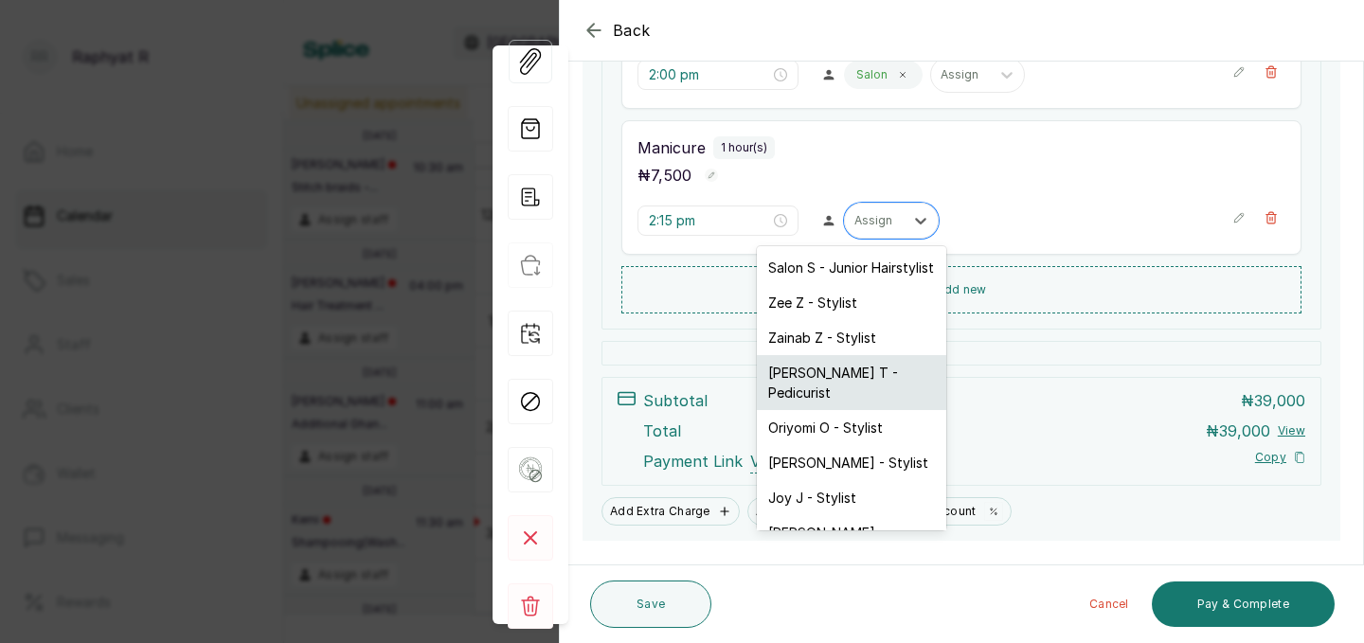
click at [843, 363] on div "[PERSON_NAME] T - Pedicurist" at bounding box center [851, 382] width 189 height 55
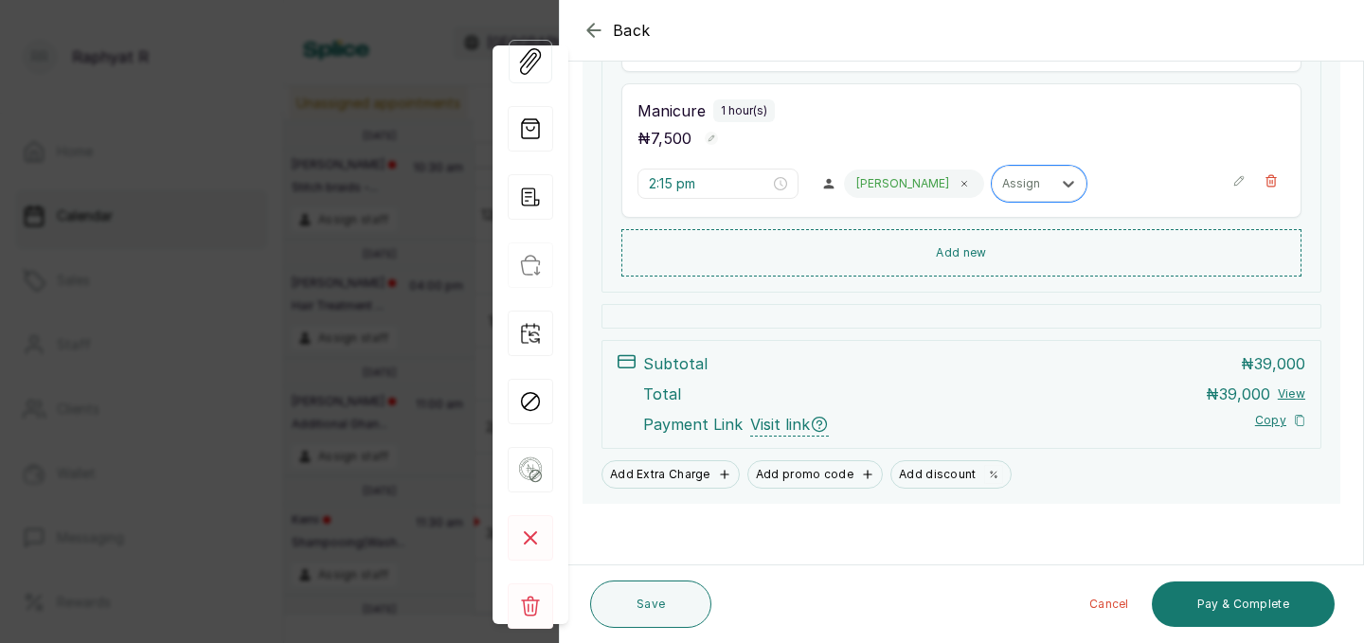
scroll to position [750, 0]
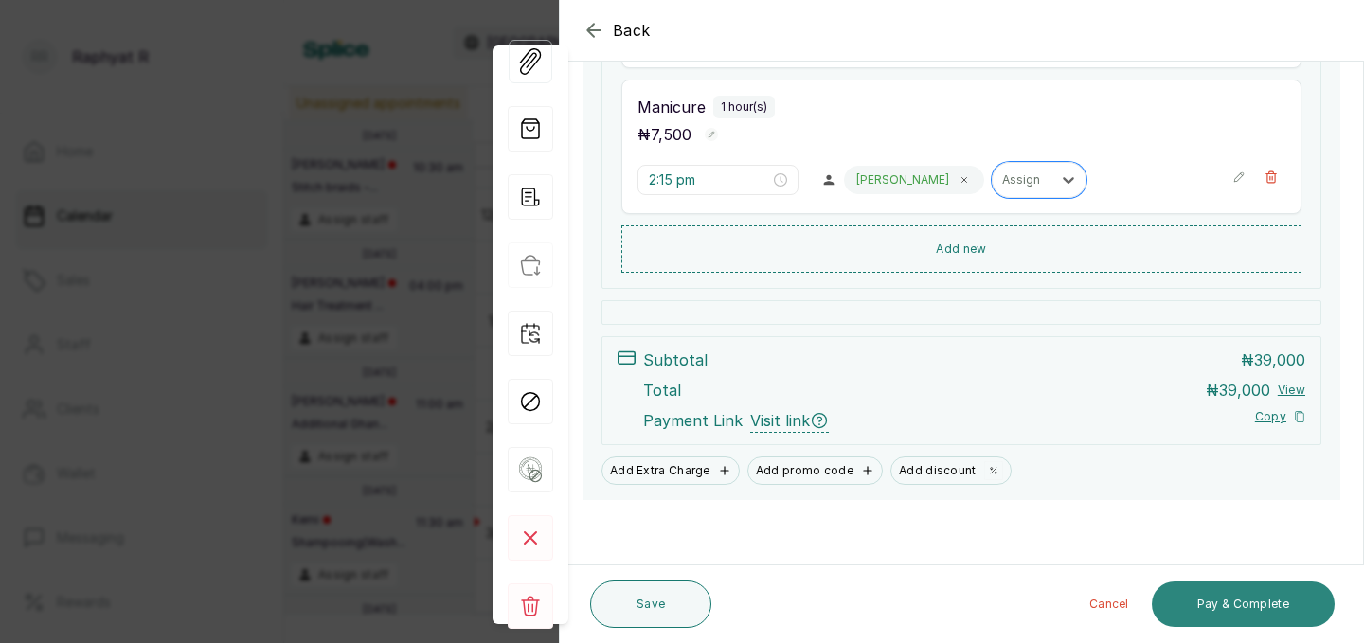
click at [1251, 604] on button "Pay & Complete" at bounding box center [1243, 604] width 183 height 45
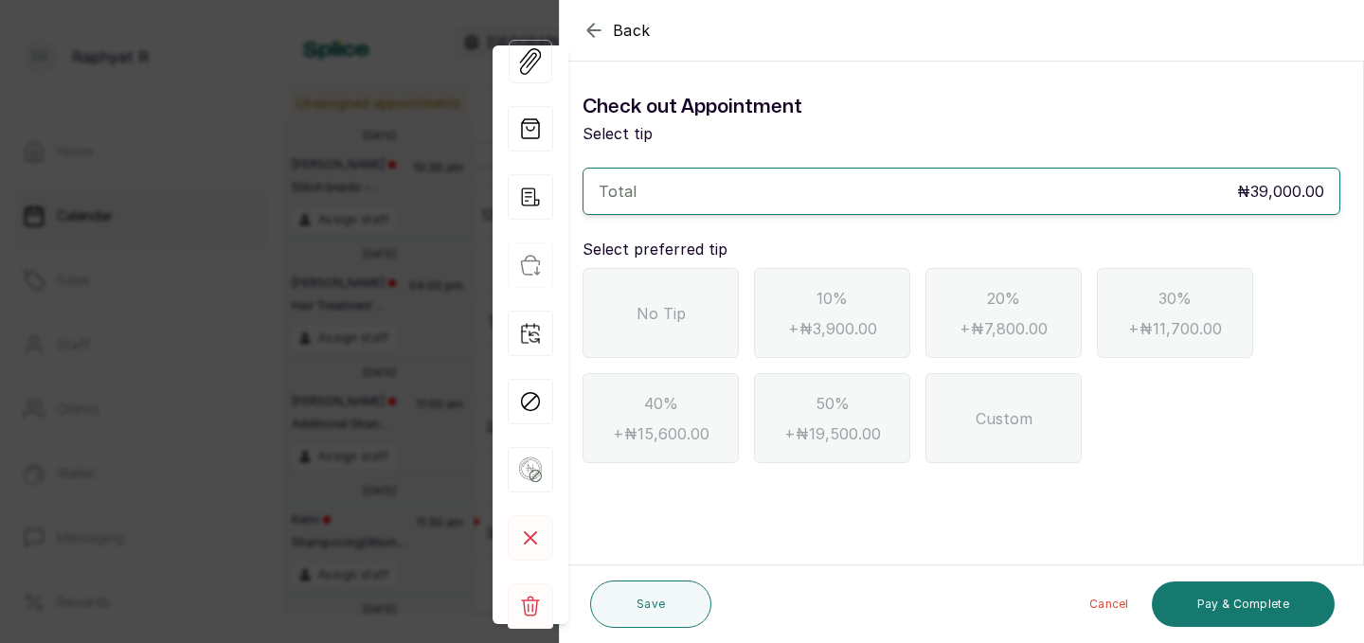
scroll to position [0, 0]
click at [664, 345] on div "No Tip" at bounding box center [660, 313] width 156 height 90
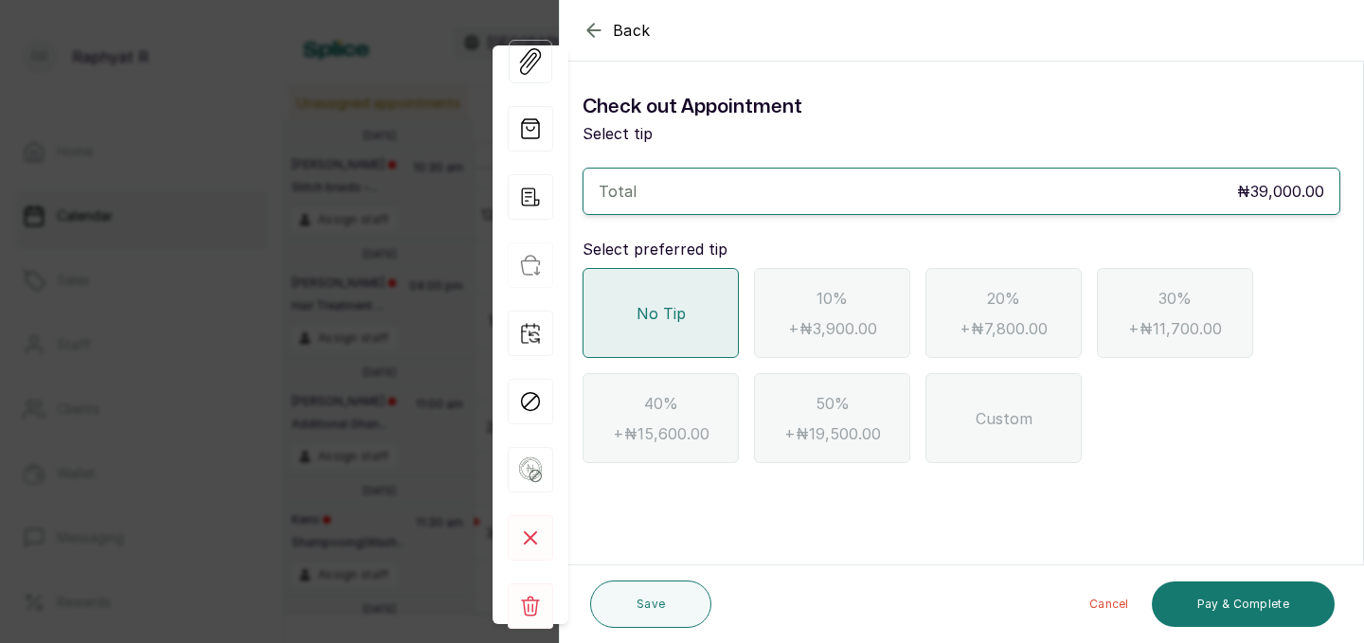
click at [593, 36] on icon "button" at bounding box center [593, 30] width 12 height 12
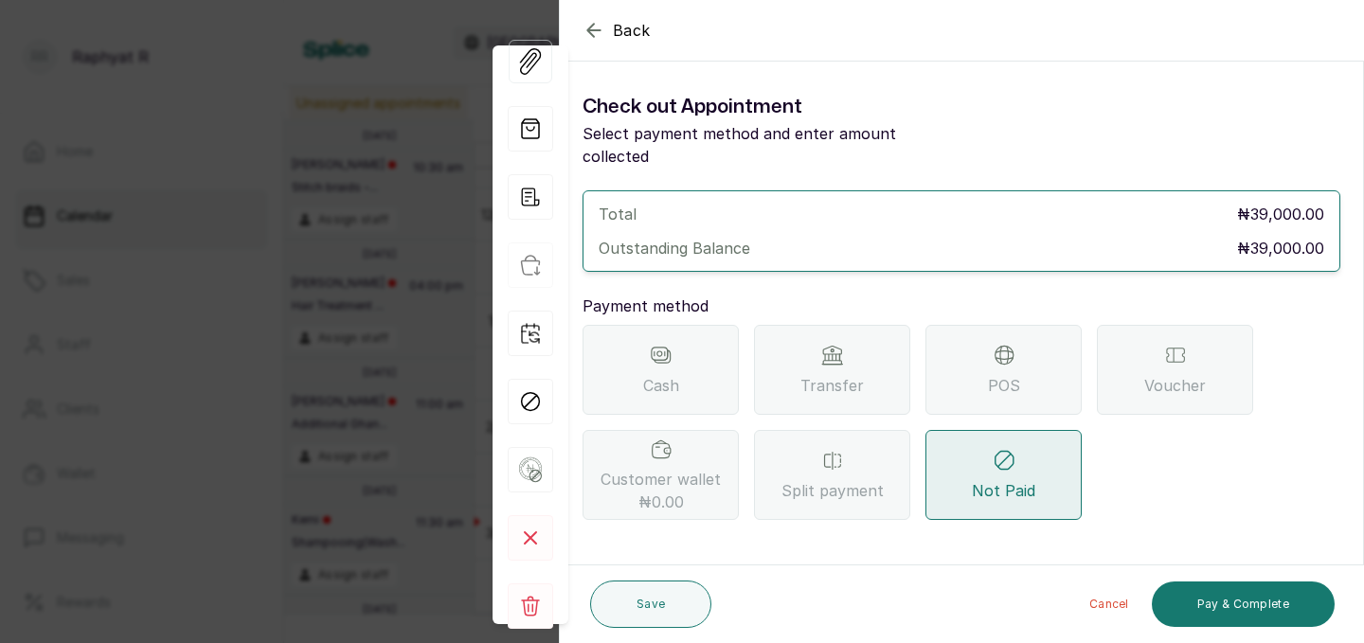
click at [595, 27] on icon "button" at bounding box center [593, 30] width 23 height 23
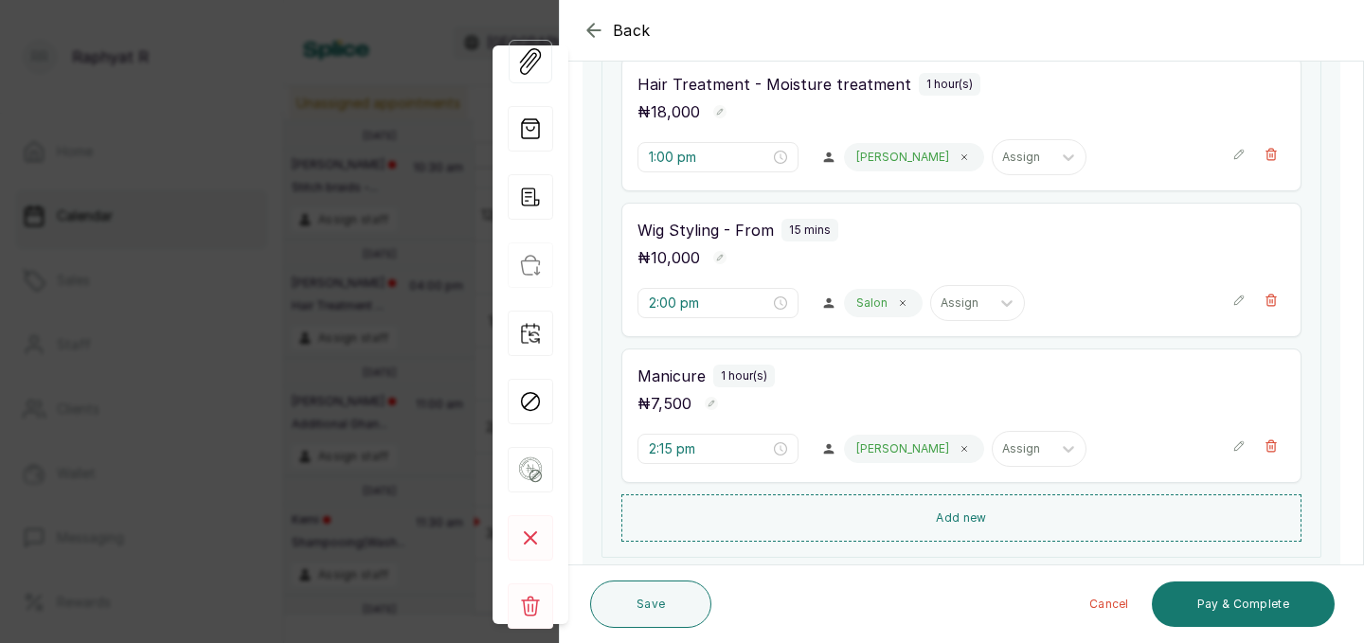
scroll to position [483, 0]
click at [665, 603] on button "Save" at bounding box center [650, 604] width 121 height 47
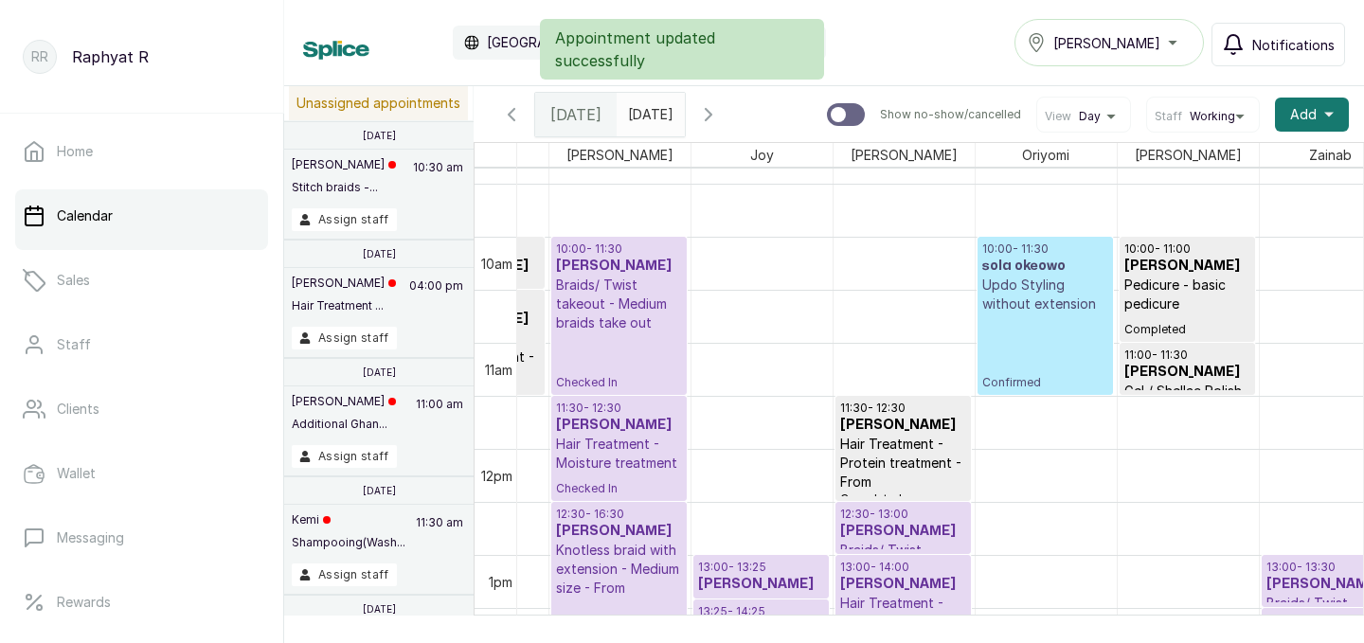
scroll to position [1121, 0]
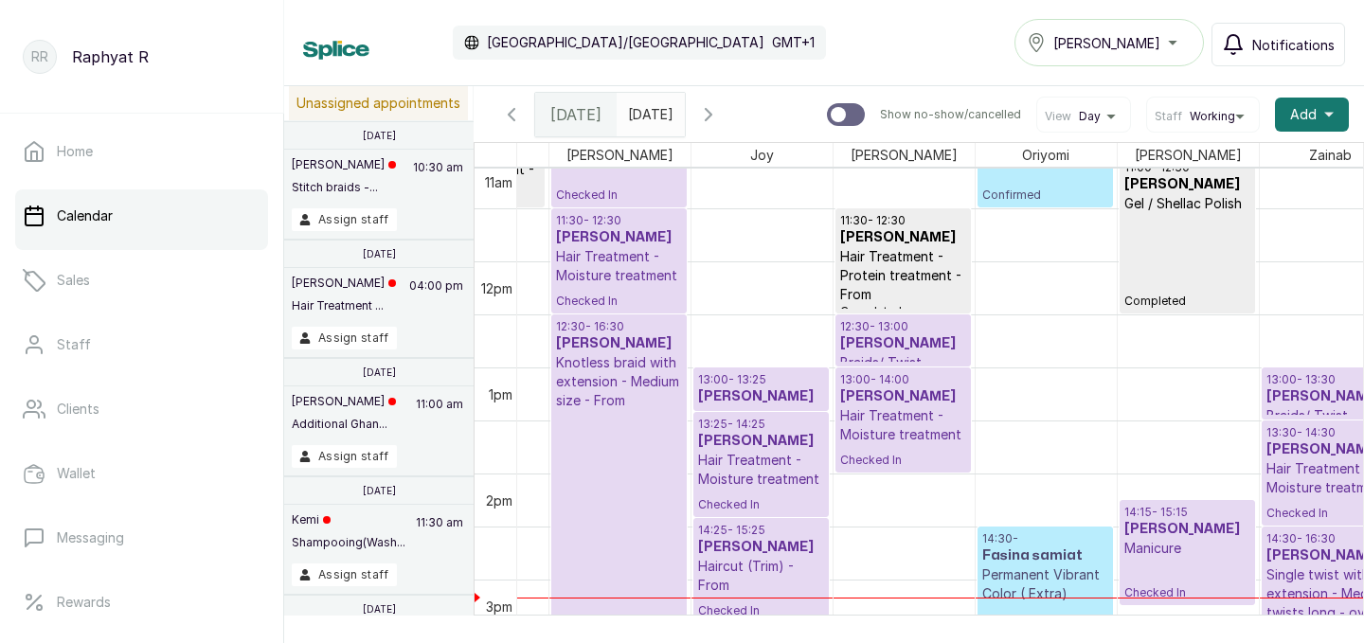
drag, startPoint x: 1178, startPoint y: 206, endPoint x: 1180, endPoint y: 268, distance: 62.5
click at [1180, 268] on div "10:00 - 11:00 [PERSON_NAME] Pedicure - basic pedicure Completed 11:00 - 11:30 […" at bounding box center [1188, 262] width 141 height 2546
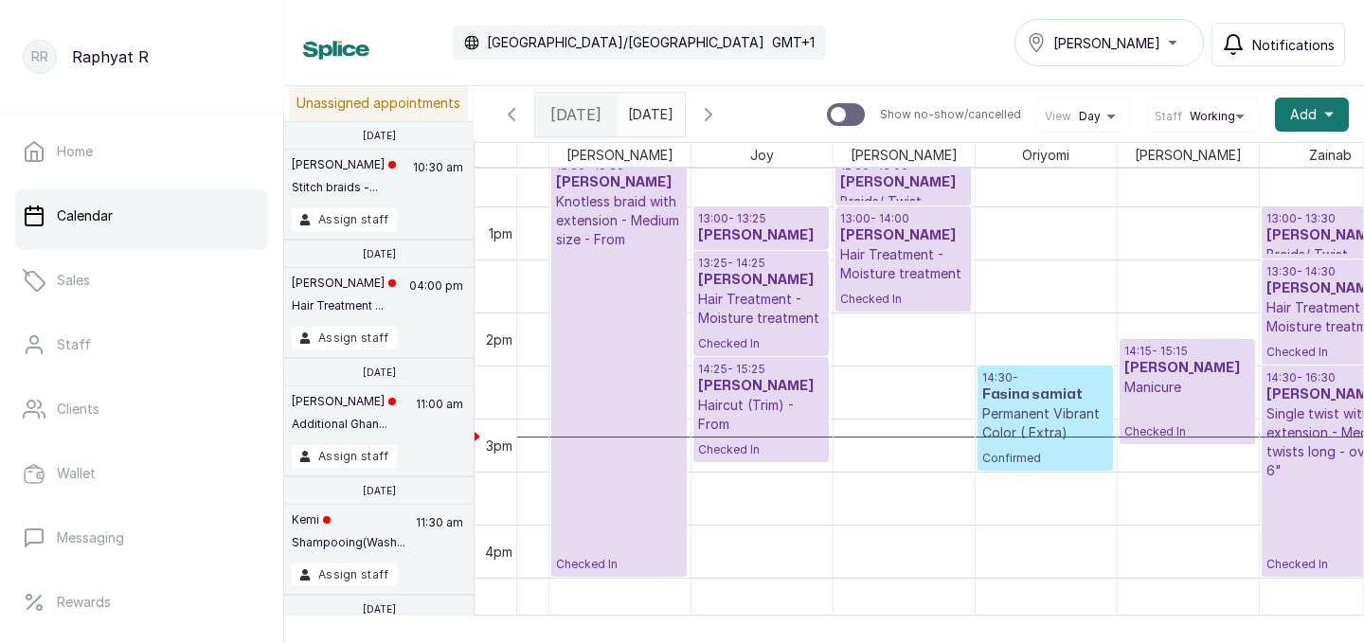
scroll to position [0, 0]
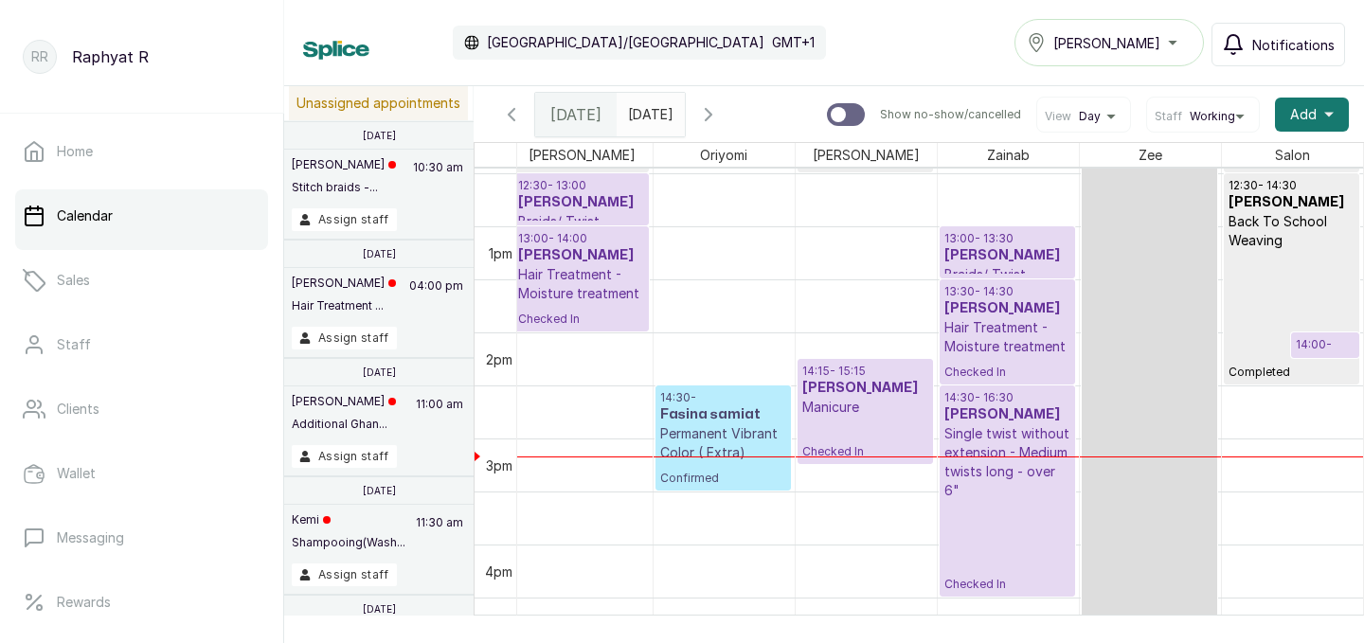
drag, startPoint x: 1328, startPoint y: 356, endPoint x: 1363, endPoint y: 529, distance: 176.8
click at [1363, 529] on td "10:00 - 10:30 [PERSON_NAME]/ Twist takeout - Medium cornrows takeout Completed …" at bounding box center [940, 428] width 847 height 519
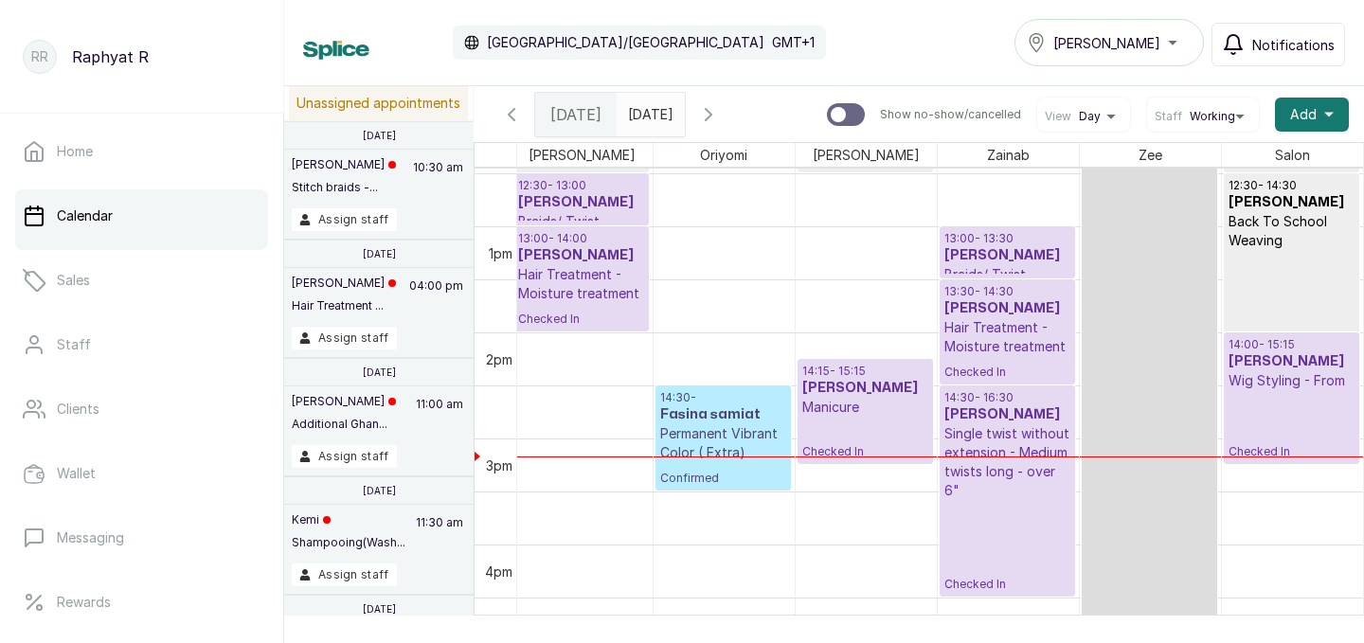
drag, startPoint x: 1323, startPoint y: 356, endPoint x: 1325, endPoint y: 472, distance: 115.6
click at [1325, 472] on div "10:00 - 10:30 [PERSON_NAME]/ Twist takeout - Medium cornrows takeout Completed …" at bounding box center [723, 120] width 1279 height 2546
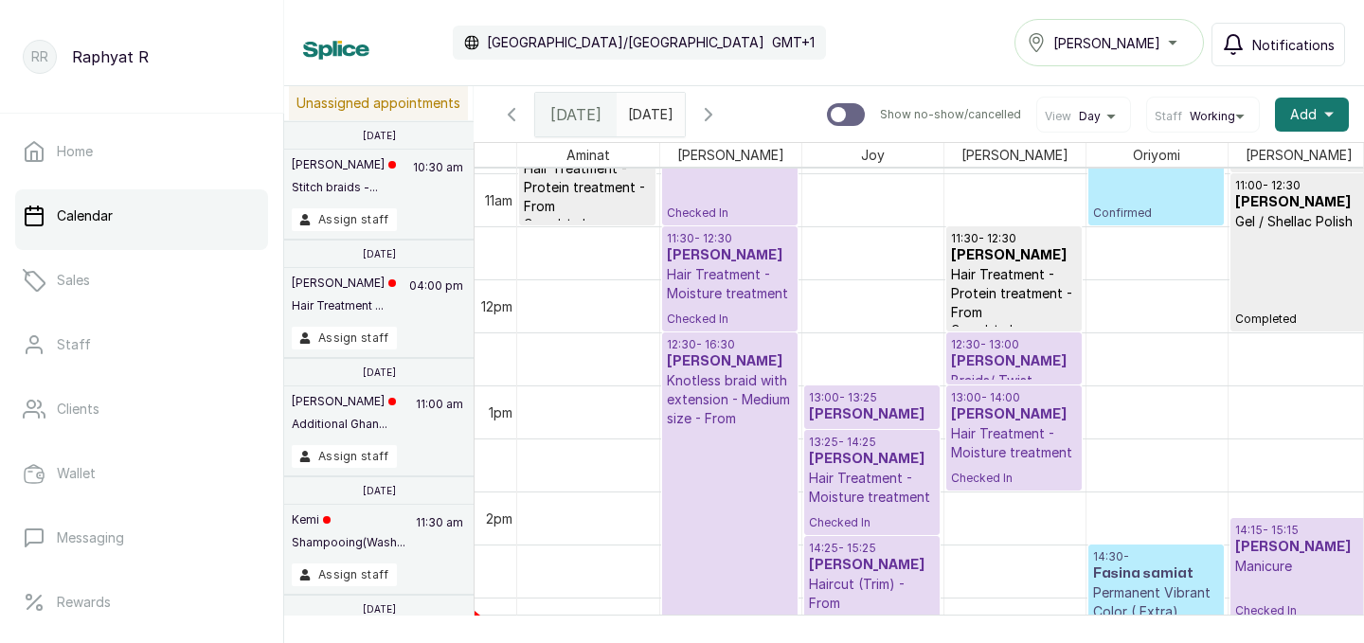
click at [718, 364] on h3 "[PERSON_NAME]" at bounding box center [730, 361] width 126 height 19
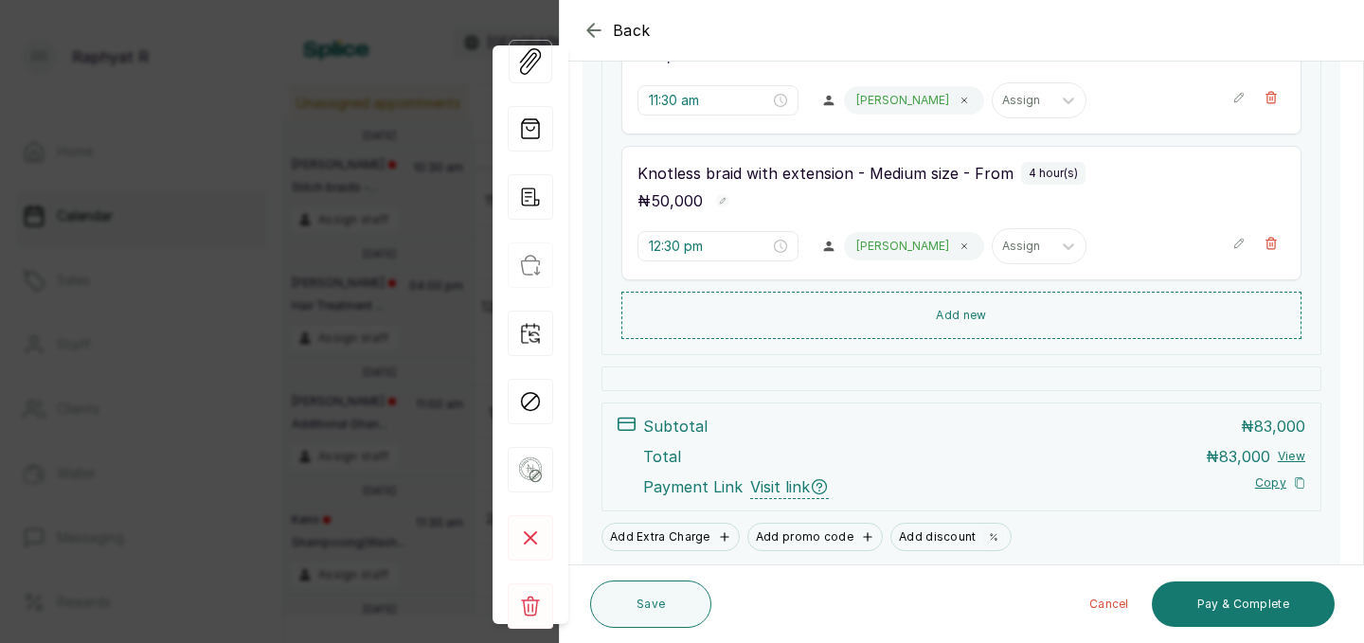
click at [746, 458] on div "Total ₦ 83,000 View" at bounding box center [974, 456] width 662 height 23
click at [421, 300] on div "Back Appointment Details Edit appointment 🚶 Walk-in (booked by [PERSON_NAME]) M…" at bounding box center [682, 321] width 1364 height 643
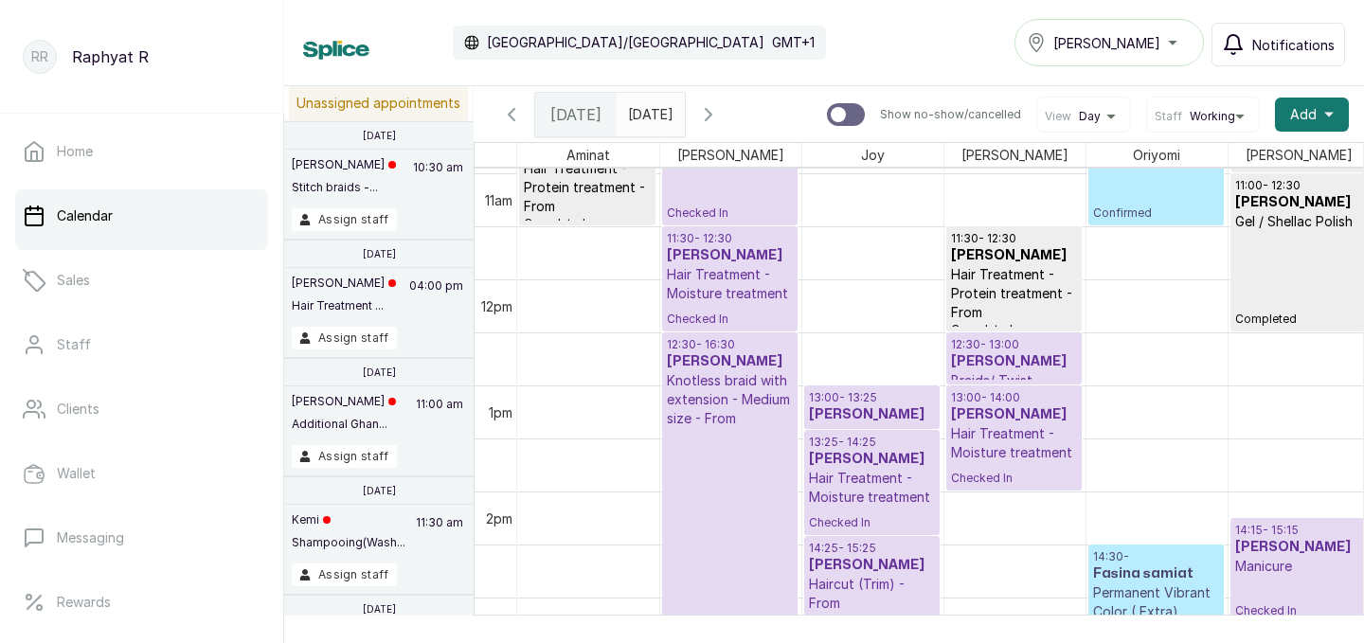
click at [1032, 412] on h3 "[PERSON_NAME]" at bounding box center [1014, 414] width 126 height 19
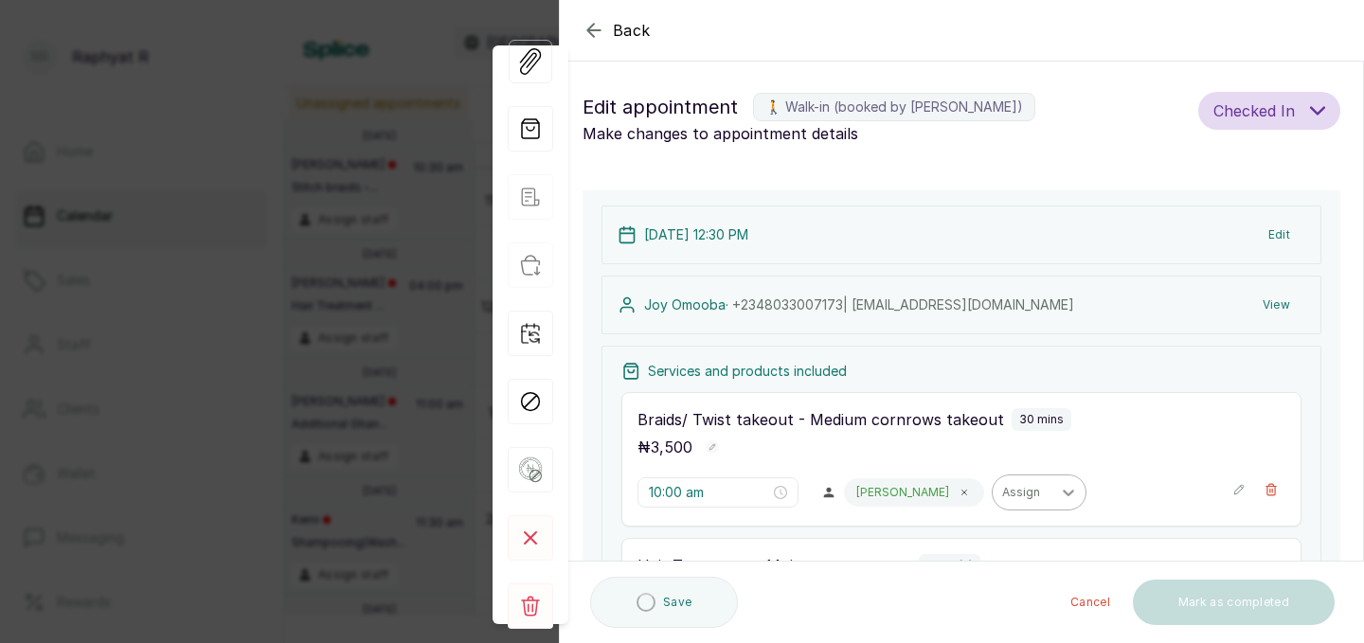
type input "12:30 pm"
type input "1:00 pm"
type input "2:00 pm"
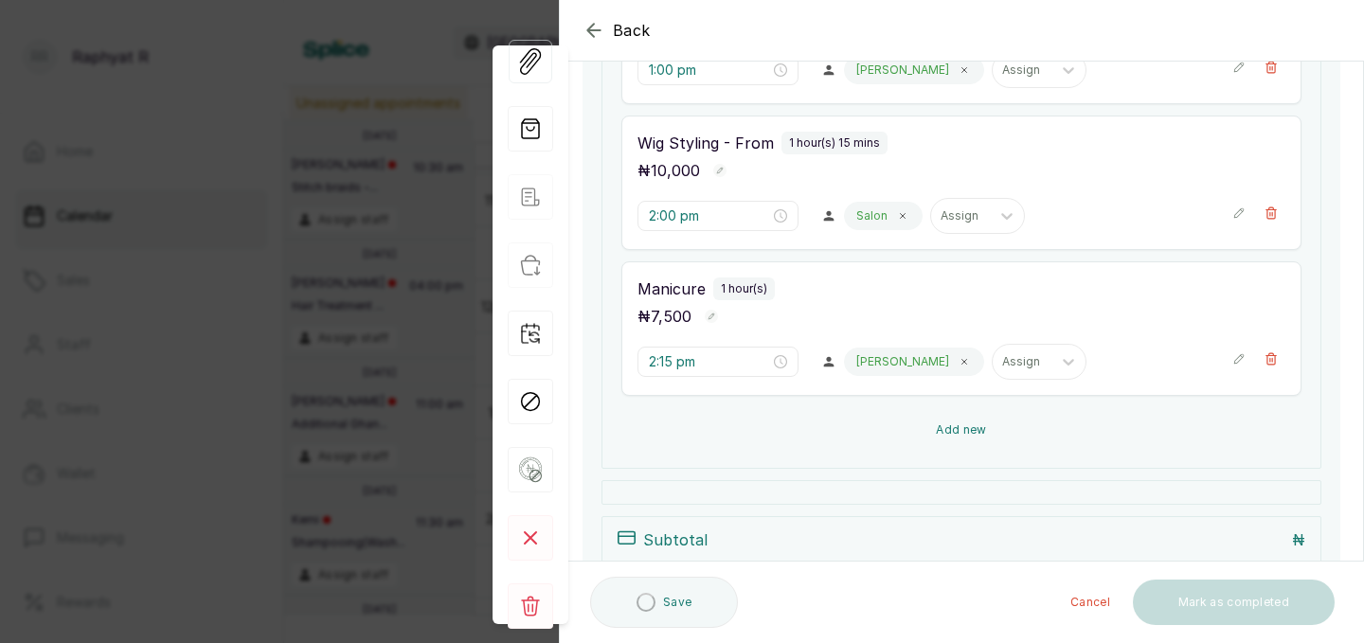
scroll to position [642, 0]
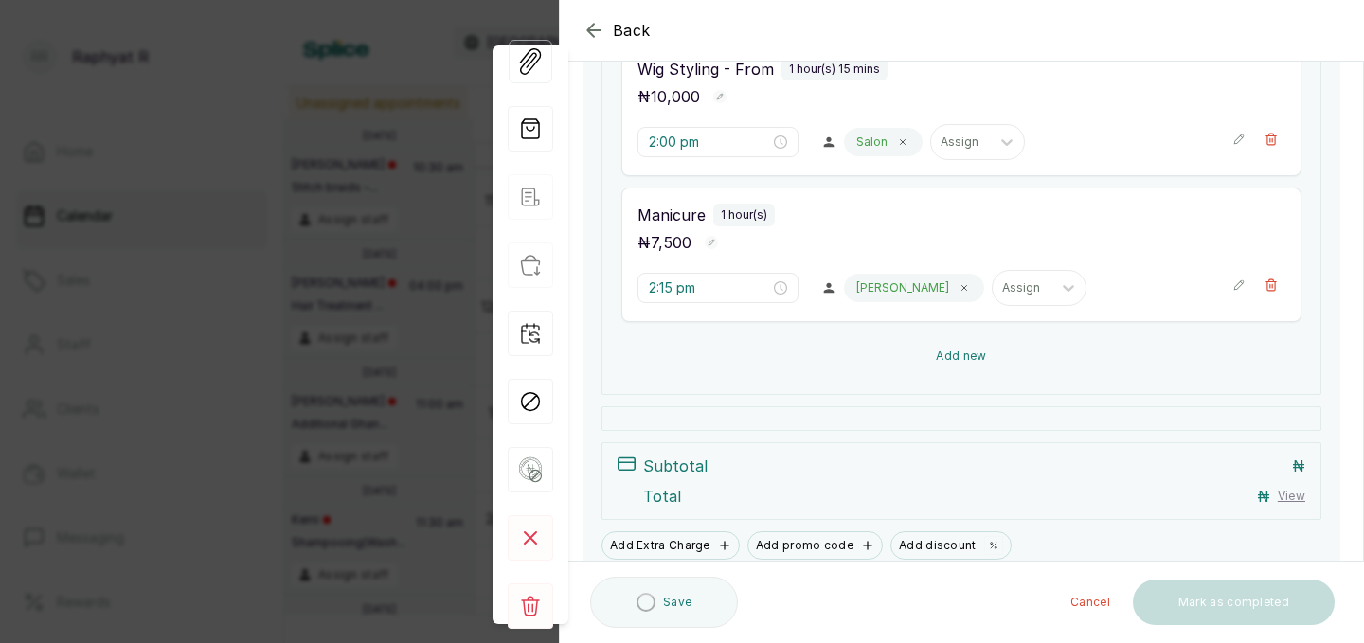
click at [1019, 345] on button "Add new" at bounding box center [961, 355] width 680 height 45
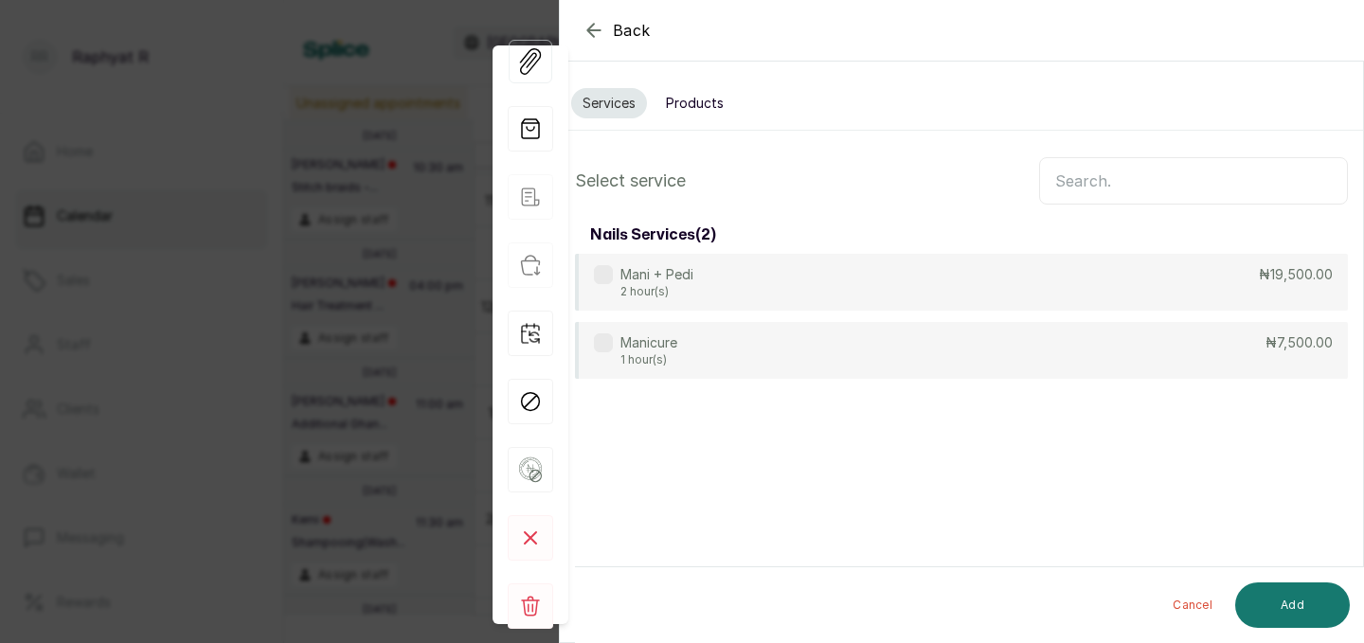
scroll to position [0, 0]
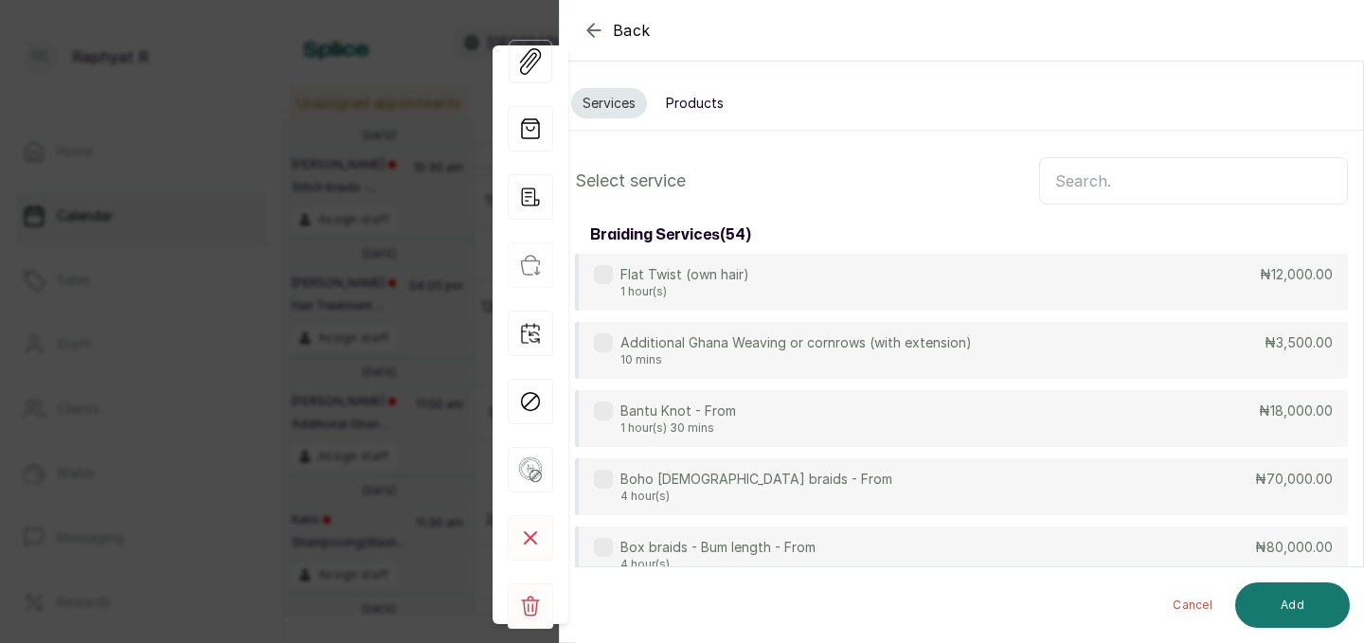
click at [1066, 170] on input "text" at bounding box center [1193, 180] width 309 height 47
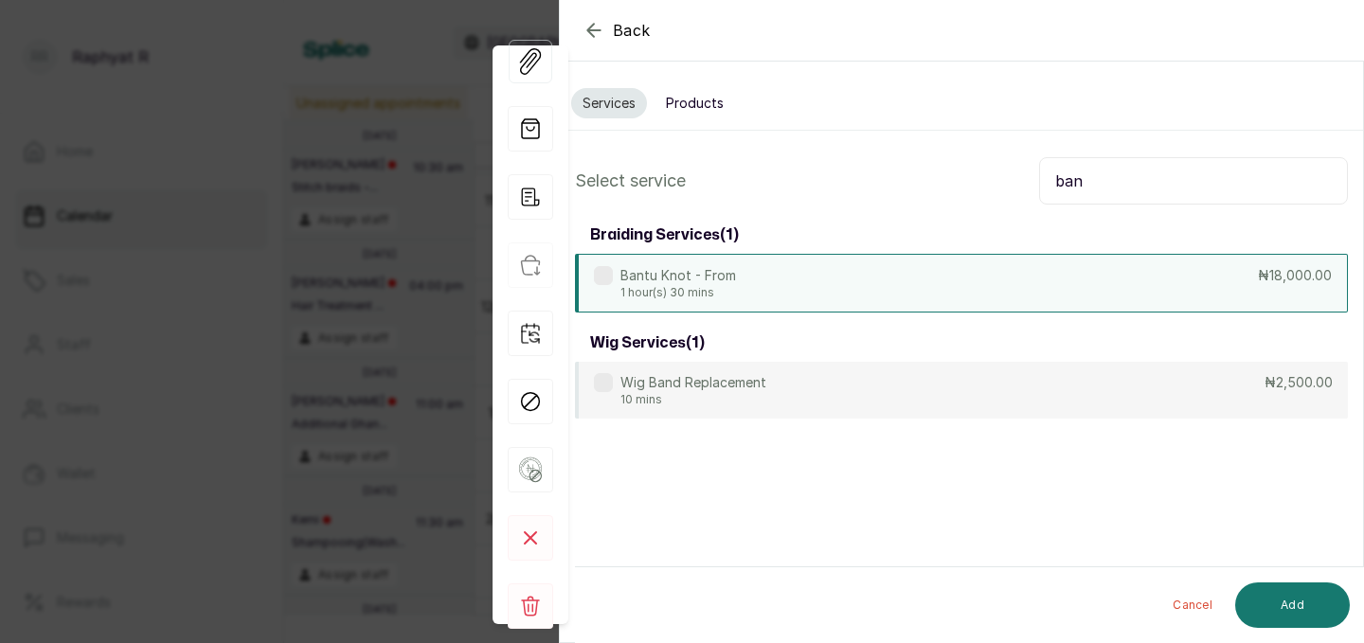
type input "ban"
click at [911, 285] on div "Bantu Knot - From 1 hour(s) 30 mins ₦18,000.00" at bounding box center [961, 283] width 773 height 59
click at [1298, 617] on button "Add" at bounding box center [1292, 604] width 115 height 45
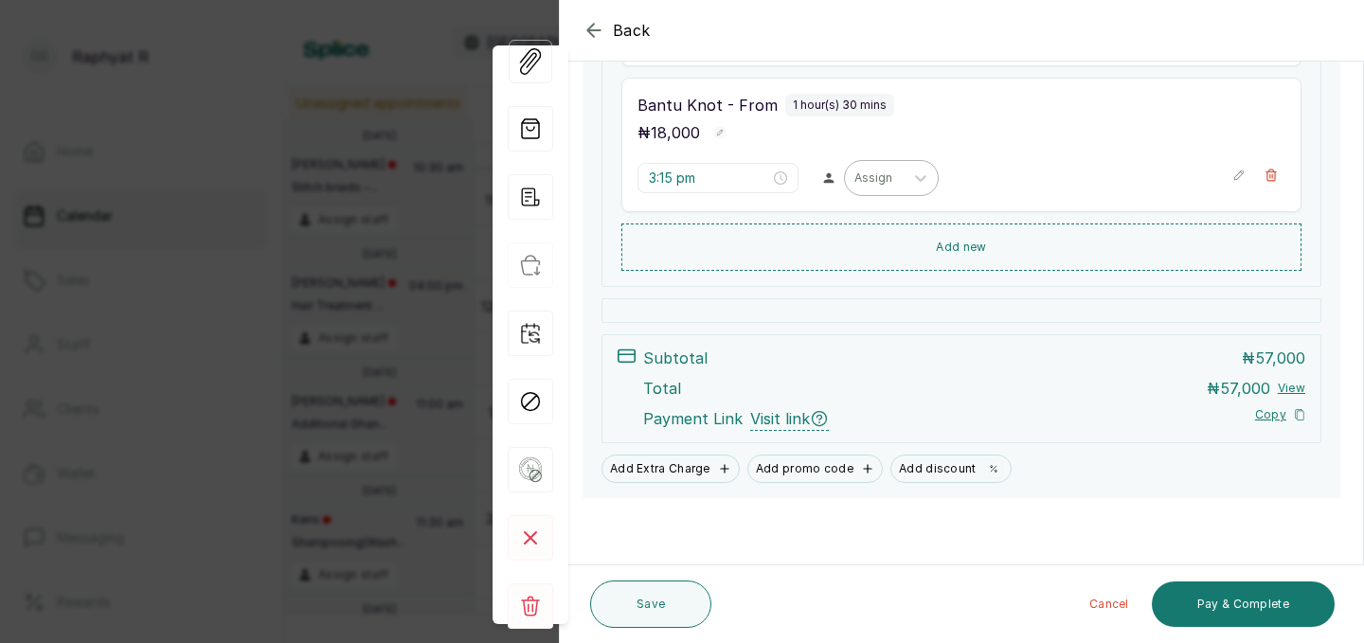
scroll to position [898, 0]
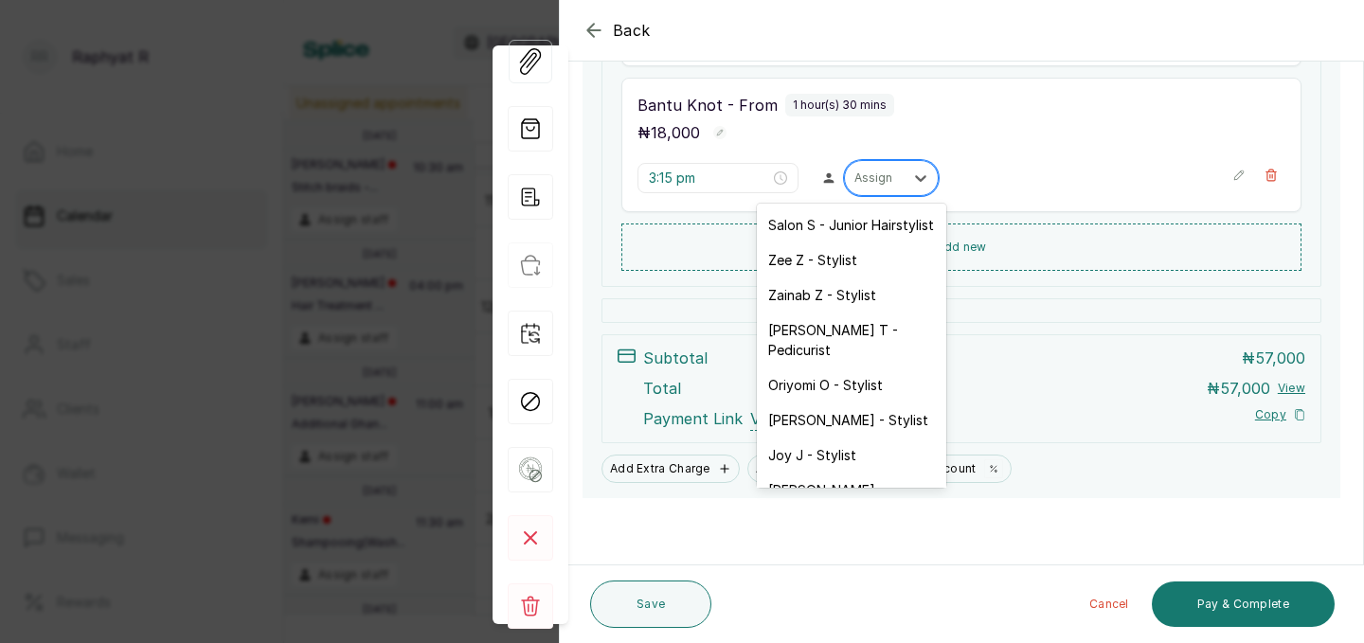
click at [854, 172] on div at bounding box center [874, 178] width 40 height 17
click at [812, 403] on div "[PERSON_NAME] - Stylist" at bounding box center [851, 420] width 189 height 35
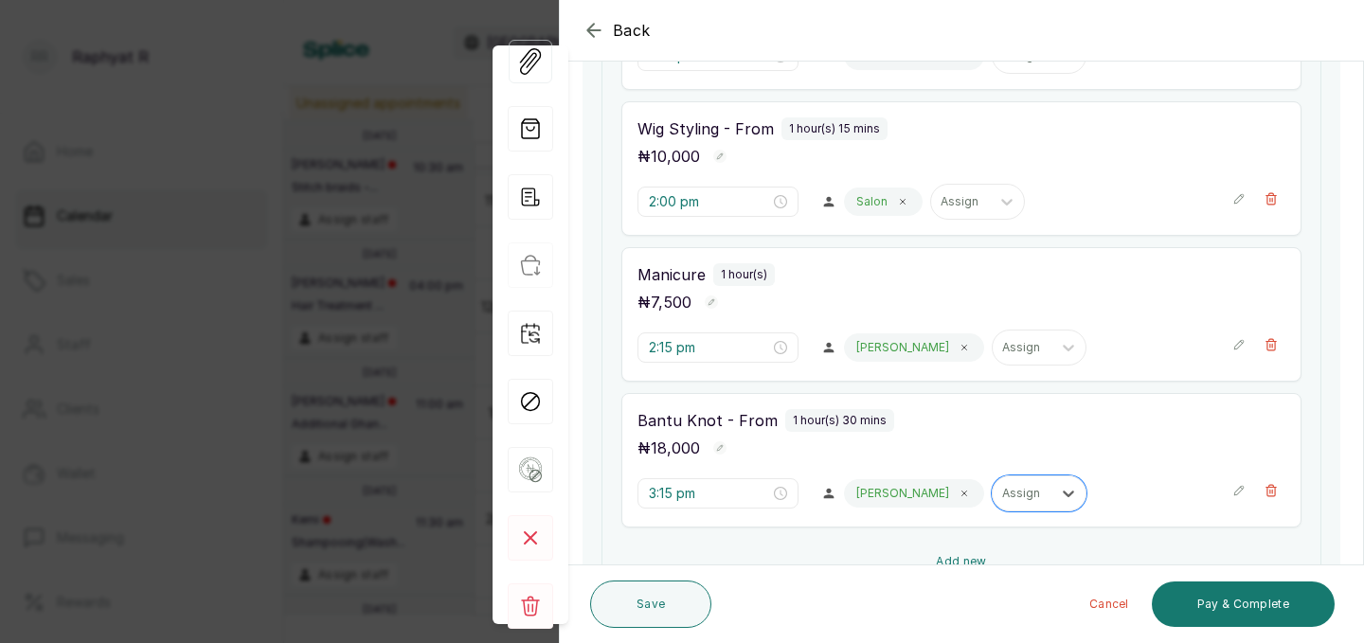
scroll to position [583, 0]
click at [673, 491] on input "3:15 pm" at bounding box center [708, 492] width 121 height 21
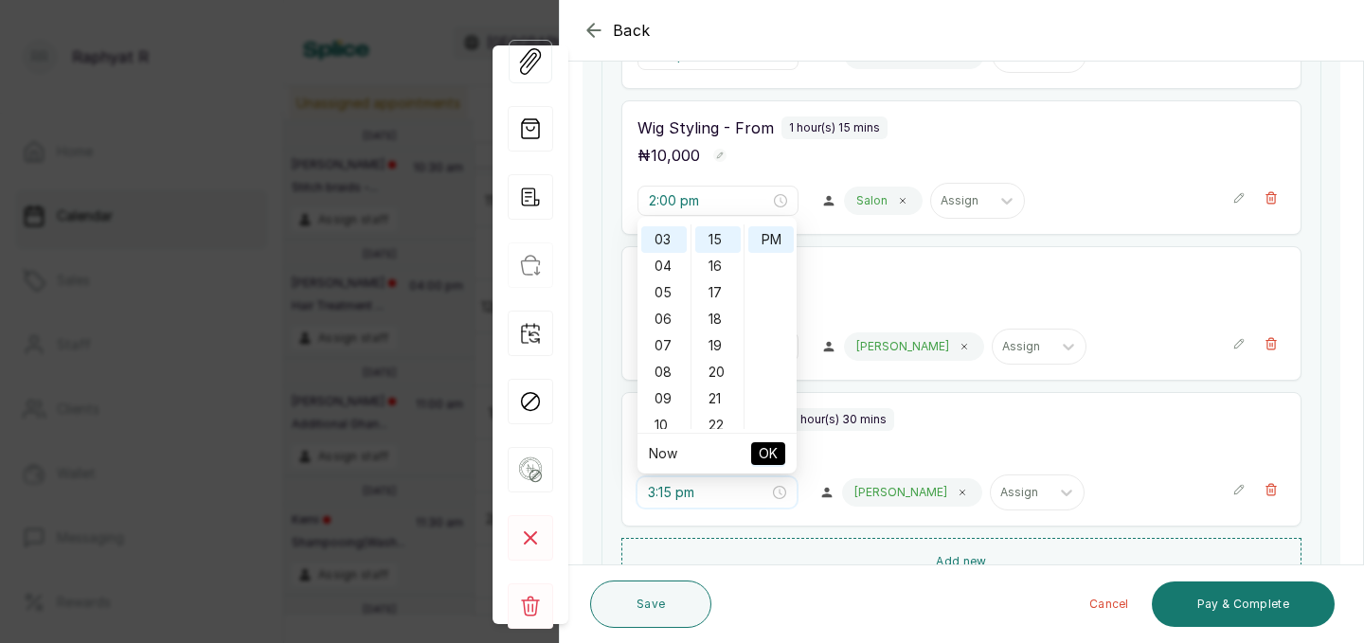
scroll to position [396, 0]
click at [663, 269] on div "02" at bounding box center [663, 272] width 45 height 27
click at [723, 239] on div "00" at bounding box center [717, 237] width 45 height 27
type input "2:00 pm"
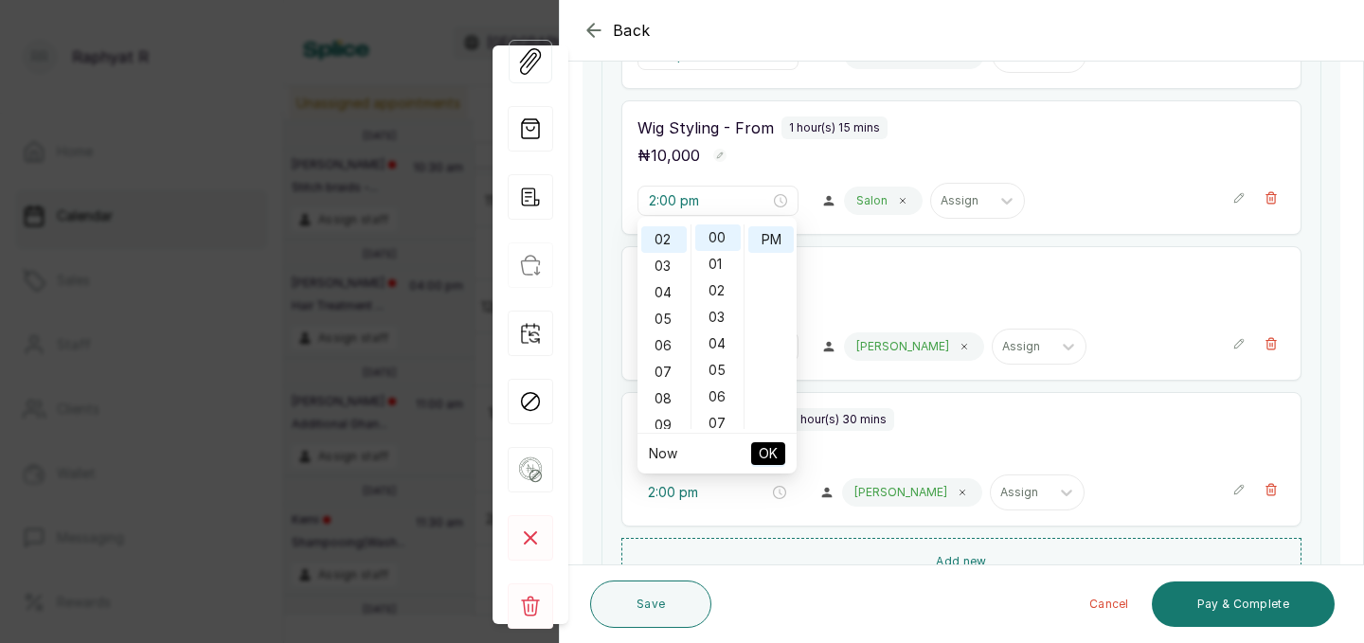
click at [771, 449] on span "OK" at bounding box center [768, 454] width 19 height 36
type input "2:00 pm"
type input "2:15 pm"
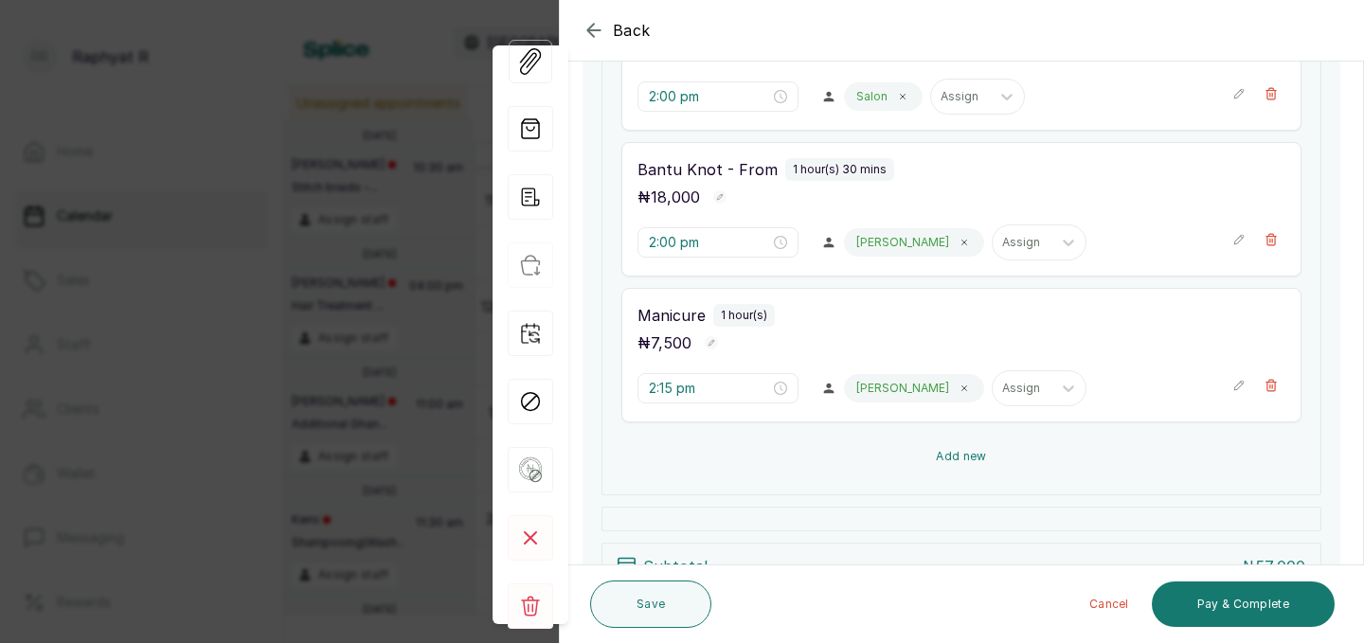
scroll to position [694, 0]
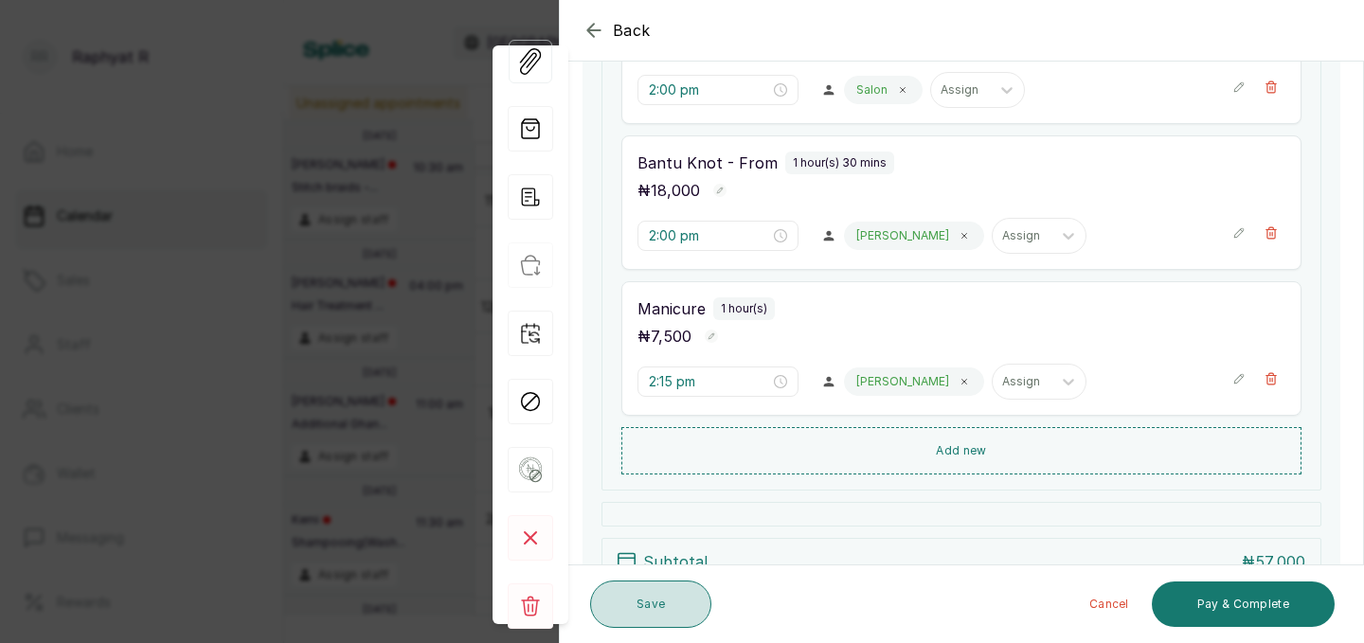
click at [653, 602] on button "Save" at bounding box center [650, 604] width 121 height 47
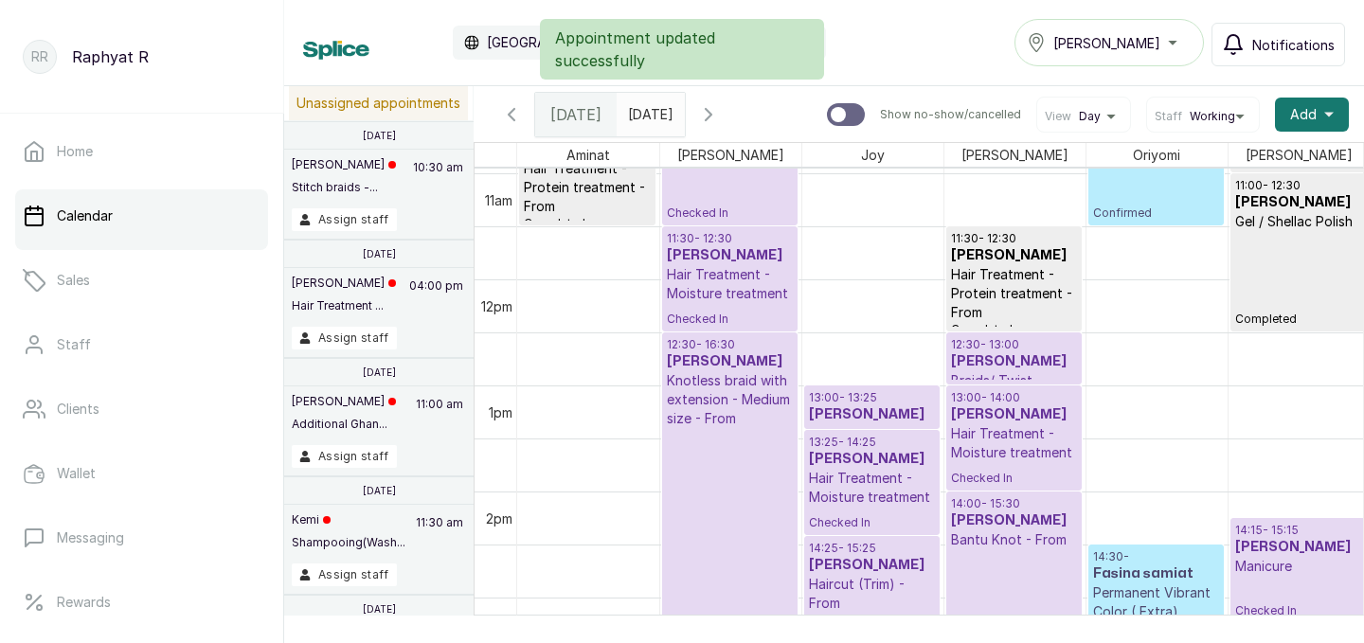
click at [1017, 410] on h3 "[PERSON_NAME]" at bounding box center [1014, 414] width 126 height 19
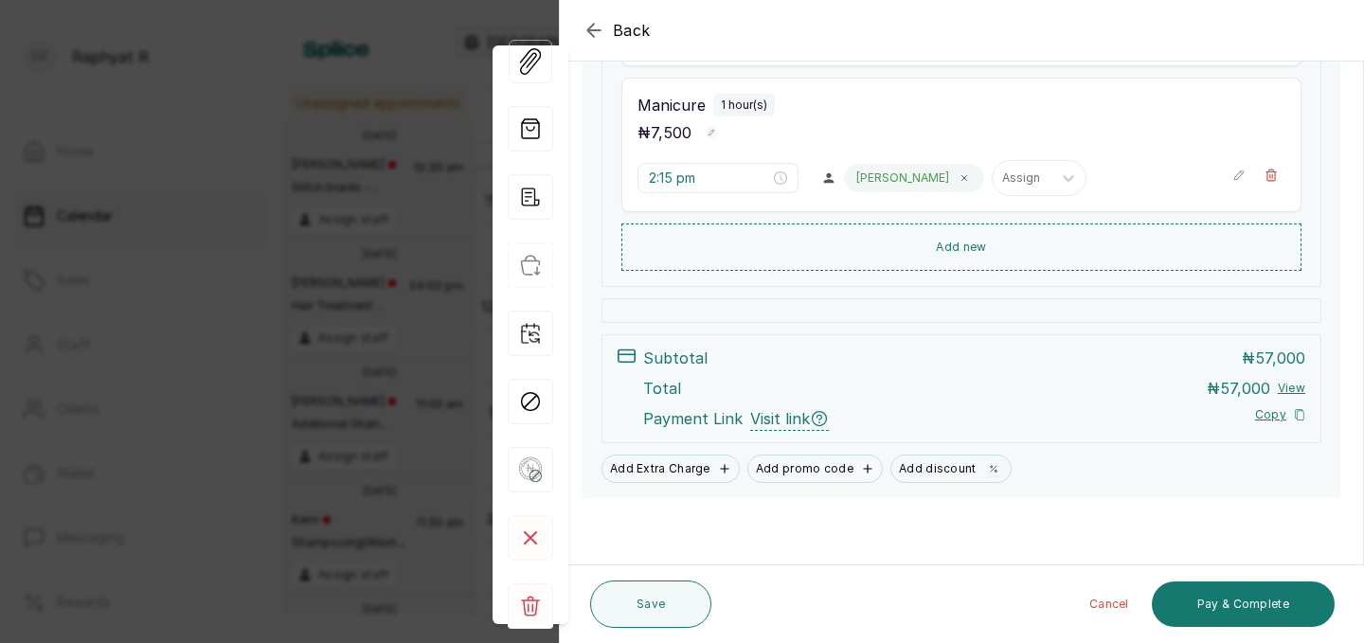
scroll to position [898, 0]
click at [259, 301] on div "Back Appointment Details Edit appointment 🚶 Walk-in (booked by [PERSON_NAME]) M…" at bounding box center [682, 321] width 1364 height 643
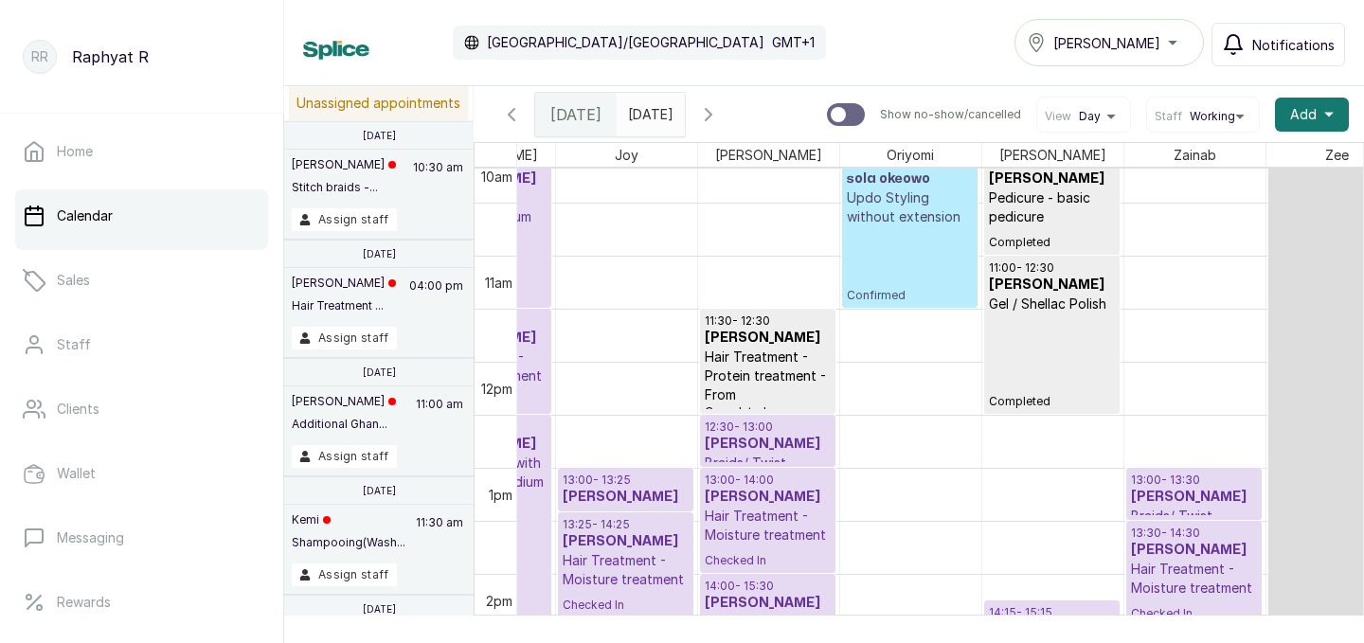
scroll to position [1080, 349]
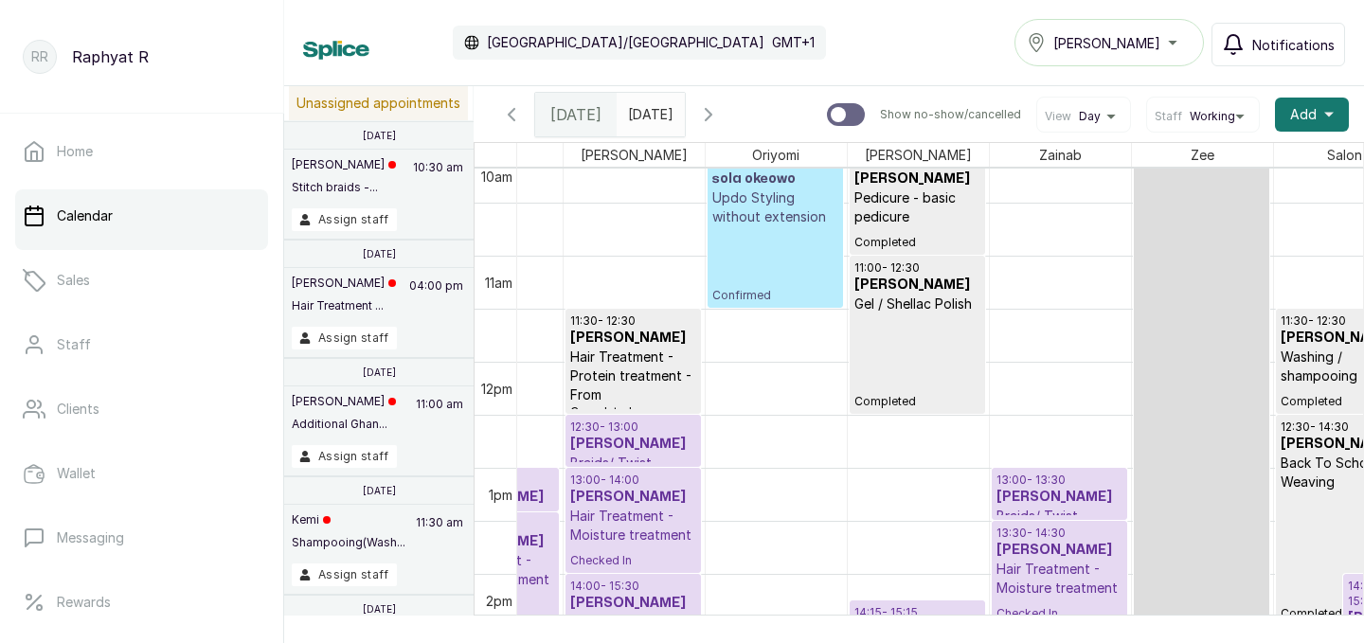
click at [1051, 482] on p "13:00 - 13:30" at bounding box center [1059, 480] width 126 height 15
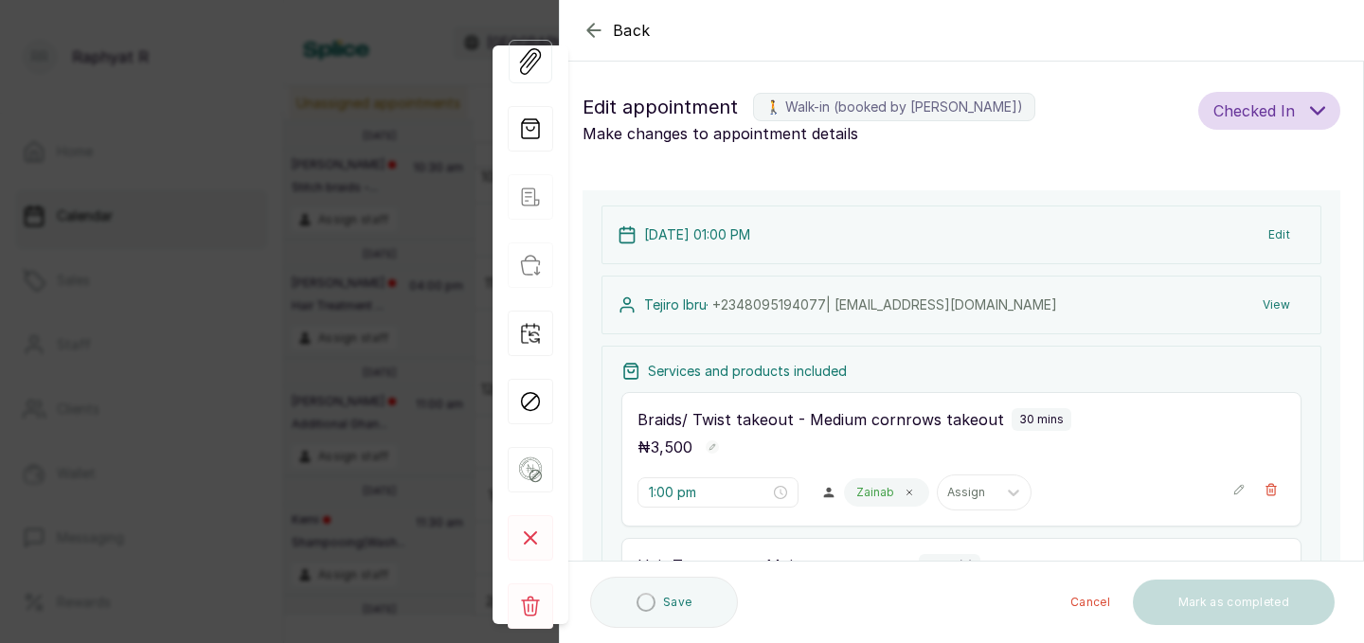
type input "1:00 pm"
type input "1:30 pm"
type input "2:30 pm"
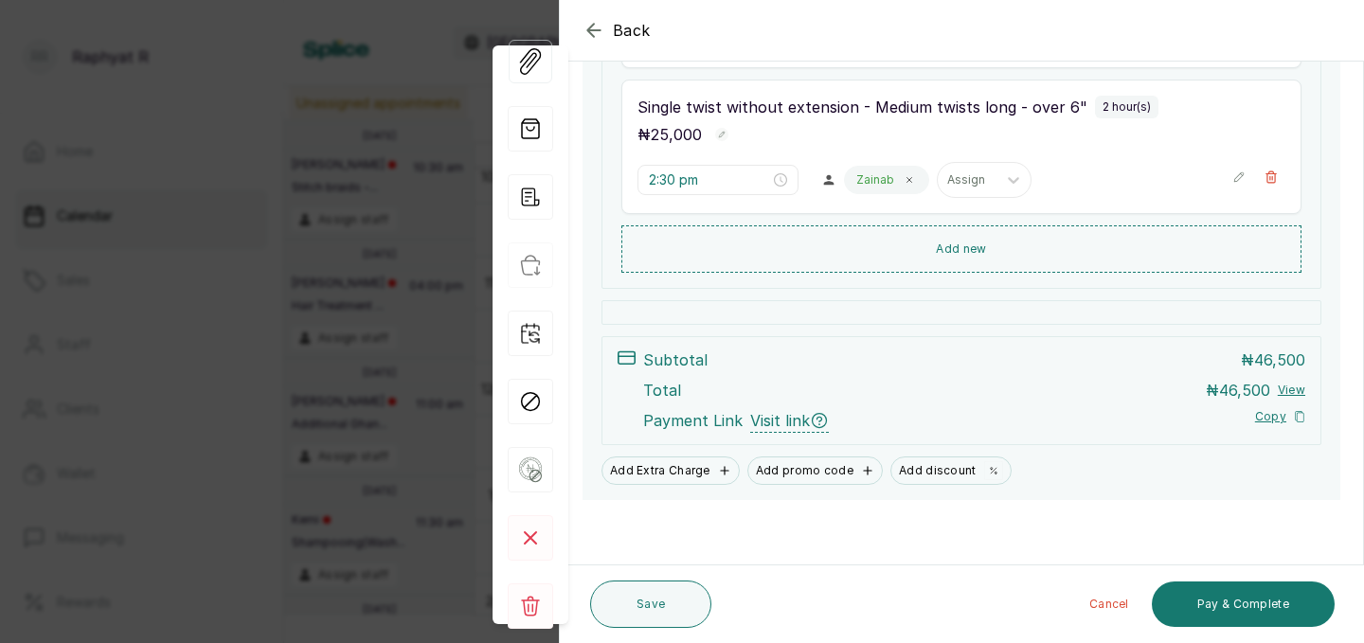
scroll to position [606, 0]
click at [1253, 584] on button "Pay & Complete" at bounding box center [1243, 604] width 183 height 45
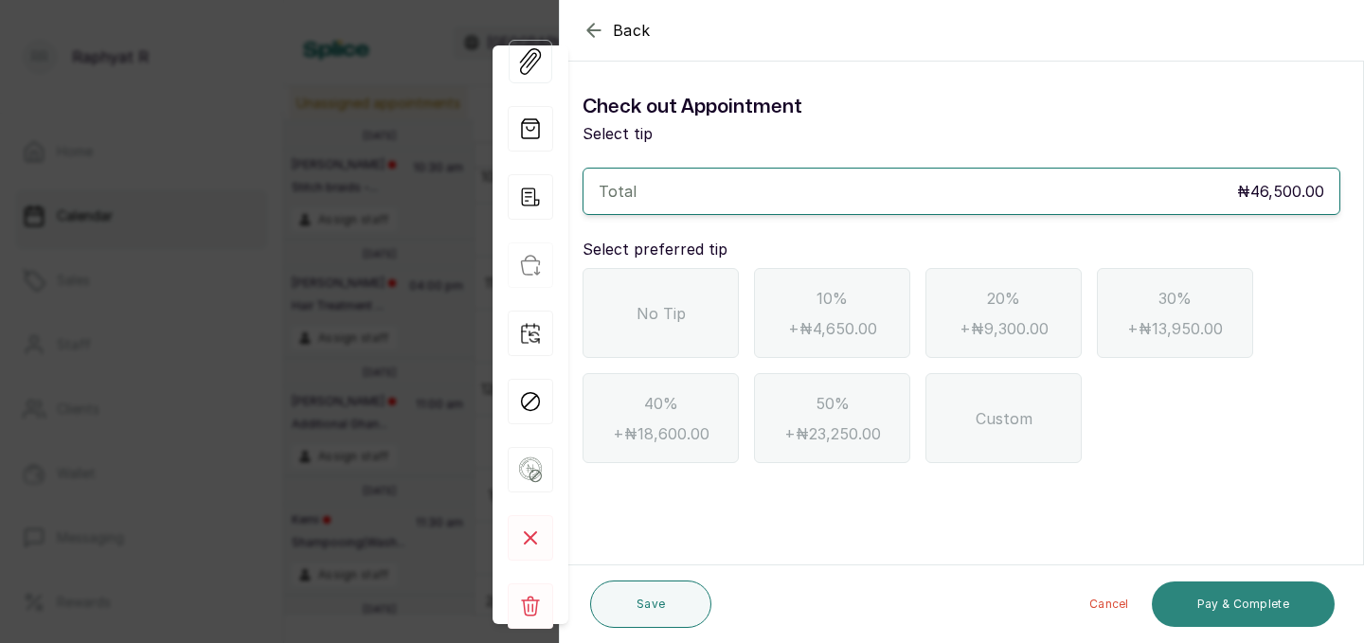
scroll to position [0, 0]
click at [670, 308] on span "No Tip" at bounding box center [660, 313] width 49 height 23
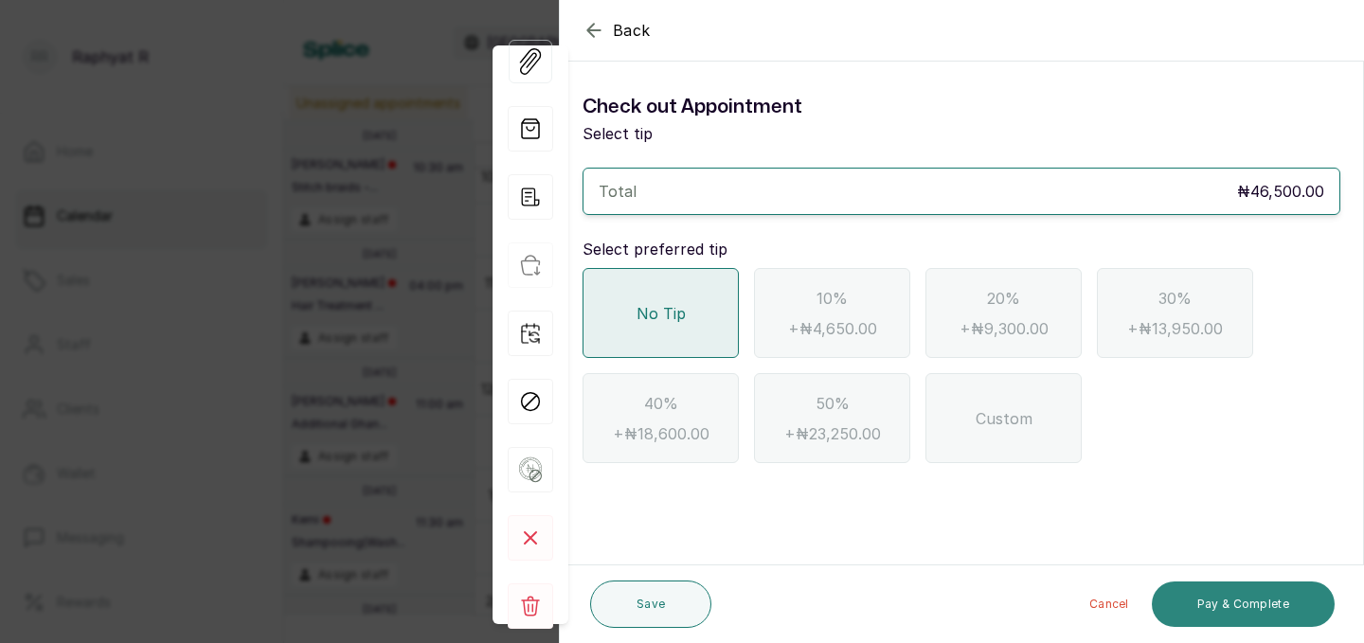
click at [1207, 605] on button "Pay & Complete" at bounding box center [1243, 604] width 183 height 45
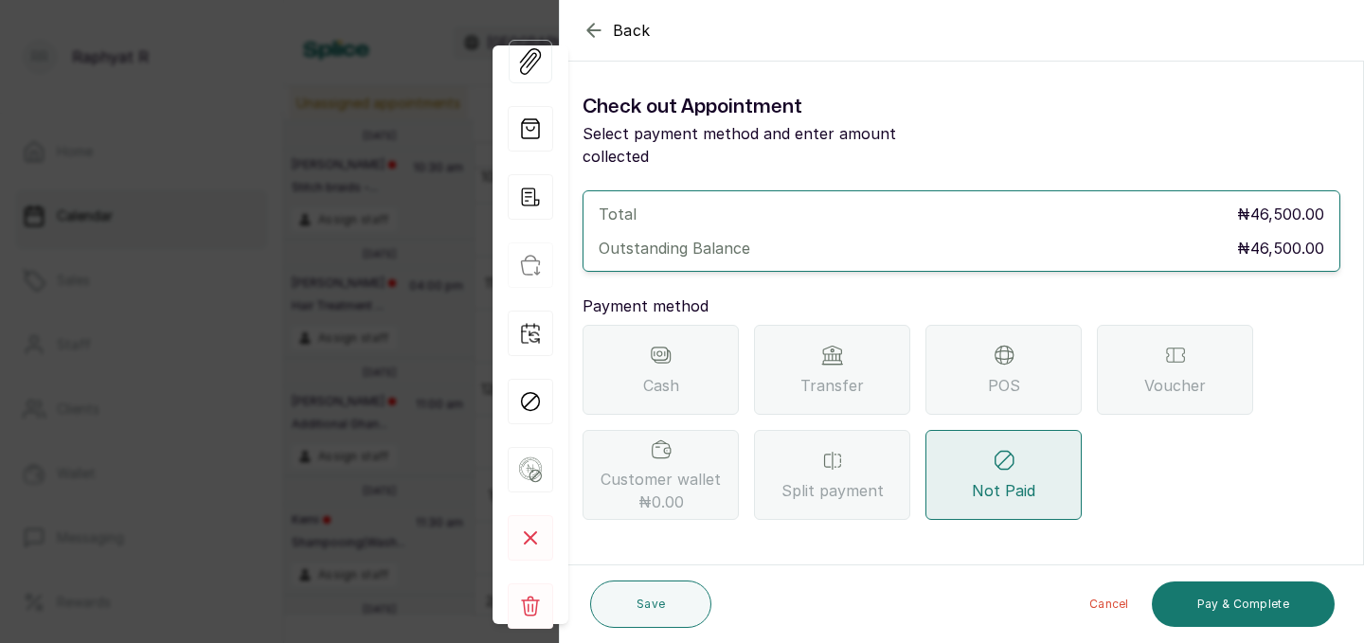
click at [958, 340] on div "POS" at bounding box center [1003, 370] width 156 height 90
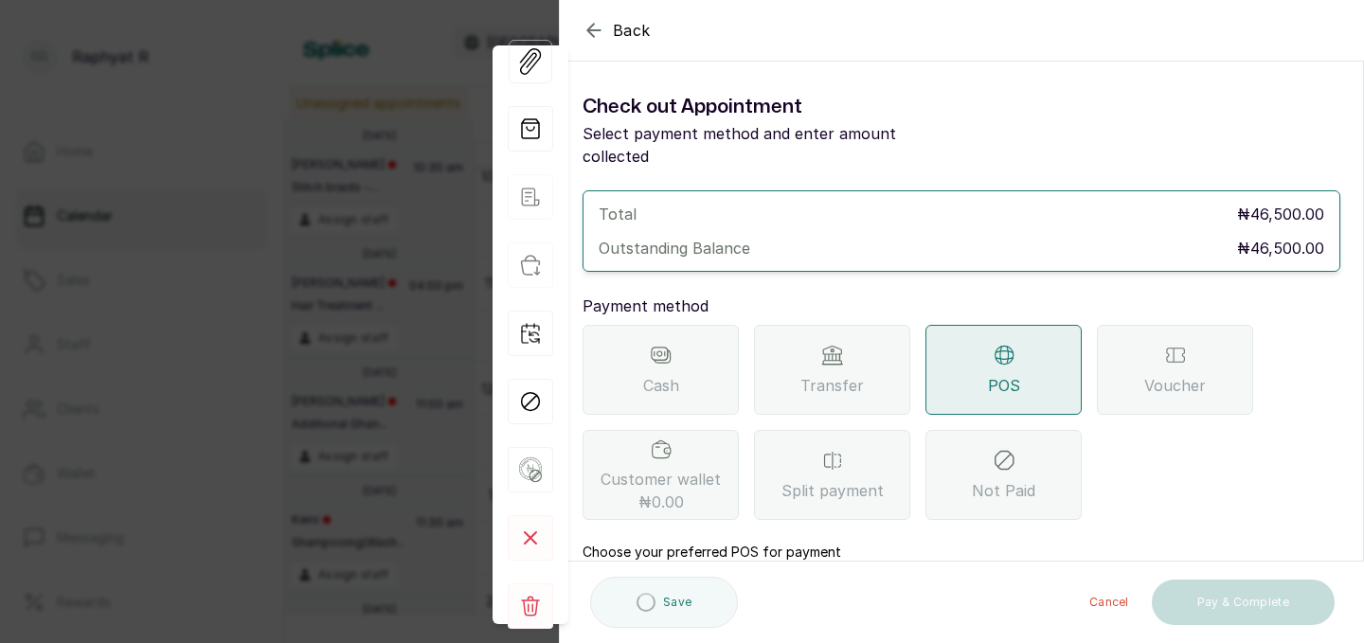
scroll to position [175, 0]
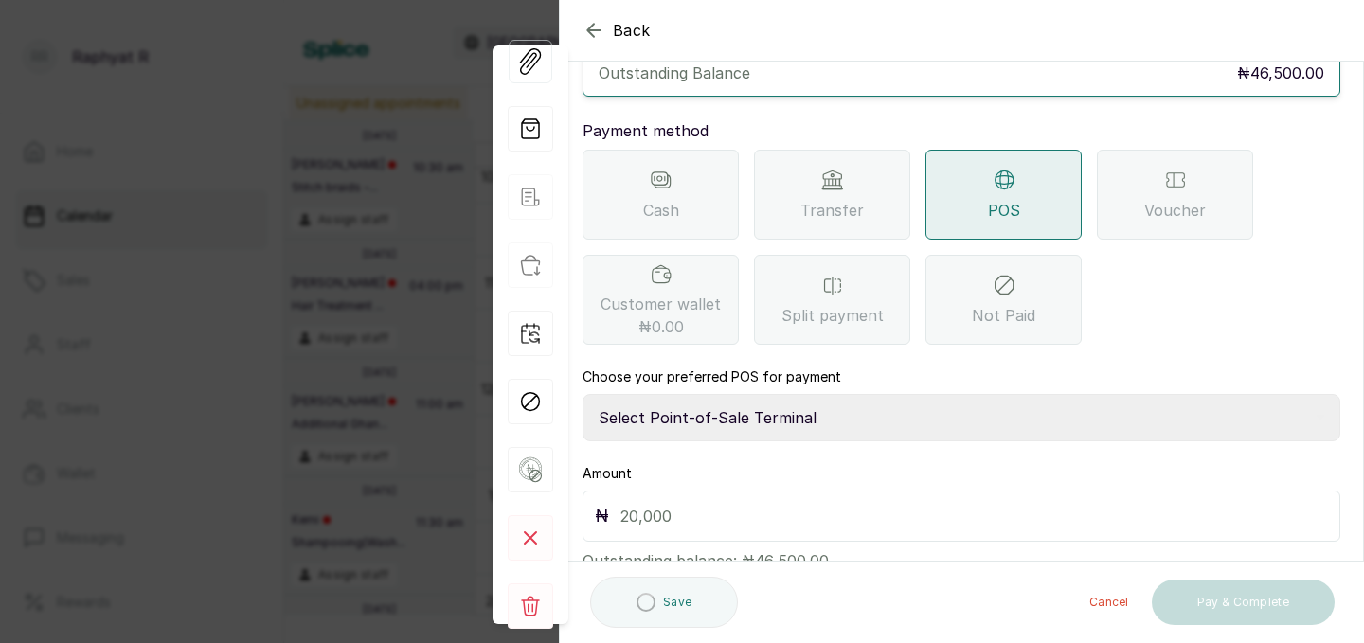
click at [754, 367] on div "Choose your preferred POS for payment Select Point-of-Sale Terminal Traction Pr…" at bounding box center [961, 404] width 758 height 74
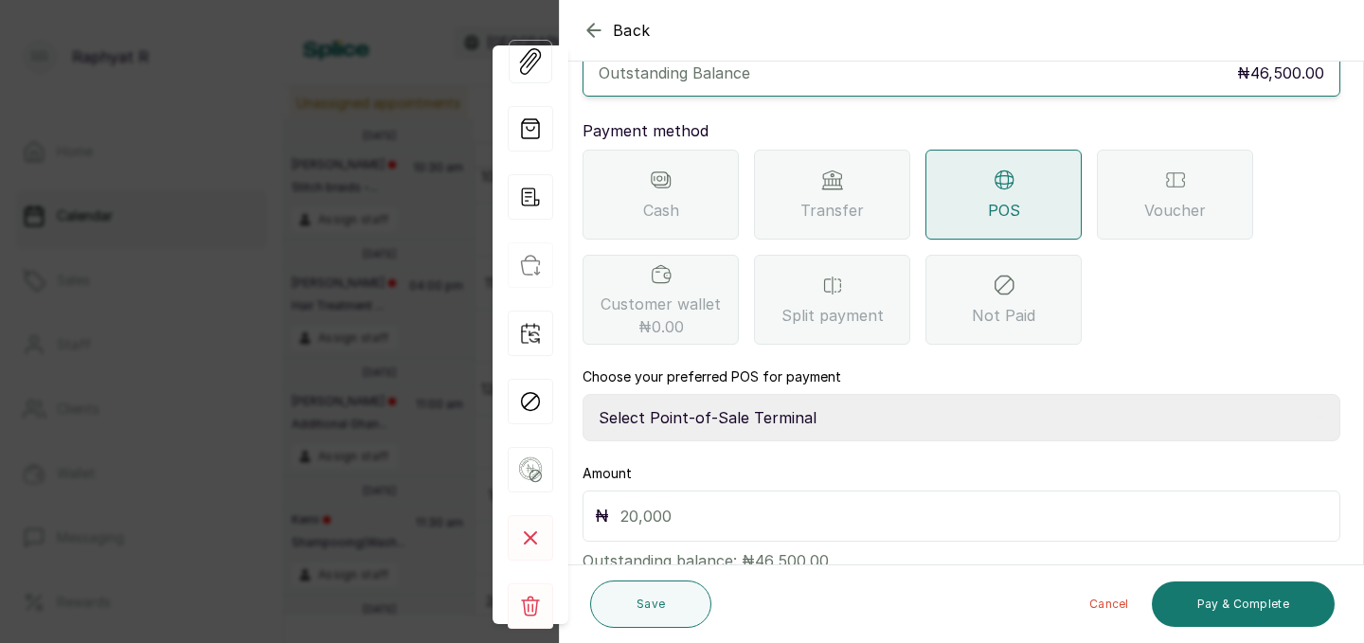
click at [759, 394] on select "Select Point-of-Sale Terminal Traction Providus Bank" at bounding box center [961, 417] width 758 height 47
click at [655, 503] on input "text" at bounding box center [973, 516] width 707 height 27
type input "46,500"
click at [1193, 617] on button "Pay & Complete" at bounding box center [1243, 604] width 183 height 45
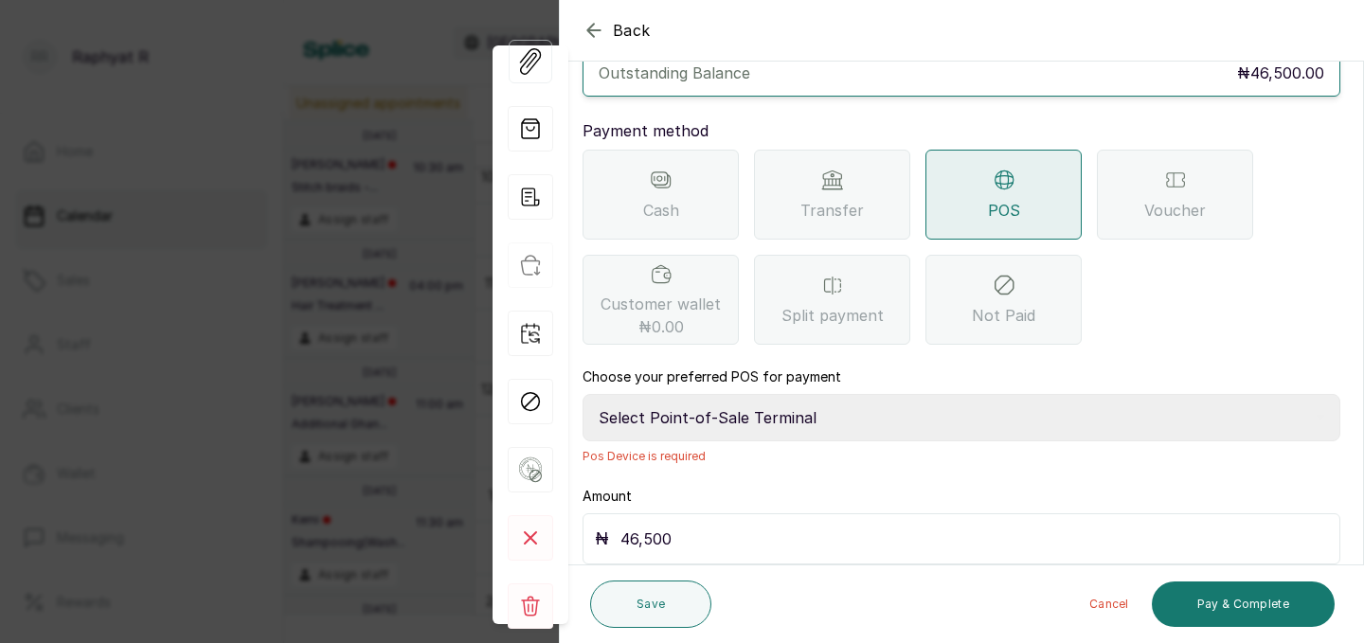
click at [748, 394] on select "Select Point-of-Sale Terminal Traction Providus Bank" at bounding box center [961, 417] width 758 height 47
select select "b1594abb-eea2-48ba-bf5f-ff0754569b84"
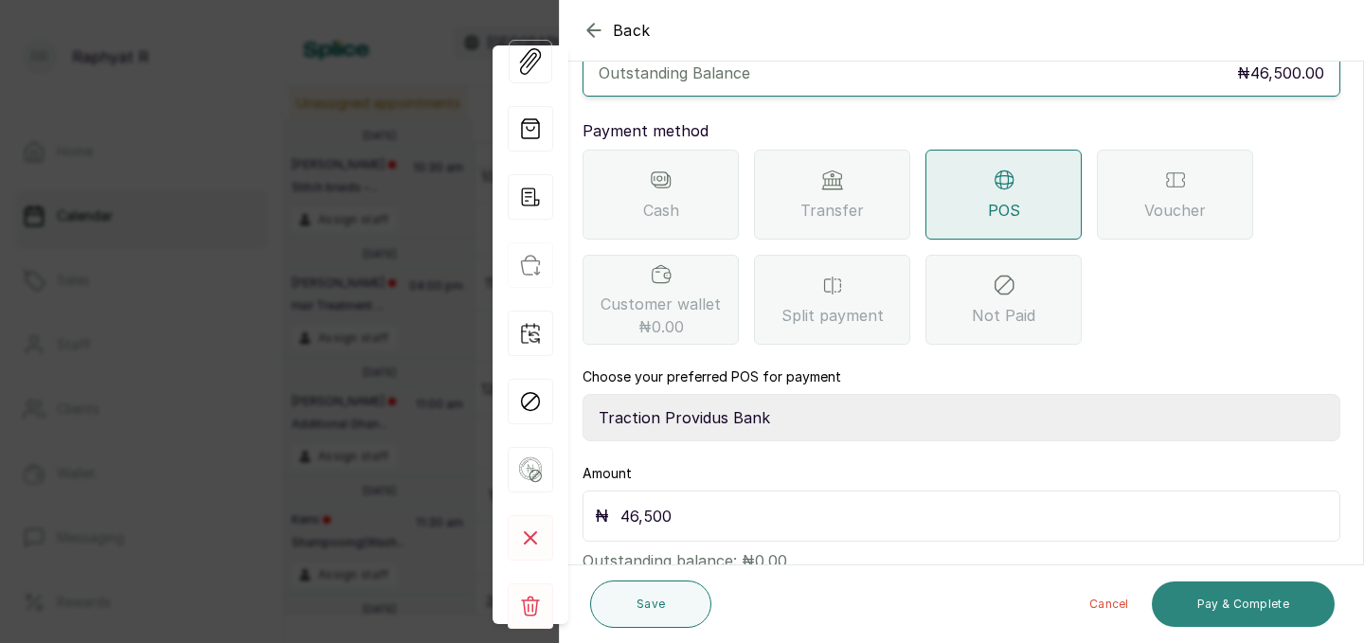
click at [1218, 606] on button "Pay & Complete" at bounding box center [1243, 604] width 183 height 45
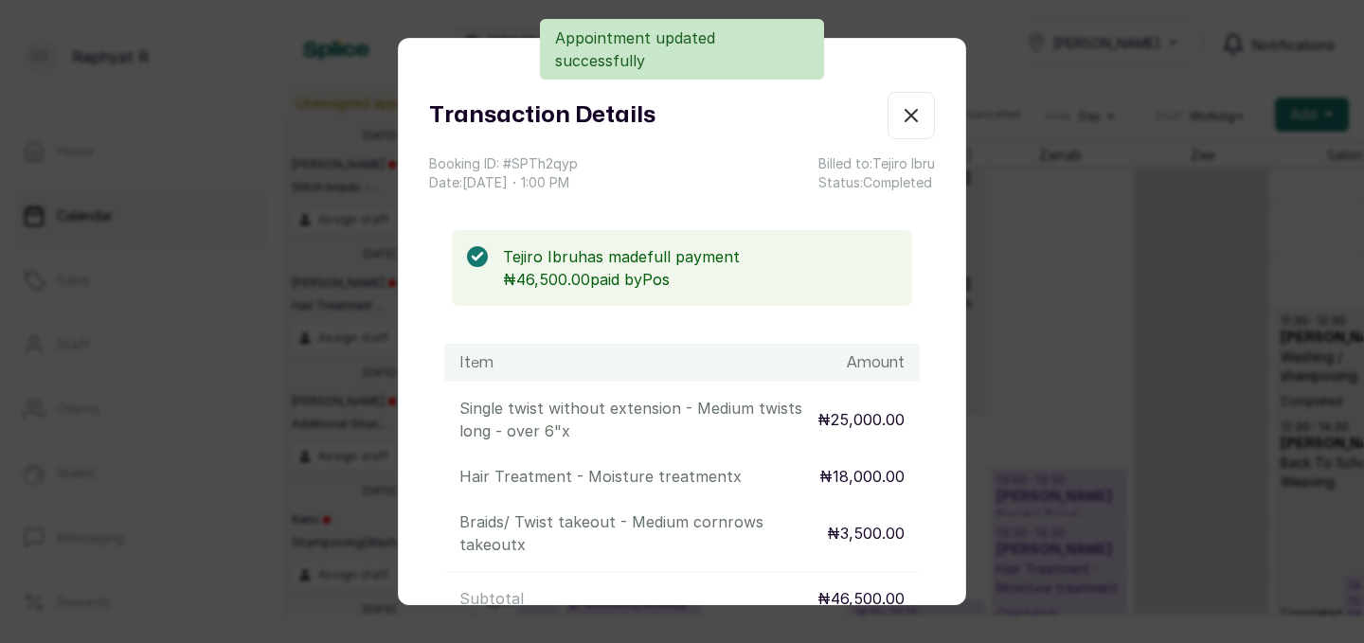
click at [912, 114] on icon "button" at bounding box center [910, 115] width 11 height 11
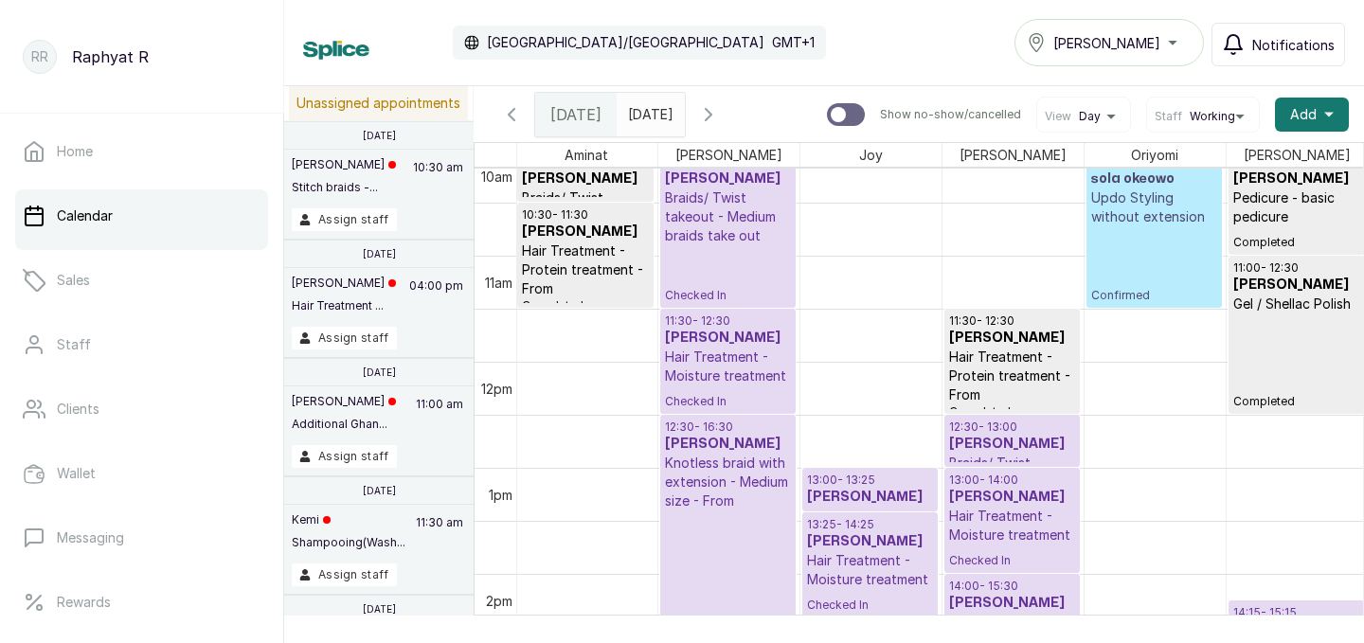
scroll to position [1080, 0]
click at [755, 366] on p "Hair Treatment - Moisture treatment" at bounding box center [730, 367] width 126 height 38
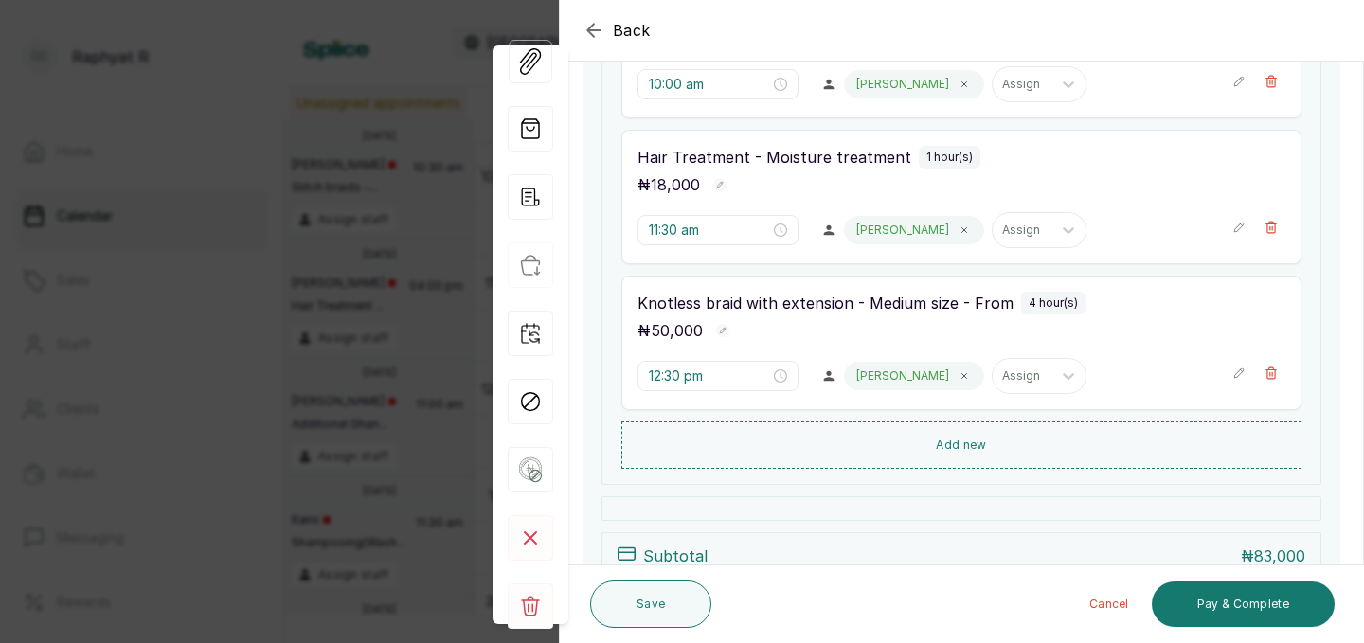
scroll to position [471, 0]
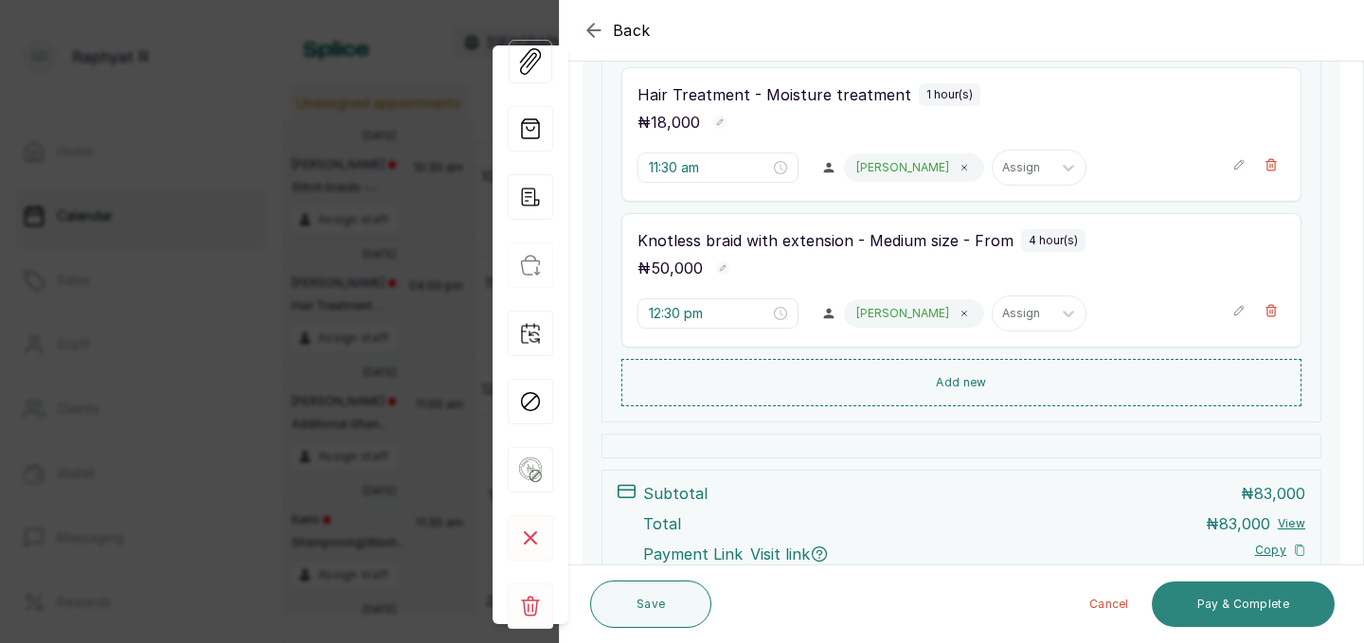
click at [1222, 611] on button "Pay & Complete" at bounding box center [1243, 604] width 183 height 45
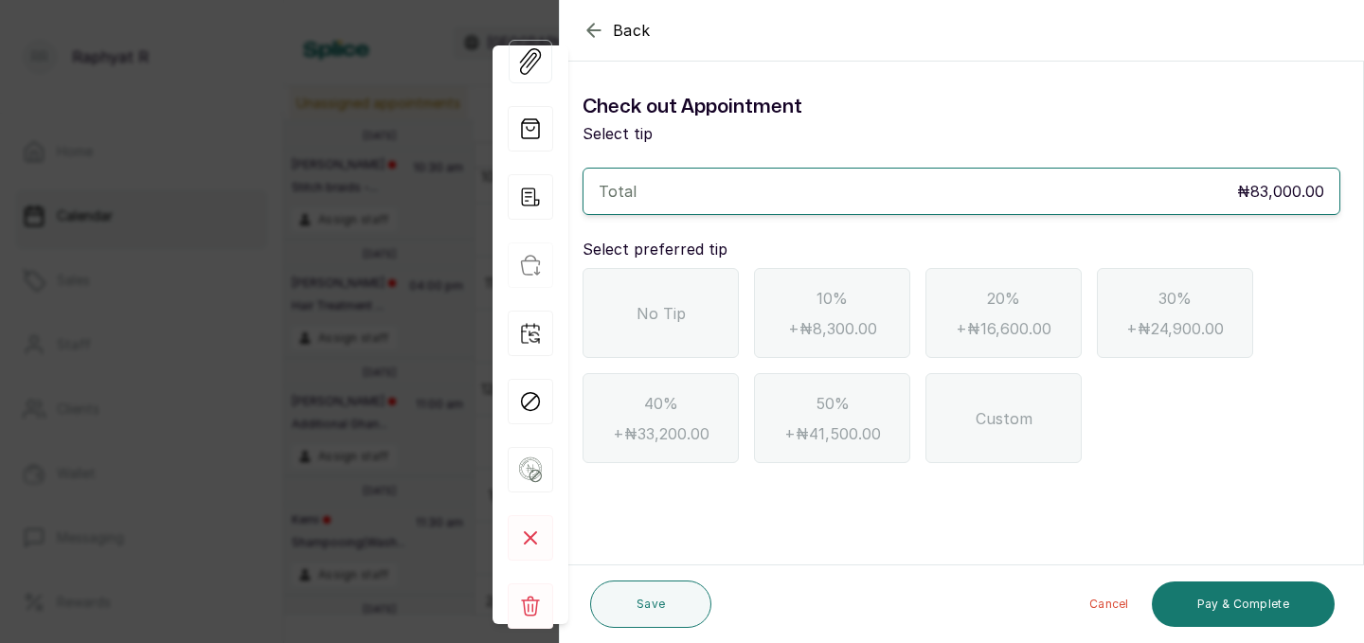
click at [645, 334] on div "No Tip" at bounding box center [660, 313] width 156 height 90
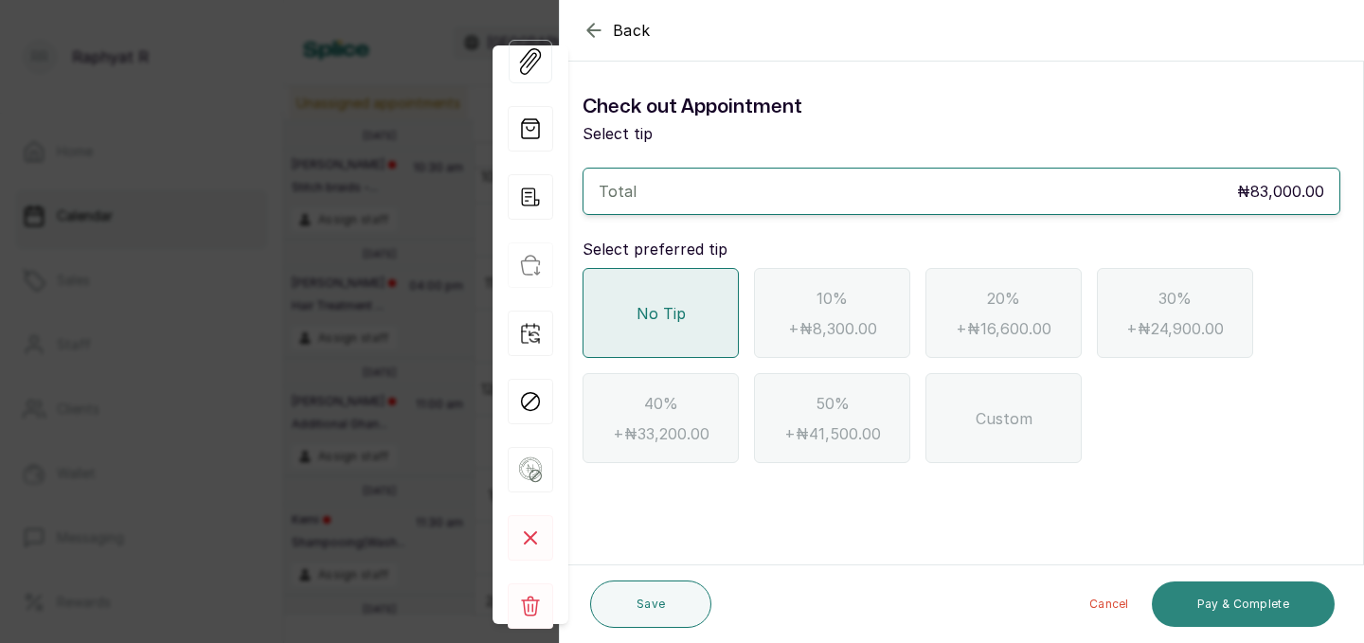
click at [1206, 600] on button "Pay & Complete" at bounding box center [1243, 604] width 183 height 45
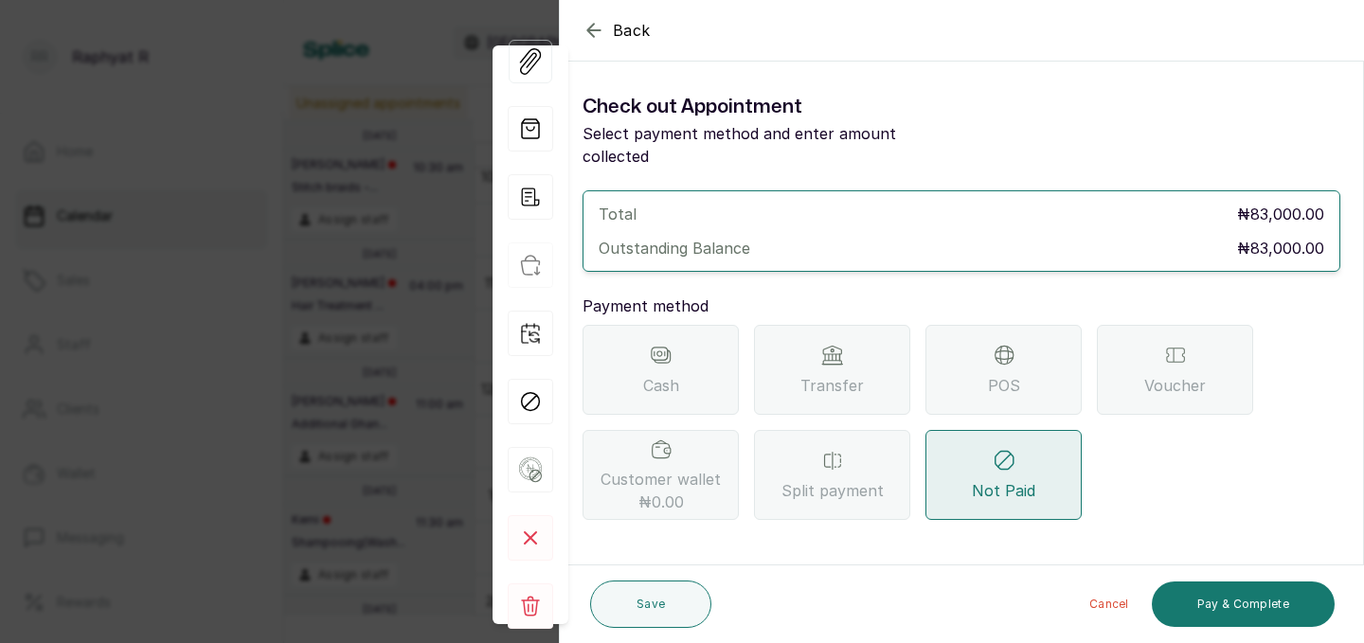
click at [861, 374] on span "Transfer" at bounding box center [831, 385] width 63 height 23
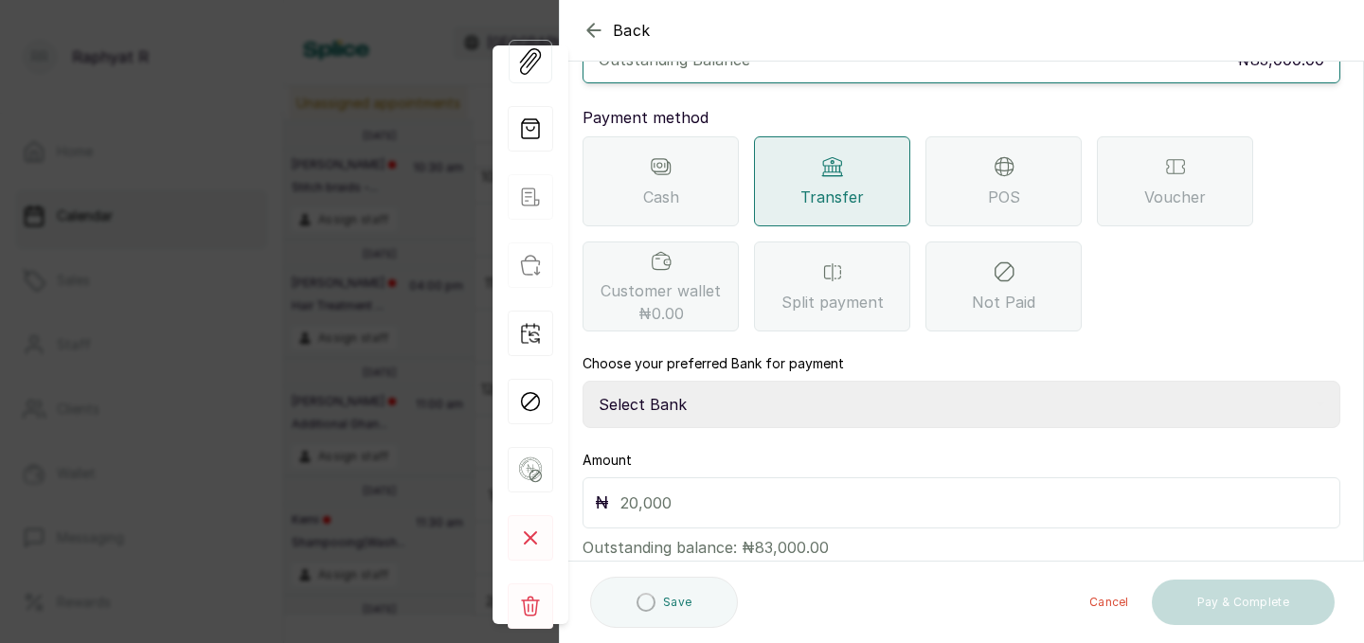
scroll to position [211, 0]
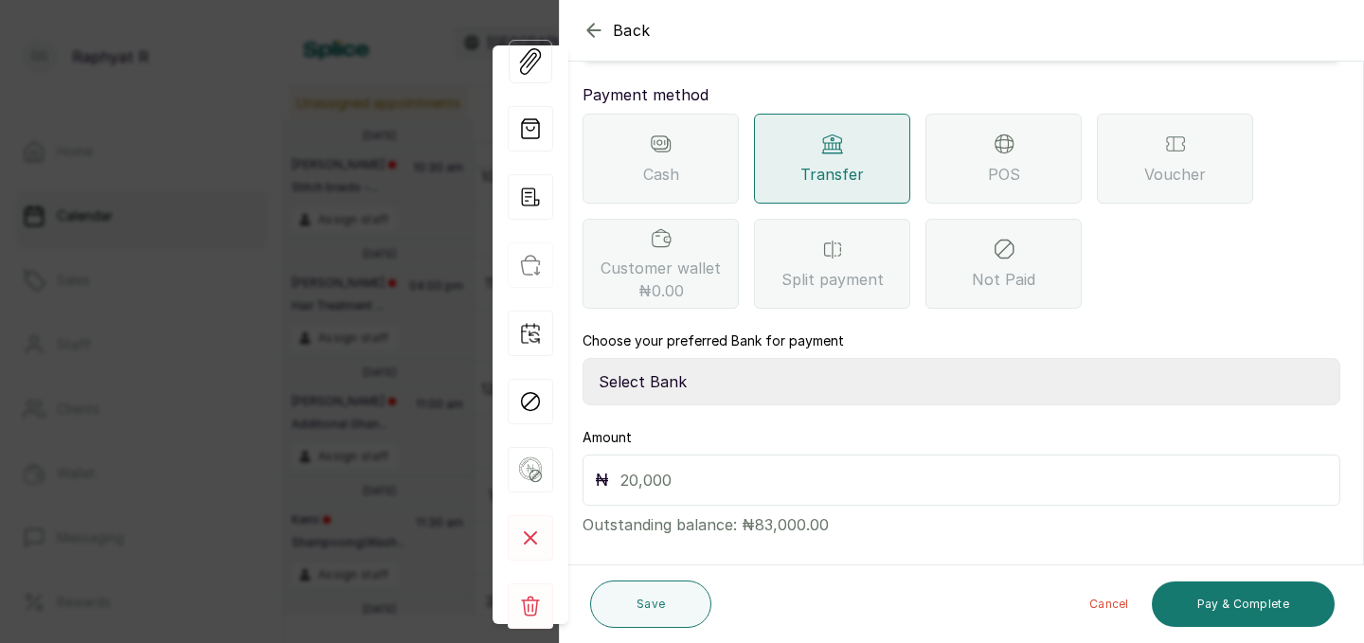
click at [701, 358] on select "Select Bank TRACTION(TRACTION) Providus Bank TASALAHQ HAIR AND BEAUTY Guaranty …" at bounding box center [961, 381] width 758 height 47
select select "d2e8ea74-1b1f-42b2-81f9-dacd6e382dd2"
click at [682, 467] on input "text" at bounding box center [973, 480] width 707 height 27
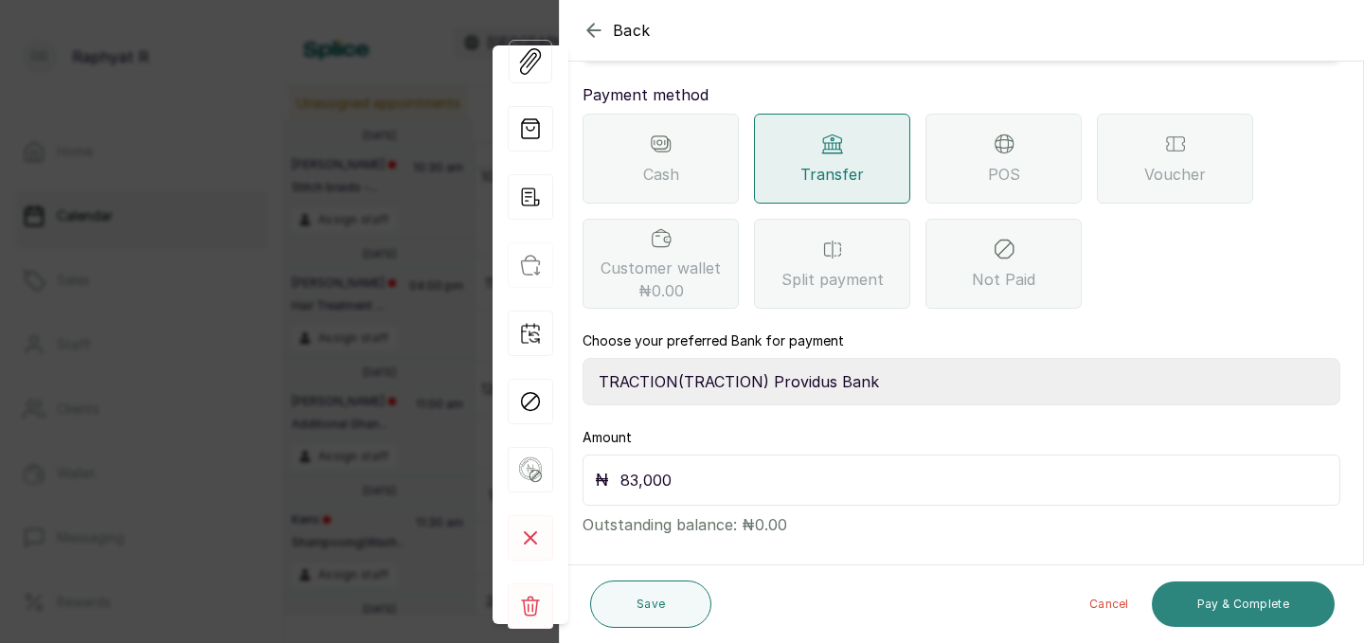
type input "83,000"
click at [1184, 606] on button "Pay & Complete" at bounding box center [1243, 604] width 183 height 45
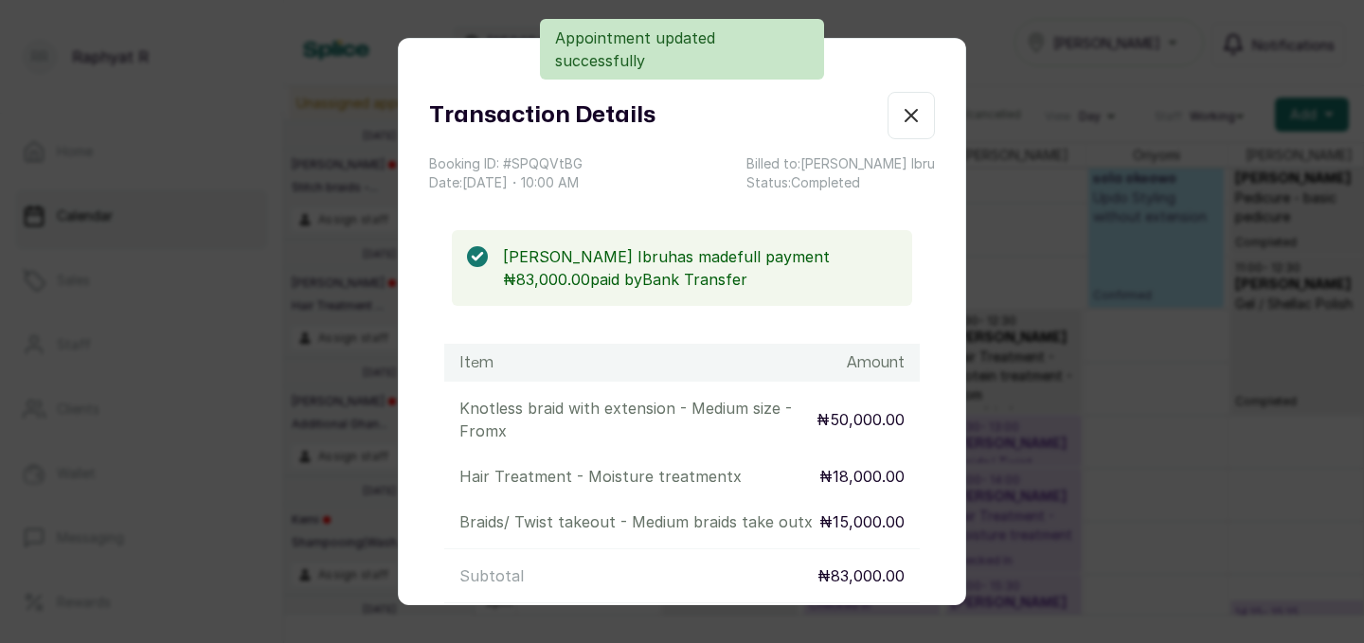
click at [901, 122] on icon "button" at bounding box center [911, 115] width 23 height 23
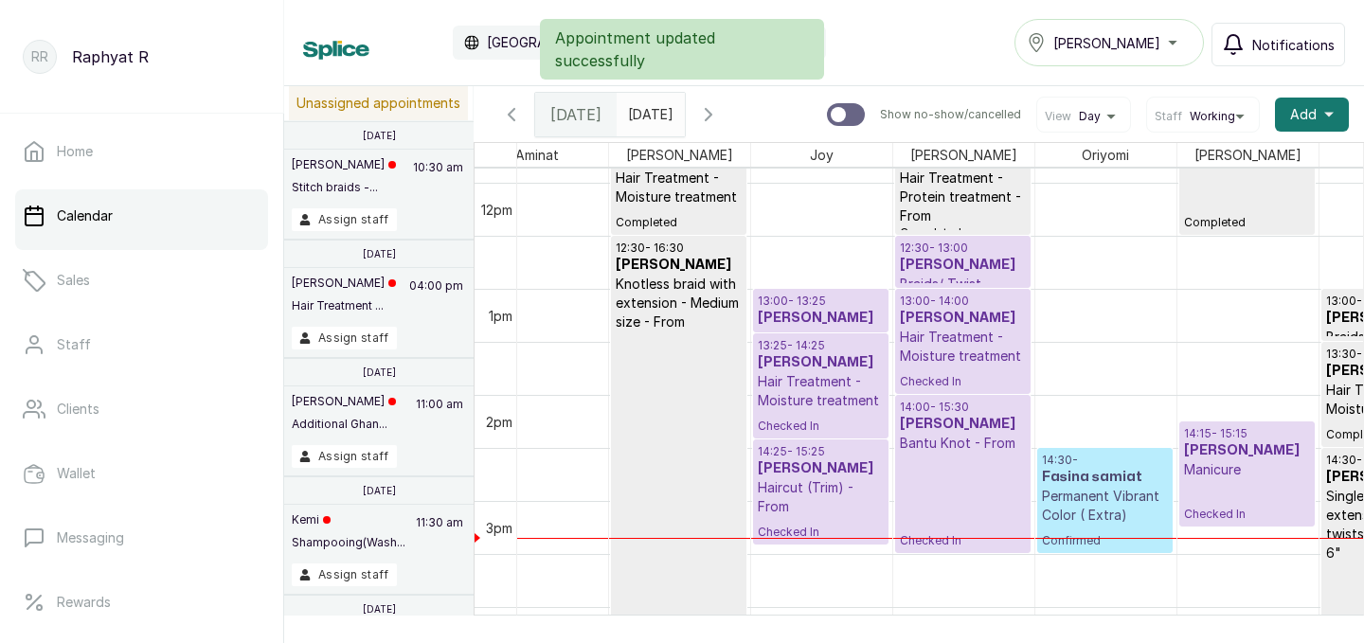
scroll to position [0, 69]
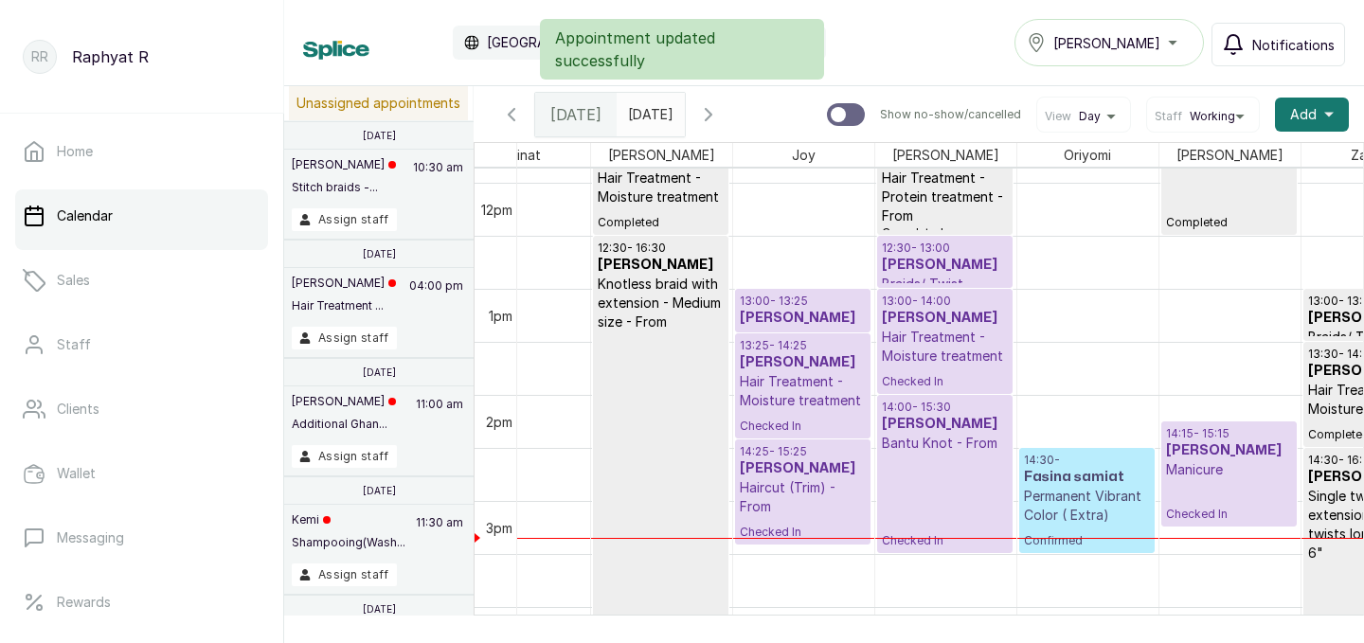
click at [945, 333] on p "Hair Treatment - Moisture treatment" at bounding box center [945, 347] width 126 height 38
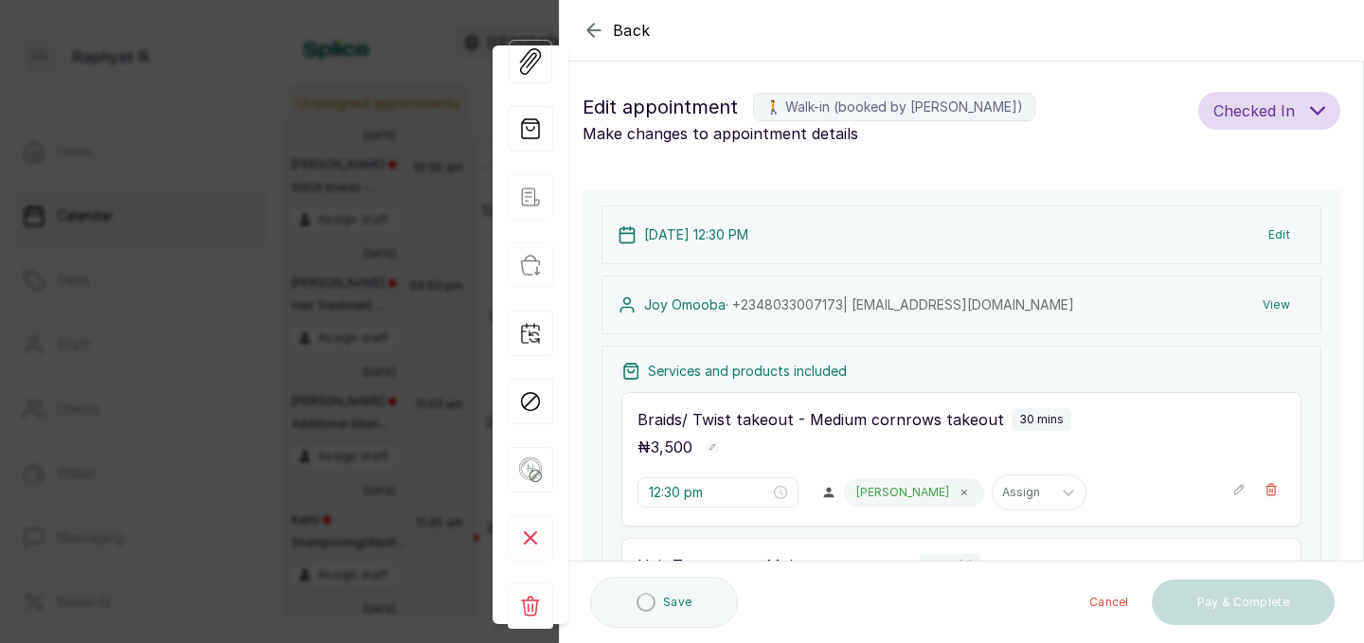
click at [1269, 483] on icon "button" at bounding box center [1270, 489] width 13 height 13
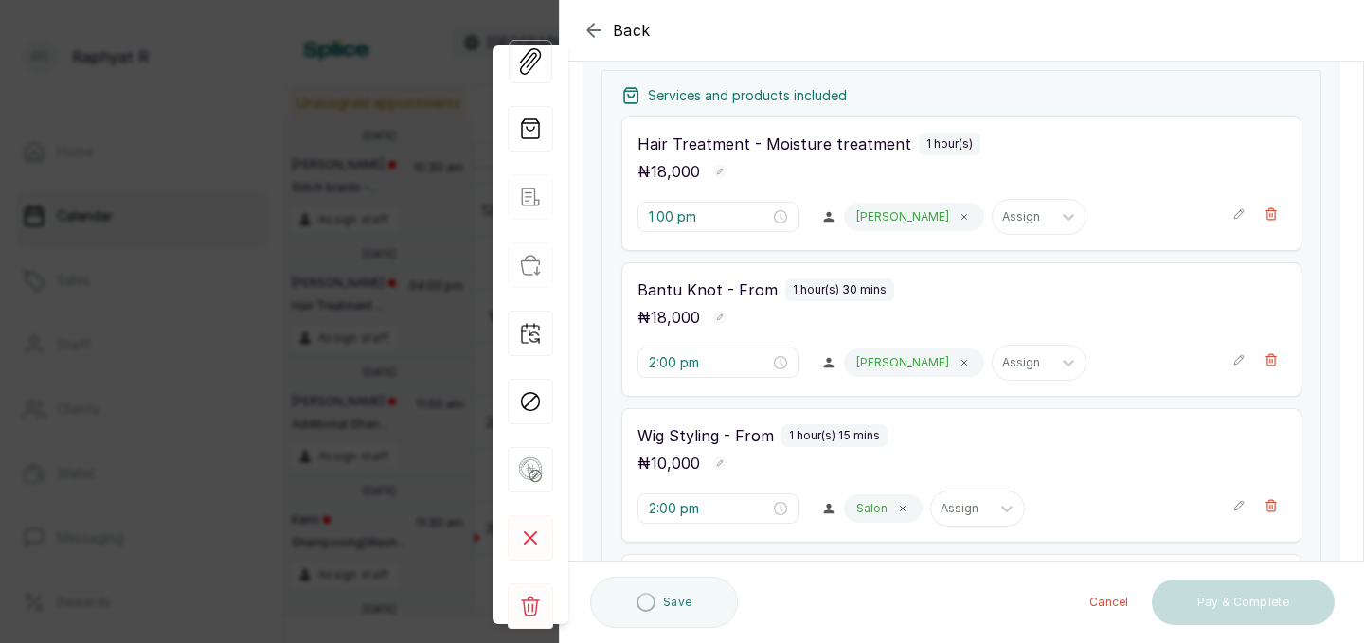
type input "1:00 pm"
type input "2:00 pm"
type input "2:15 pm"
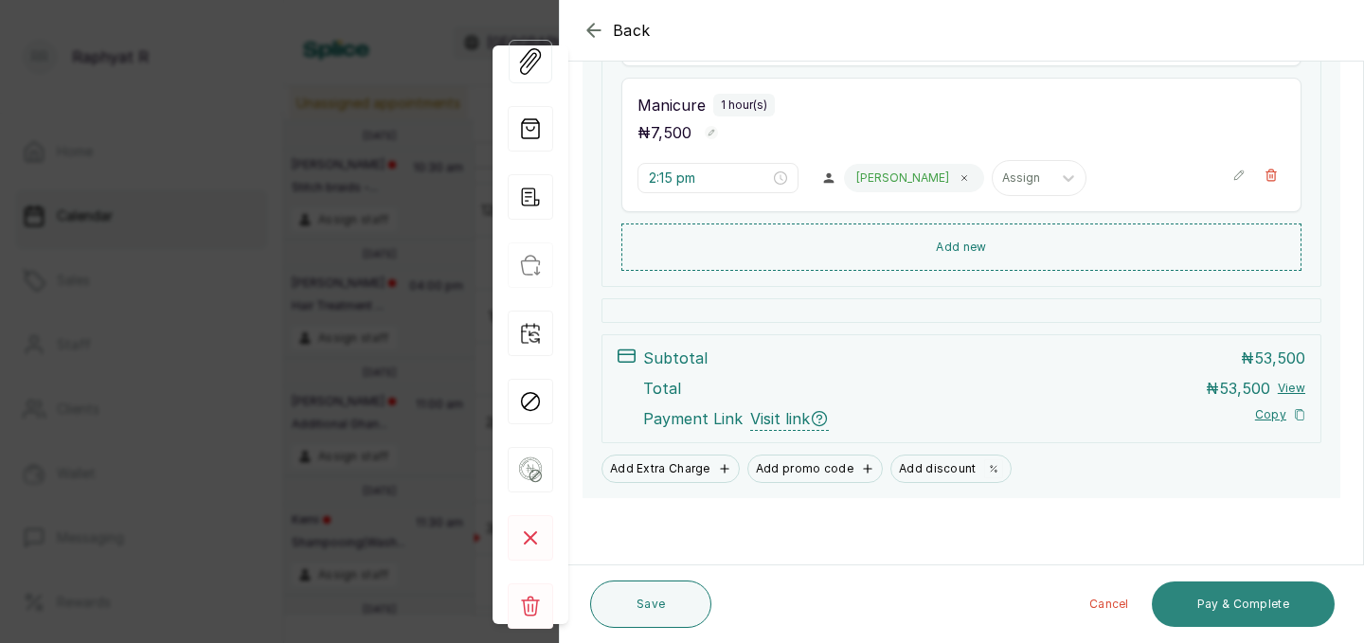
click at [1222, 590] on button "Pay & Complete" at bounding box center [1243, 604] width 183 height 45
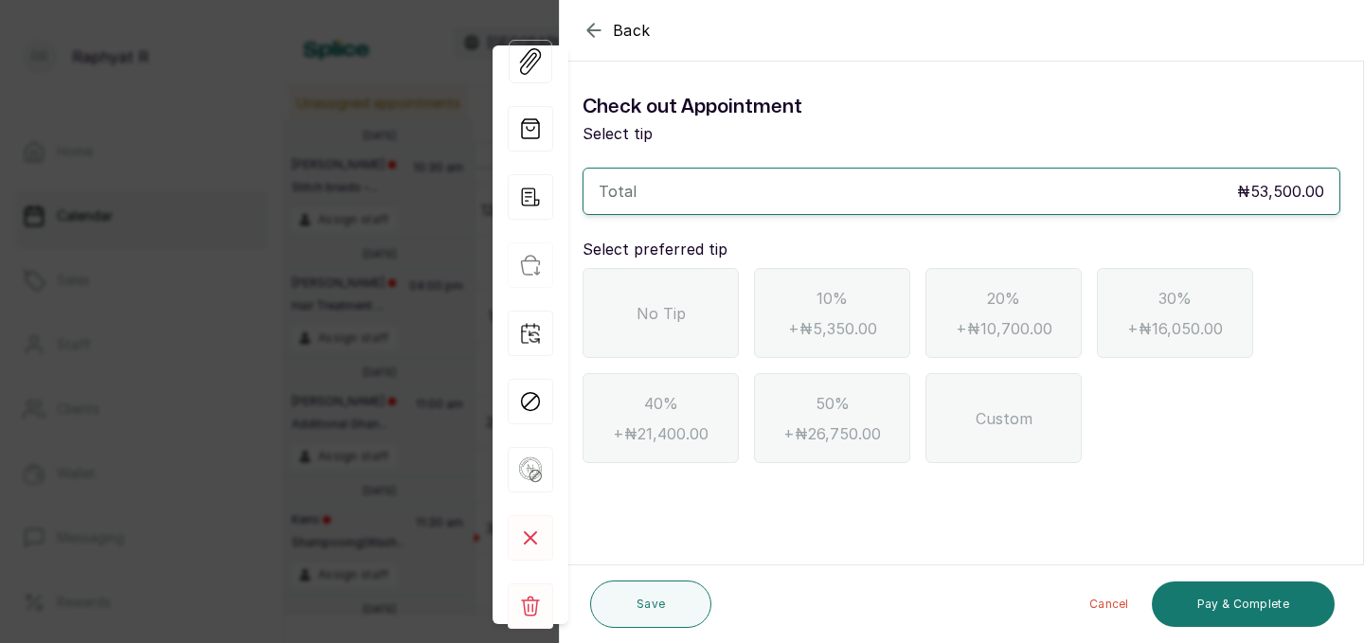
click at [688, 283] on div "No Tip" at bounding box center [660, 313] width 156 height 90
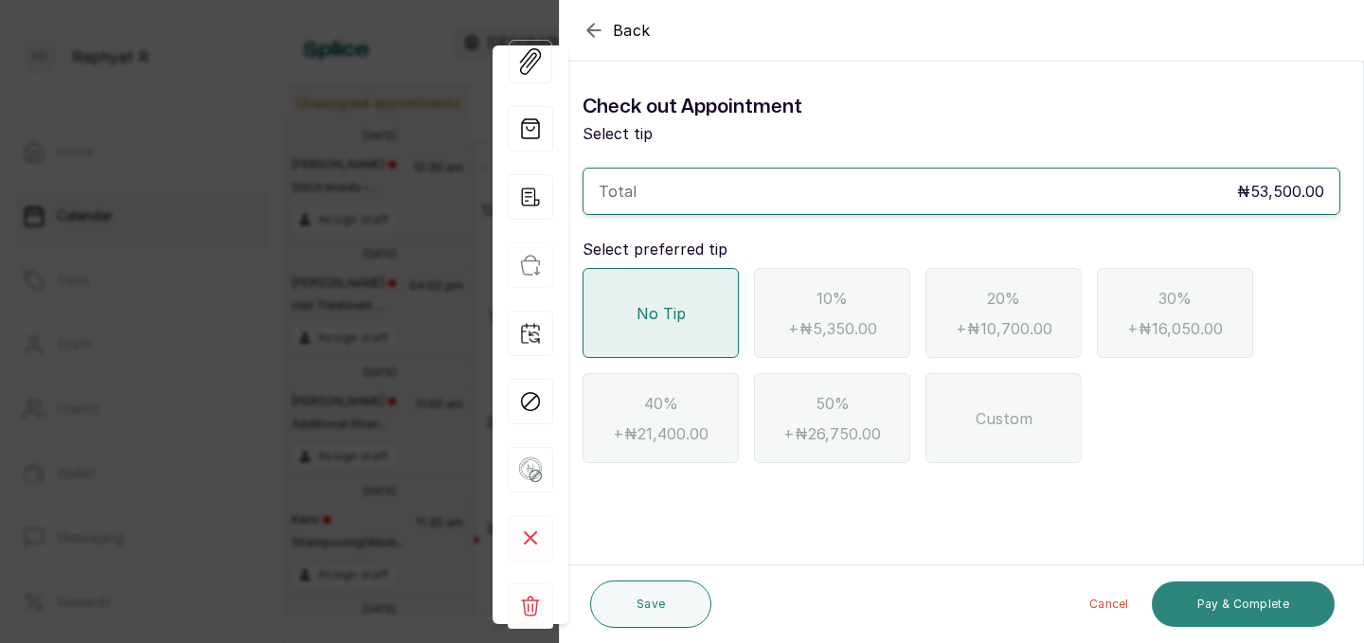
click at [1195, 588] on button "Pay & Complete" at bounding box center [1243, 604] width 183 height 45
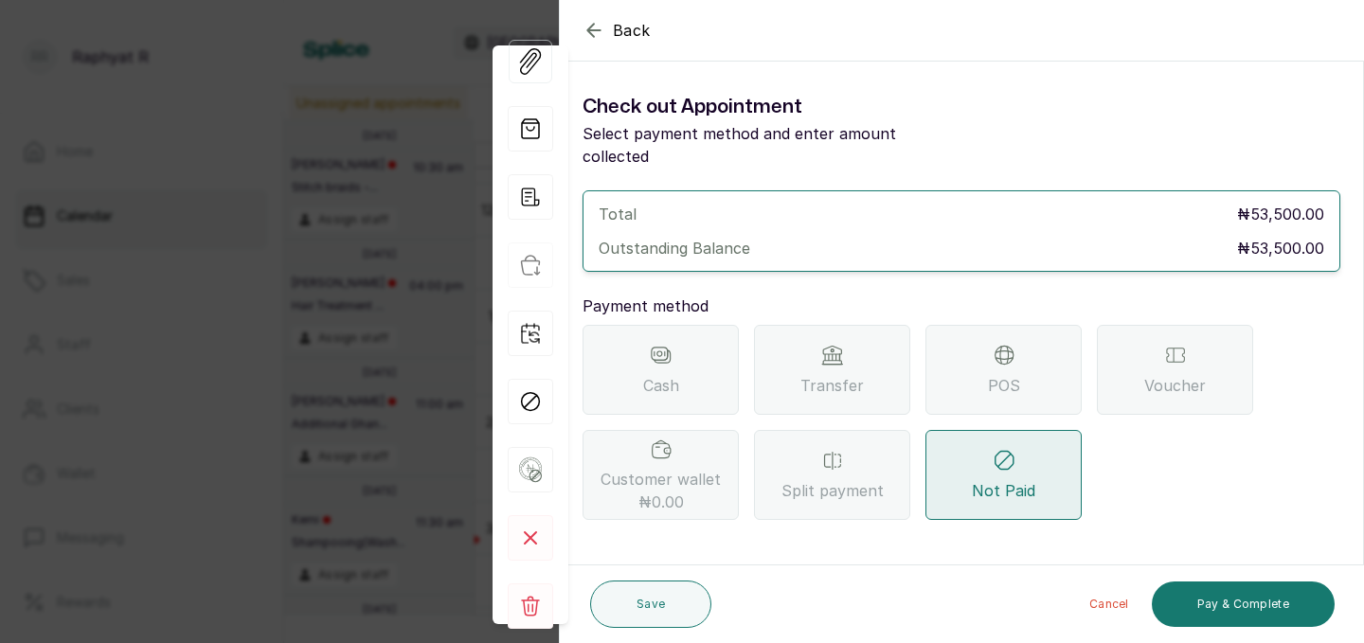
click at [988, 374] on span "POS" at bounding box center [1004, 385] width 32 height 23
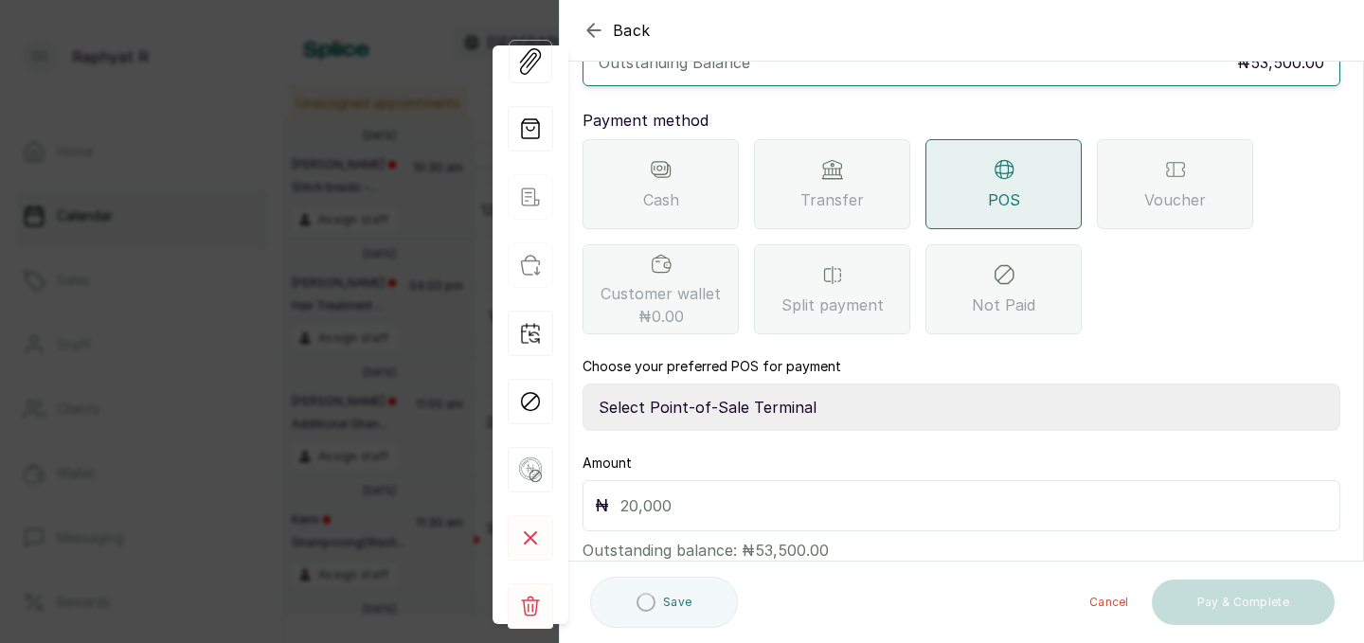
click at [780, 390] on select "Select Point-of-Sale Terminal Traction Providus Bank" at bounding box center [961, 407] width 758 height 47
select select "b1594abb-eea2-48ba-bf5f-ff0754569b84"
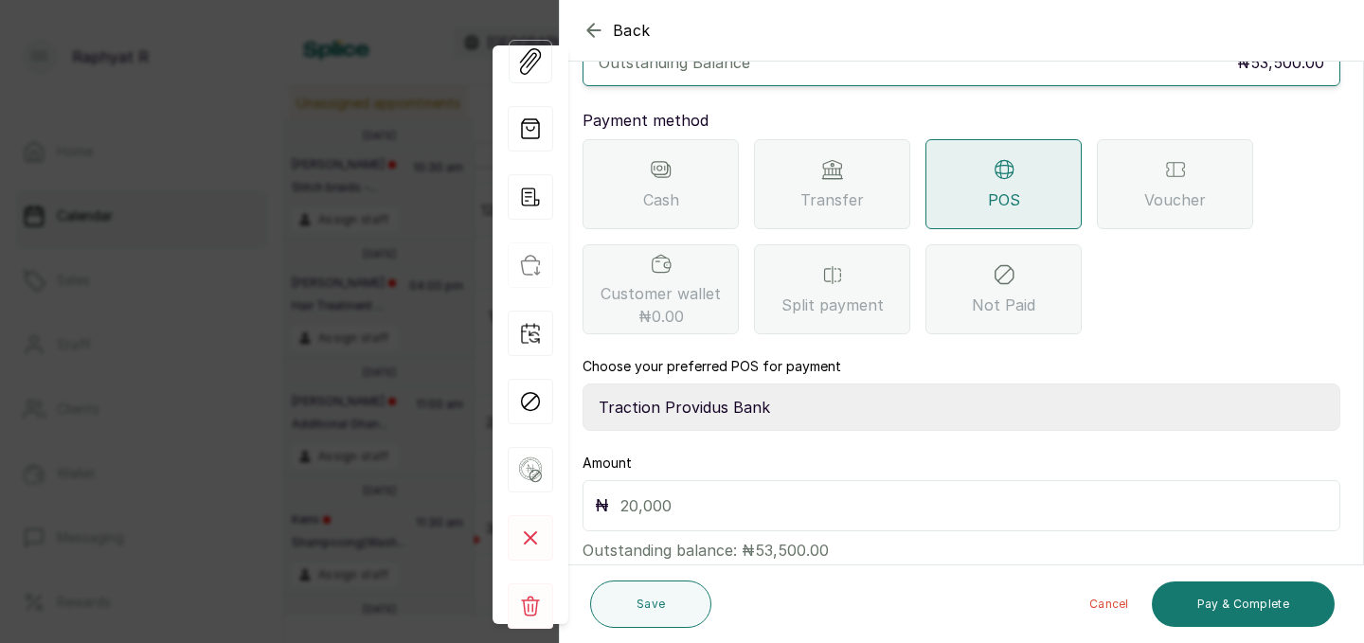
click at [658, 492] on input "text" at bounding box center [973, 505] width 707 height 27
type input "53,500"
click at [1265, 609] on button "Pay & Complete" at bounding box center [1243, 604] width 183 height 45
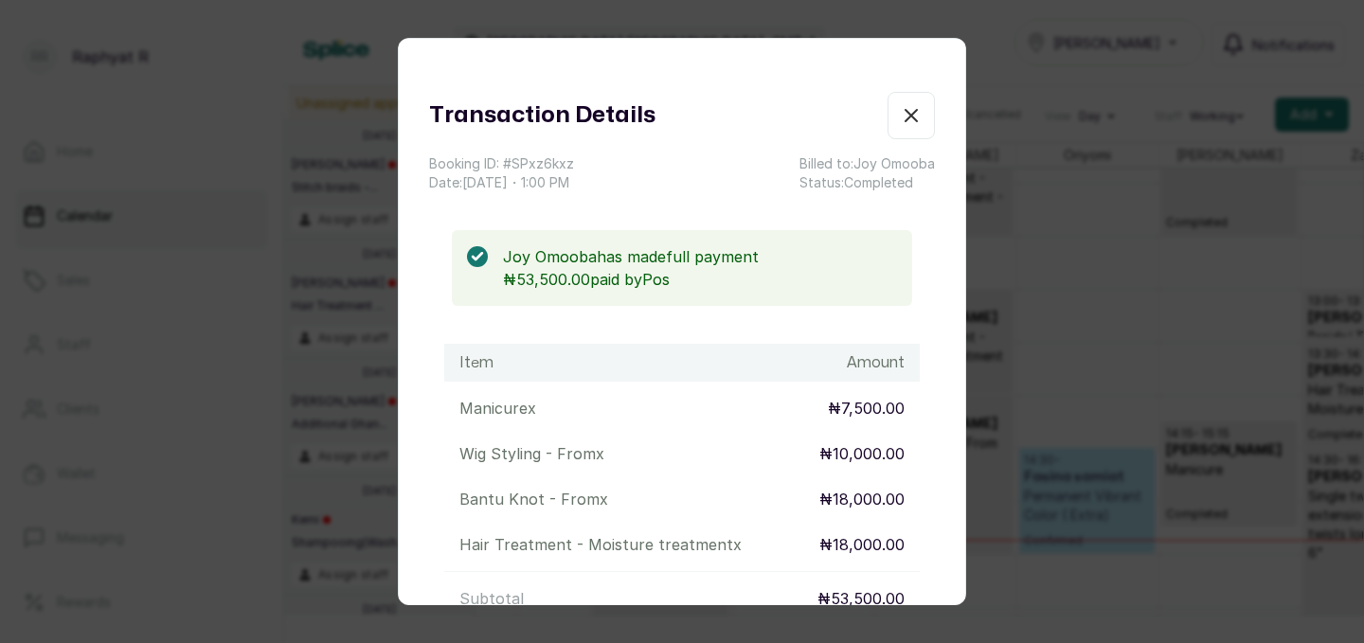
click at [920, 108] on icon "button" at bounding box center [911, 115] width 23 height 23
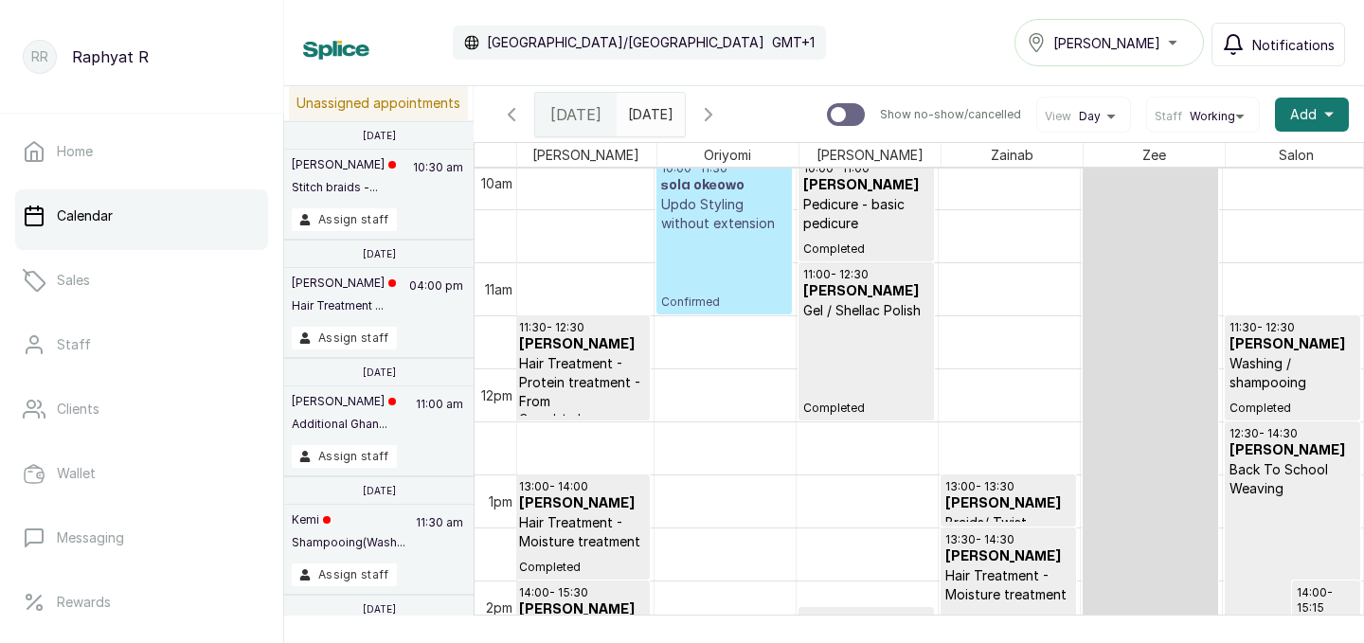
scroll to position [0, 429]
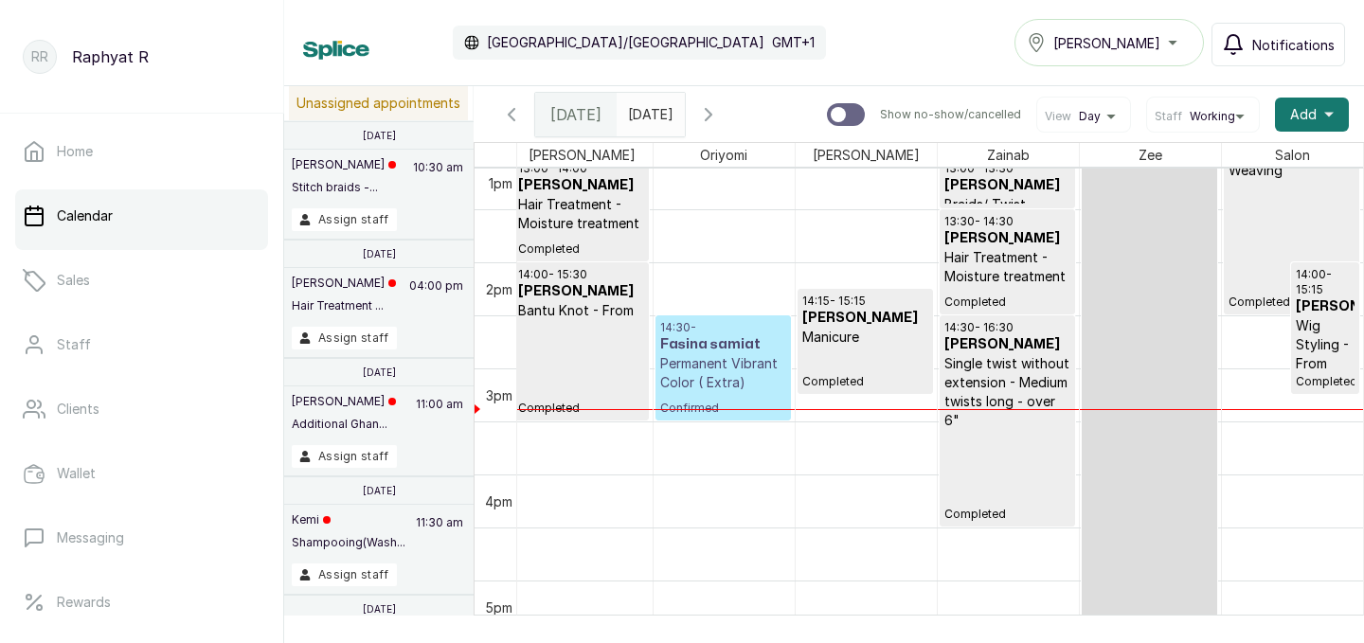
click at [706, 358] on p "Permanent Vibrant Color ( Extra)" at bounding box center [723, 373] width 126 height 38
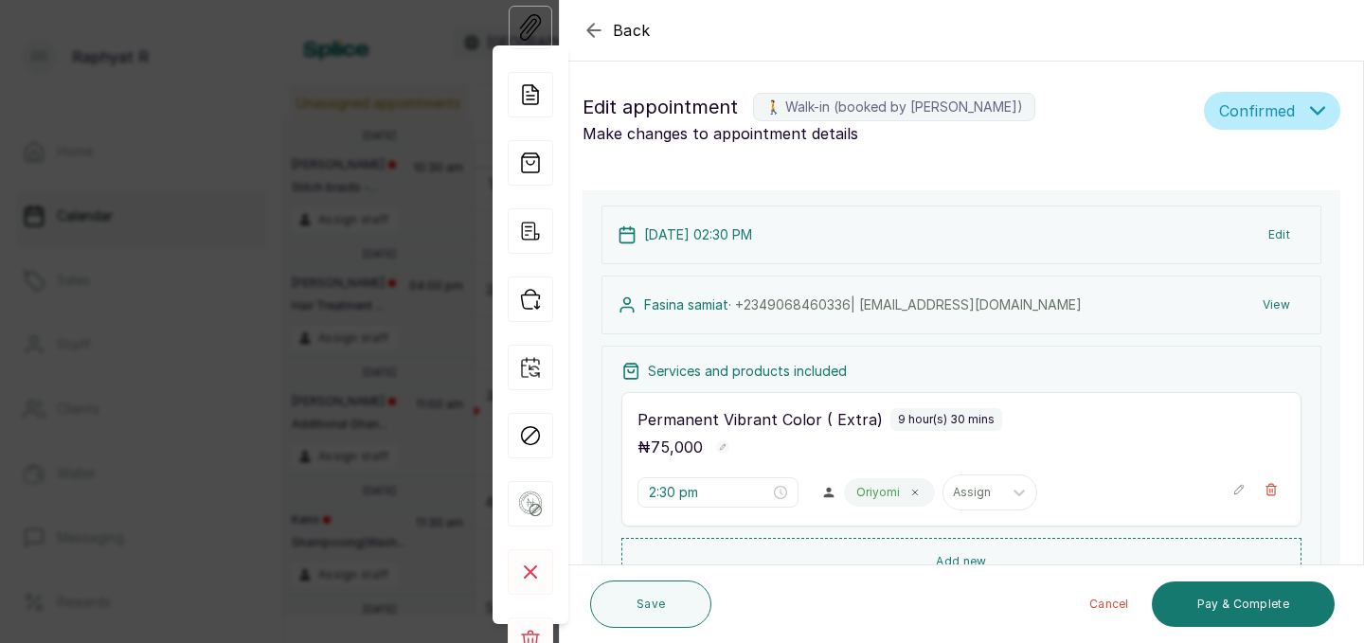
click at [404, 193] on div "Back Appointment Details Edit appointment 🚶 Walk-in (booked by Raphyat R) Make …" at bounding box center [682, 321] width 1364 height 643
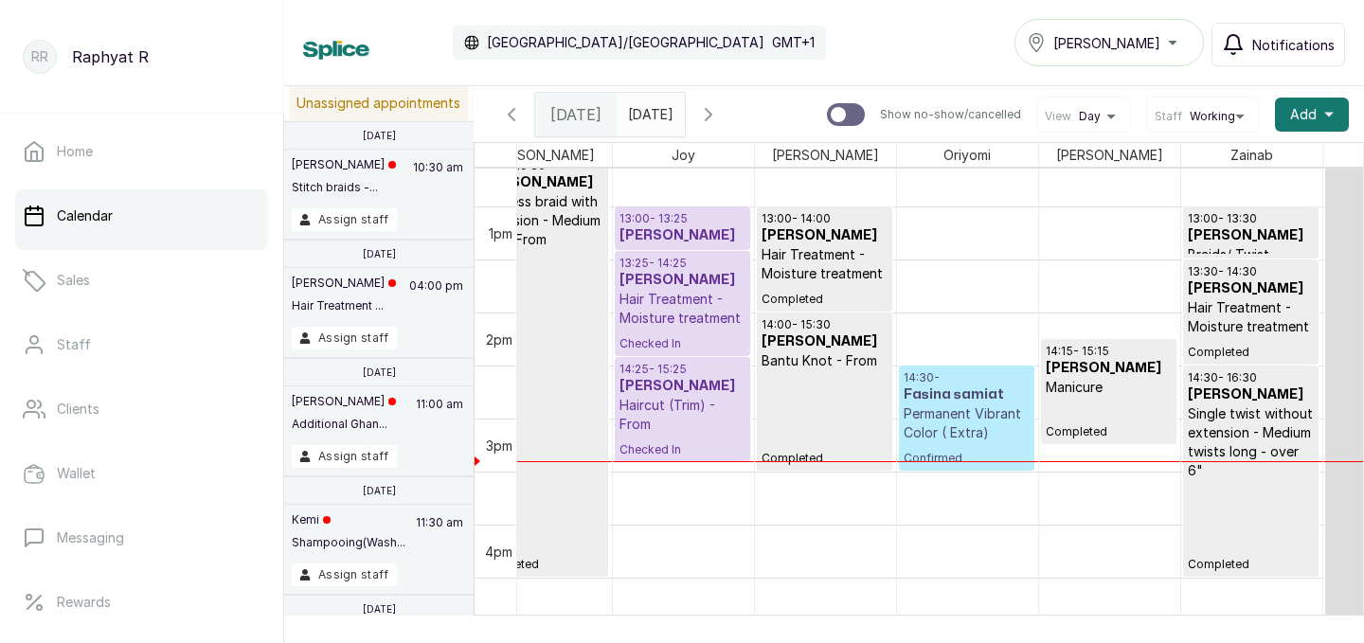
scroll to position [0, 97]
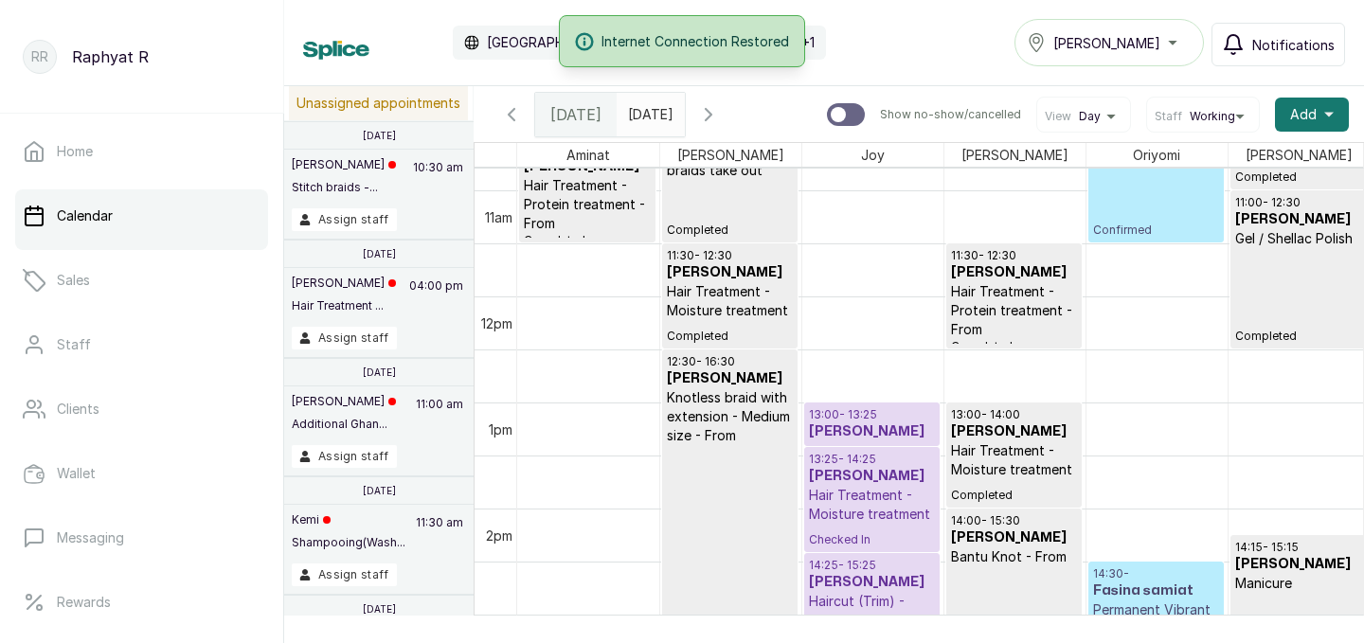
click at [684, 110] on span at bounding box center [666, 110] width 36 height 32
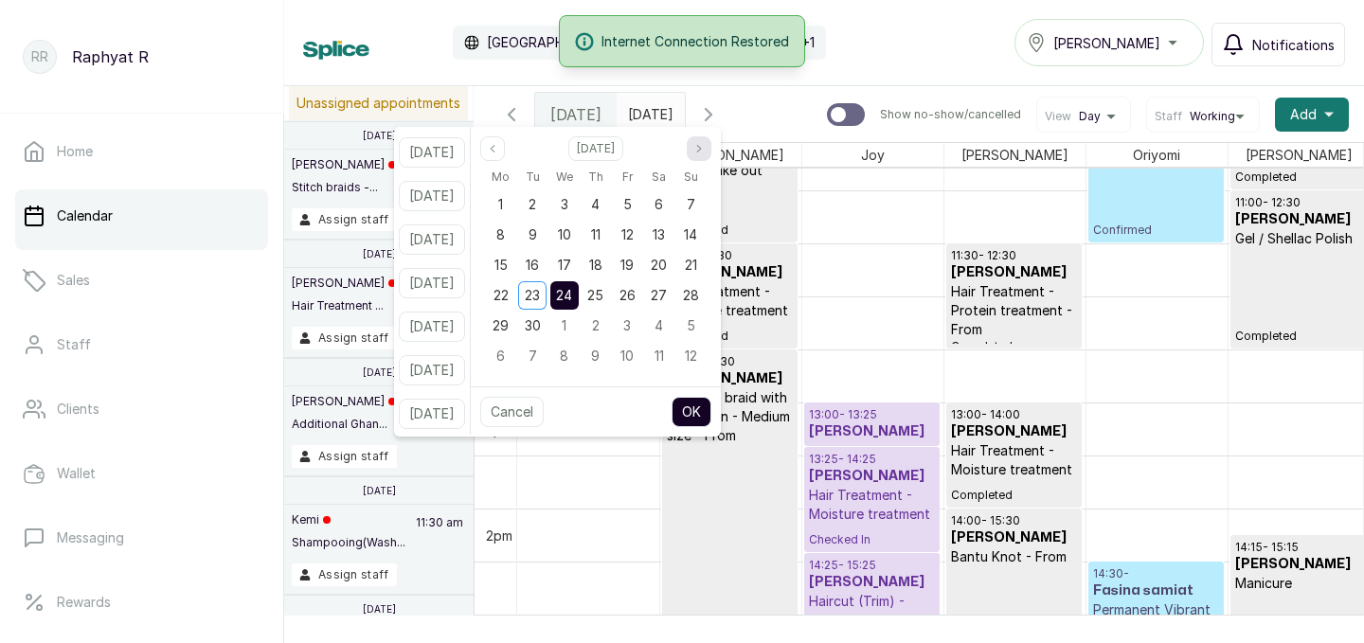
click at [711, 142] on button "Next month" at bounding box center [699, 148] width 25 height 25
click at [498, 147] on icon "page previous" at bounding box center [492, 148] width 11 height 11
click at [603, 298] on span "25" at bounding box center [595, 295] width 16 height 16
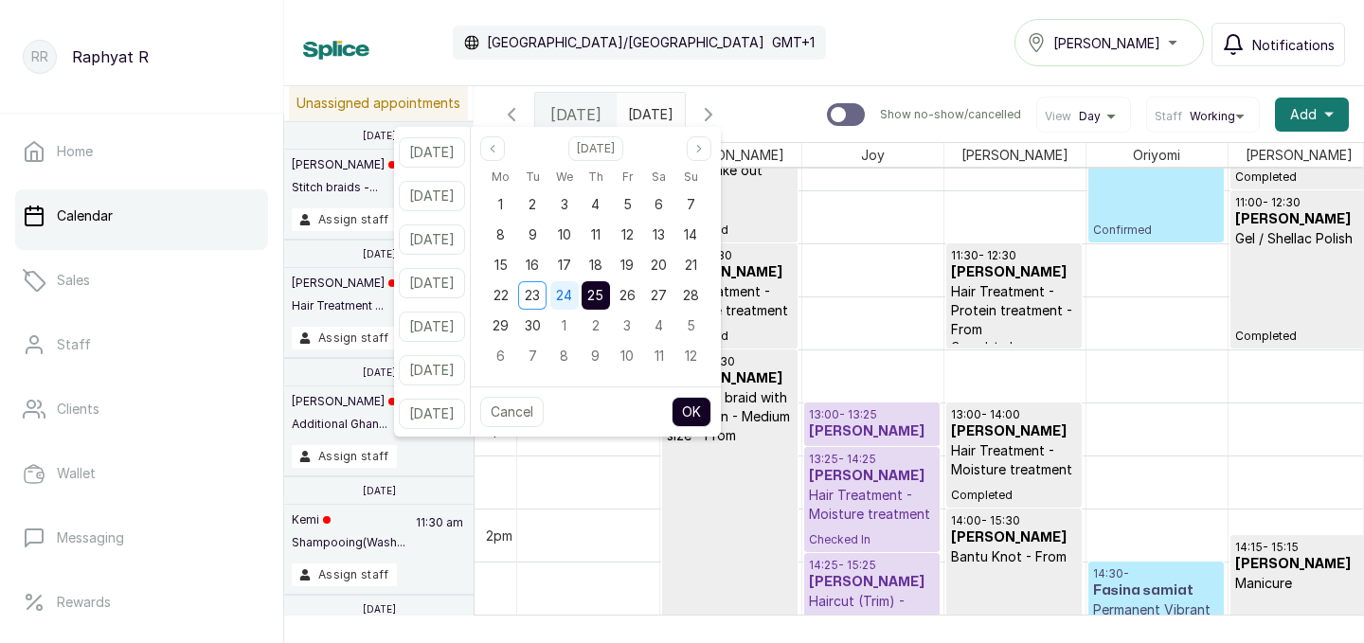
click at [572, 295] on span "24" at bounding box center [564, 295] width 16 height 16
click at [711, 420] on button "OK" at bounding box center [691, 412] width 40 height 30
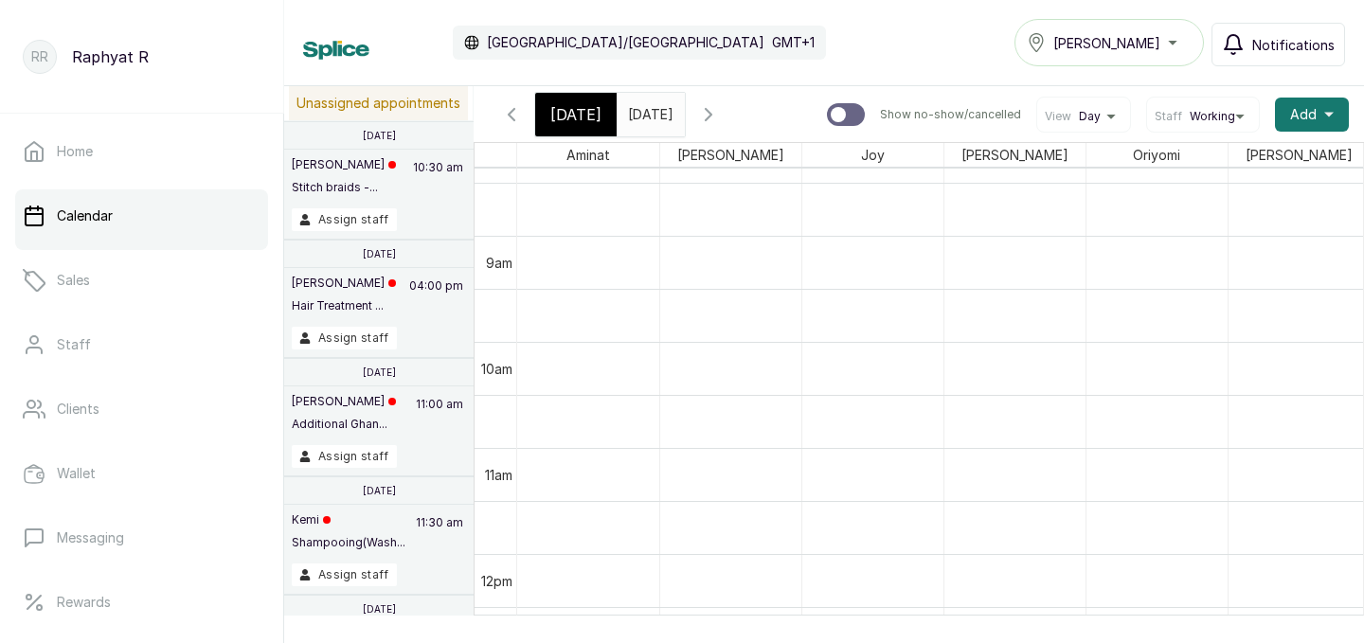
scroll to position [971, 0]
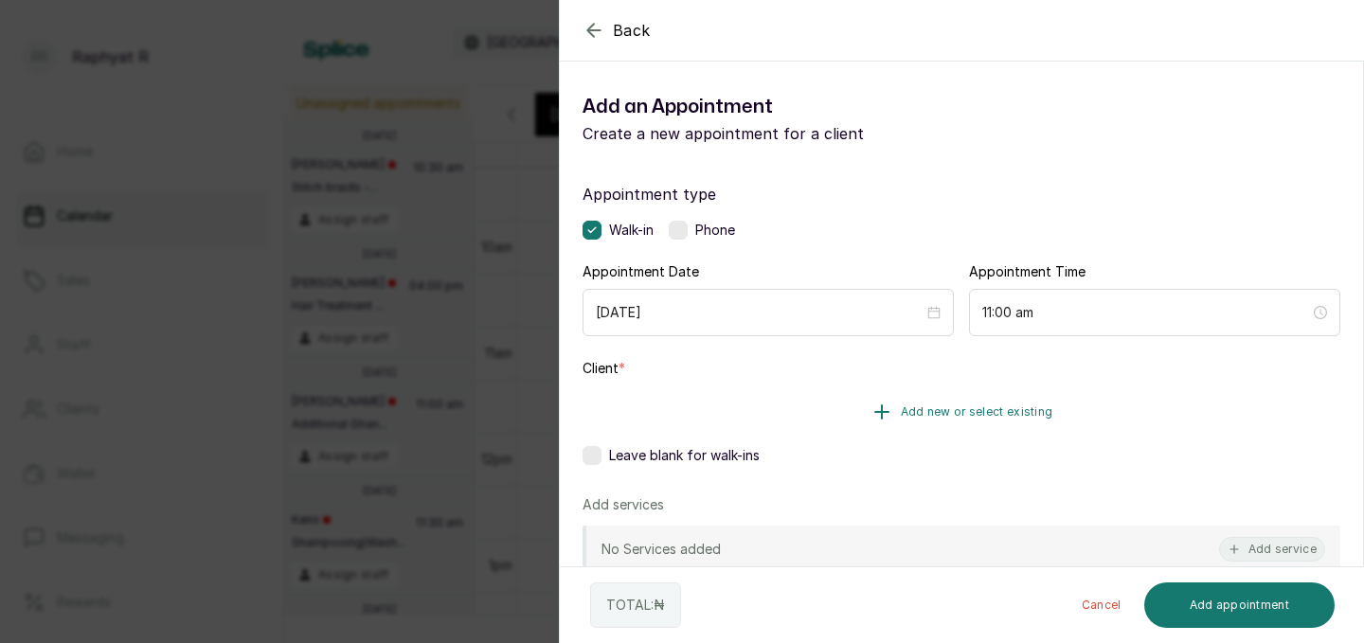
click at [942, 410] on span "Add new or select existing" at bounding box center [977, 411] width 152 height 15
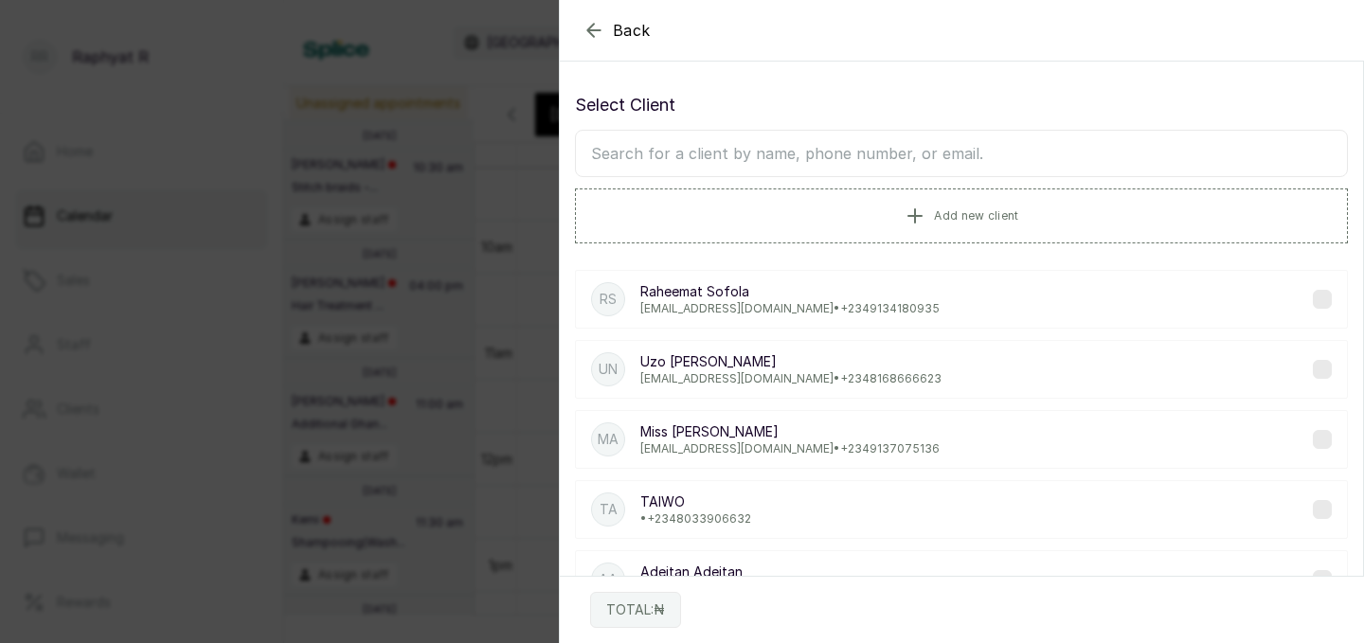
click at [721, 154] on input "text" at bounding box center [961, 153] width 773 height 47
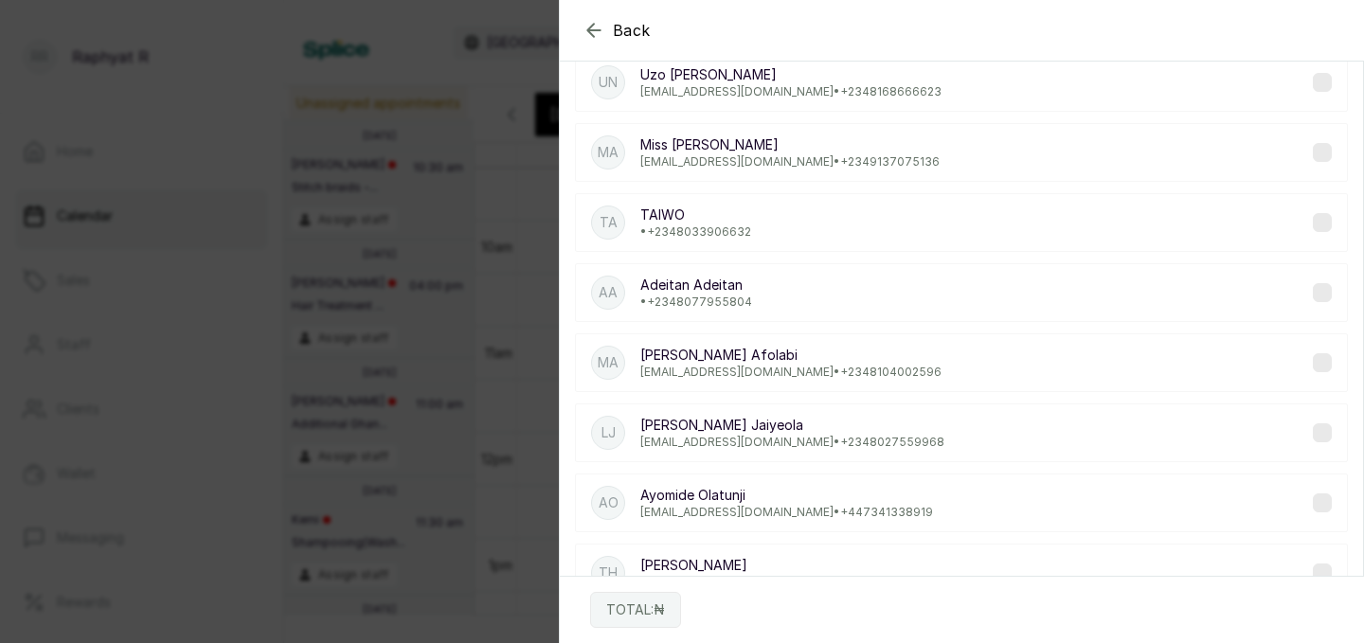
scroll to position [0, 0]
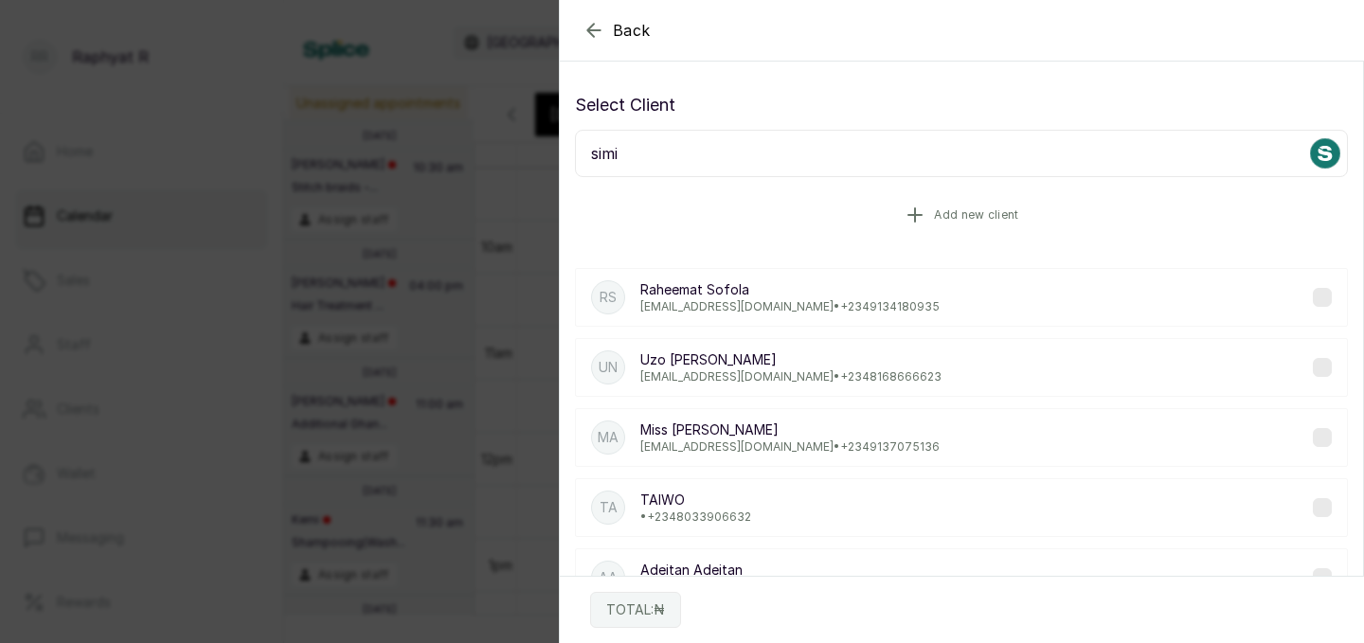
type input "simi"
click at [906, 207] on icon "button" at bounding box center [915, 215] width 23 height 23
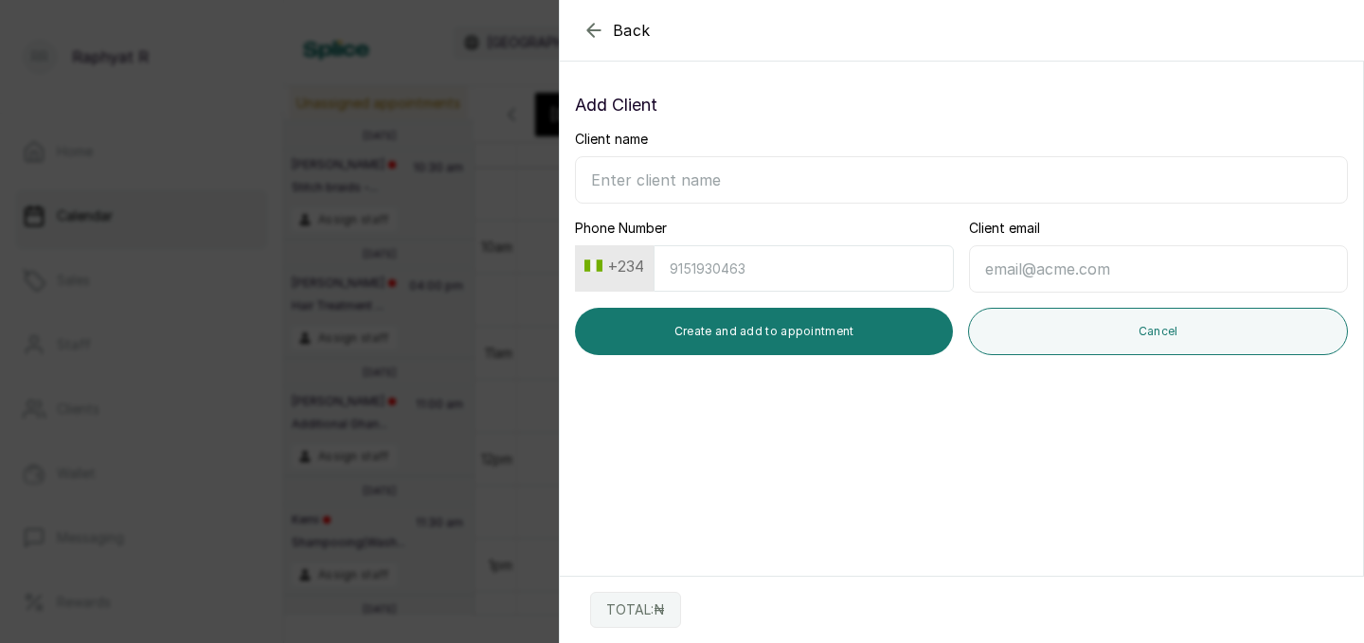
click at [757, 185] on input "Client name" at bounding box center [961, 179] width 773 height 47
type input "Simi"
click at [638, 264] on button "+234" at bounding box center [614, 266] width 75 height 30
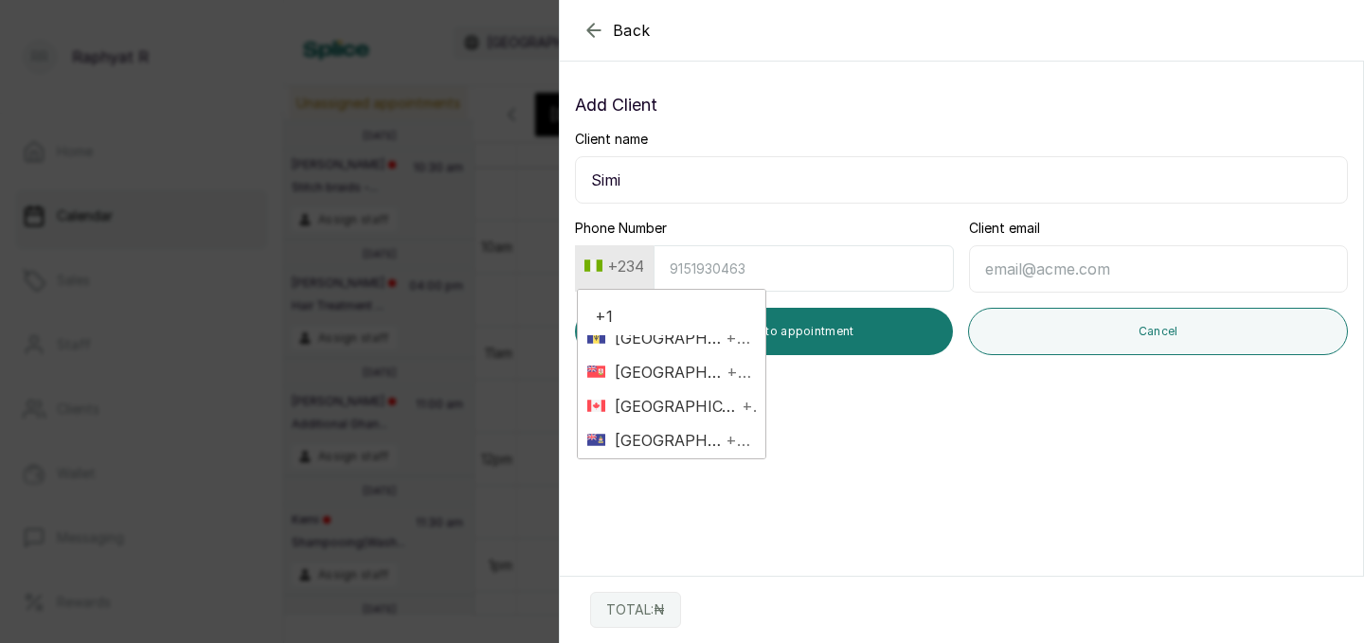
scroll to position [156, 0]
type input "+1"
click at [737, 404] on span "+1" at bounding box center [746, 402] width 19 height 23
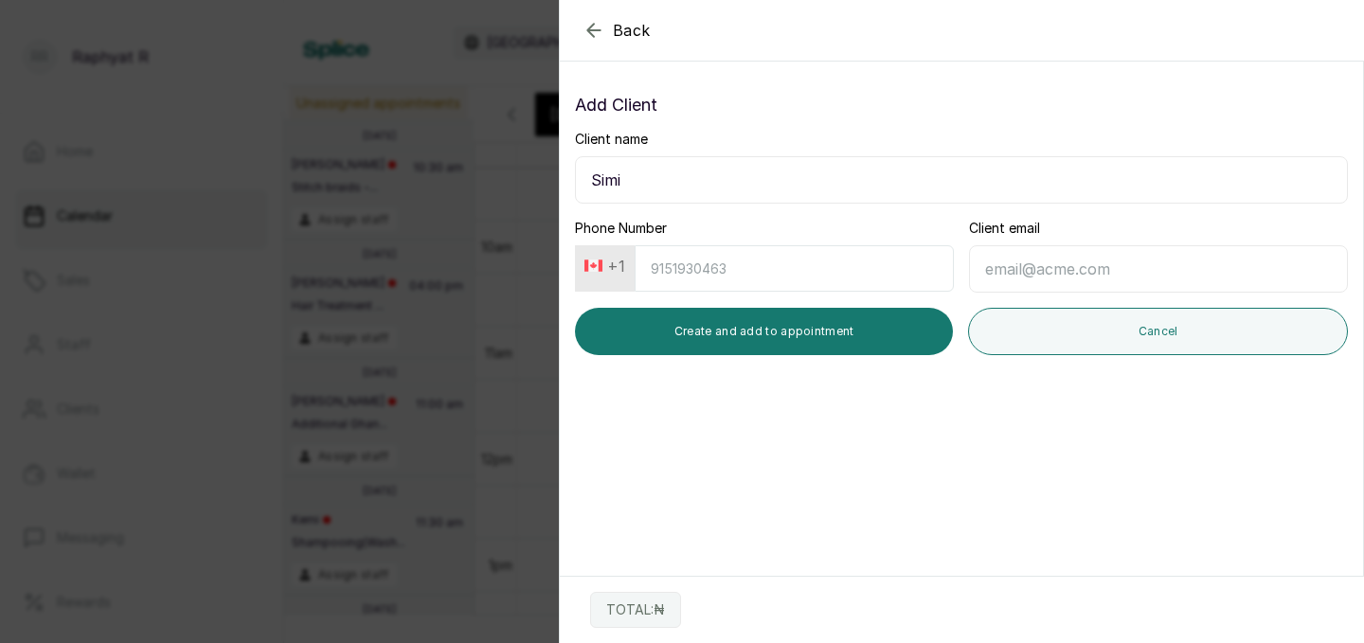
click at [616, 269] on button "+1" at bounding box center [605, 266] width 56 height 30
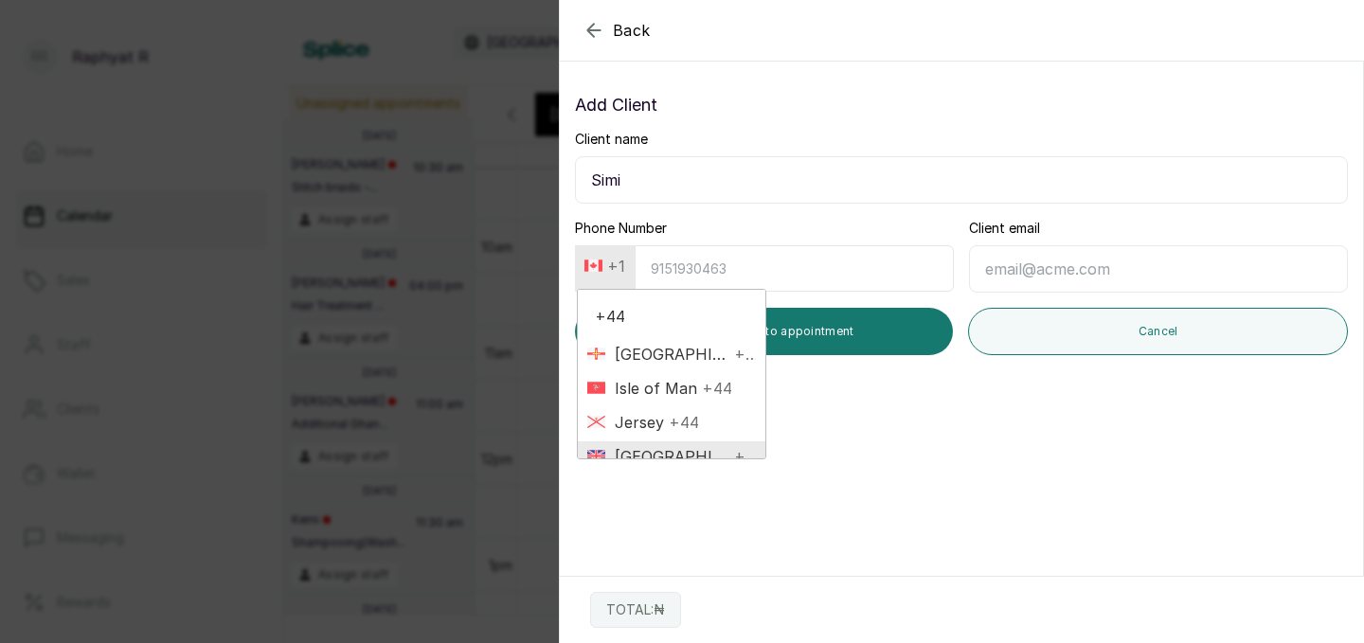
type input "+44"
click at [669, 448] on span "[GEOGRAPHIC_DATA]" at bounding box center [667, 456] width 124 height 23
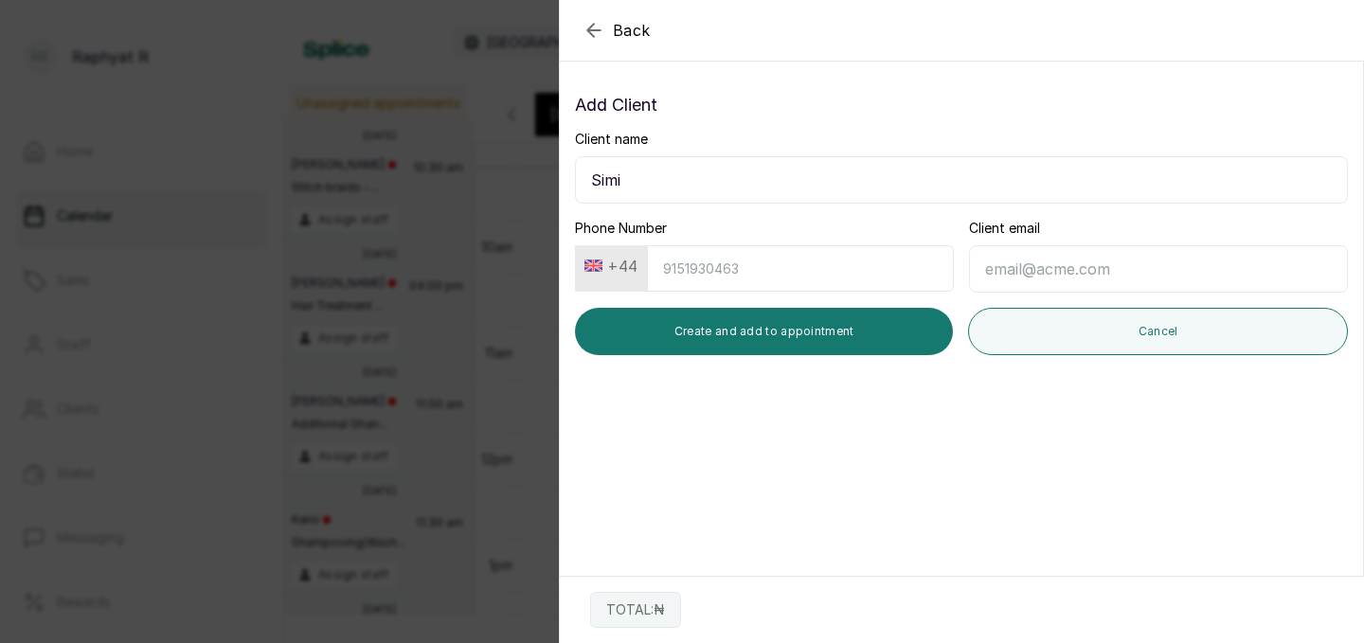
click at [773, 274] on input "Phone Number" at bounding box center [800, 268] width 307 height 46
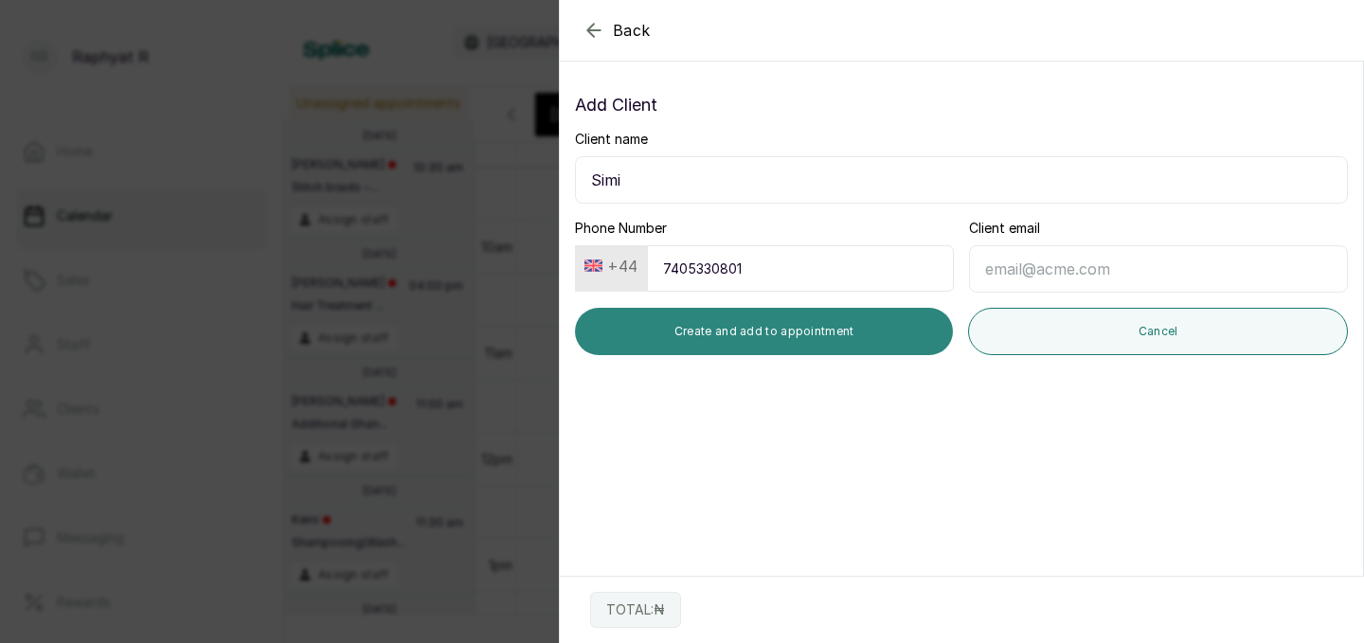
type input "7405330801"
click at [742, 328] on button "Create and add to appointment" at bounding box center [764, 331] width 378 height 47
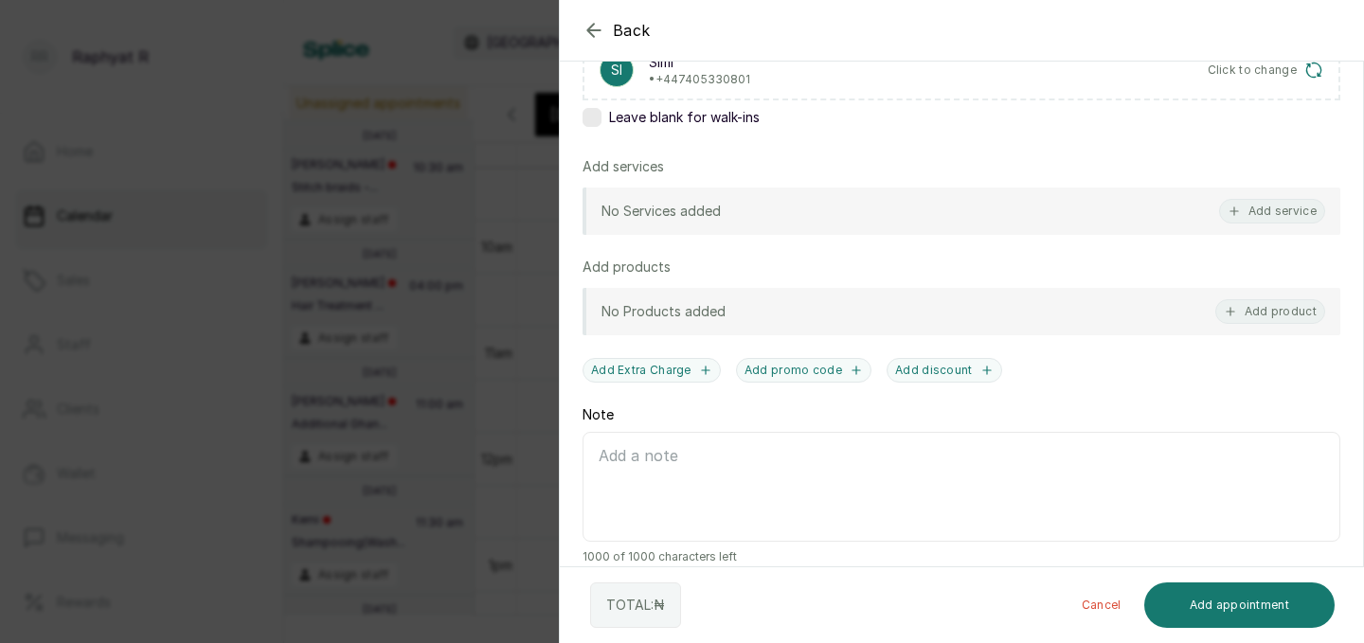
scroll to position [367, 0]
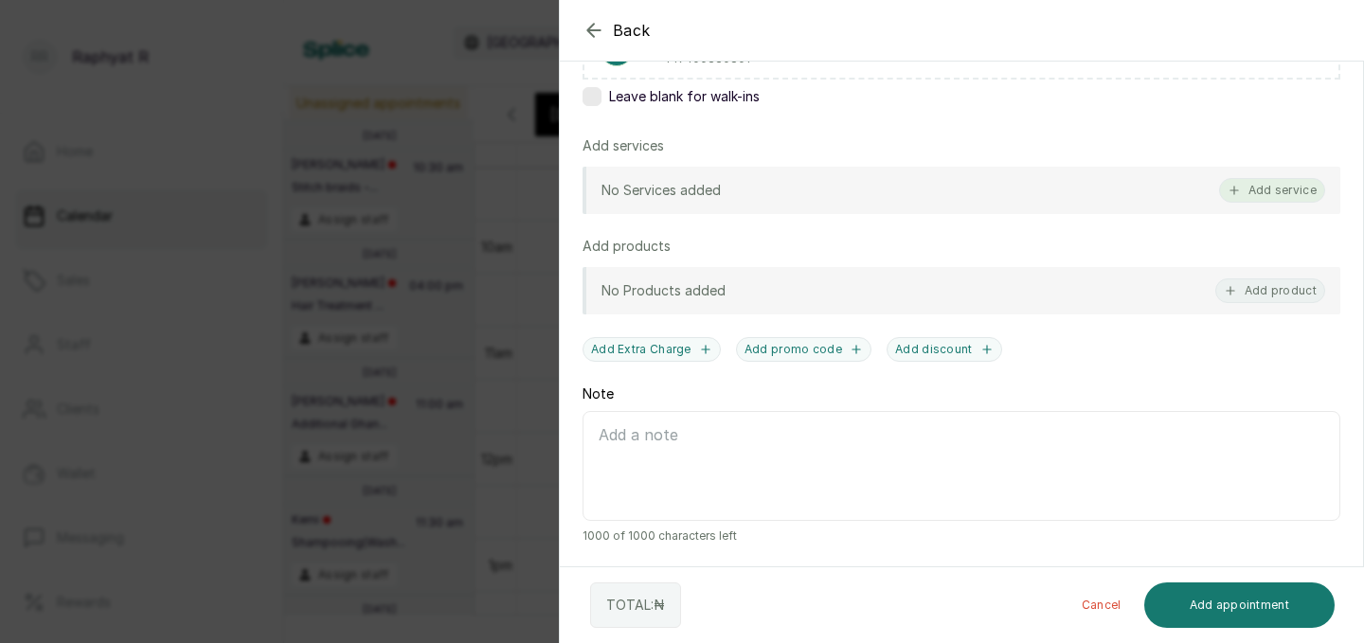
click at [1286, 190] on button "Add service" at bounding box center [1272, 190] width 106 height 25
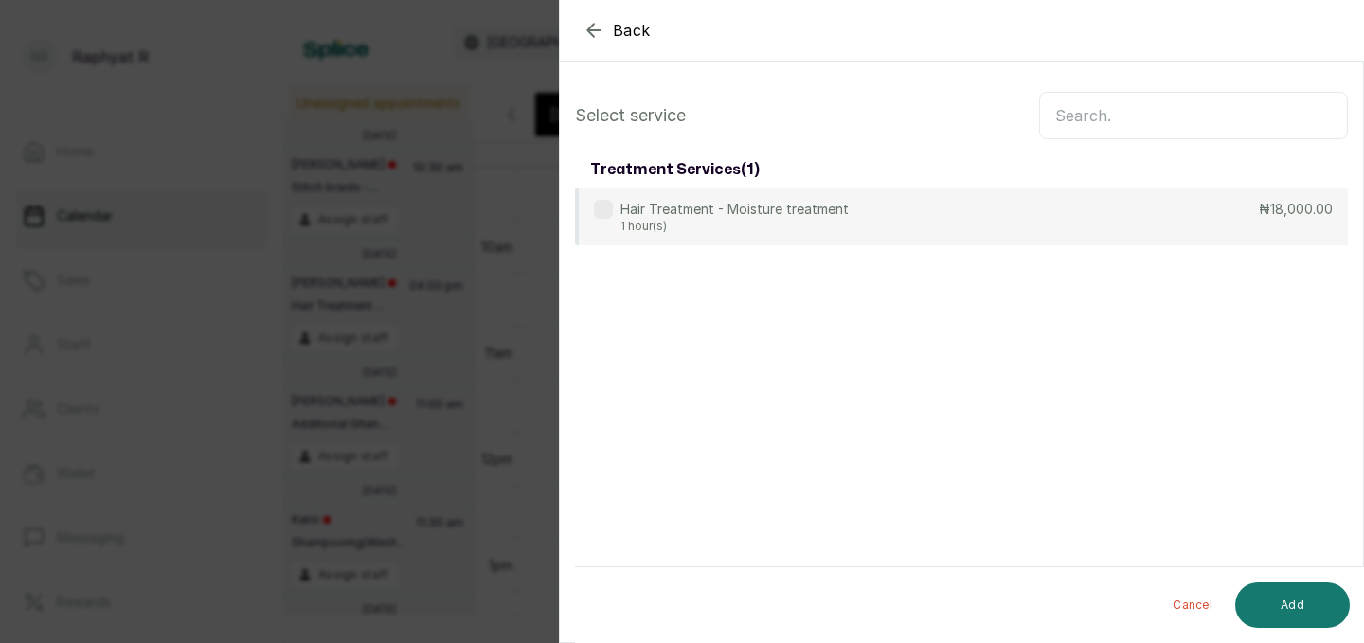
click at [1115, 120] on input "text" at bounding box center [1193, 115] width 309 height 47
type input "moist"
click at [1021, 185] on div "treatment services ( 1 )" at bounding box center [961, 170] width 773 height 38
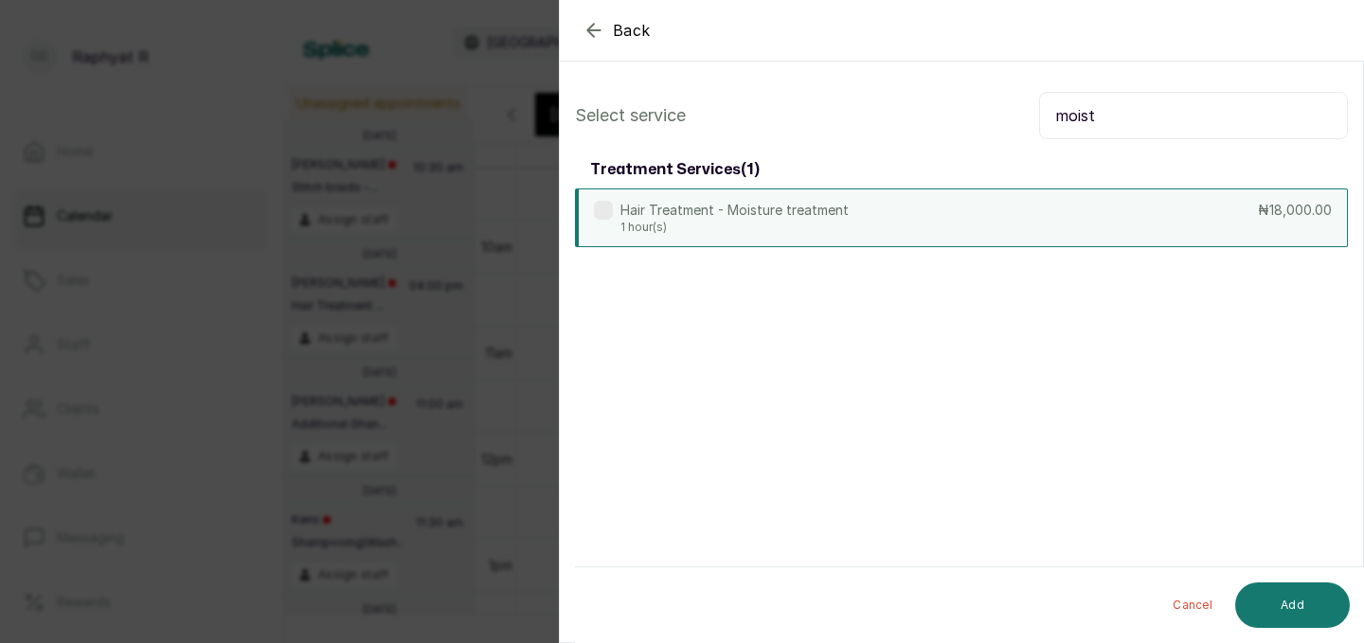
click at [1018, 208] on div "Hair Treatment - Moisture treatment 1 hour(s) ₦18,000.00" at bounding box center [961, 217] width 773 height 59
click at [1324, 600] on button "Add" at bounding box center [1292, 604] width 115 height 45
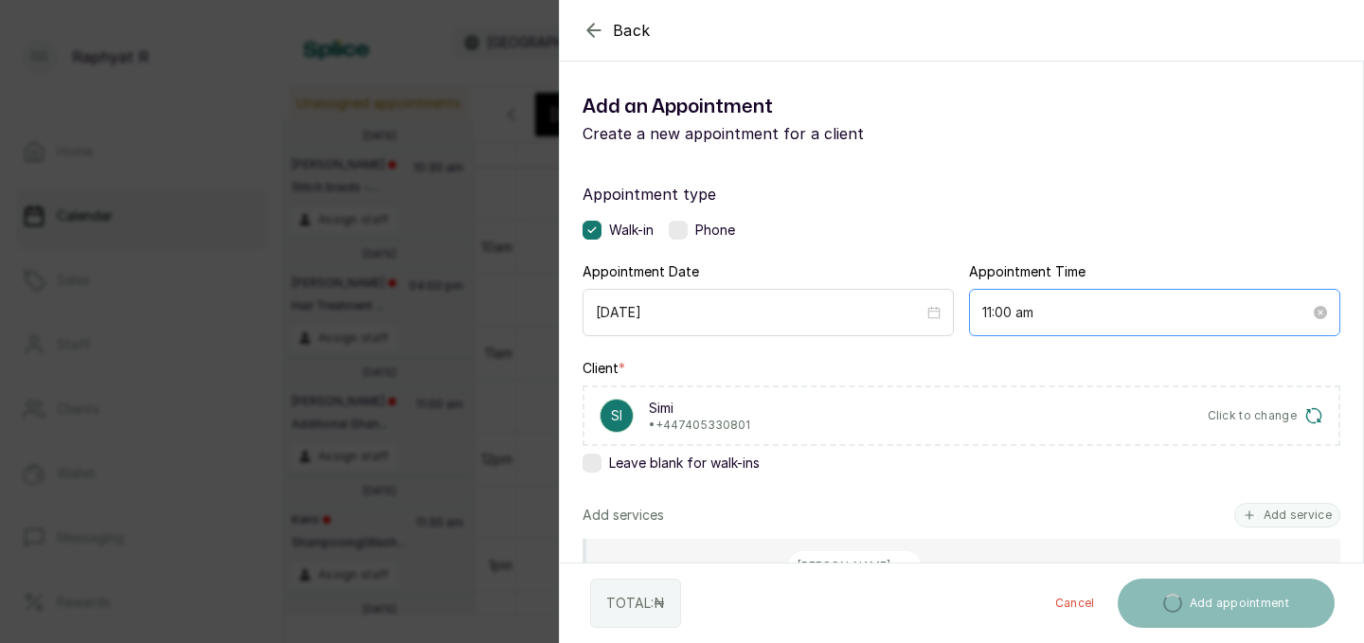
scroll to position [448, 0]
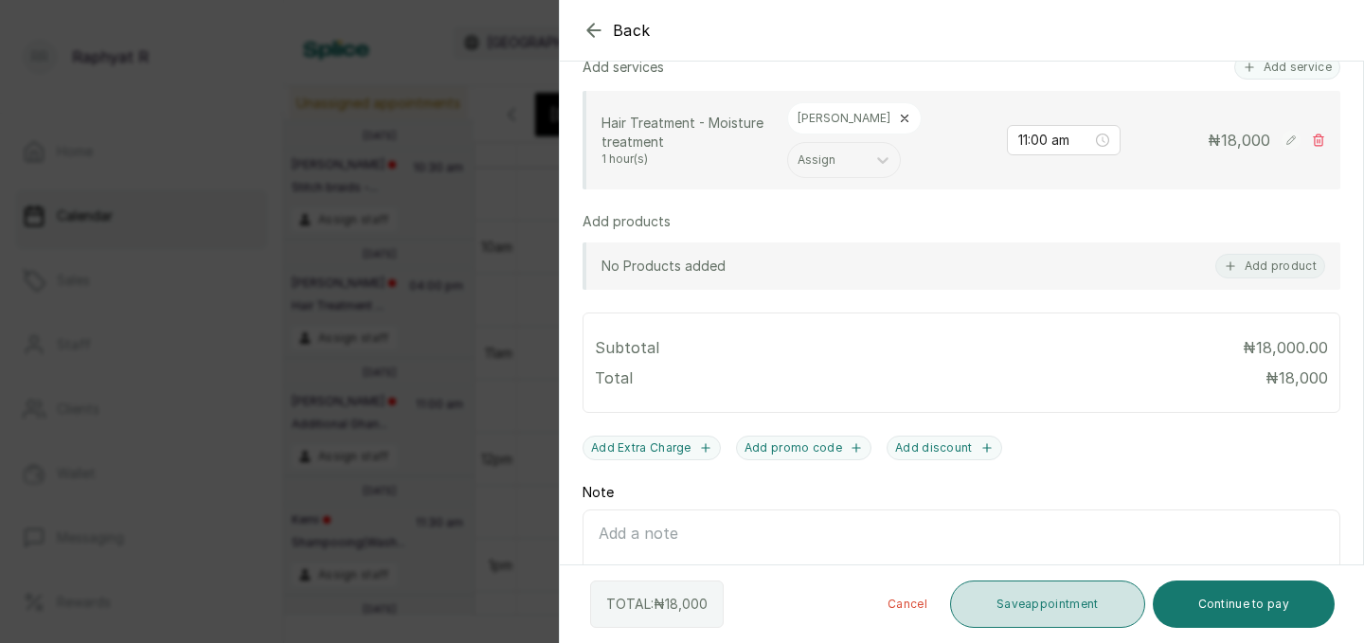
click at [1050, 607] on button "Save appointment" at bounding box center [1047, 604] width 195 height 47
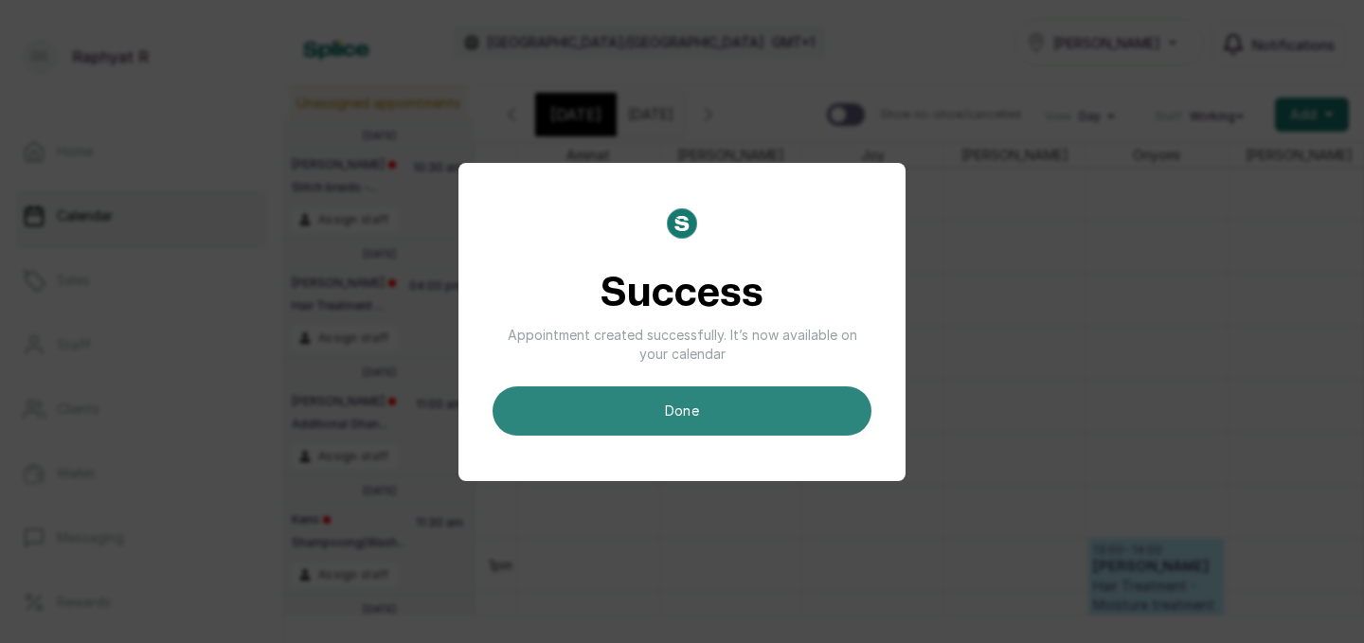
click at [788, 419] on button "done" at bounding box center [681, 410] width 379 height 49
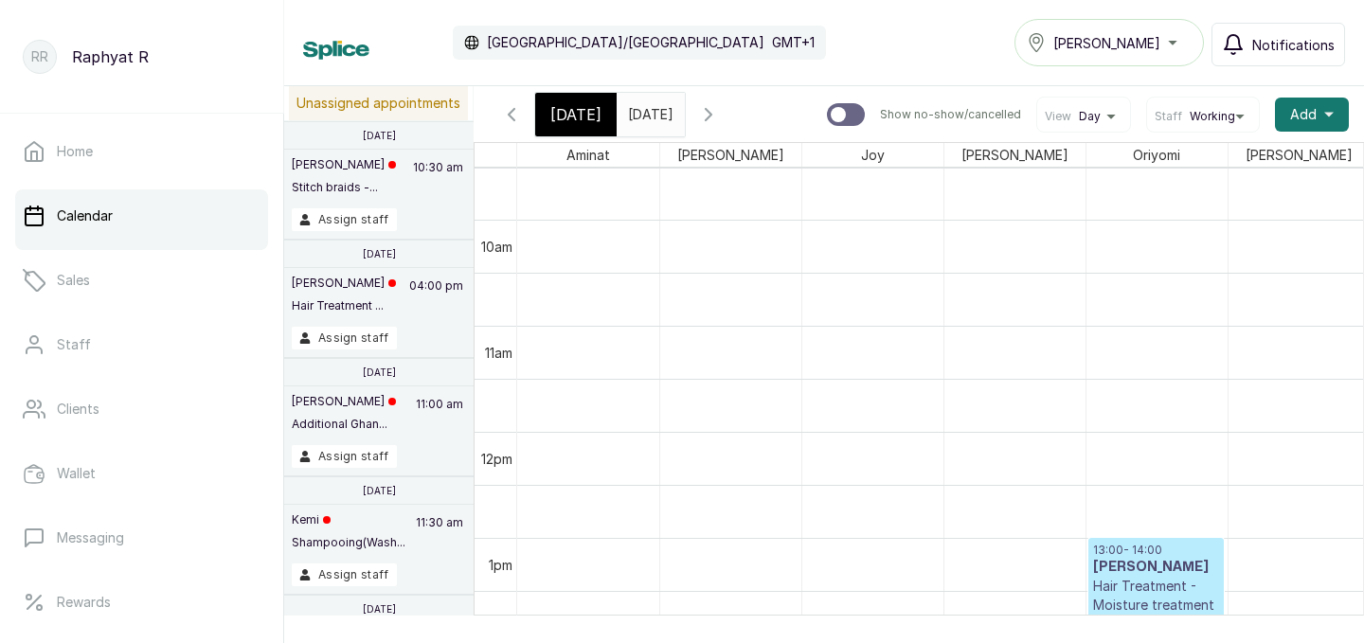
click at [589, 122] on span "[DATE]" at bounding box center [575, 114] width 51 height 23
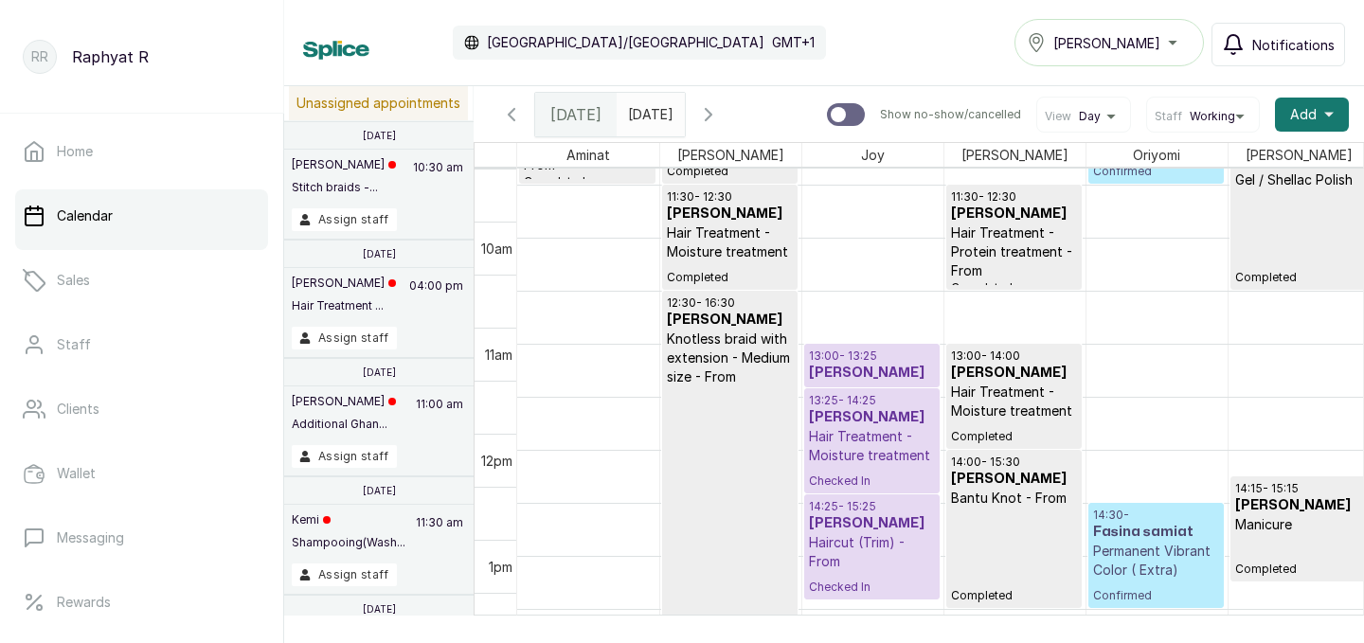
scroll to position [1204, 0]
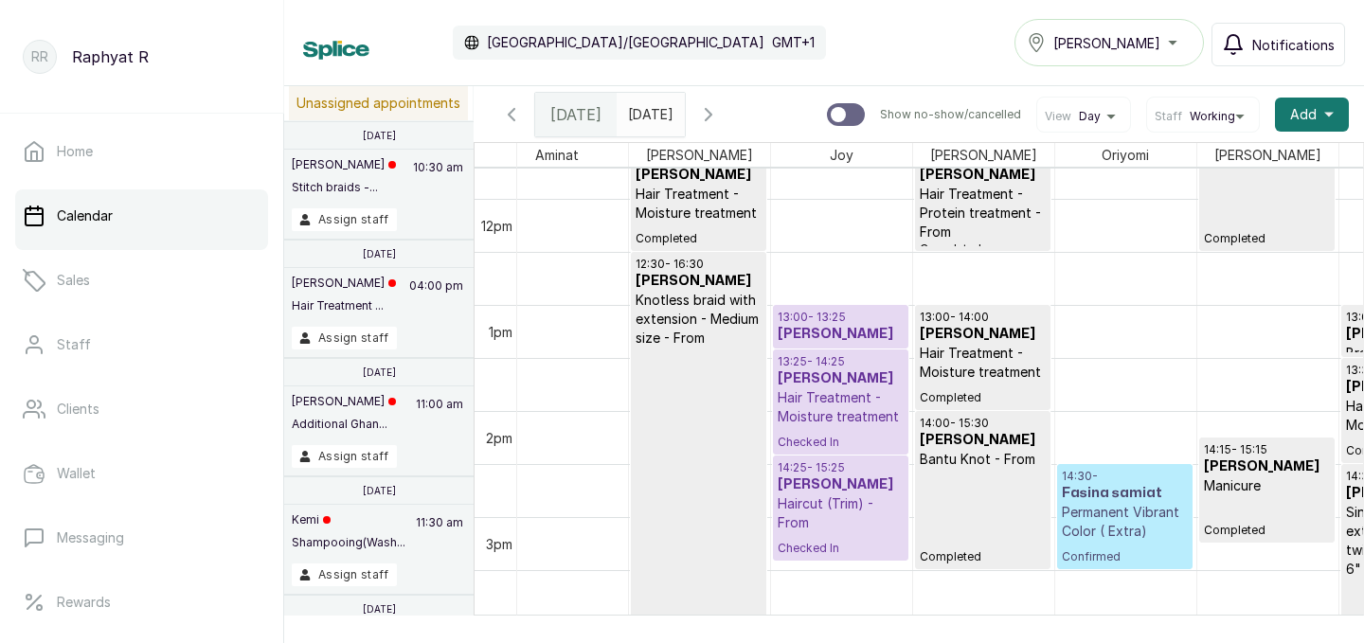
click at [808, 377] on h3 "[PERSON_NAME]" at bounding box center [841, 378] width 126 height 19
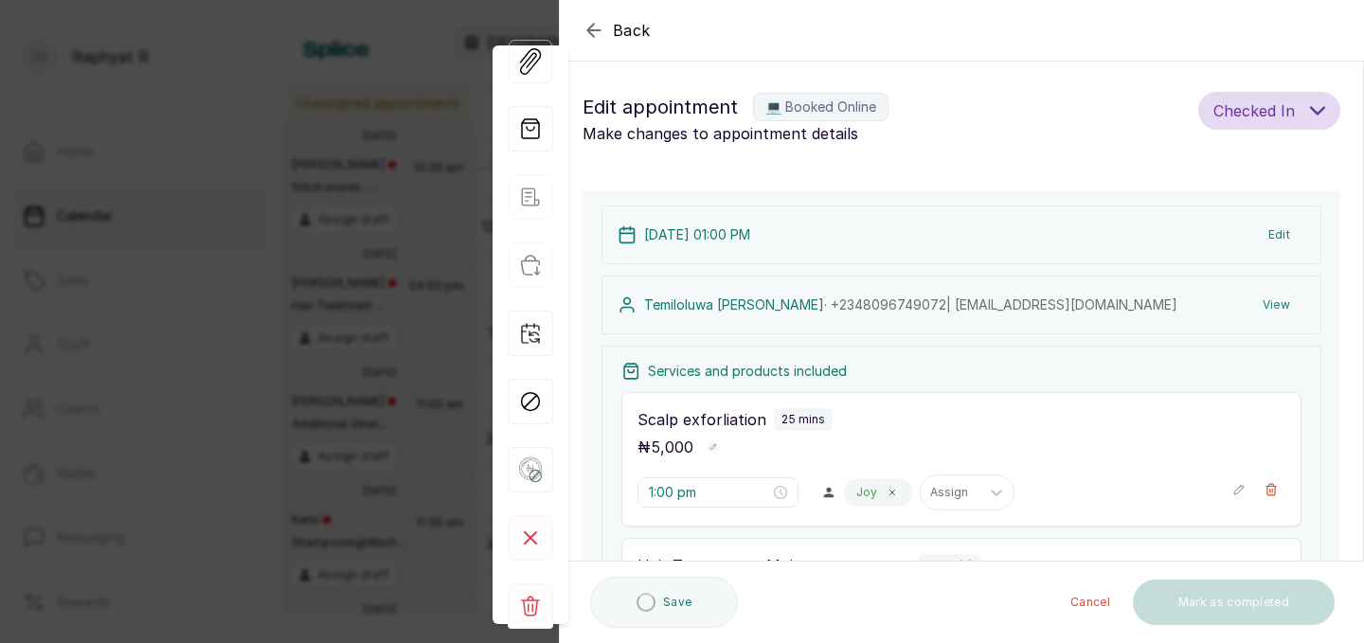
type input "1:00 pm"
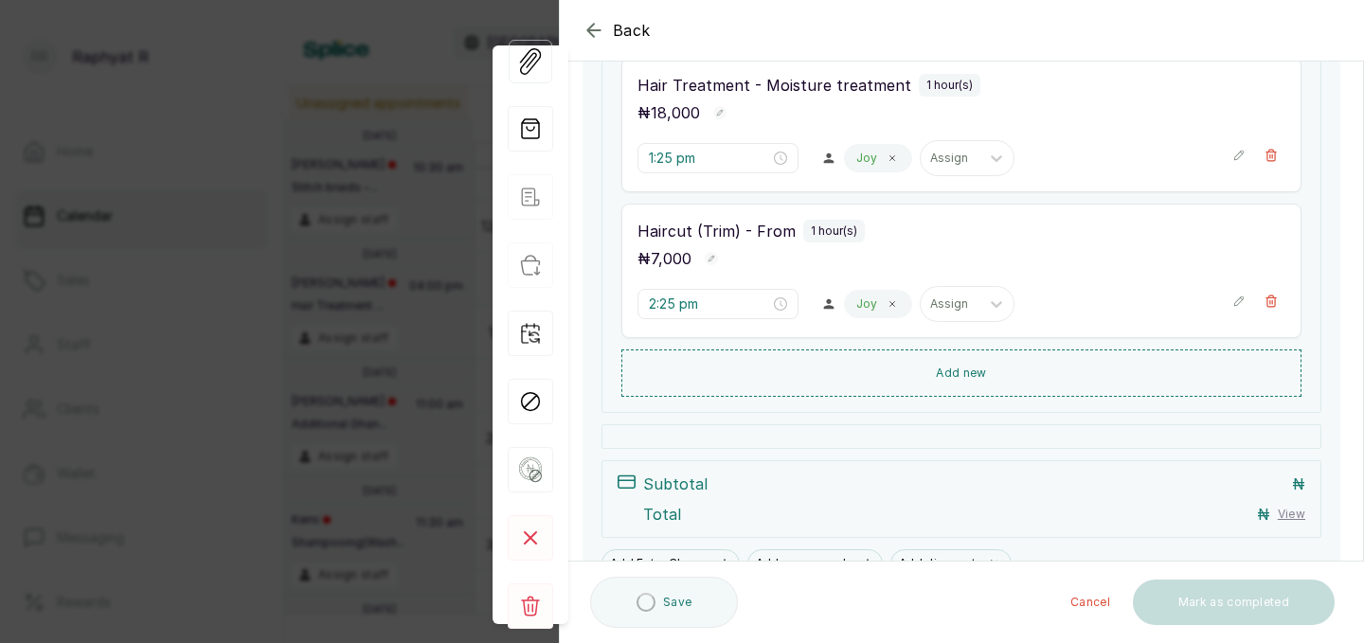
scroll to position [474, 0]
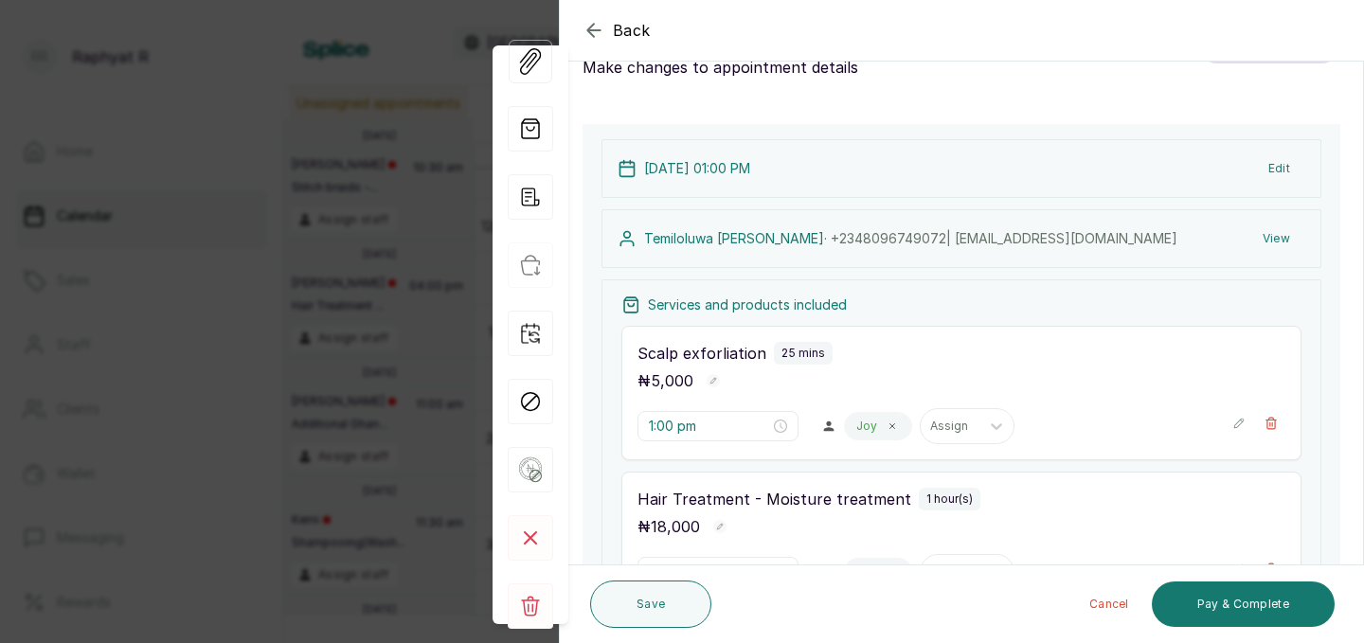
click at [967, 358] on div "Scalp exforliation 25 mins" at bounding box center [961, 353] width 648 height 23
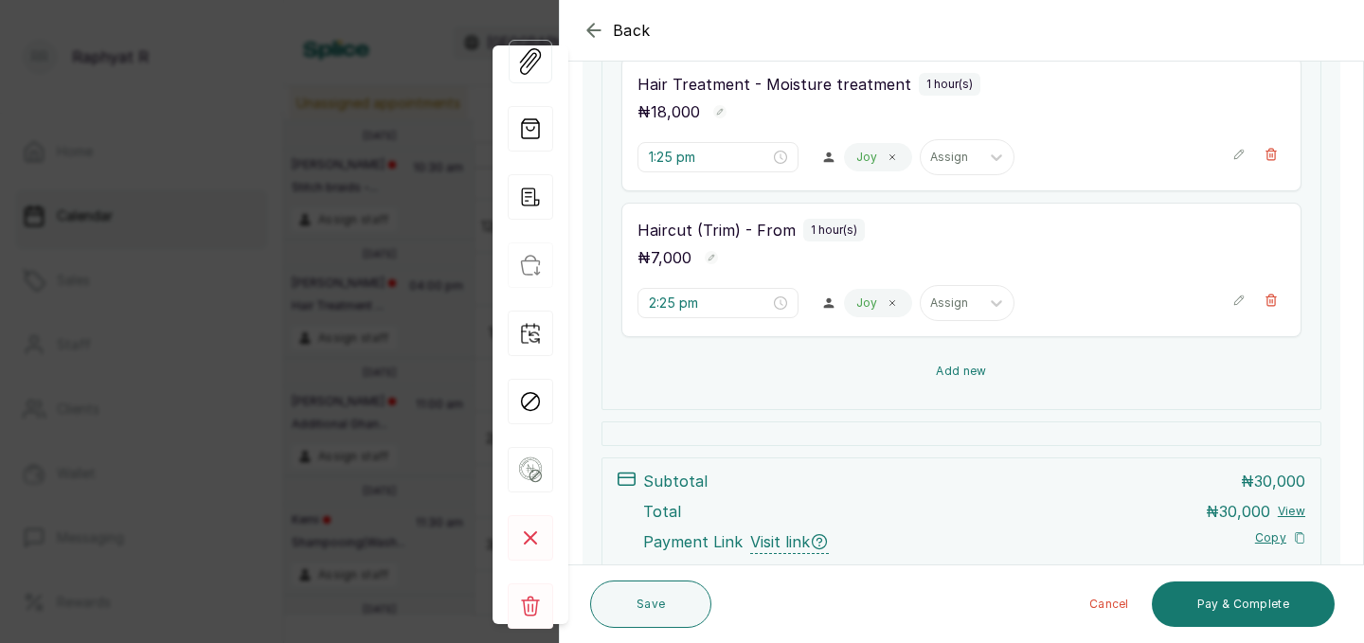
scroll to position [512, 0]
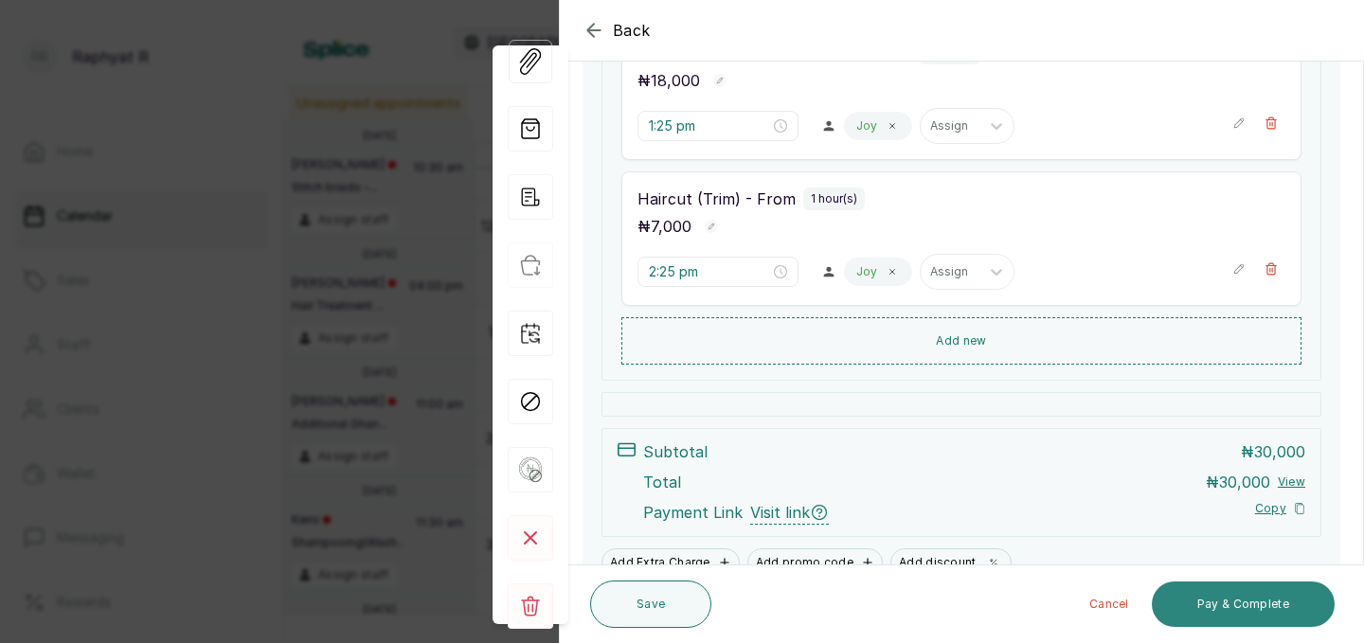
click at [1244, 616] on button "Pay & Complete" at bounding box center [1243, 604] width 183 height 45
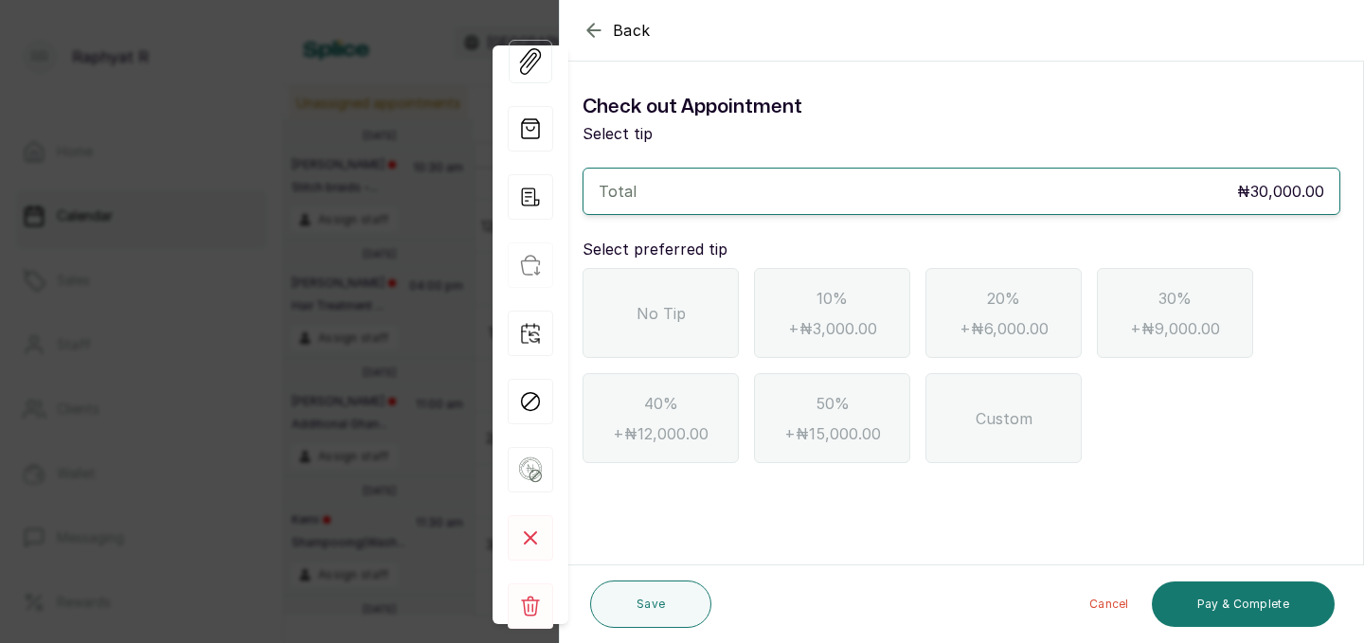
click at [676, 286] on div "No Tip" at bounding box center [660, 313] width 156 height 90
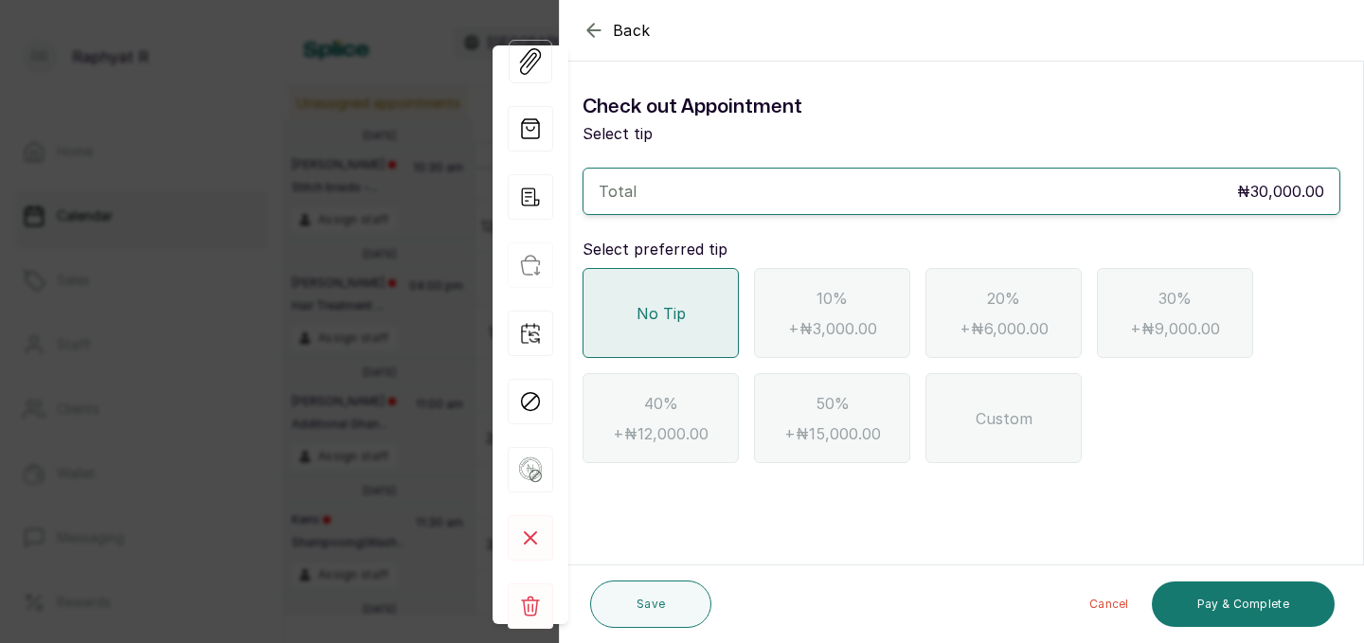
scroll to position [0, 0]
click at [1194, 616] on button "Pay & Complete" at bounding box center [1243, 604] width 183 height 45
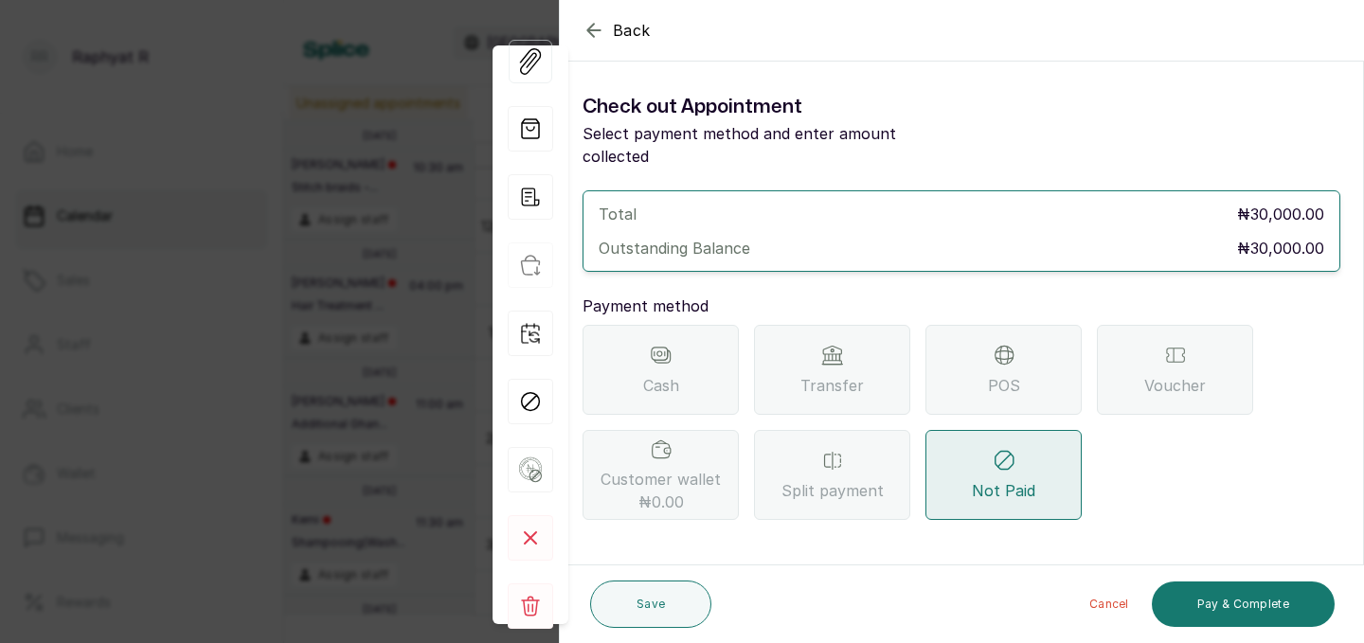
click at [981, 344] on div "POS" at bounding box center [1003, 370] width 156 height 90
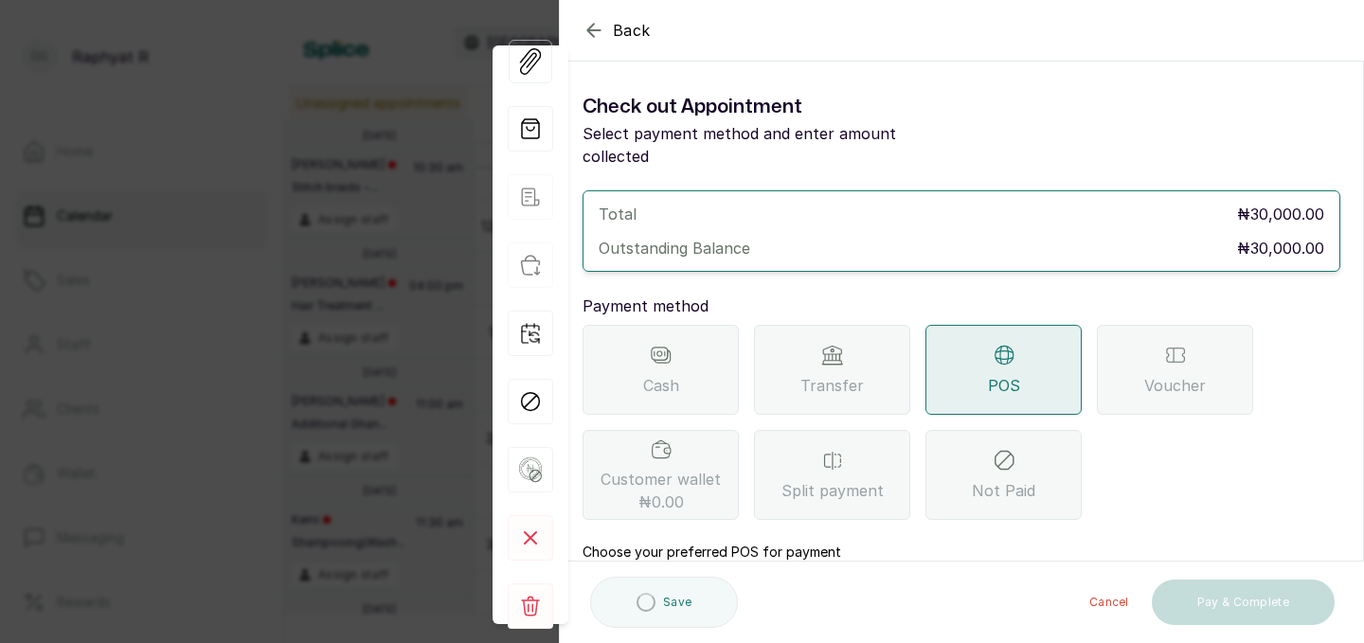
scroll to position [144, 0]
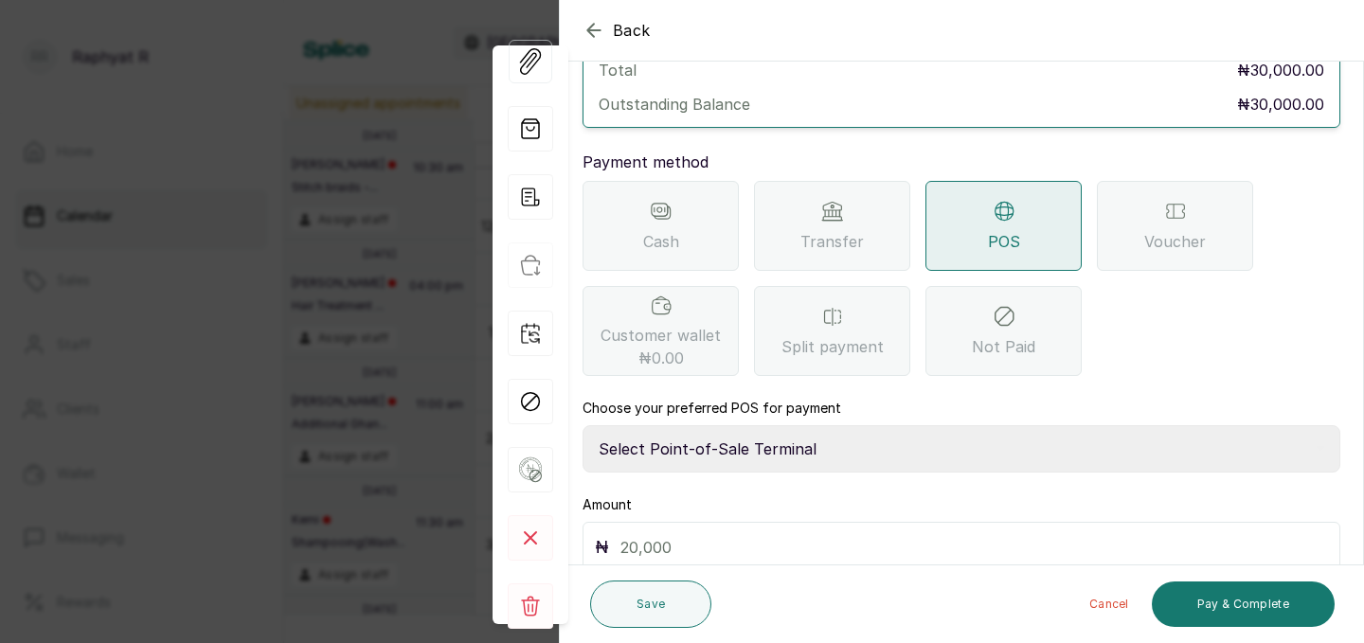
click at [797, 425] on select "Select Point-of-Sale Terminal Traction Providus Bank" at bounding box center [961, 448] width 758 height 47
select select "b1594abb-eea2-48ba-bf5f-ff0754569b84"
click at [677, 534] on input "text" at bounding box center [973, 547] width 707 height 27
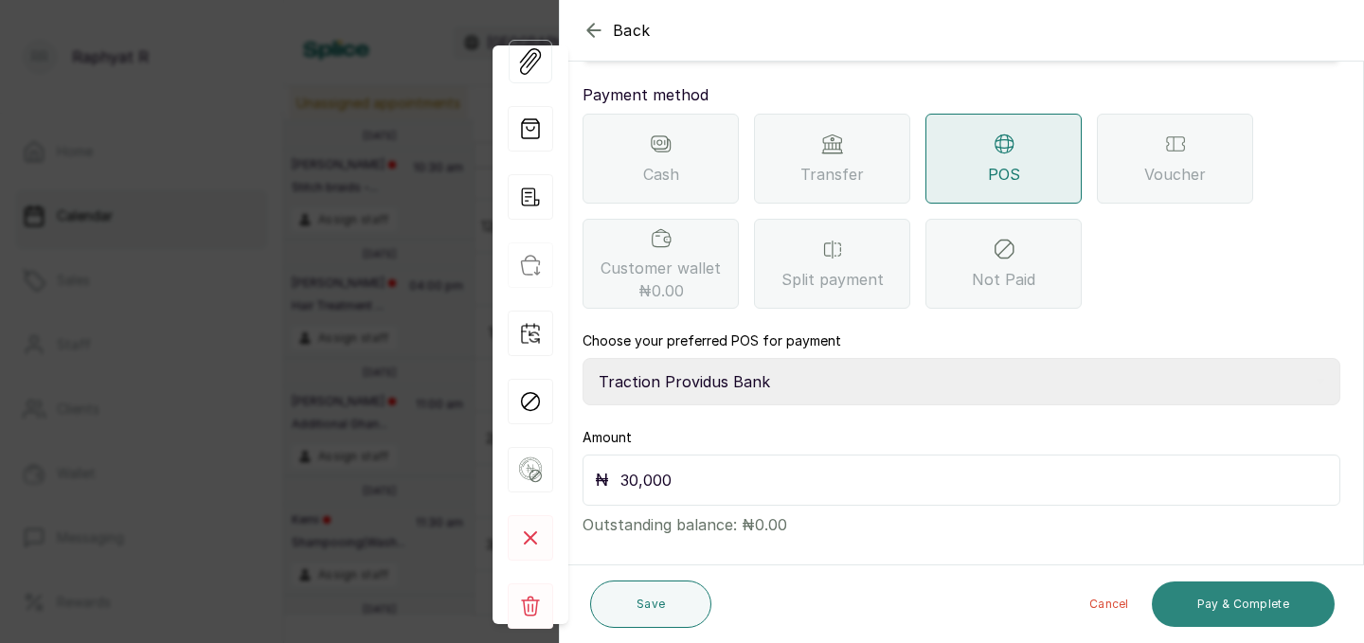
type input "30,000"
click at [1242, 607] on button "Pay & Complete" at bounding box center [1243, 604] width 183 height 45
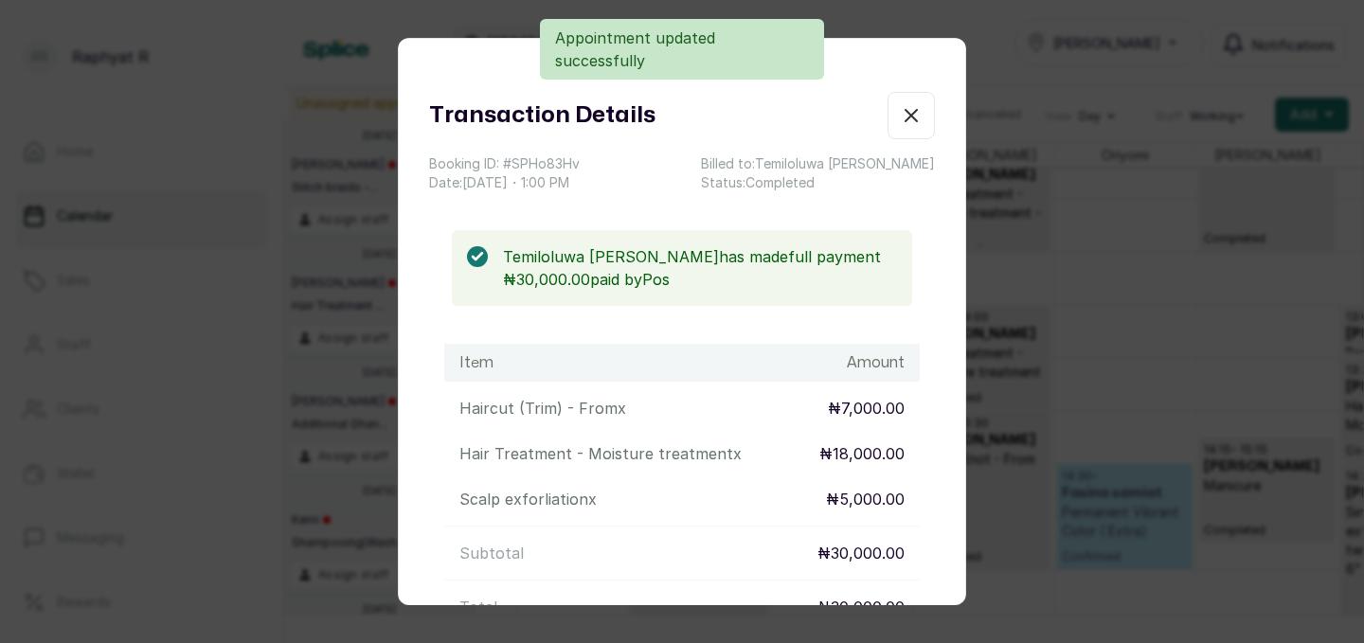
click at [934, 105] on button "Show no-show/cancelled" at bounding box center [910, 115] width 47 height 47
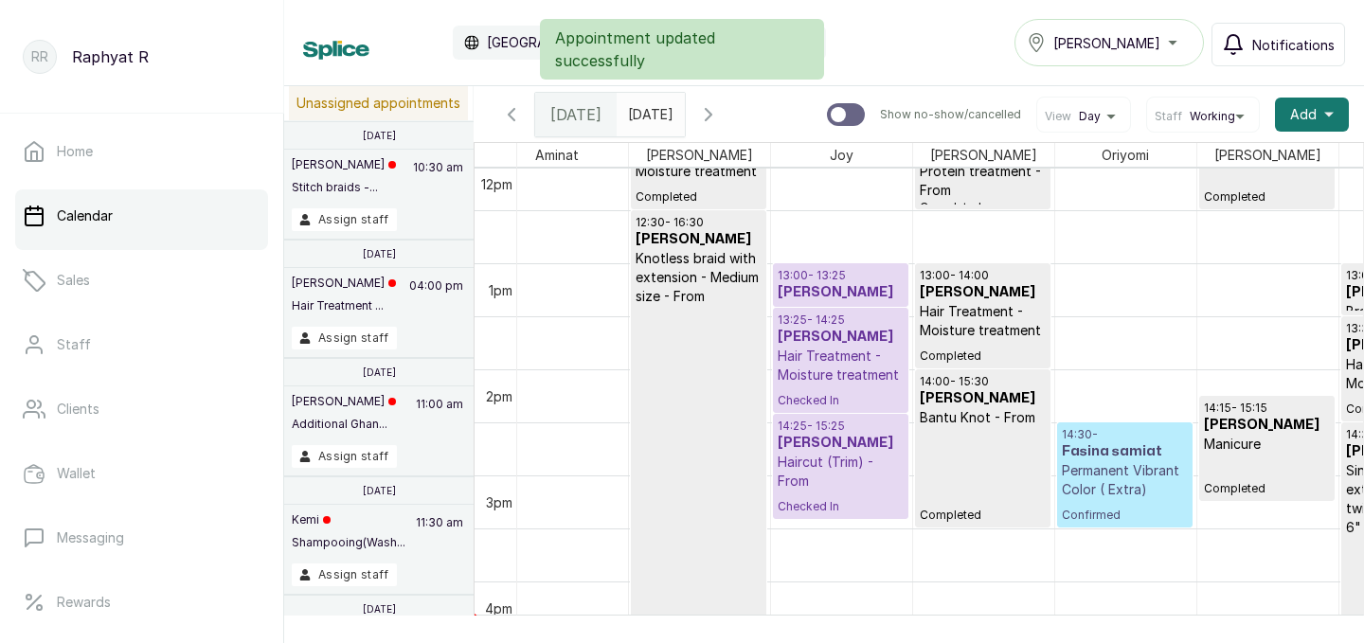
scroll to position [1286, 0]
click at [1112, 463] on p "Permanent Vibrant Color ( Extra)" at bounding box center [1125, 478] width 126 height 38
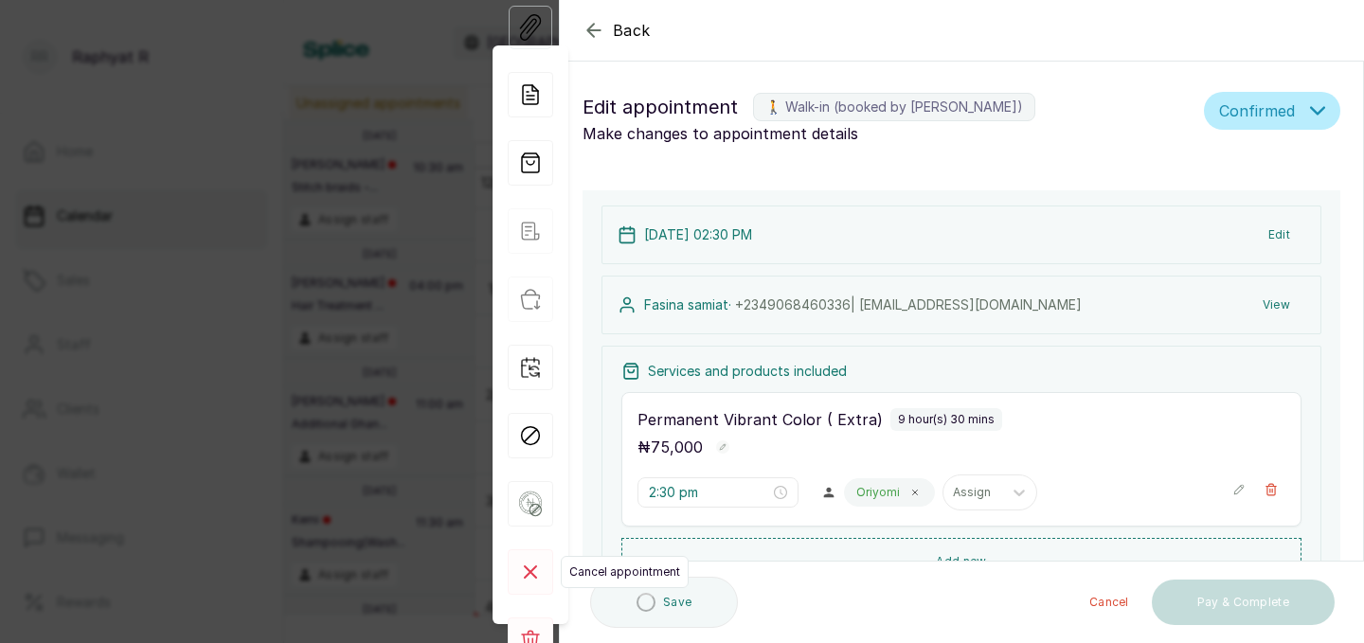
click at [531, 574] on icon at bounding box center [530, 571] width 11 height 11
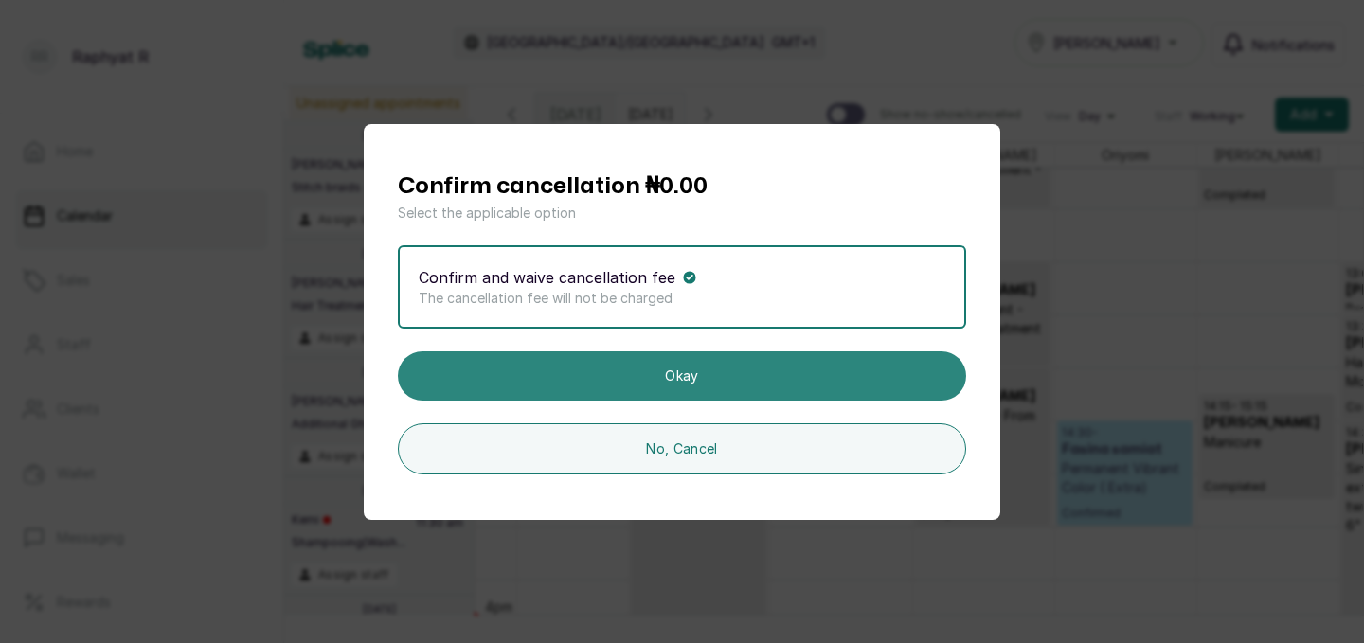
click at [720, 367] on button "Okay" at bounding box center [682, 375] width 568 height 49
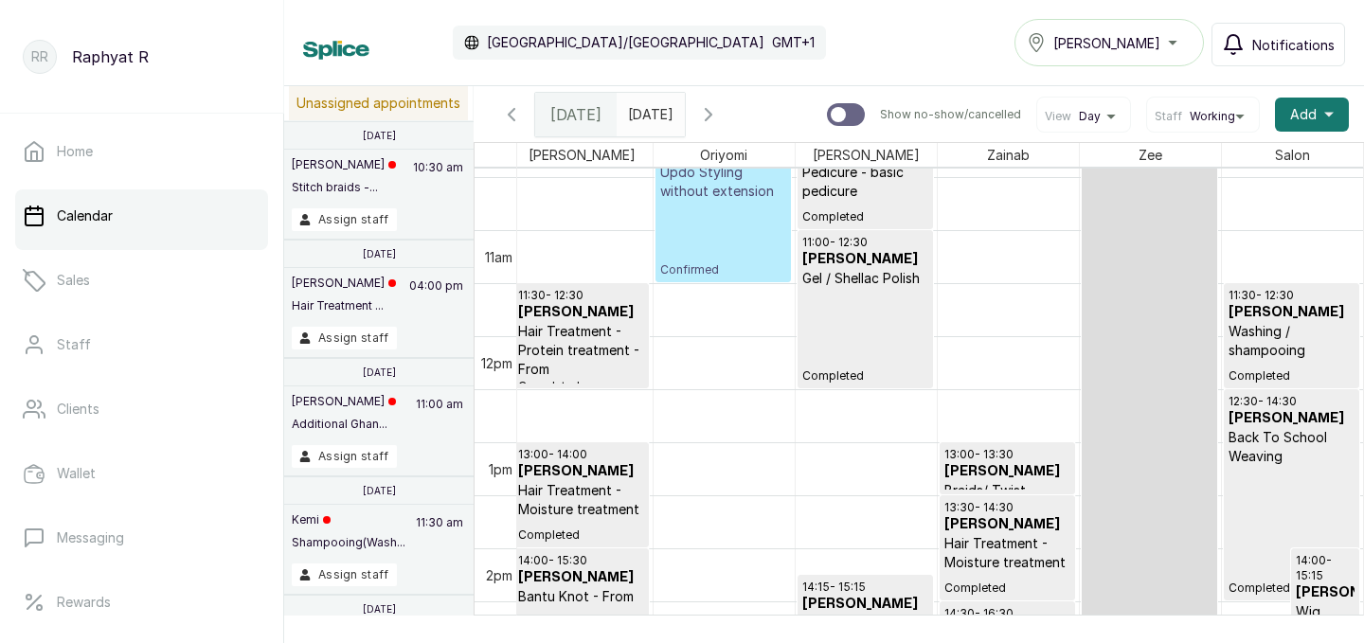
scroll to position [1132, 0]
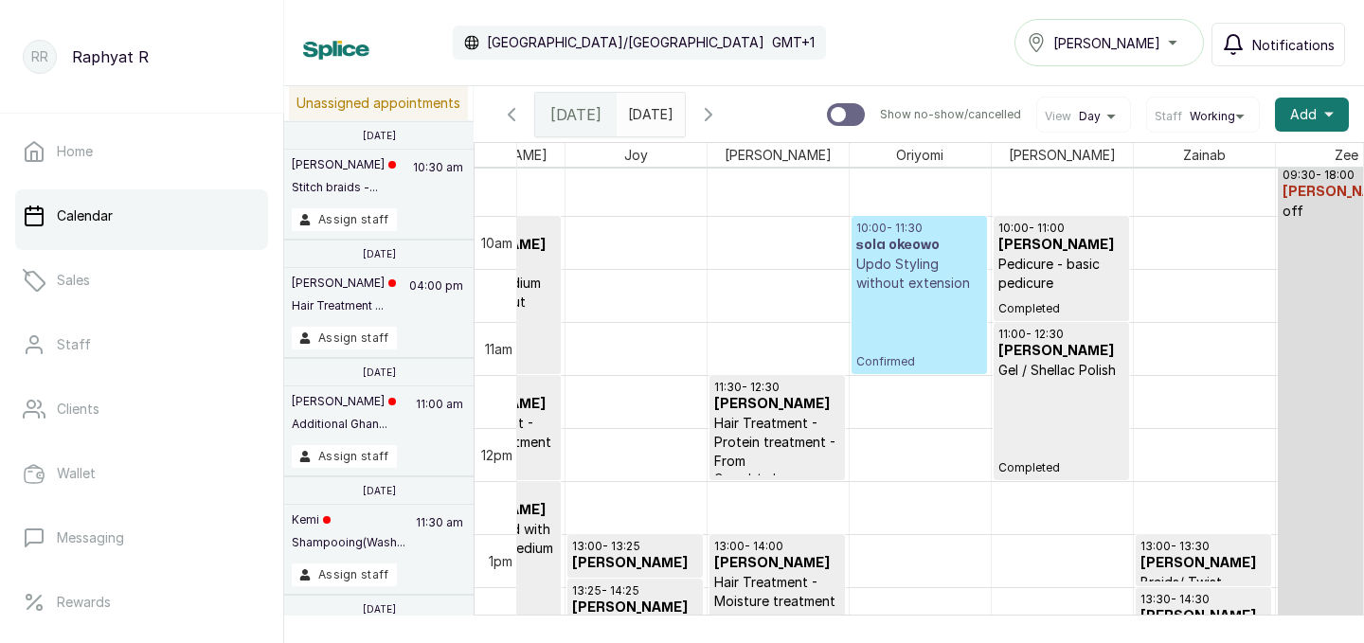
click at [933, 297] on p "Confirmed" at bounding box center [919, 331] width 126 height 77
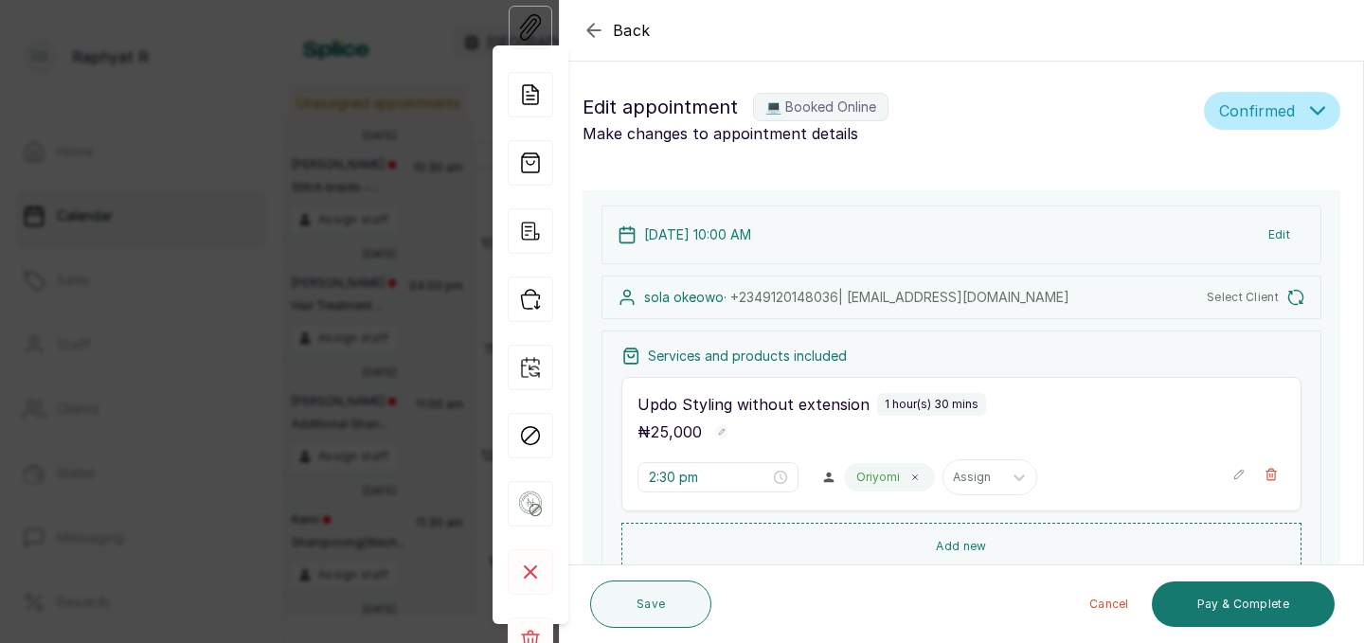
type input "10:00 am"
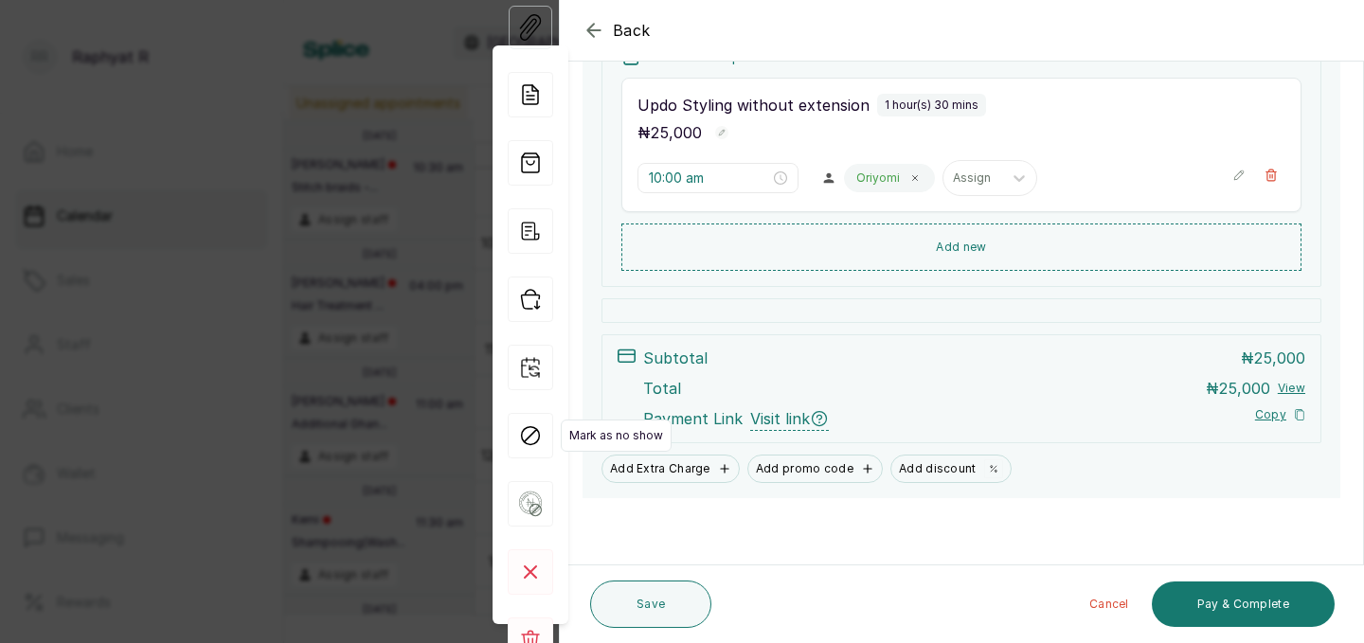
click at [532, 438] on icon at bounding box center [530, 435] width 45 height 45
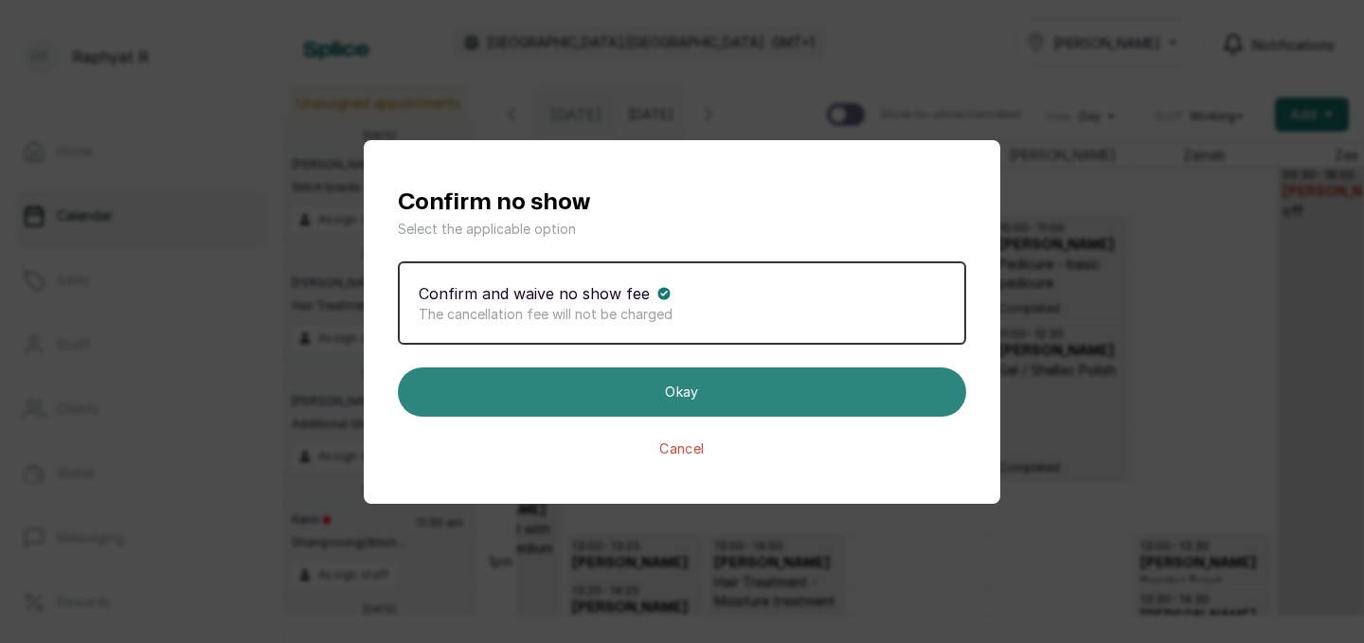
click at [636, 384] on button "Okay" at bounding box center [682, 391] width 568 height 49
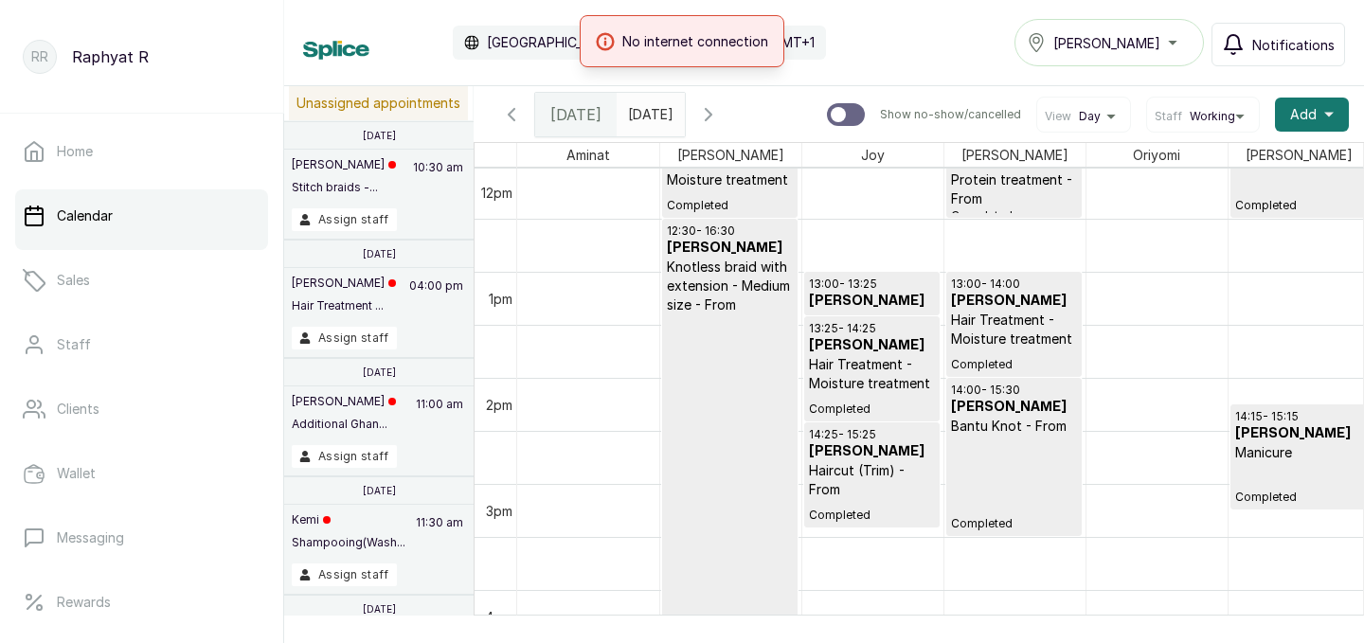
scroll to position [1320, 0]
